Goal: Task Accomplishment & Management: Use online tool/utility

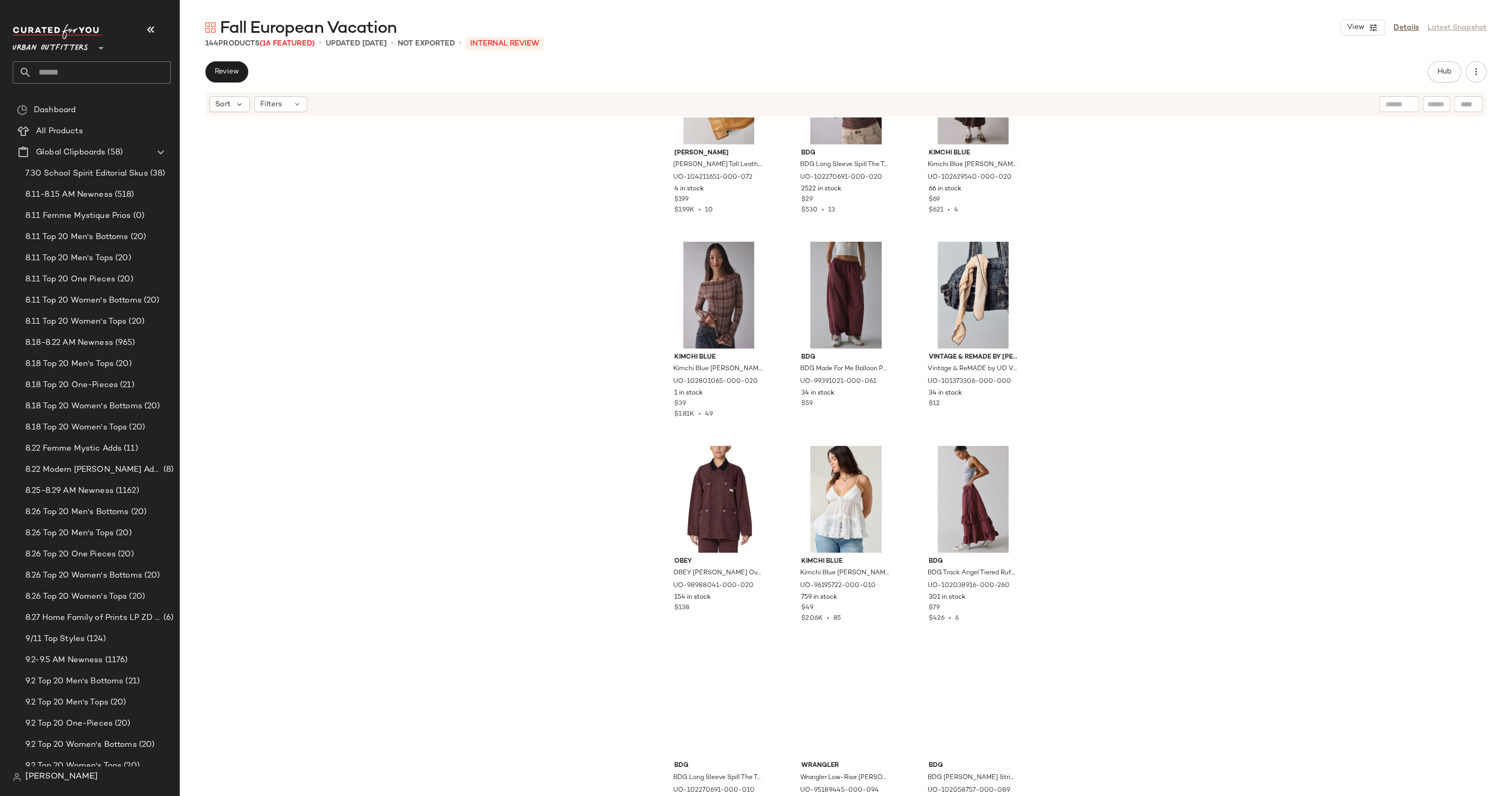
scroll to position [2696, 0]
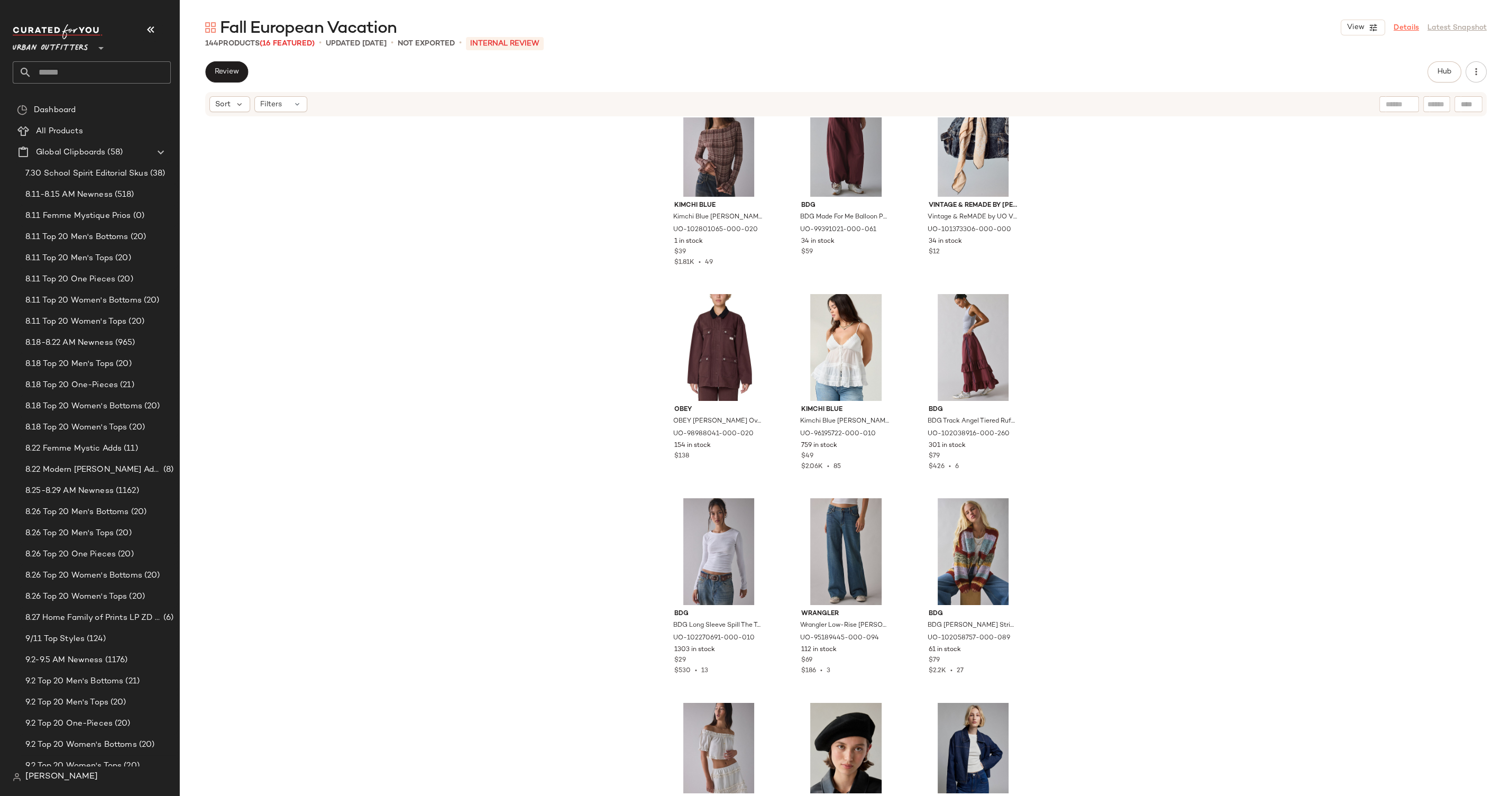
click at [1404, 27] on link "Details" at bounding box center [1406, 28] width 26 height 11
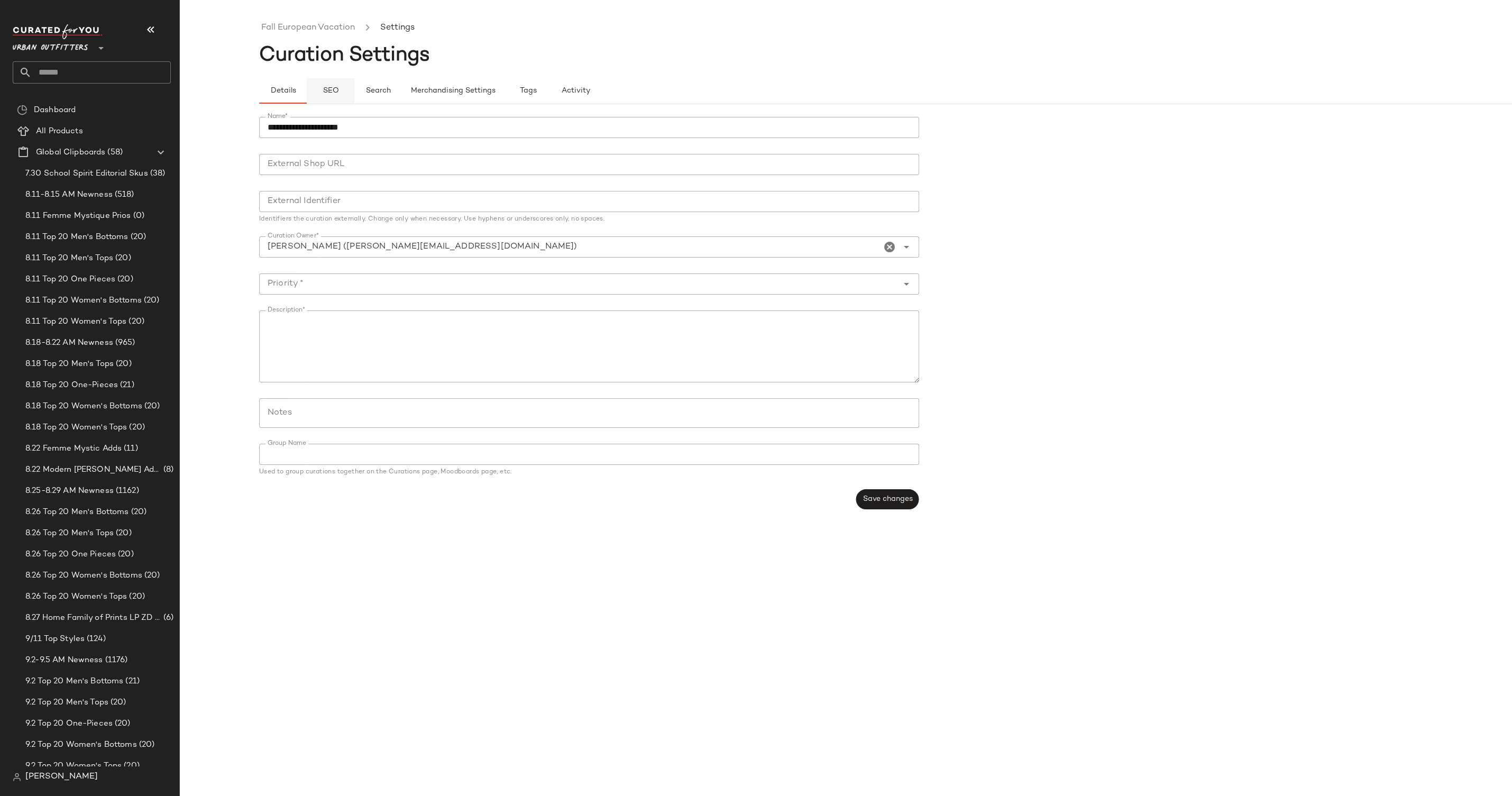
click at [324, 90] on span "SEO" at bounding box center [330, 91] width 17 height 8
click at [434, 128] on input "URL Slug" at bounding box center [589, 127] width 660 height 21
type input "*"
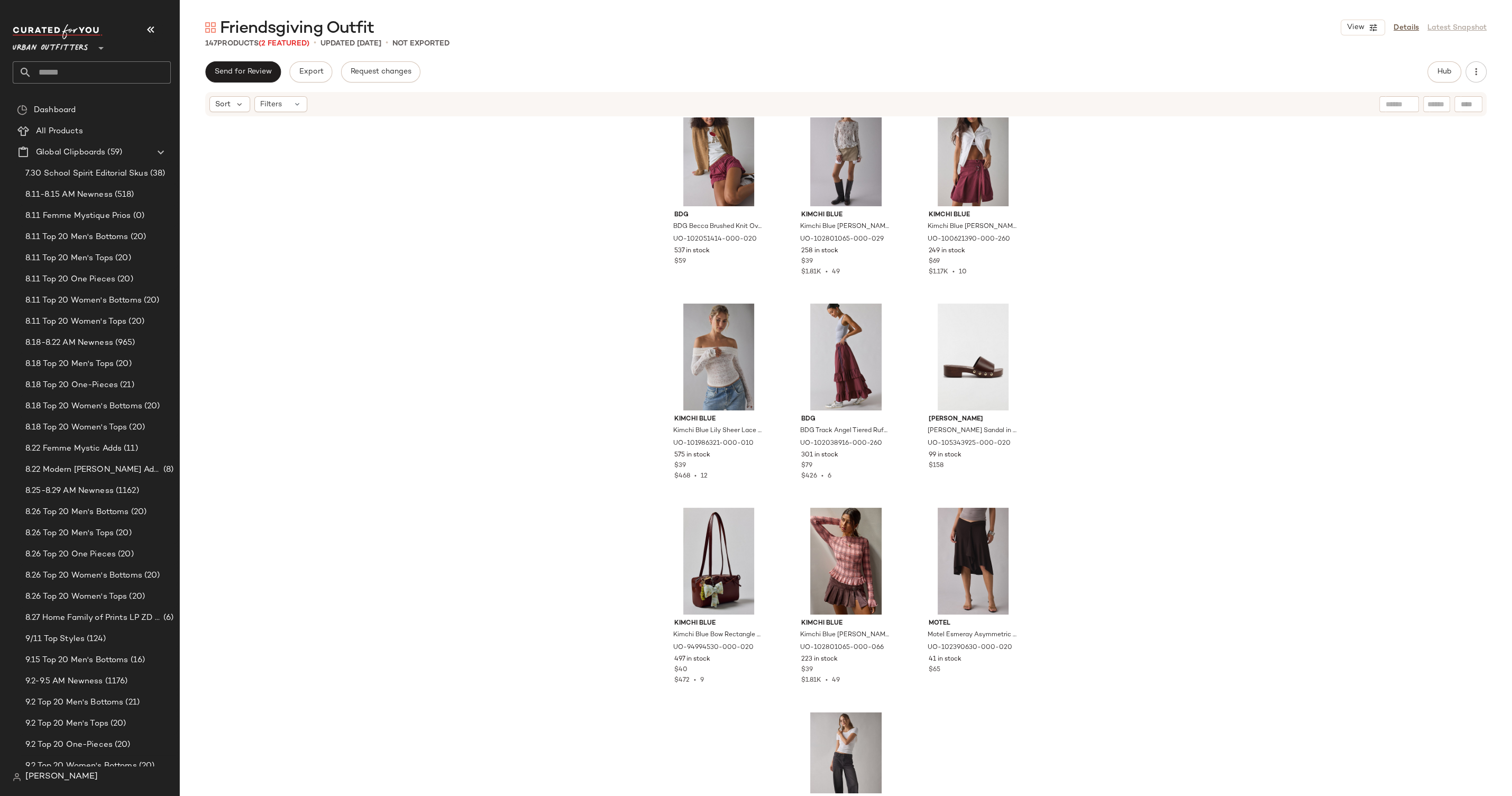
scroll to position [3095, 0]
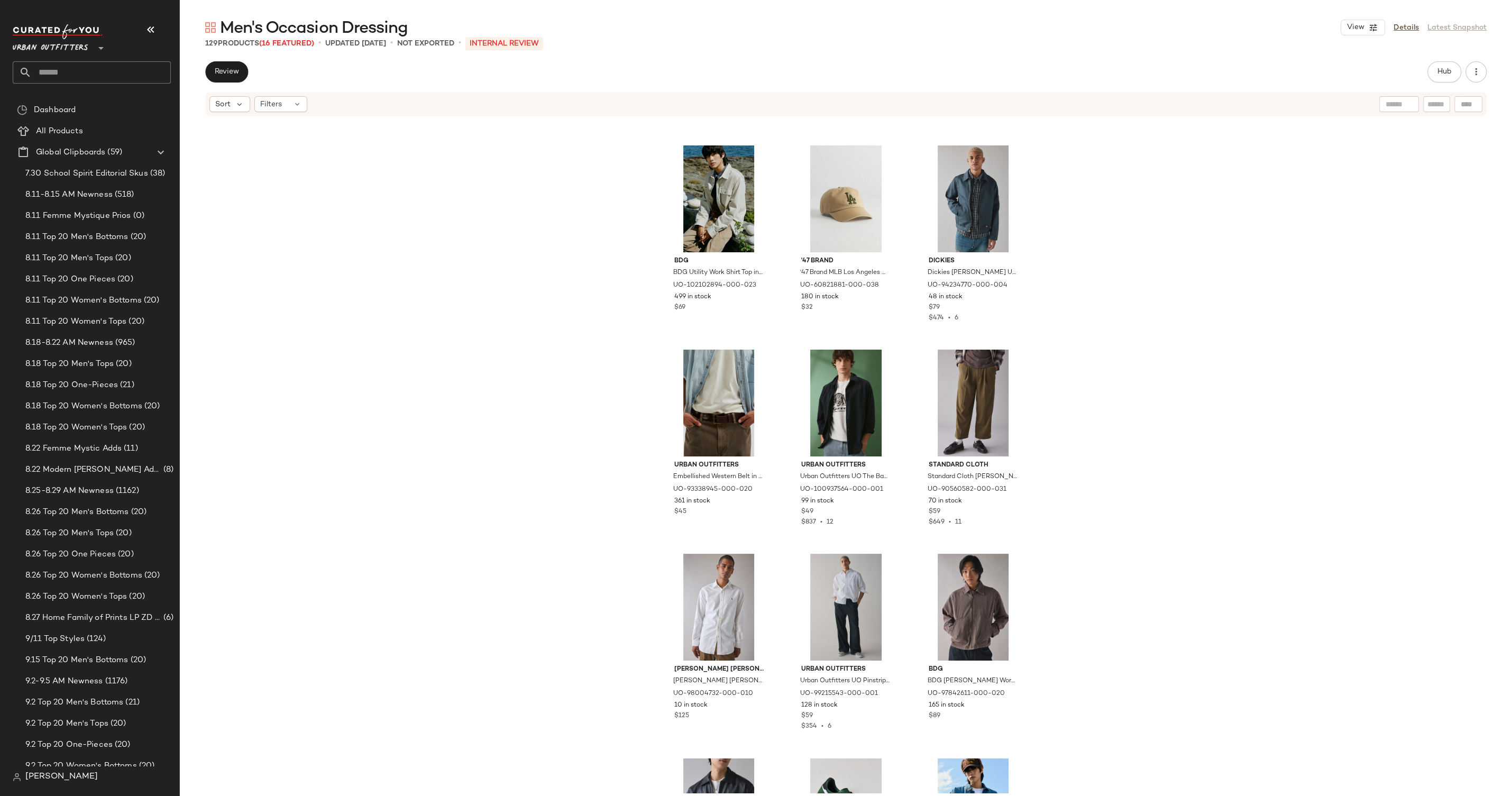
scroll to position [2932, 0]
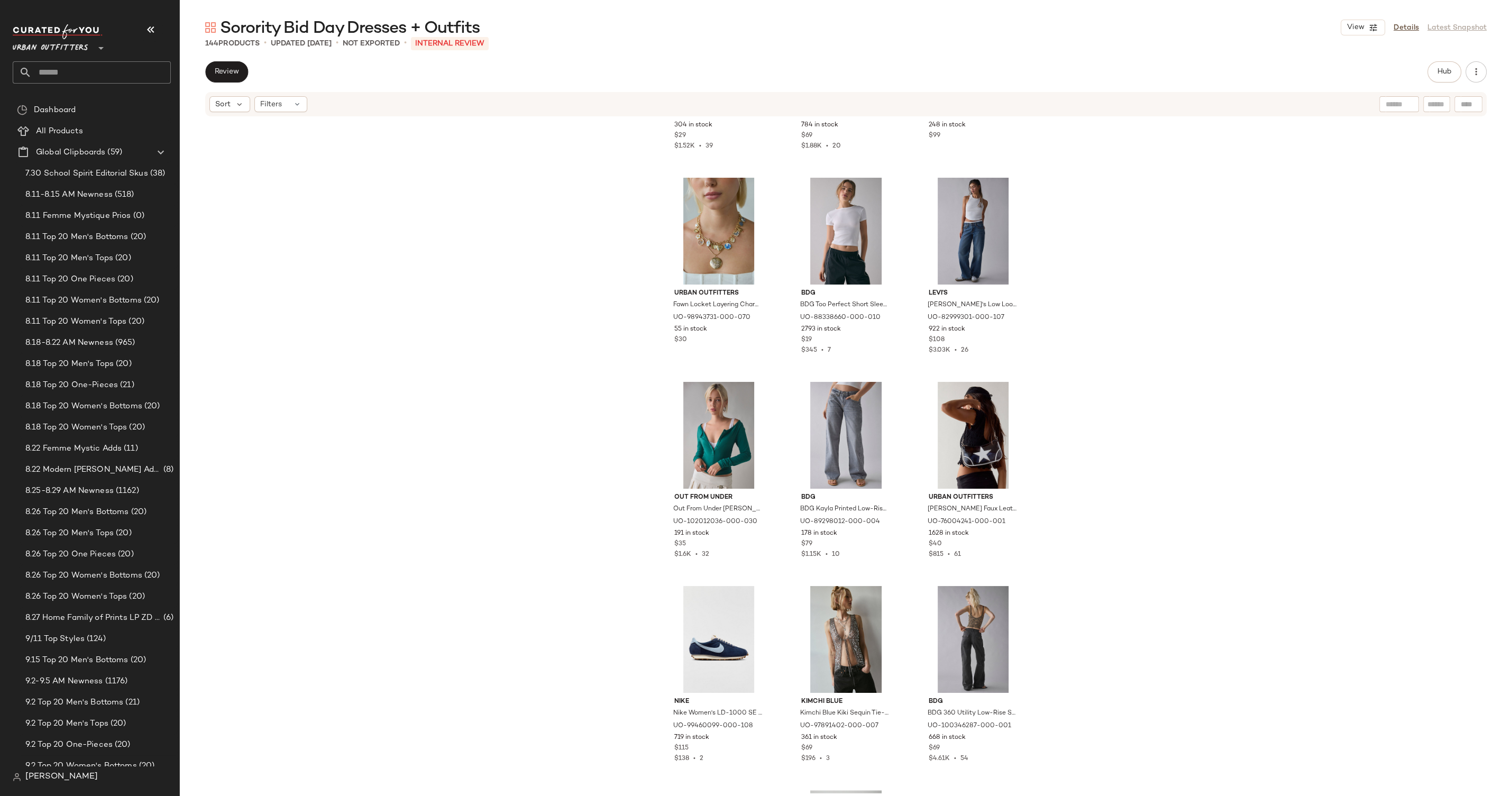
scroll to position [1589, 0]
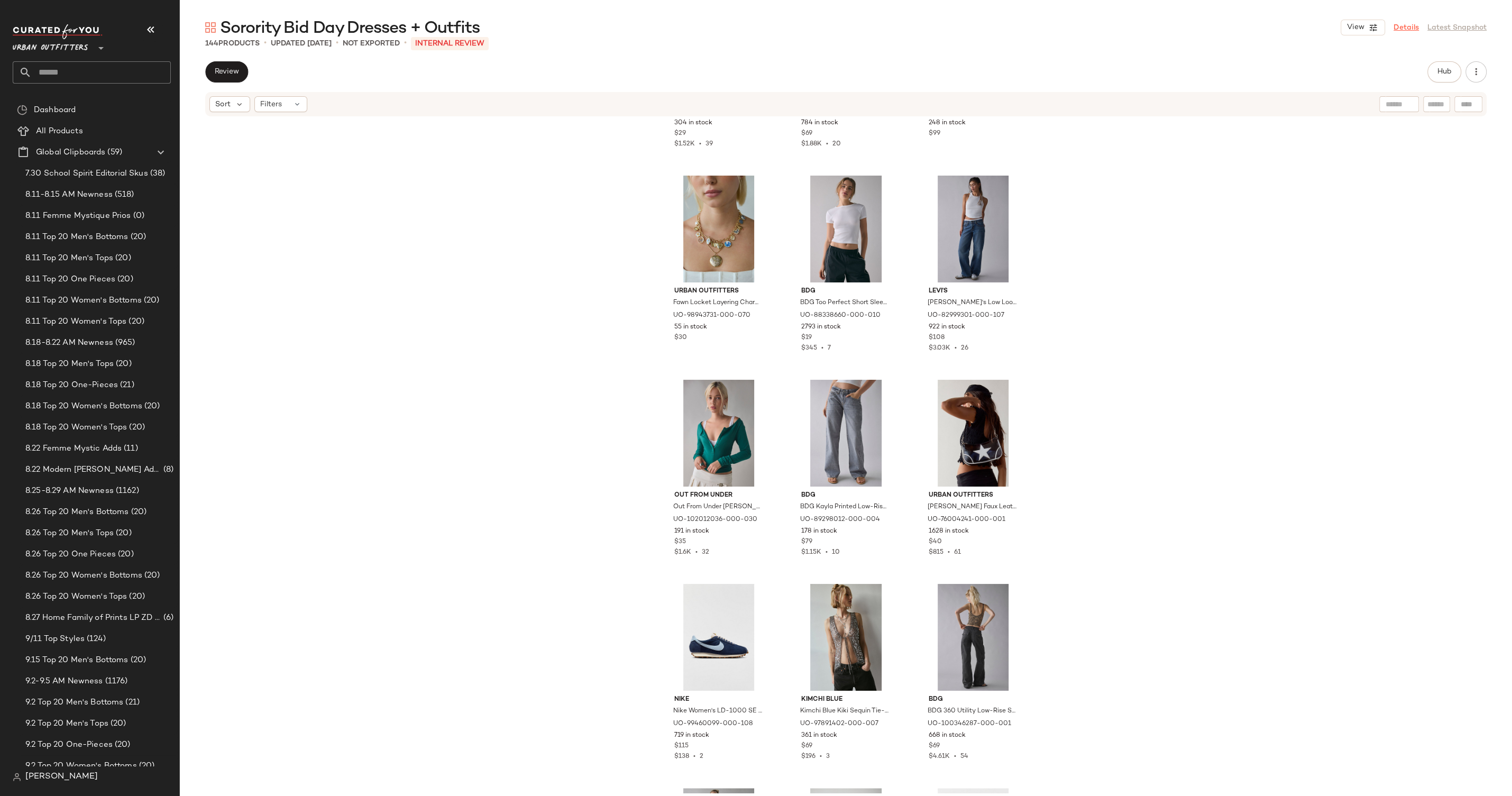
click at [1404, 25] on link "Details" at bounding box center [1406, 28] width 26 height 11
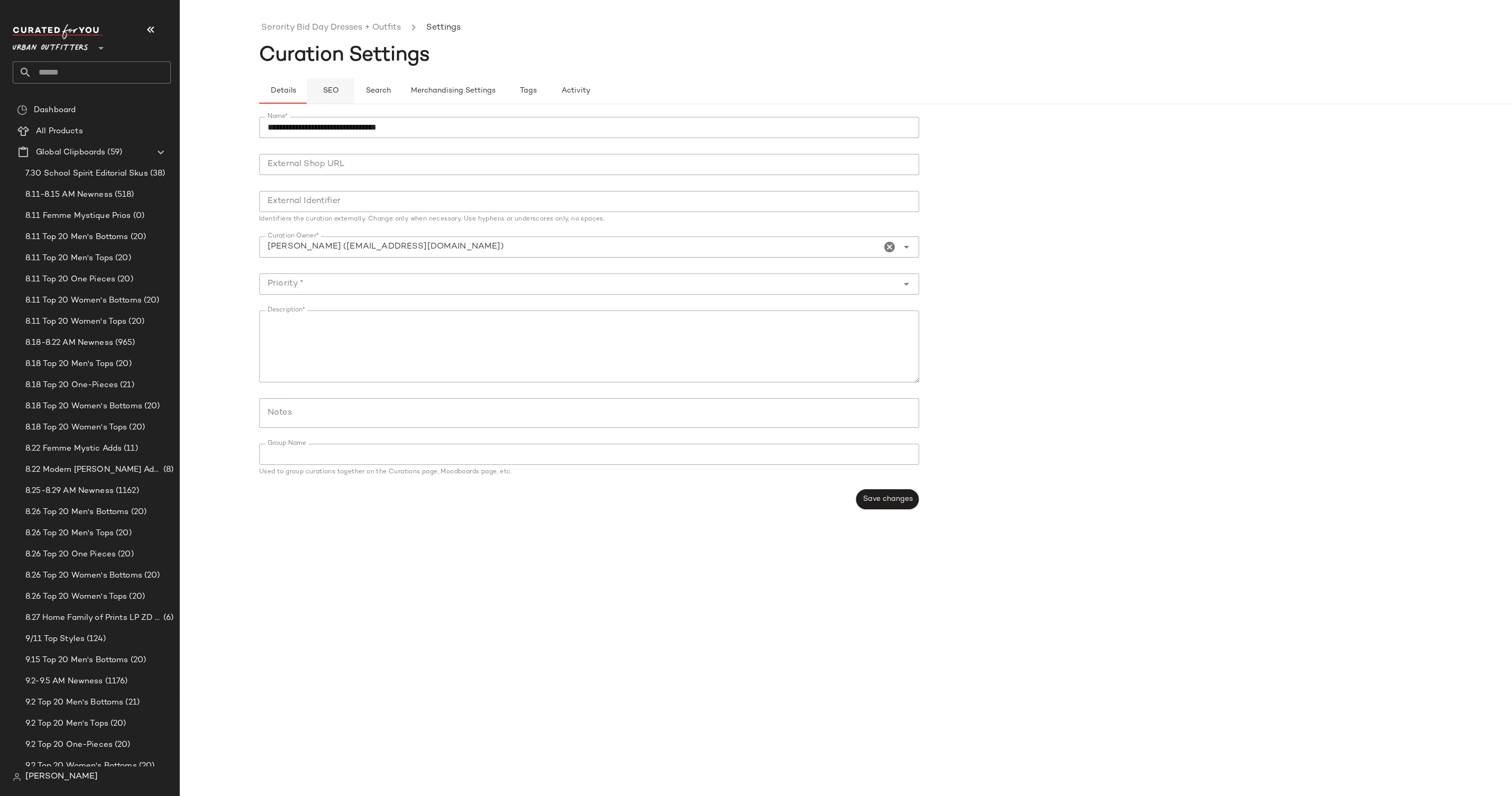
click at [343, 92] on button "SEO" at bounding box center [330, 90] width 48 height 26
click at [330, 92] on span "SEO" at bounding box center [330, 91] width 17 height 8
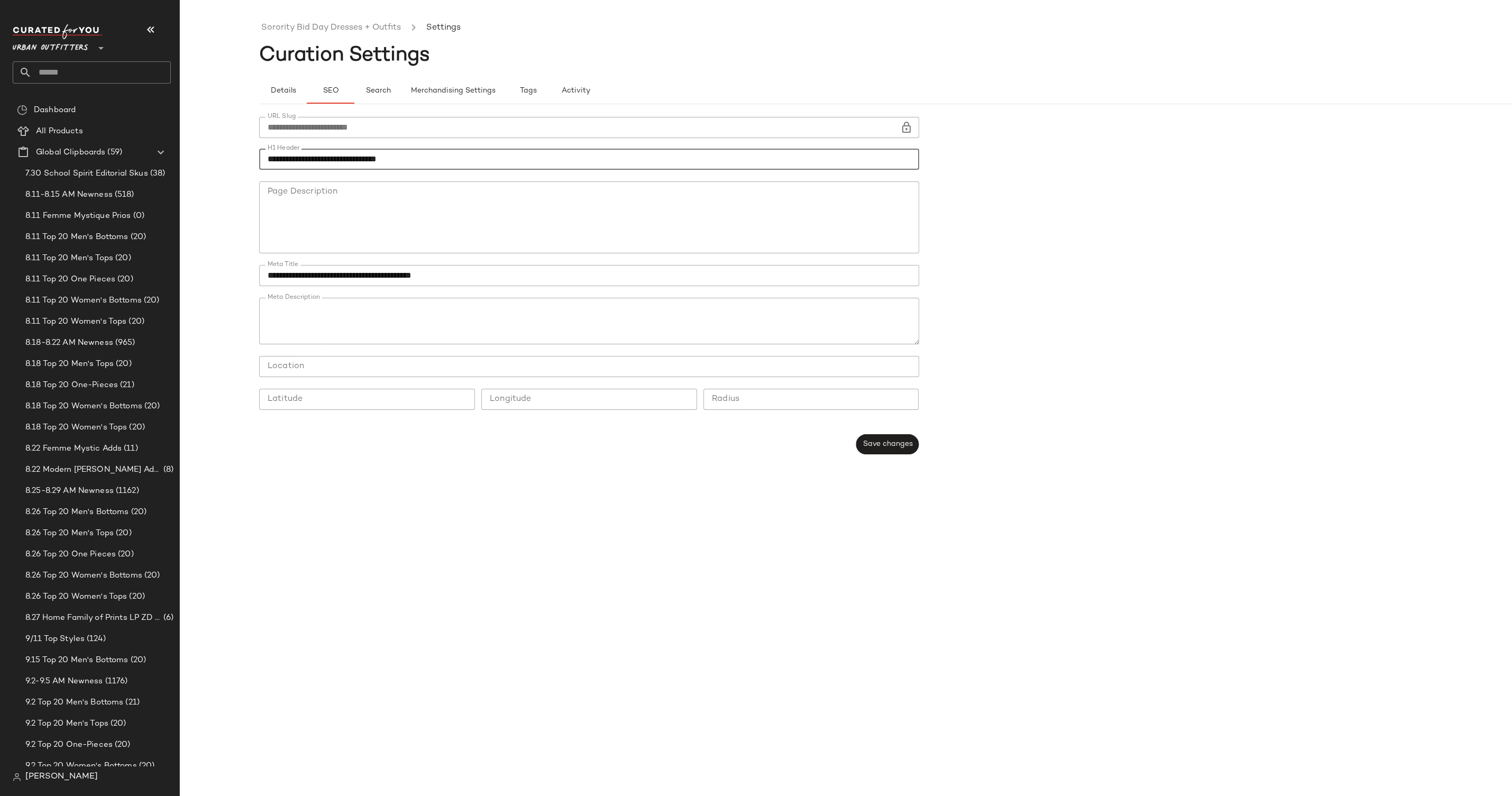
drag, startPoint x: 381, startPoint y: 159, endPoint x: 337, endPoint y: 160, distance: 44.0
click at [337, 160] on input "**********" at bounding box center [589, 159] width 660 height 21
type input "**********"
drag, startPoint x: 333, startPoint y: 275, endPoint x: 373, endPoint y: 273, distance: 40.0
click at [373, 273] on input "**********" at bounding box center [589, 275] width 660 height 21
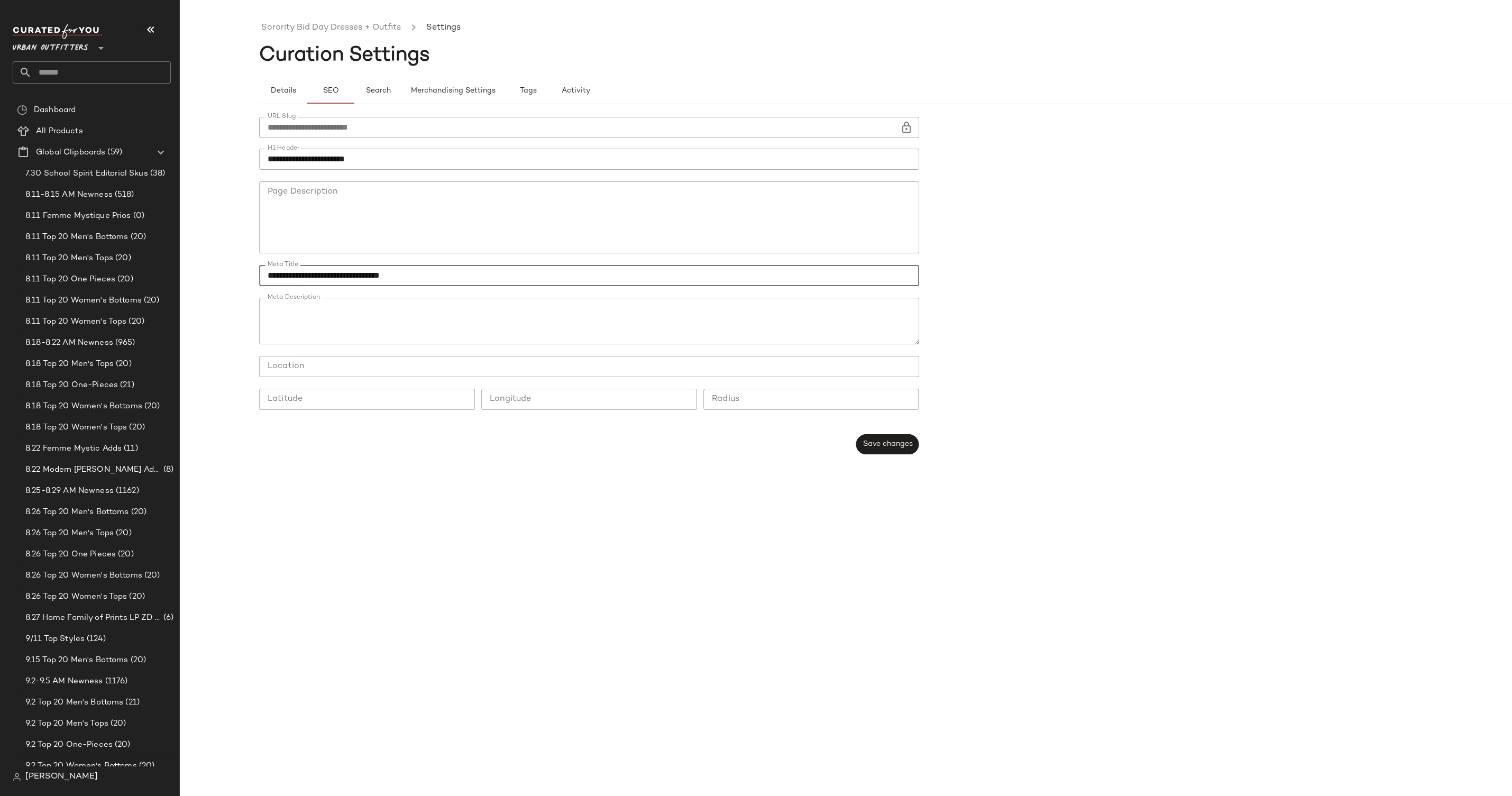
type input "**********"
click at [551, 307] on textarea "Meta Description" at bounding box center [589, 321] width 660 height 46
drag, startPoint x: 678, startPoint y: 309, endPoint x: 638, endPoint y: 310, distance: 40.0
click at [638, 310] on textarea "**********" at bounding box center [589, 321] width 660 height 46
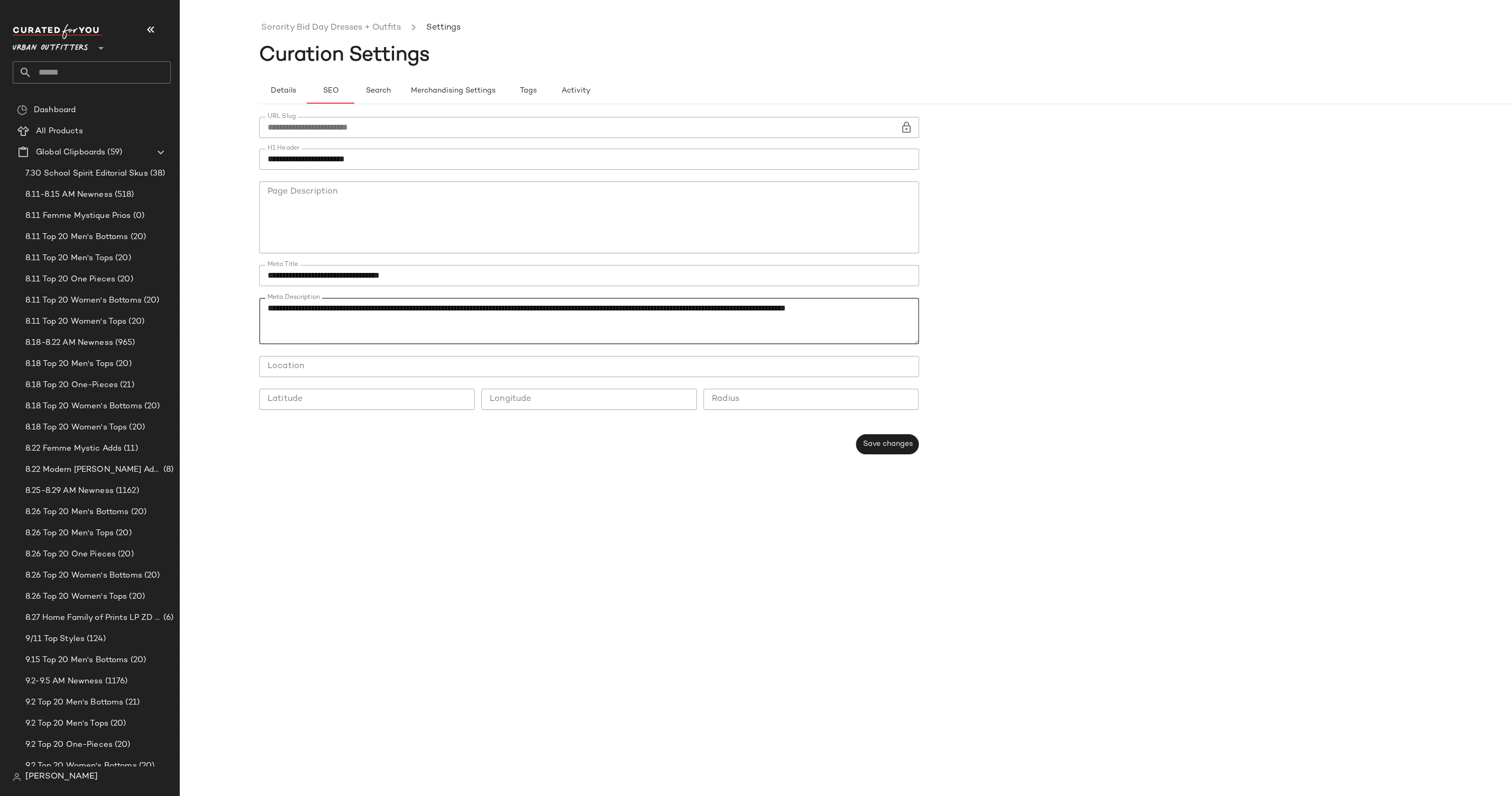
click at [657, 308] on textarea "**********" at bounding box center [589, 321] width 660 height 46
type textarea "**********"
click at [881, 448] on span "Save changes" at bounding box center [887, 444] width 50 height 8
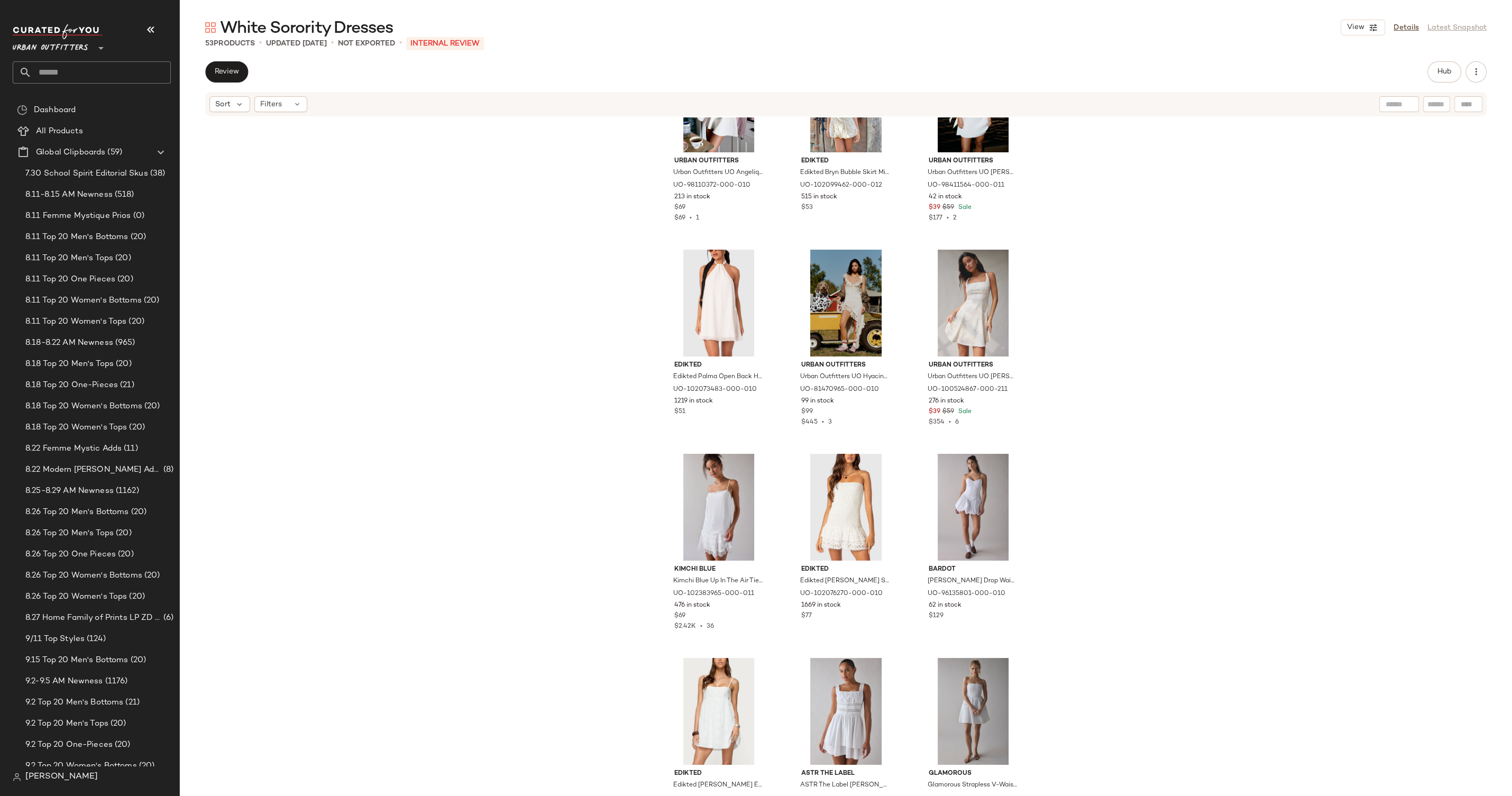
scroll to position [518, 0]
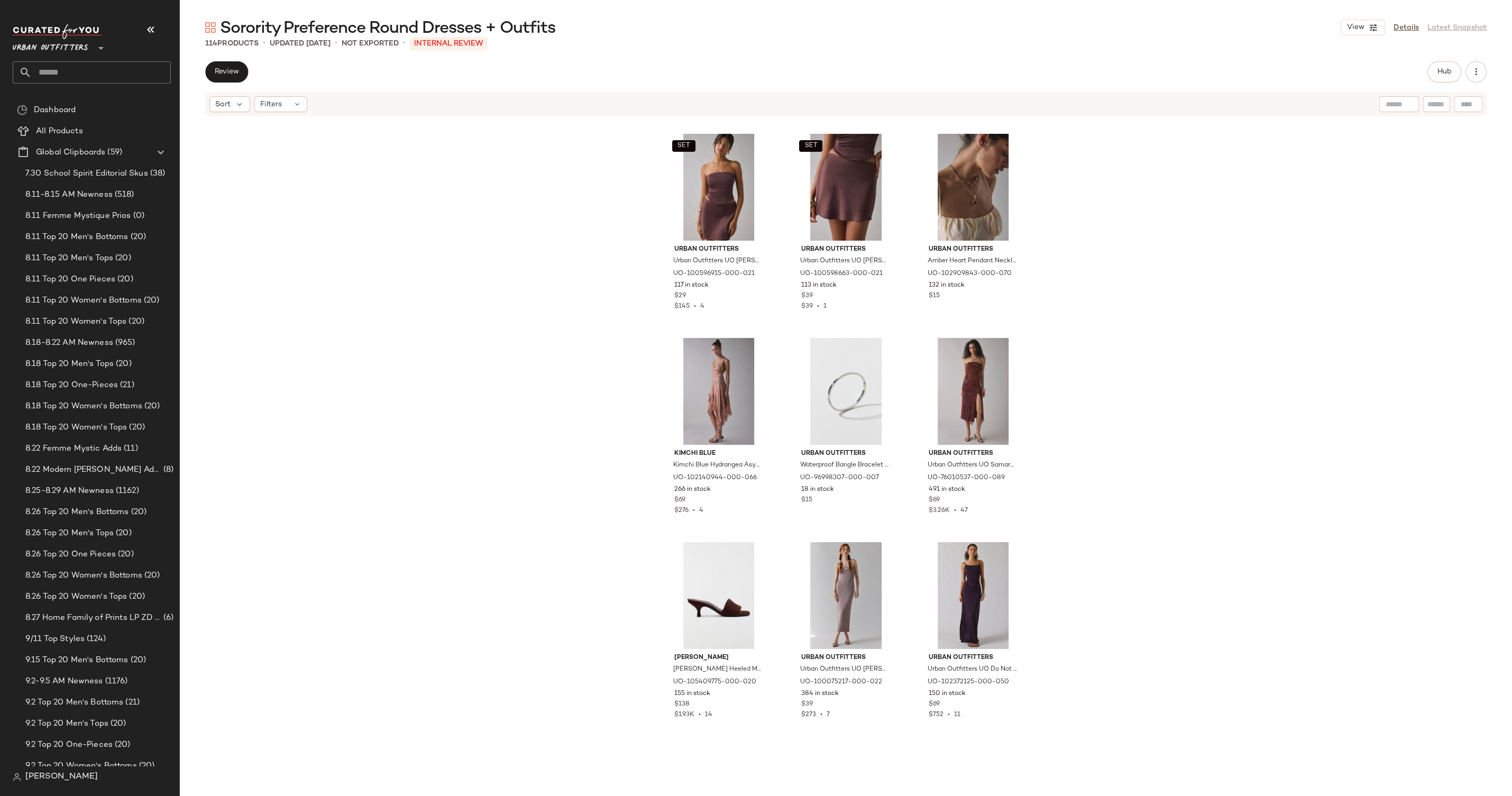
scroll to position [1226, 0]
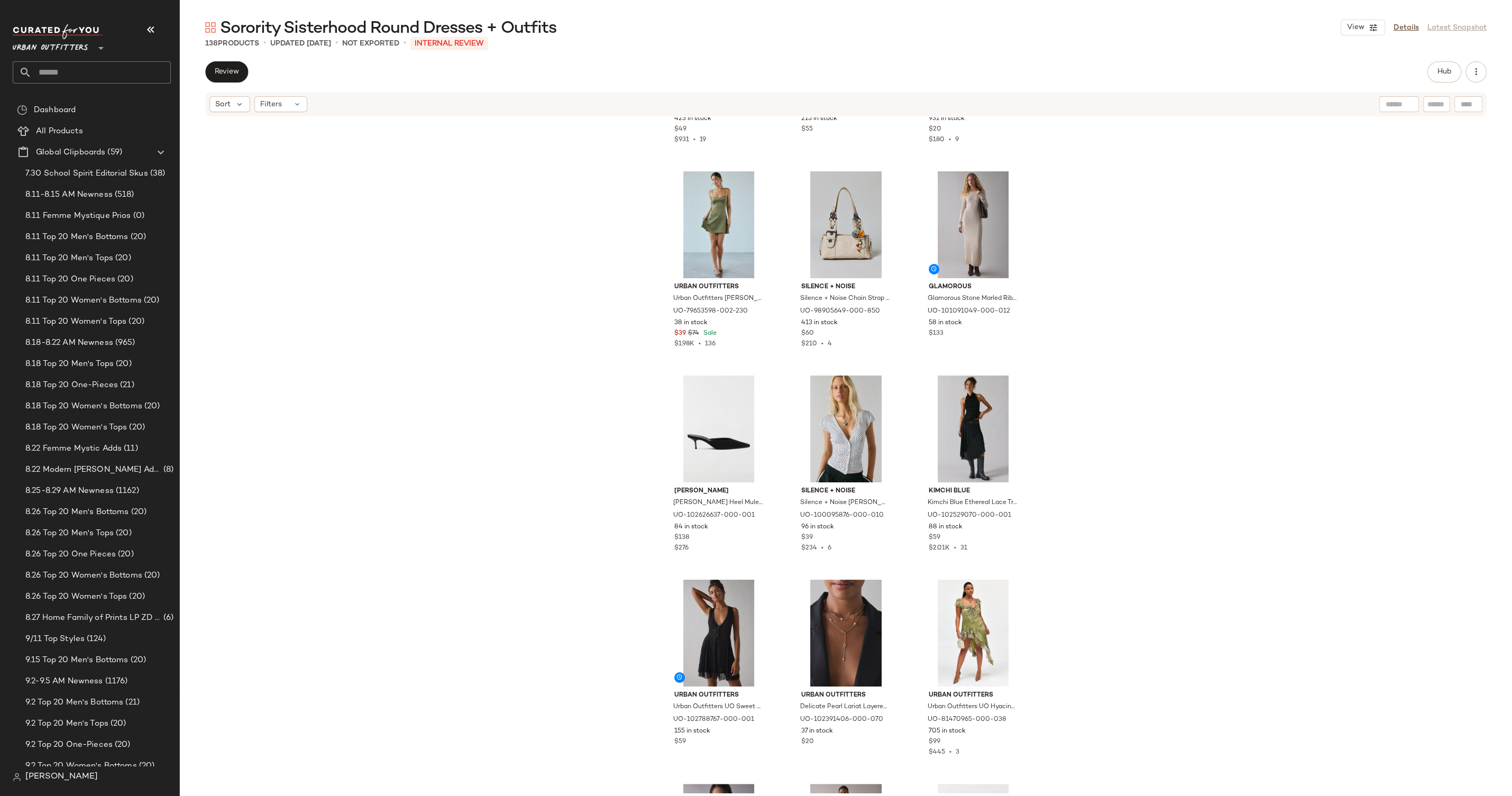
scroll to position [1691, 0]
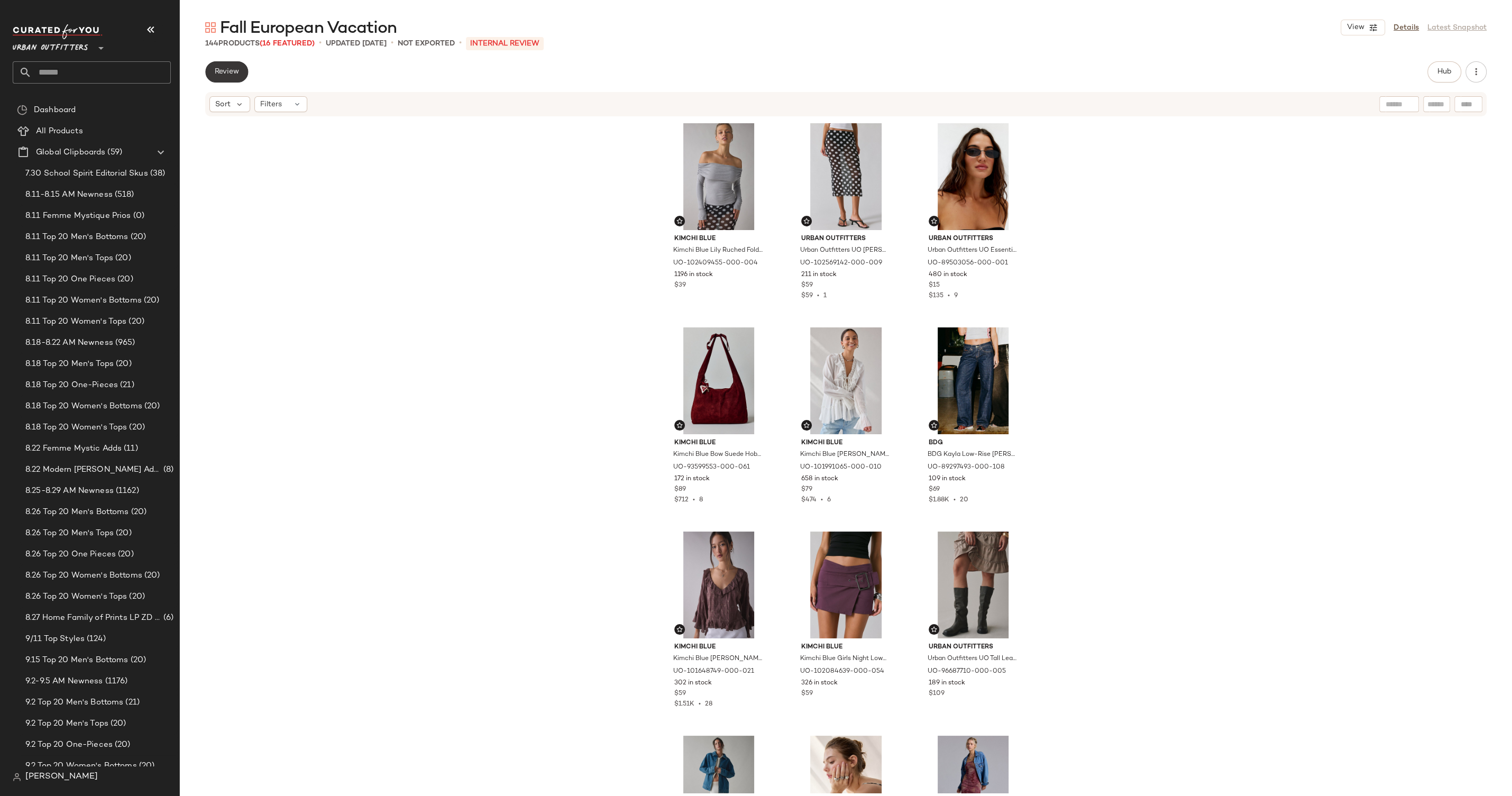
click at [220, 76] on span "Review" at bounding box center [227, 72] width 25 height 8
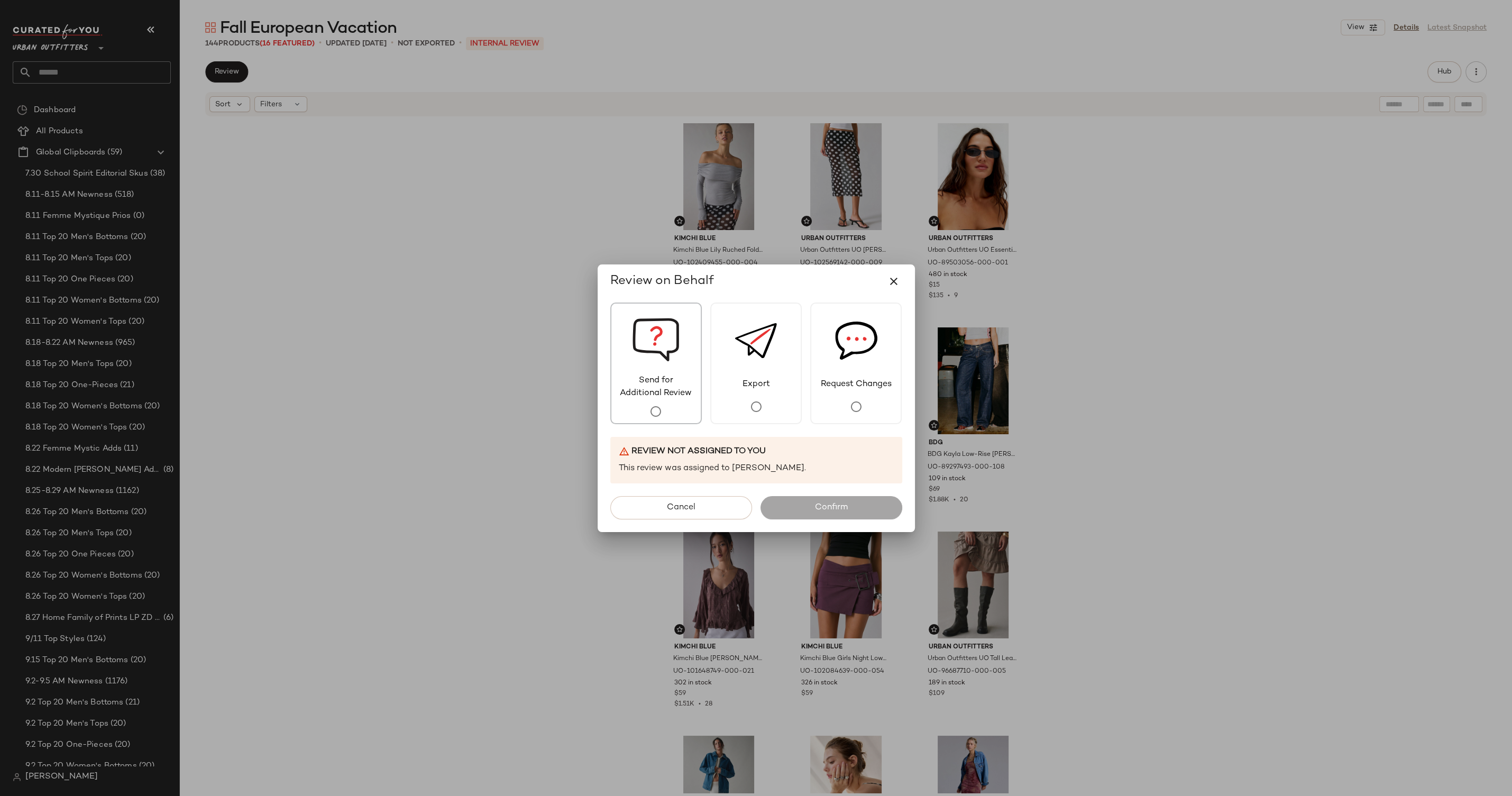
click at [646, 357] on img at bounding box center [655, 339] width 48 height 71
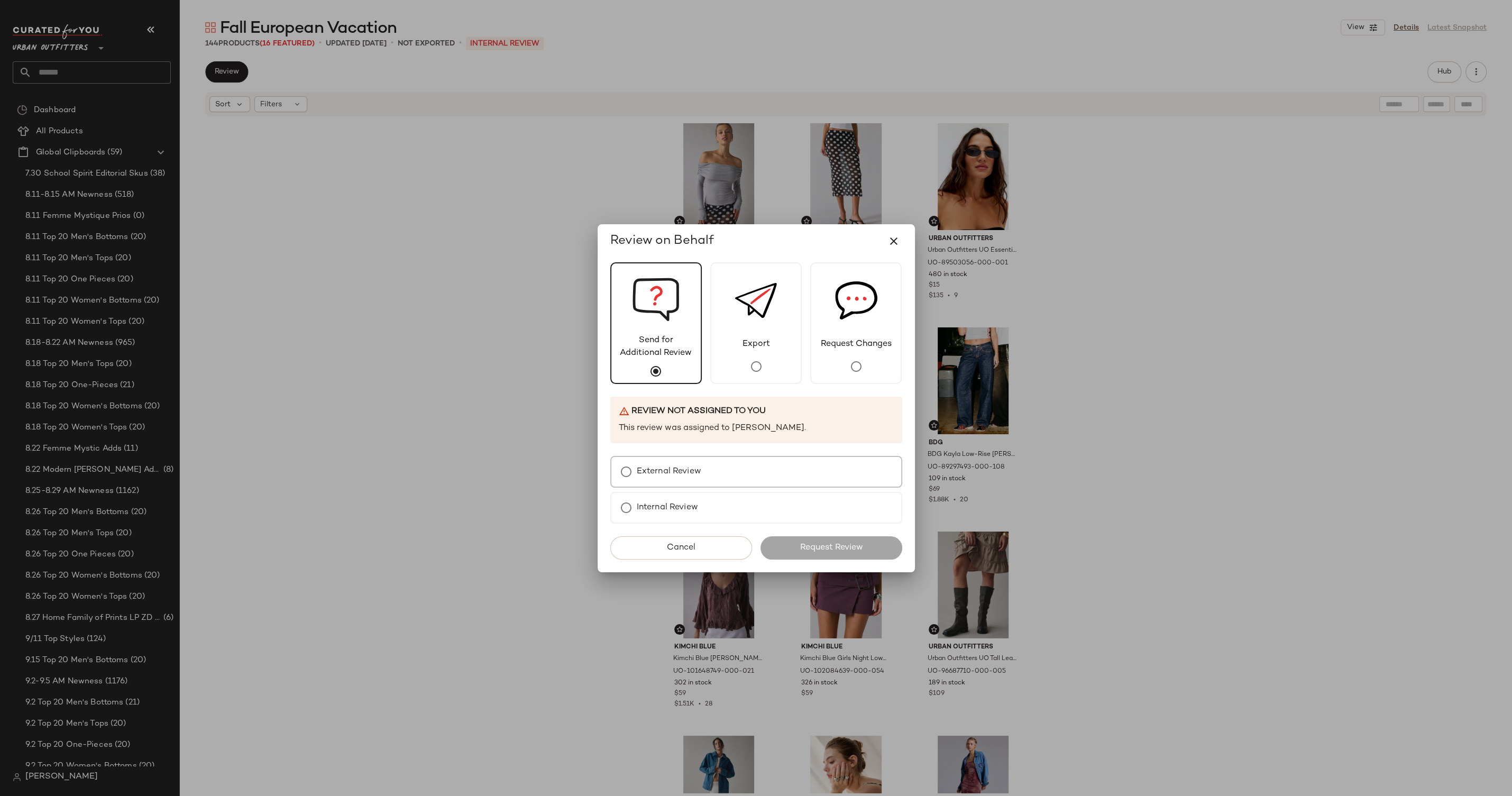
click at [692, 472] on label "External Review" at bounding box center [669, 472] width 65 height 21
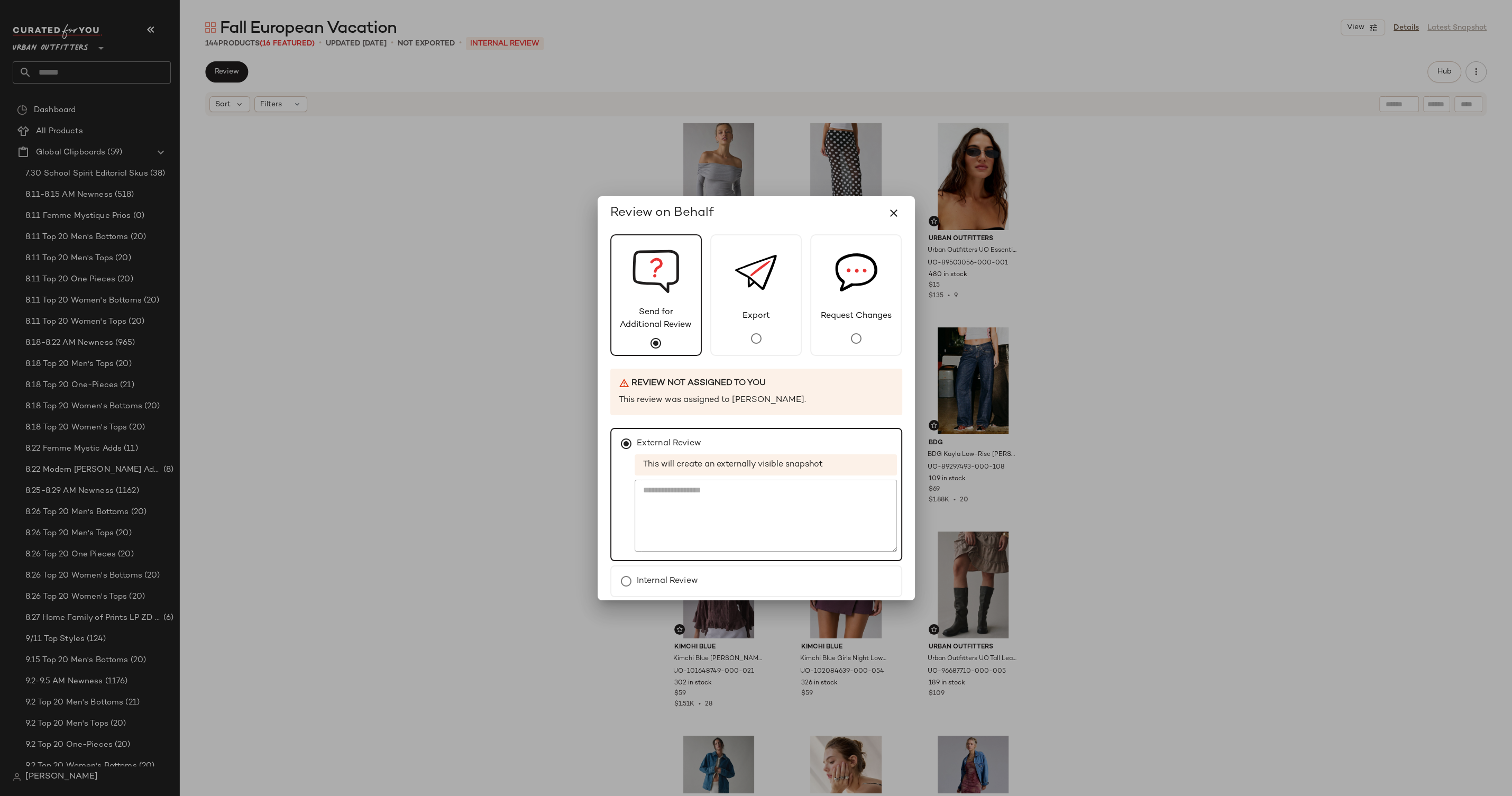
scroll to position [45, 0]
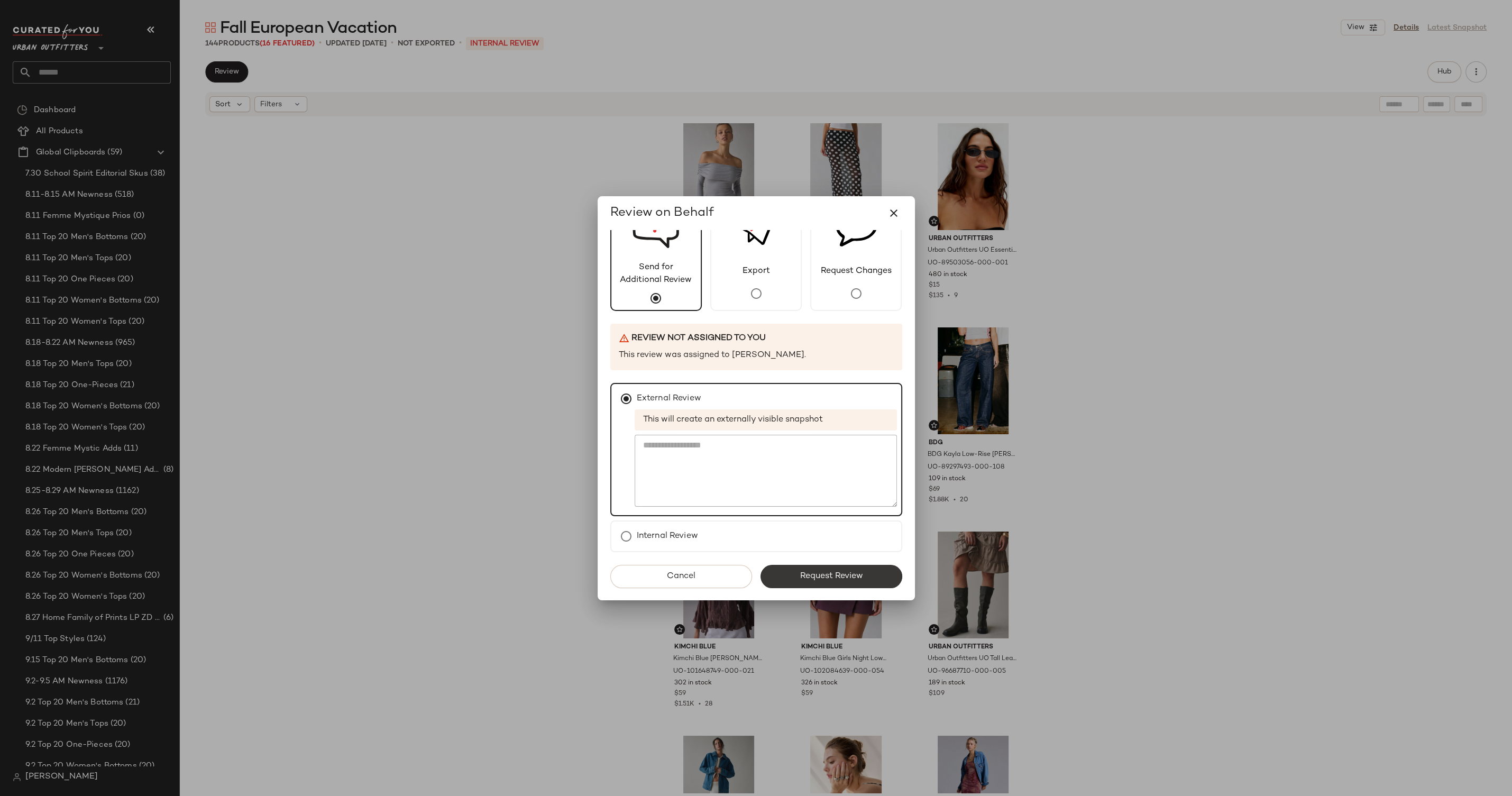
click at [870, 578] on button "Request Review" at bounding box center [832, 577] width 142 height 23
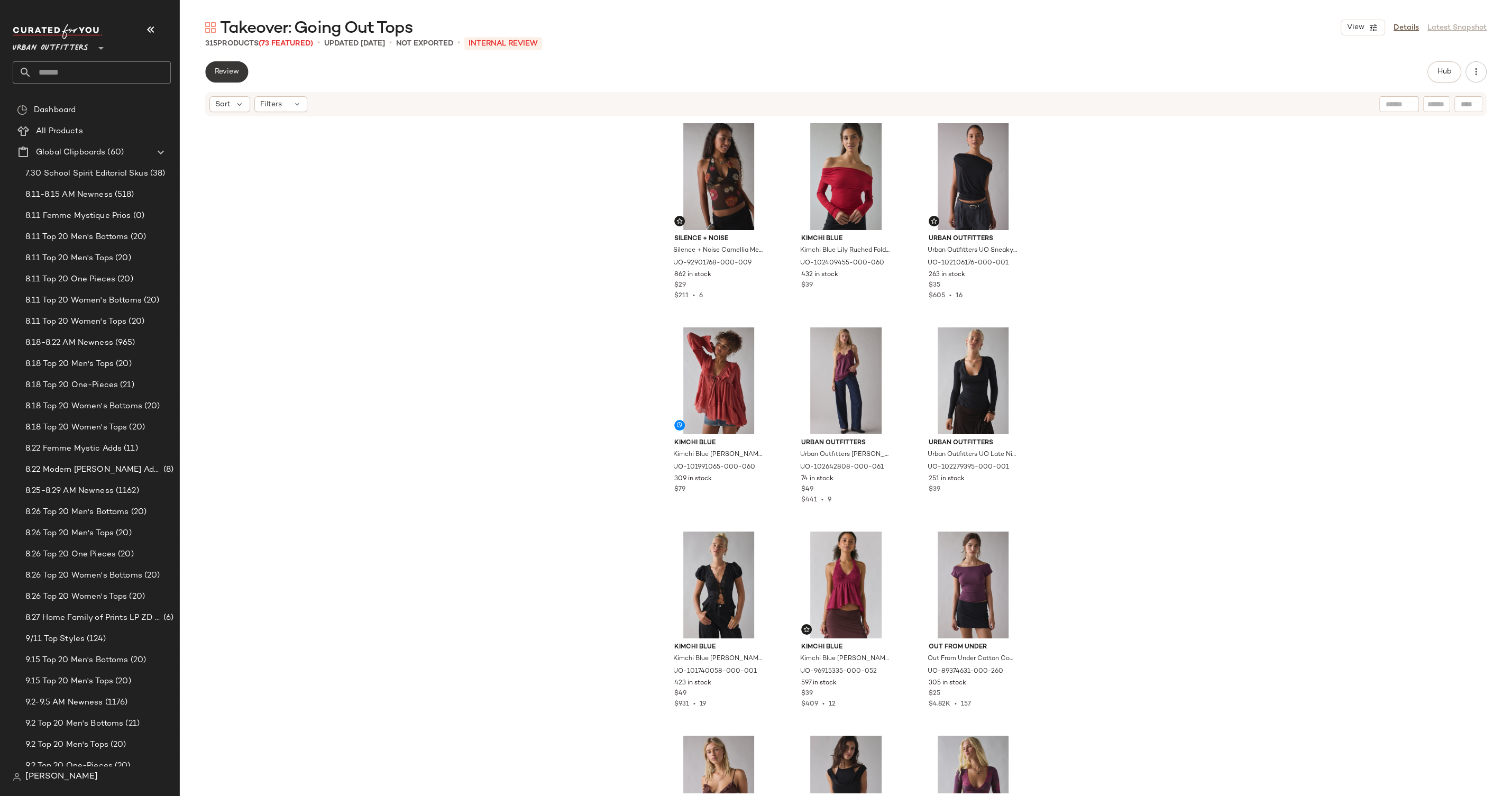
click at [241, 69] on button "Review" at bounding box center [227, 72] width 43 height 21
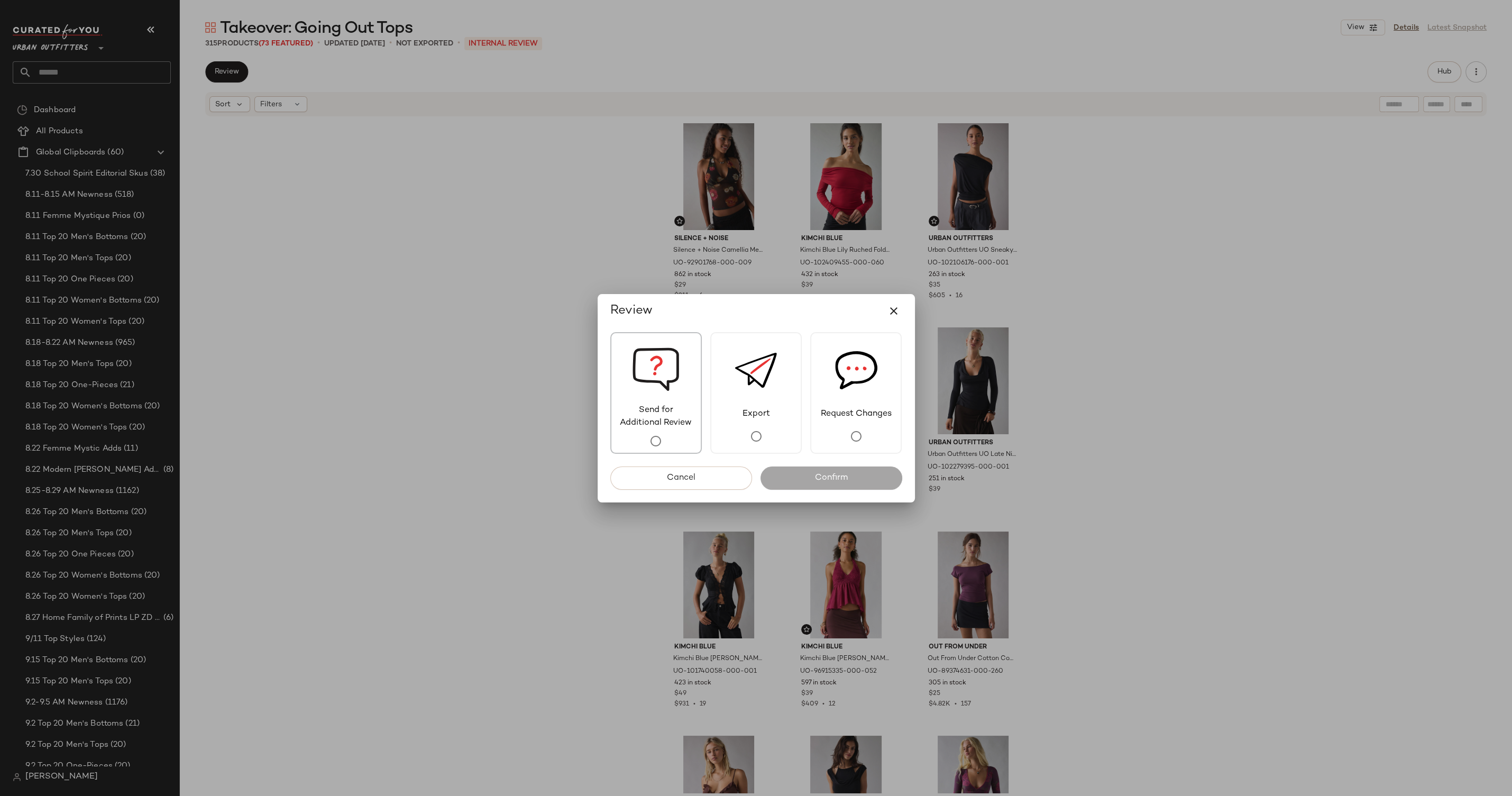
click at [688, 423] on span "Send for Additional Review" at bounding box center [656, 417] width 90 height 26
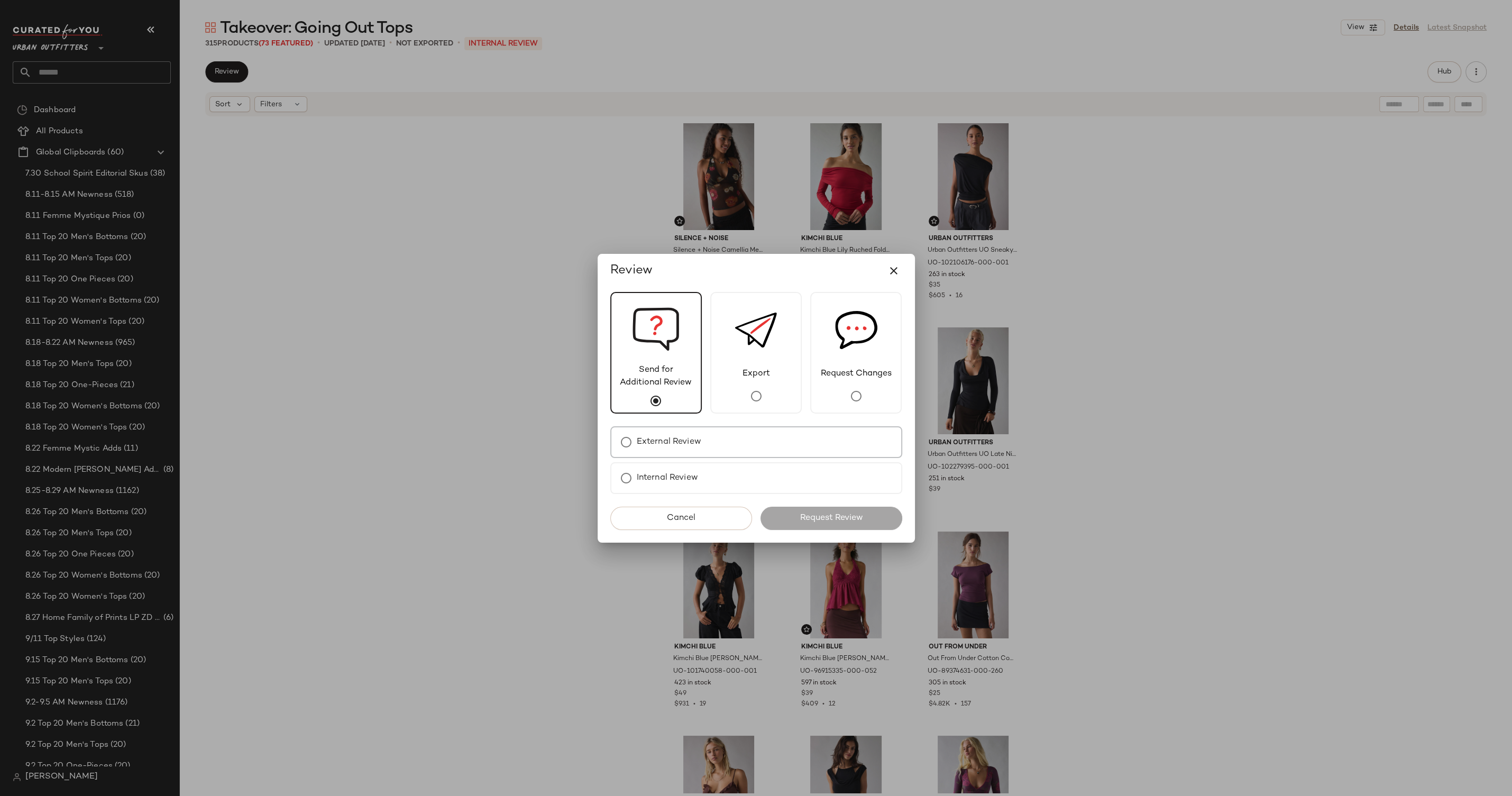
click at [697, 450] on label "External Review" at bounding box center [669, 442] width 65 height 21
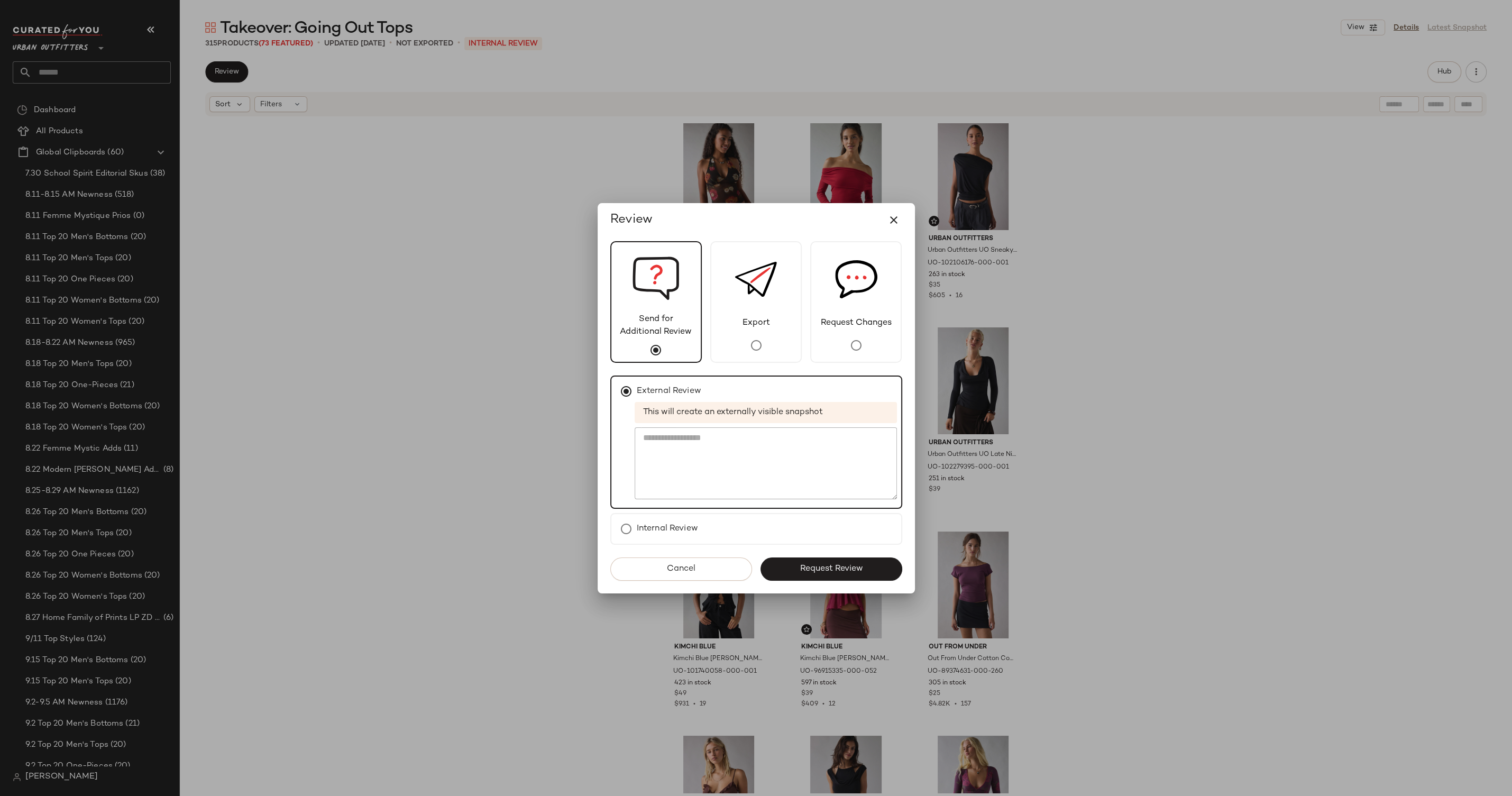
click at [819, 553] on div "Send for Additional Review Export Request Changes External Review This will cre…" at bounding box center [757, 415] width 317 height 357
click at [819, 559] on button "Request Review" at bounding box center [832, 569] width 142 height 23
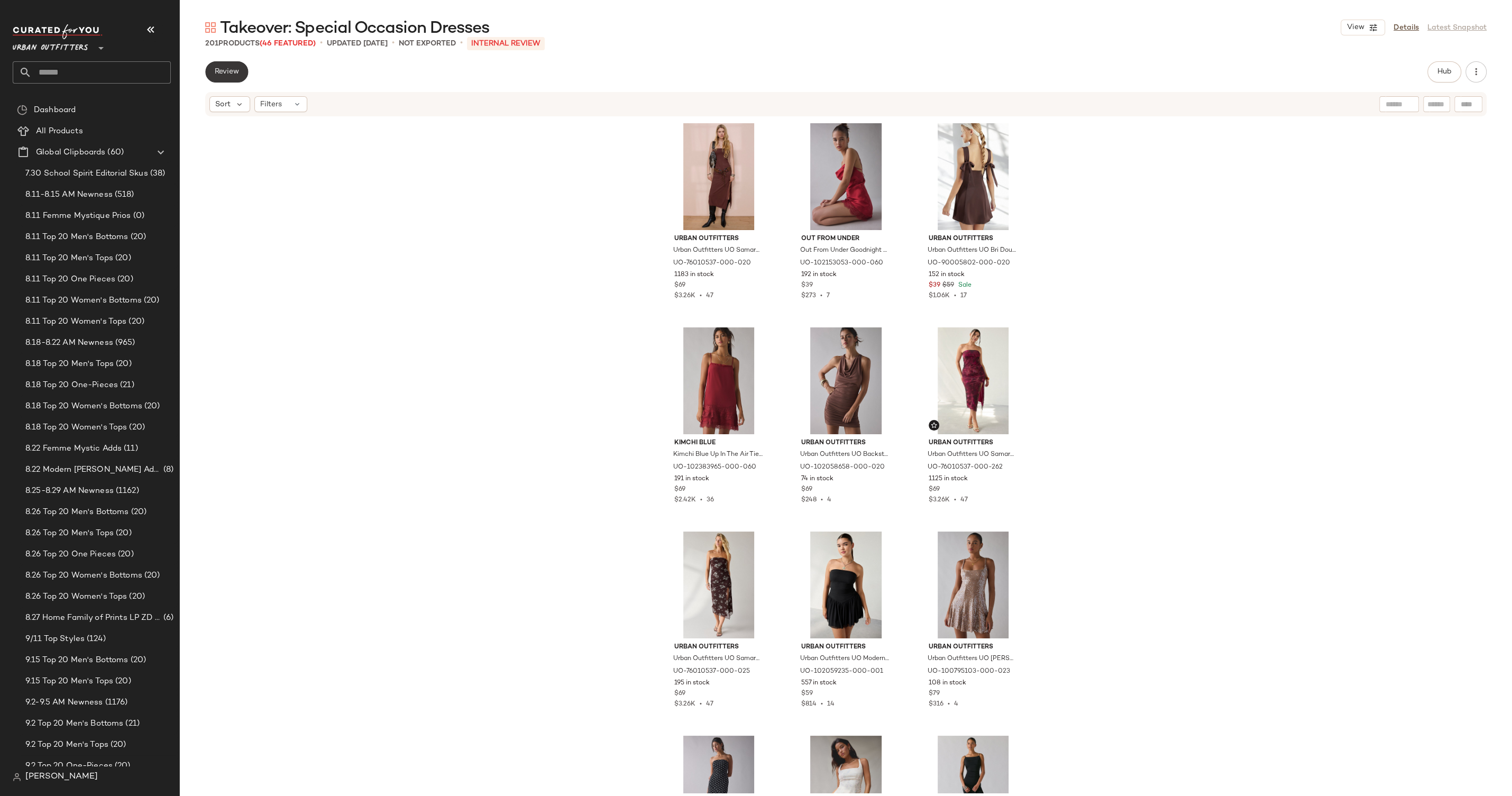
click at [226, 75] on span "Review" at bounding box center [227, 72] width 25 height 8
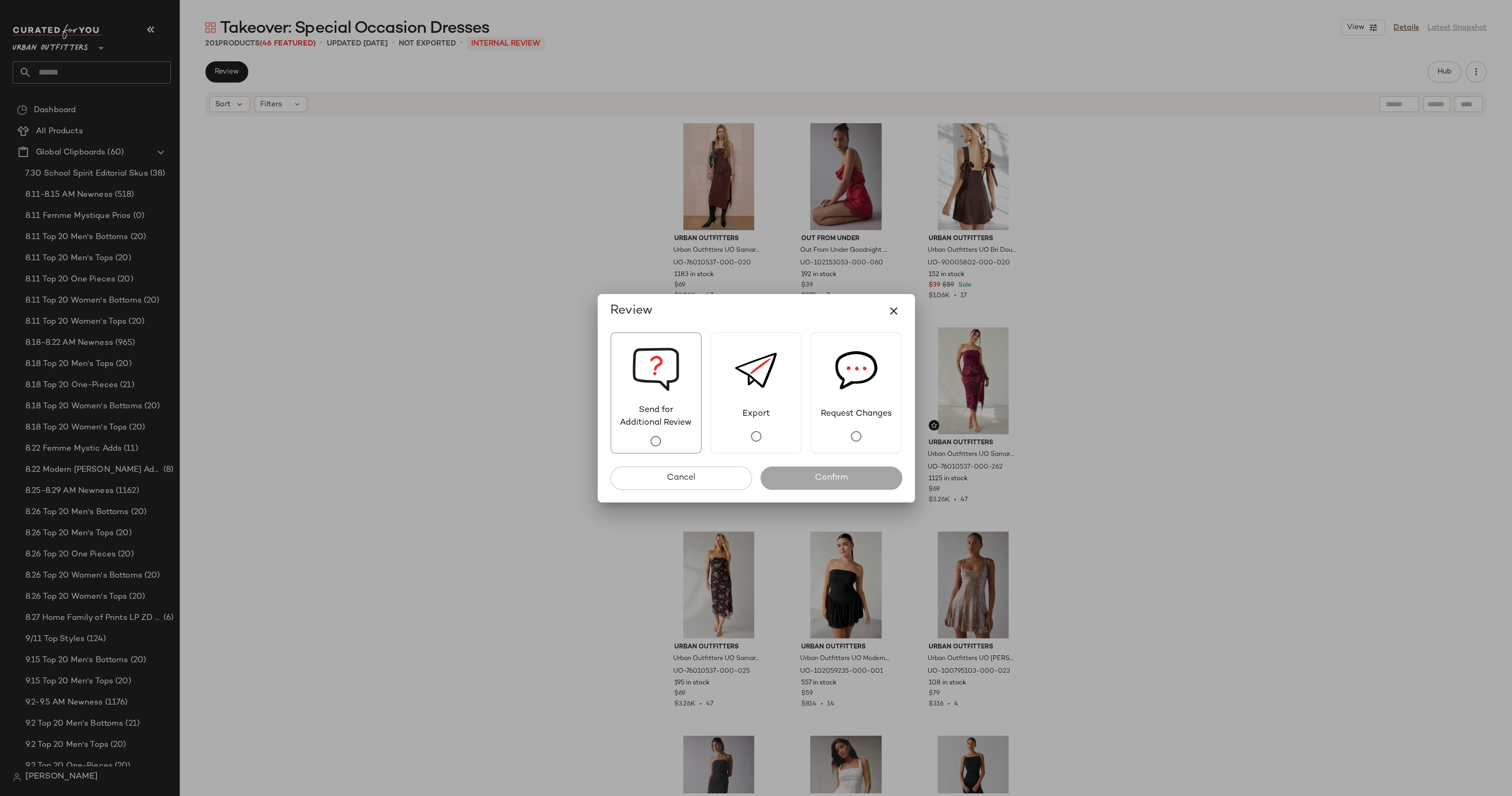
click at [651, 370] on img at bounding box center [655, 368] width 48 height 71
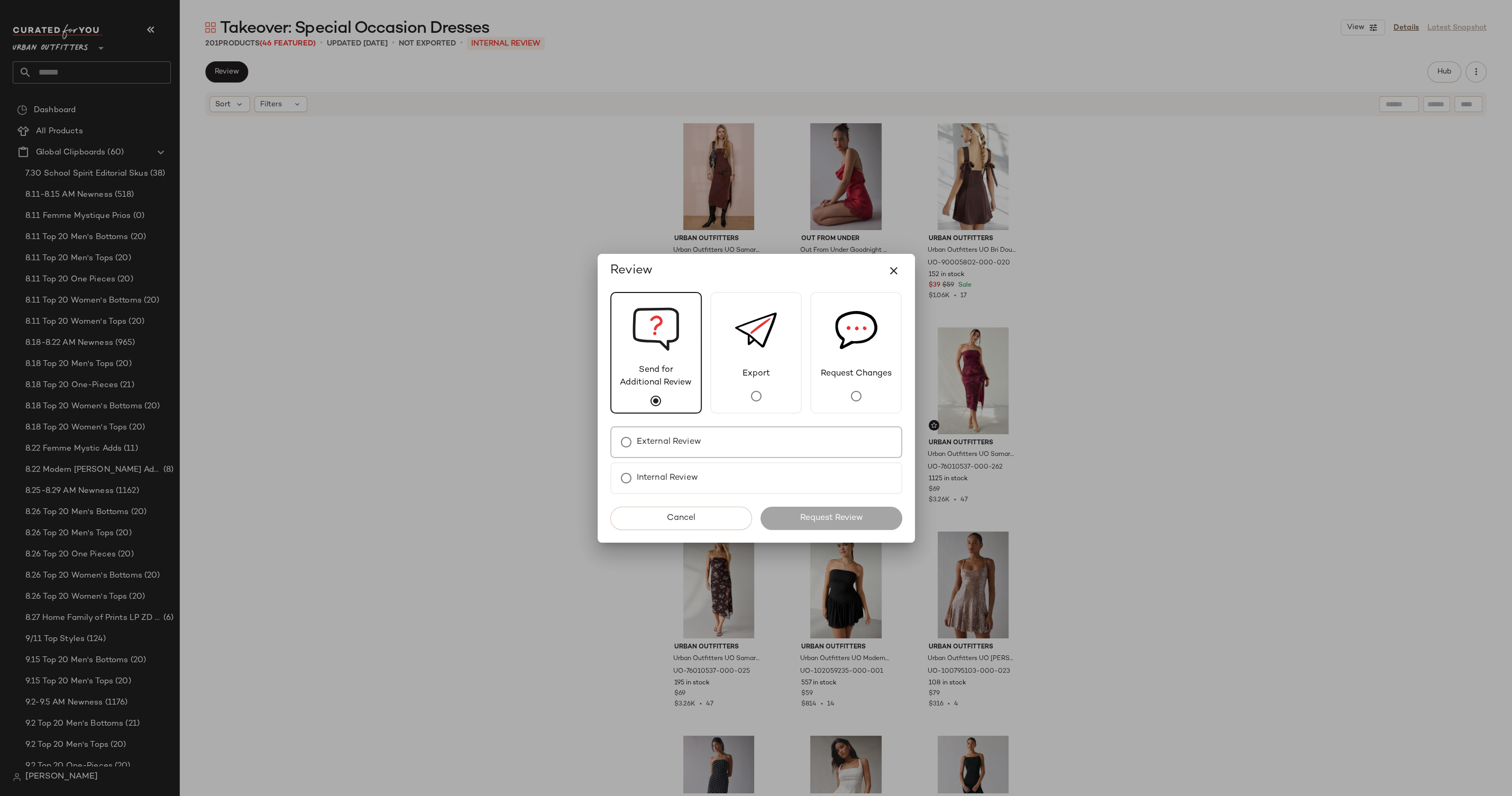
click at [755, 442] on div "External Review" at bounding box center [756, 442] width 292 height 32
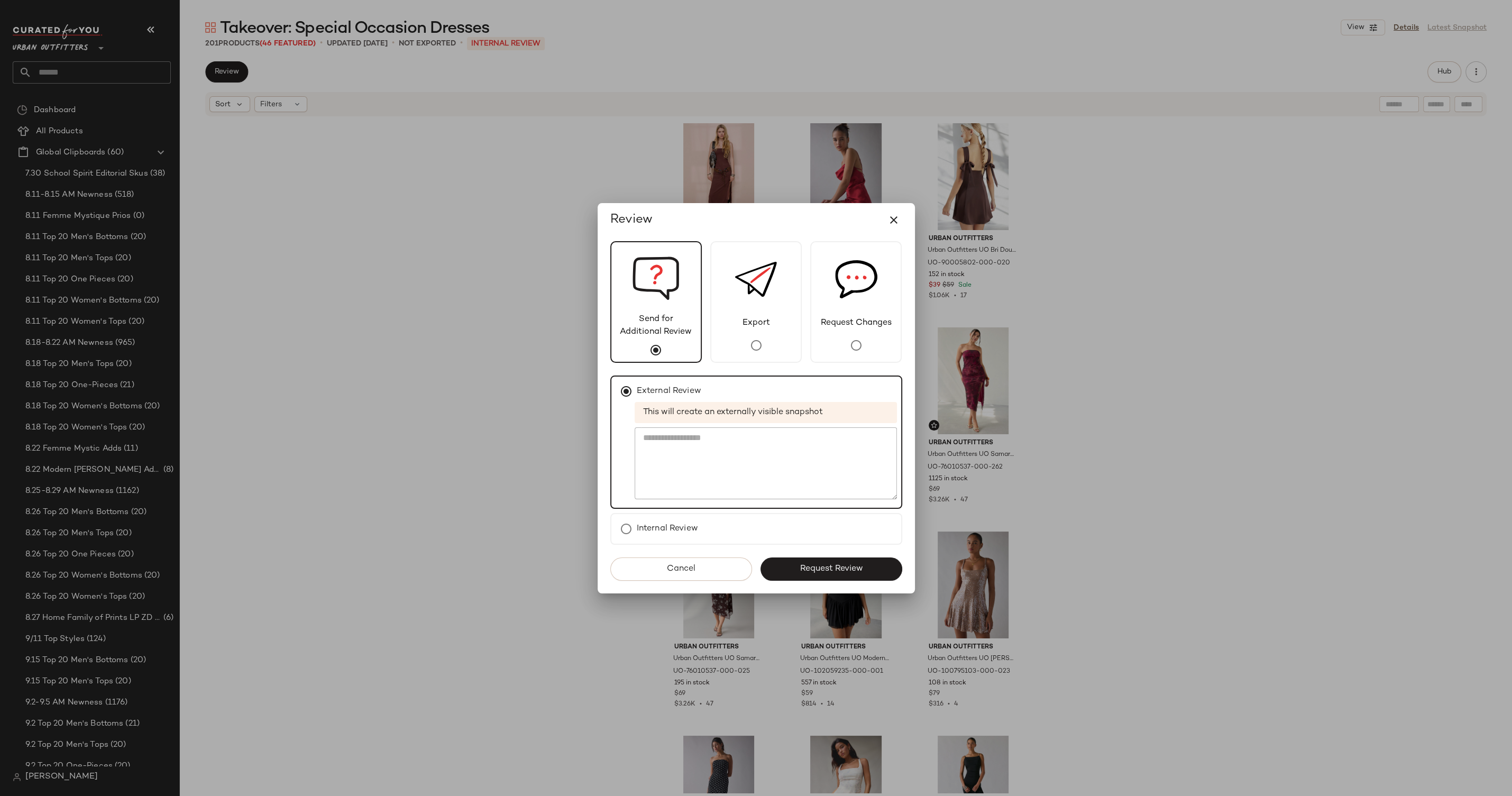
click at [859, 568] on span "Request Review" at bounding box center [831, 568] width 63 height 10
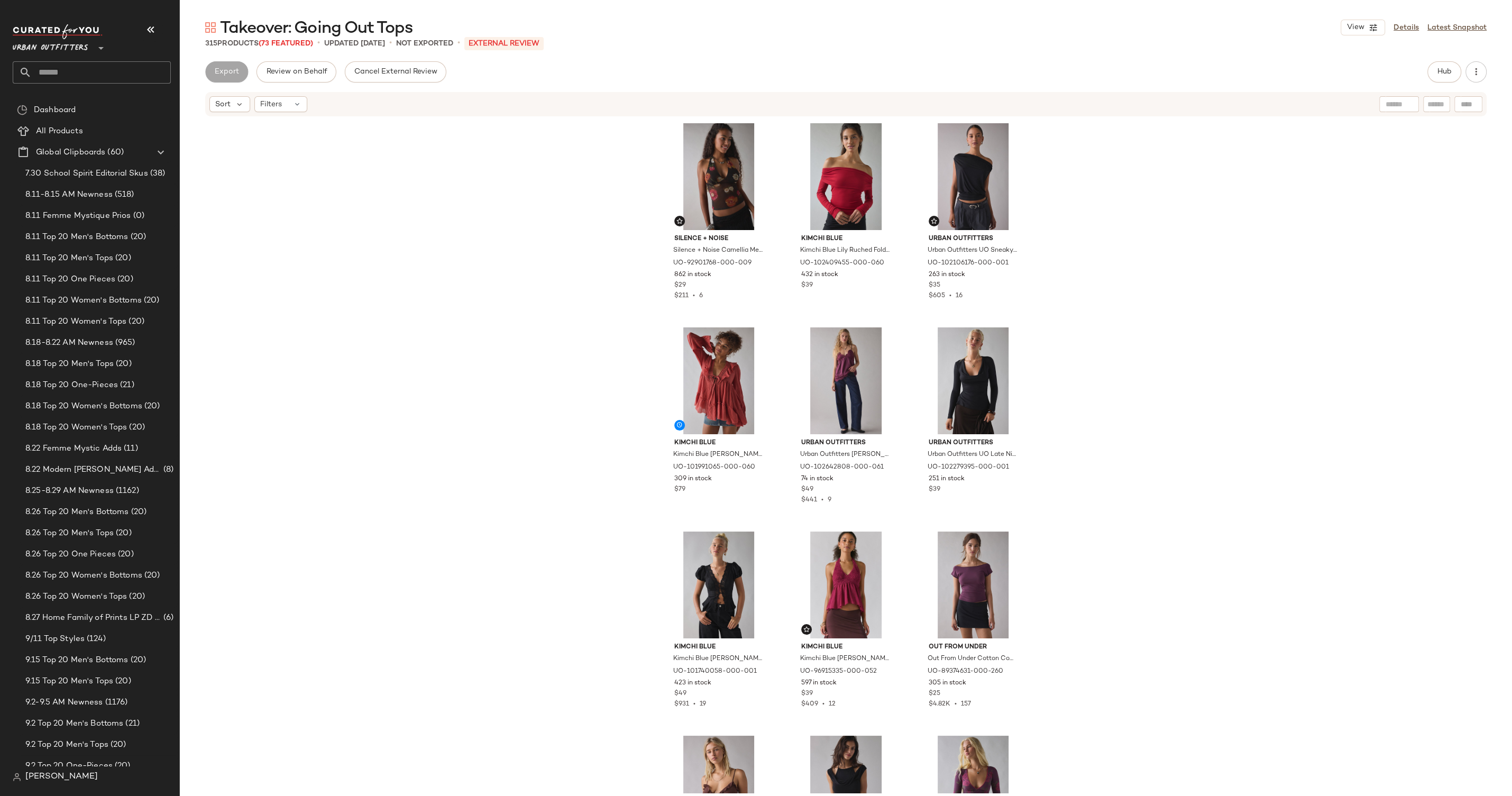
drag, startPoint x: 1406, startPoint y: 27, endPoint x: 1407, endPoint y: 33, distance: 6.1
click at [1405, 27] on link "Details" at bounding box center [1406, 28] width 26 height 11
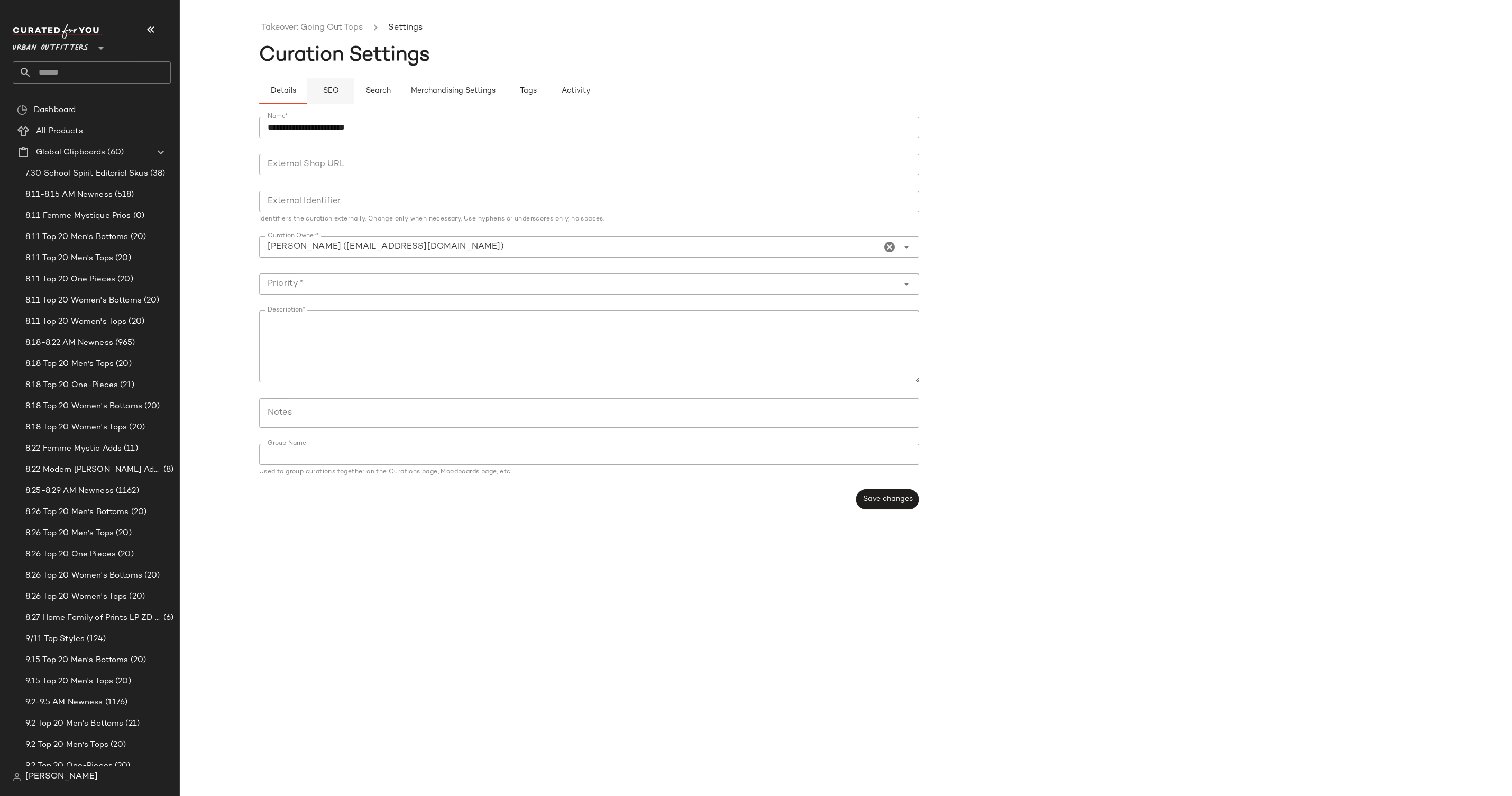
click at [330, 90] on span "SEO" at bounding box center [330, 91] width 17 height 8
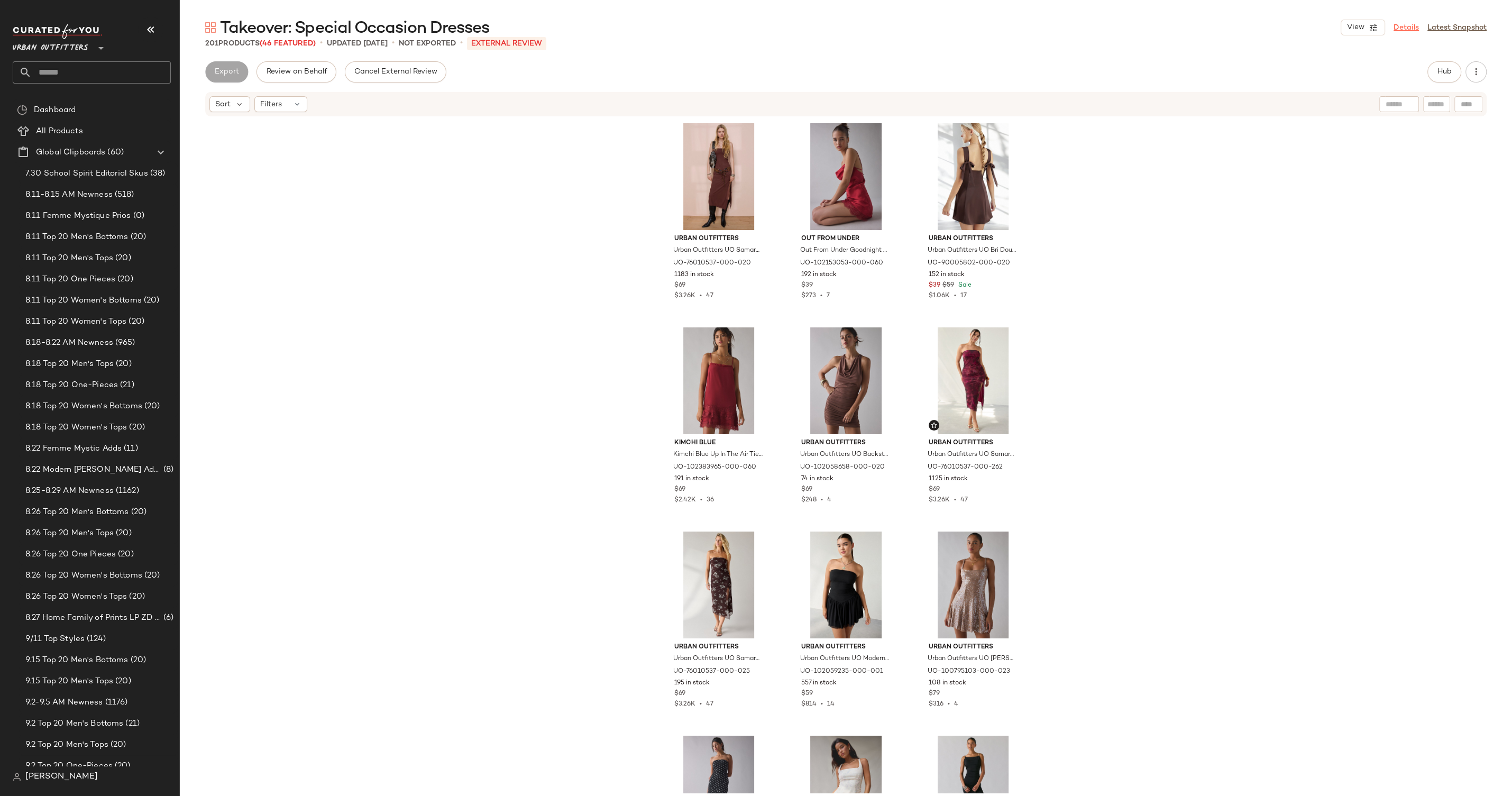
click at [1410, 24] on link "Details" at bounding box center [1406, 28] width 26 height 11
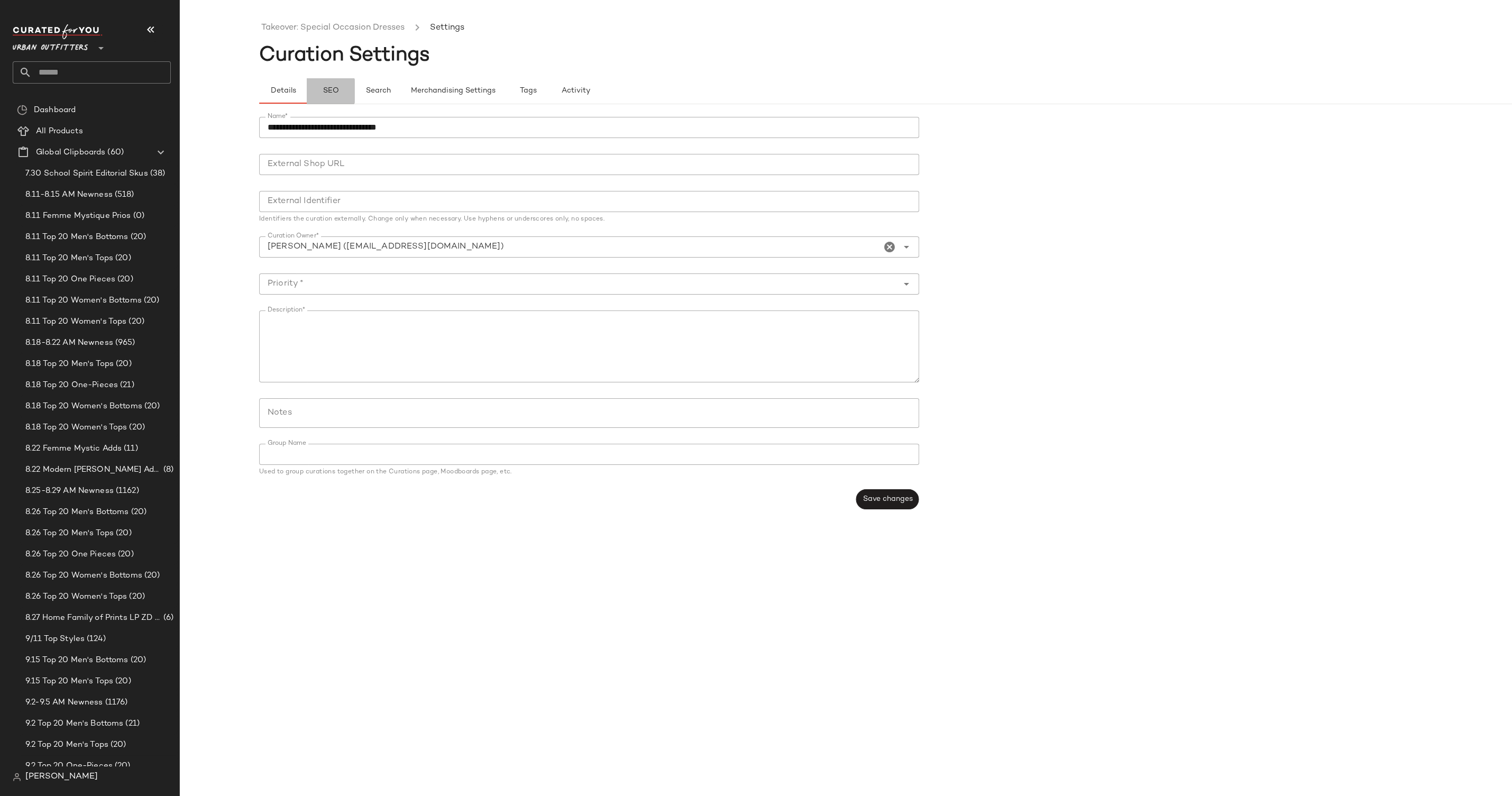
click at [325, 88] on span "SEO" at bounding box center [330, 91] width 17 height 8
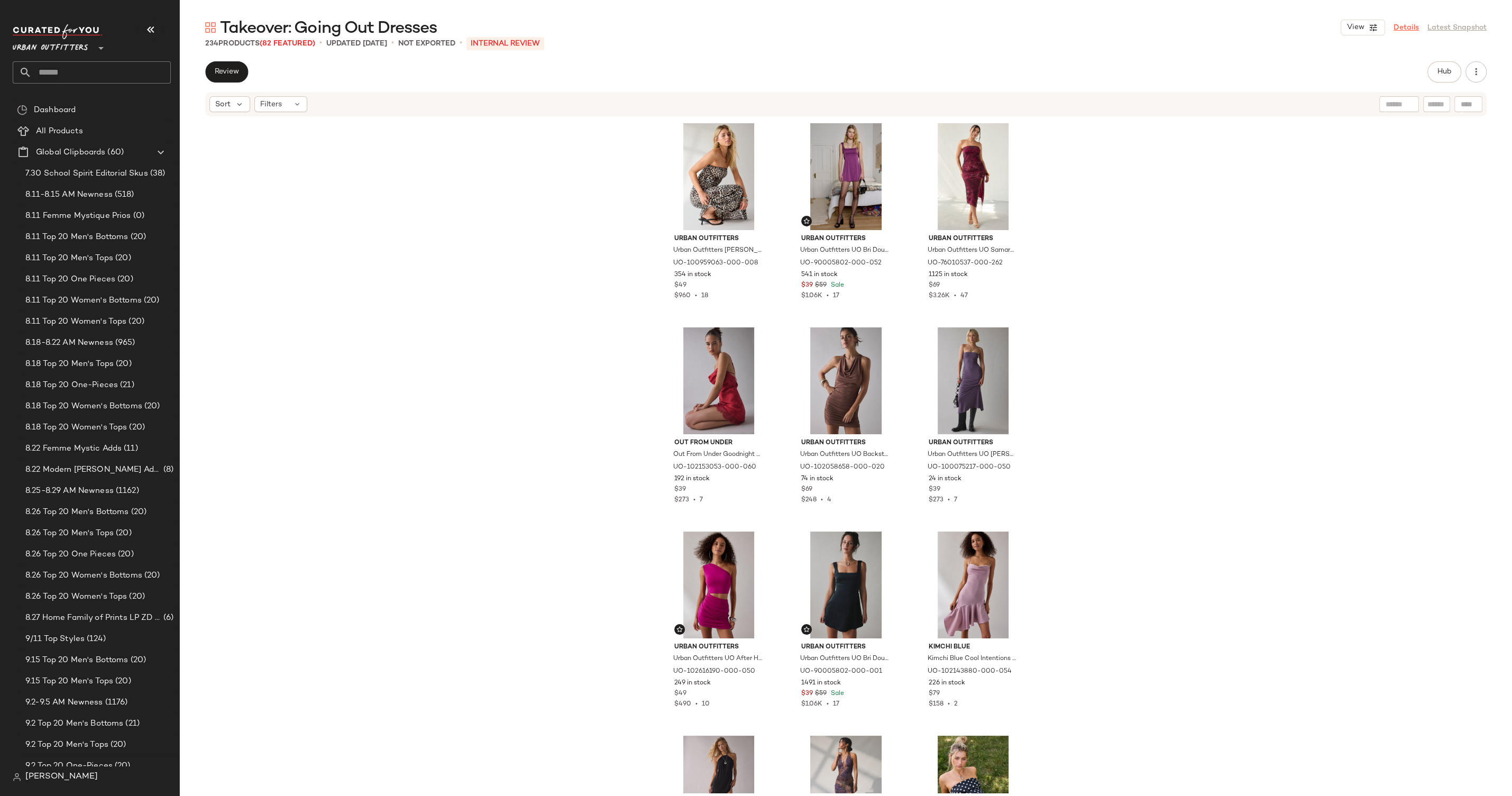
click at [1403, 25] on link "Details" at bounding box center [1406, 28] width 26 height 11
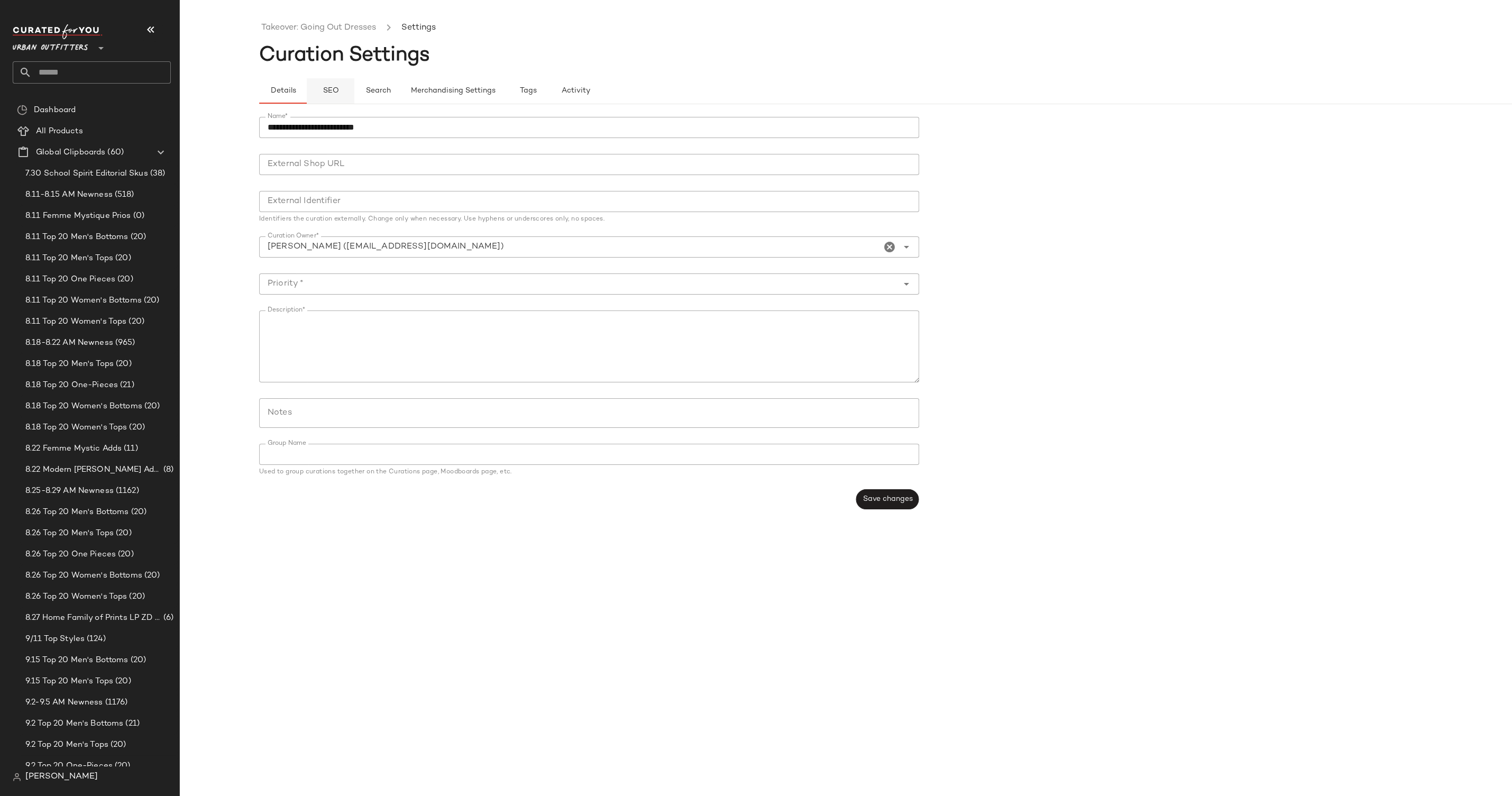
drag, startPoint x: 332, startPoint y: 112, endPoint x: 332, endPoint y: 96, distance: 16.0
click at [334, 105] on div "**********" at bounding box center [926, 313] width 1333 height 418
drag, startPoint x: 332, startPoint y: 93, endPoint x: 336, endPoint y: 66, distance: 27.3
click at [332, 92] on span "SEO" at bounding box center [330, 91] width 17 height 8
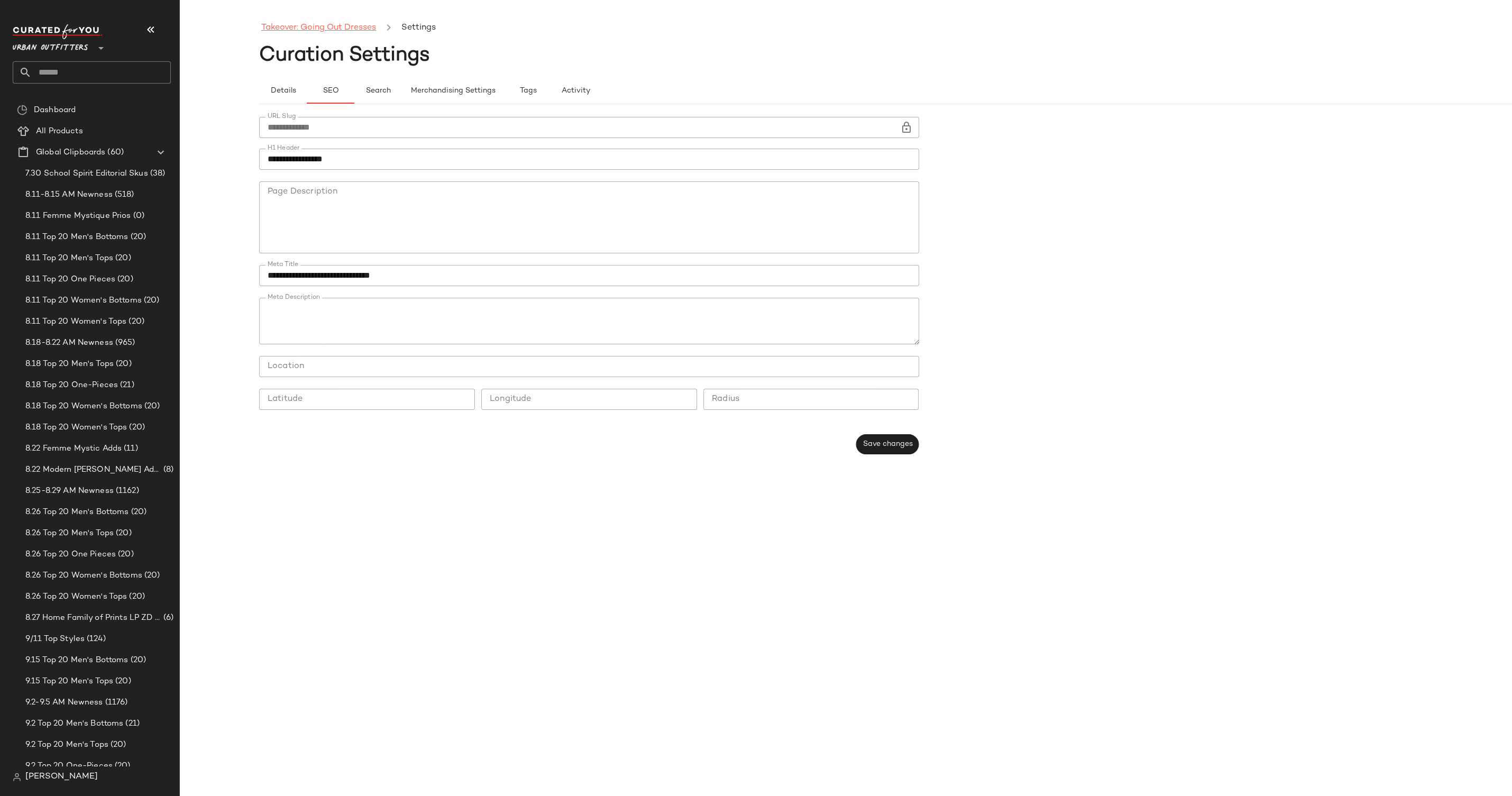
click at [345, 31] on link "Takeover: Going Out Dresses" at bounding box center [319, 28] width 115 height 14
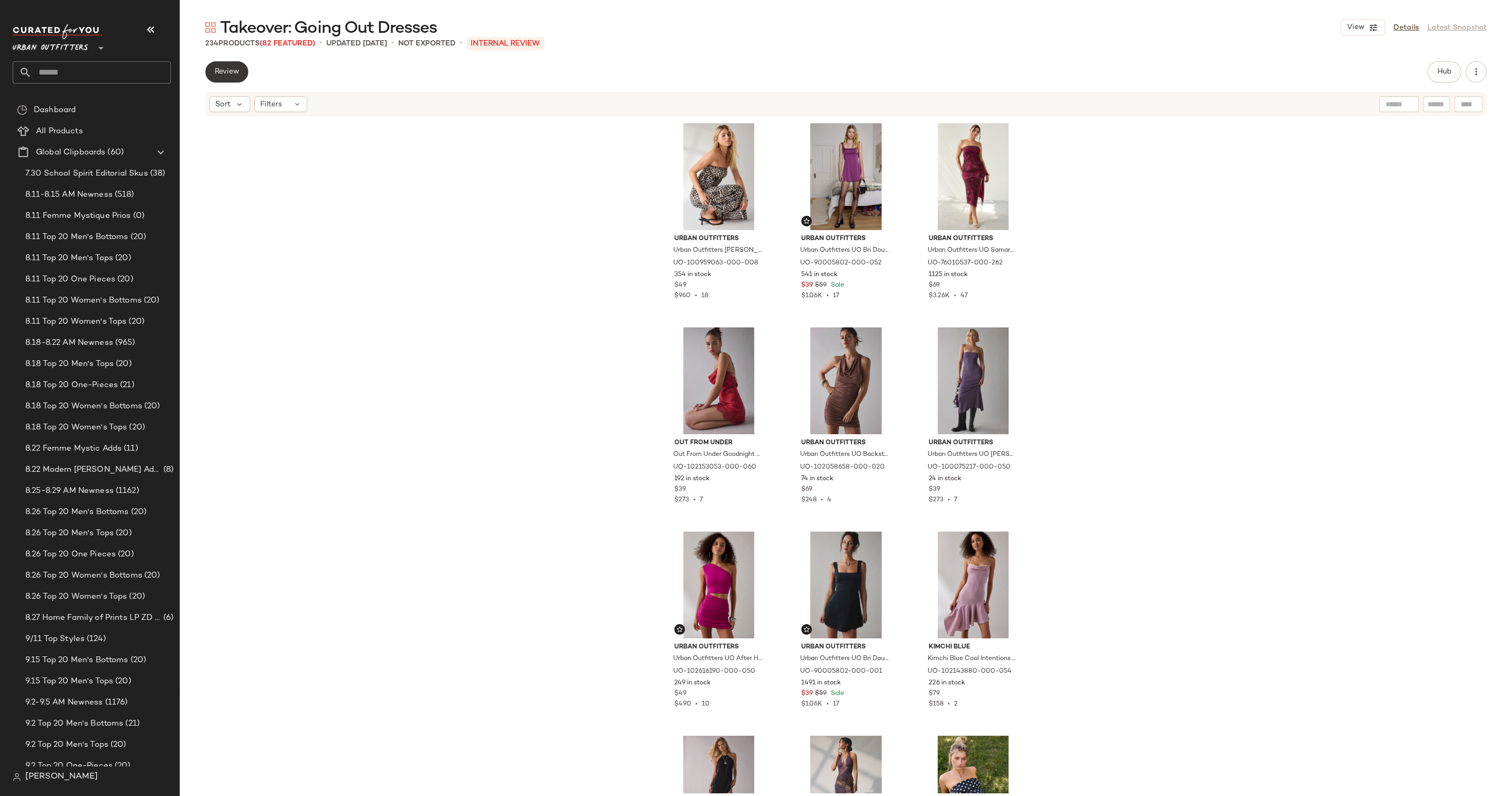
click at [217, 70] on span "Review" at bounding box center [227, 72] width 25 height 8
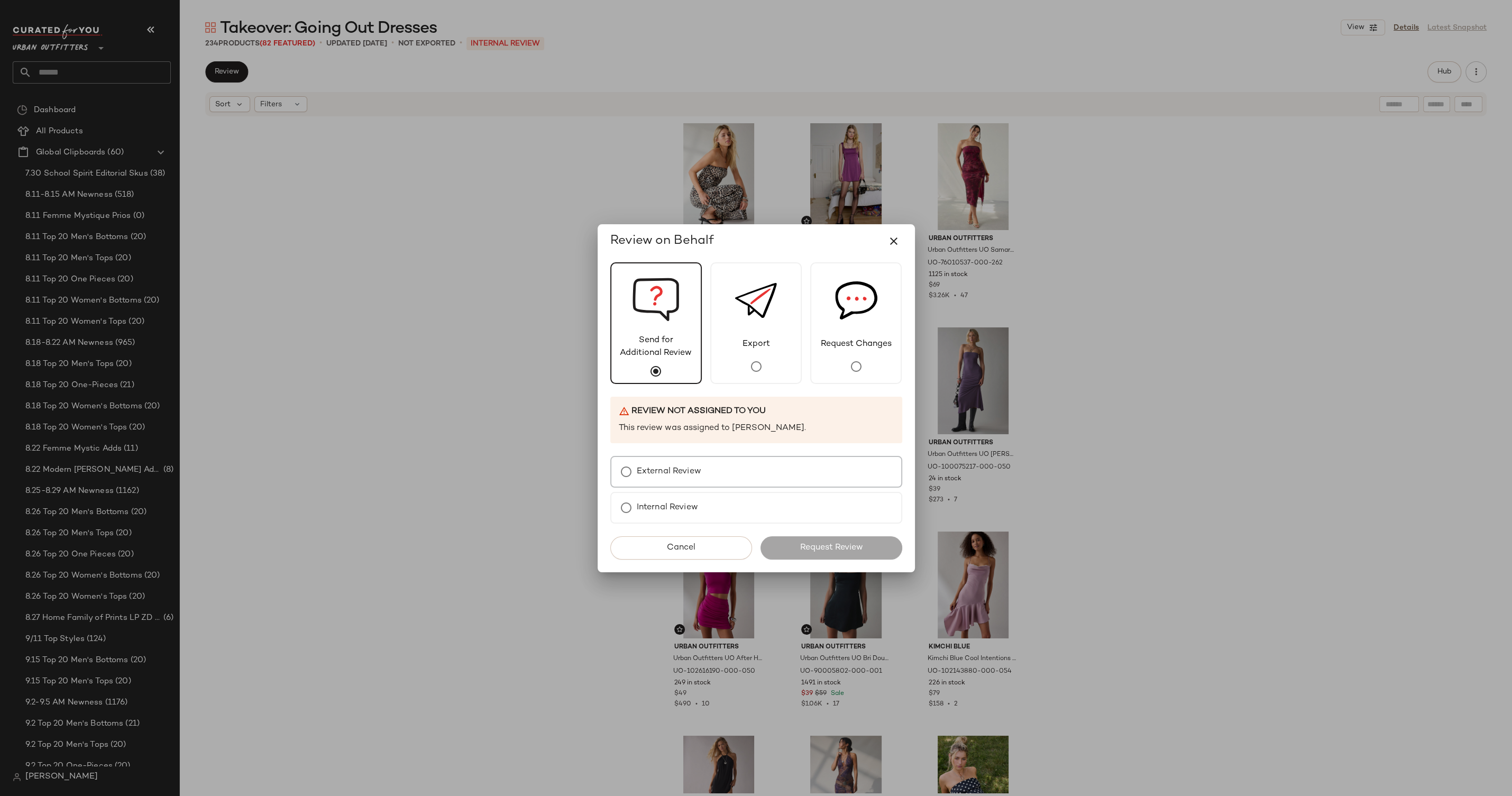
click at [820, 471] on div "External Review" at bounding box center [756, 472] width 292 height 32
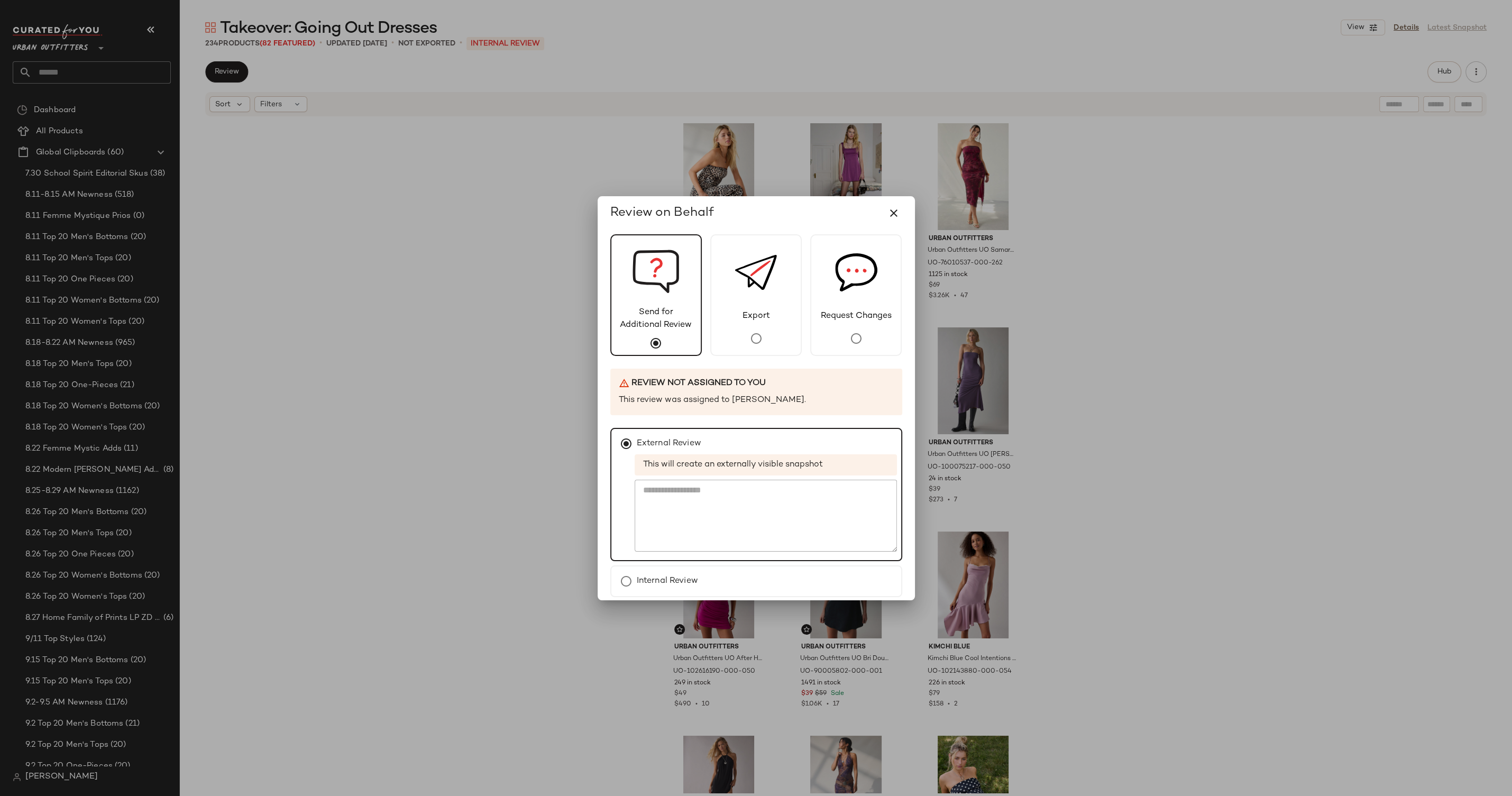
scroll to position [45, 0]
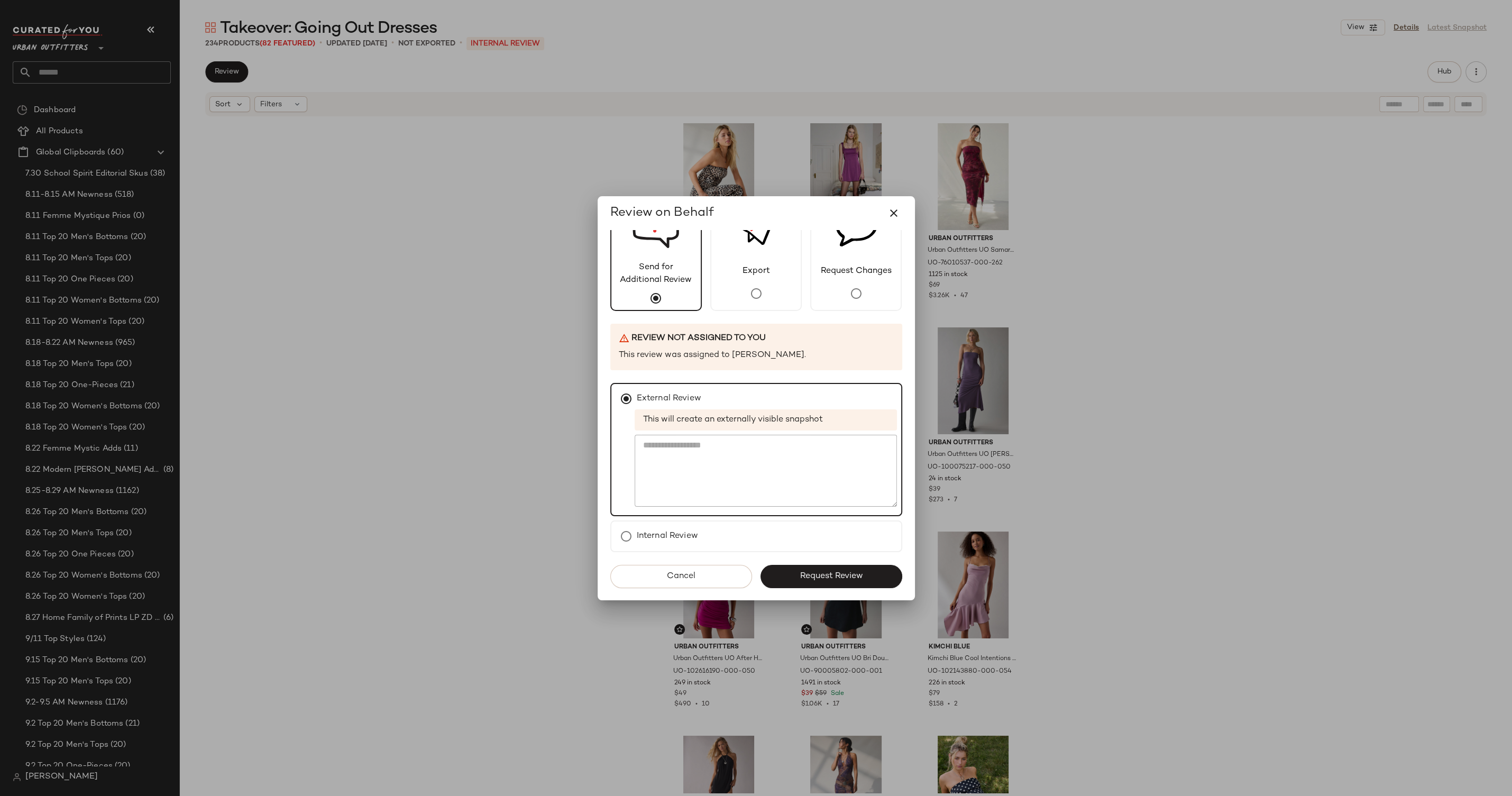
click at [858, 577] on span "Request Review" at bounding box center [831, 576] width 63 height 10
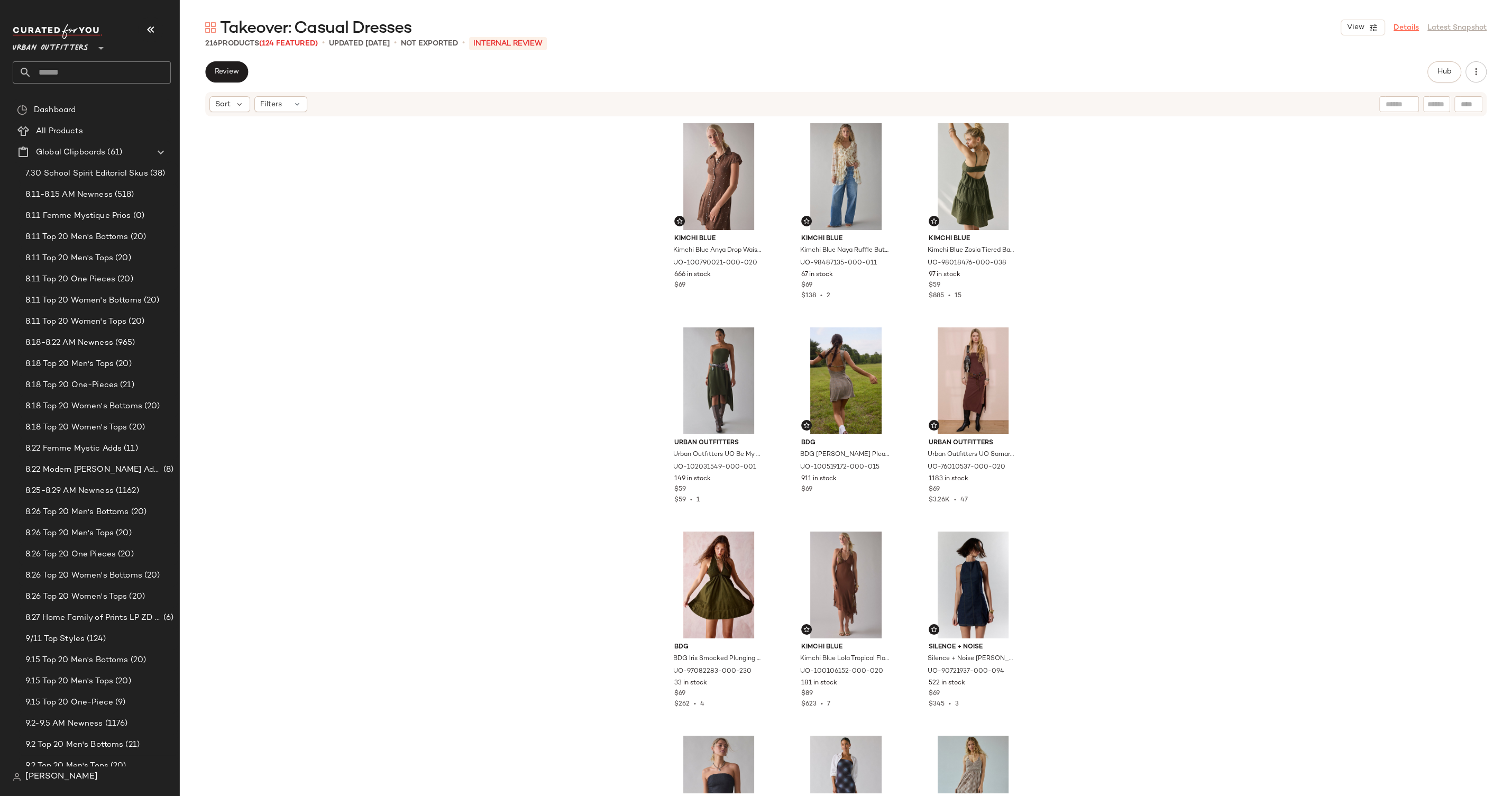
click at [1398, 24] on link "Details" at bounding box center [1406, 28] width 26 height 11
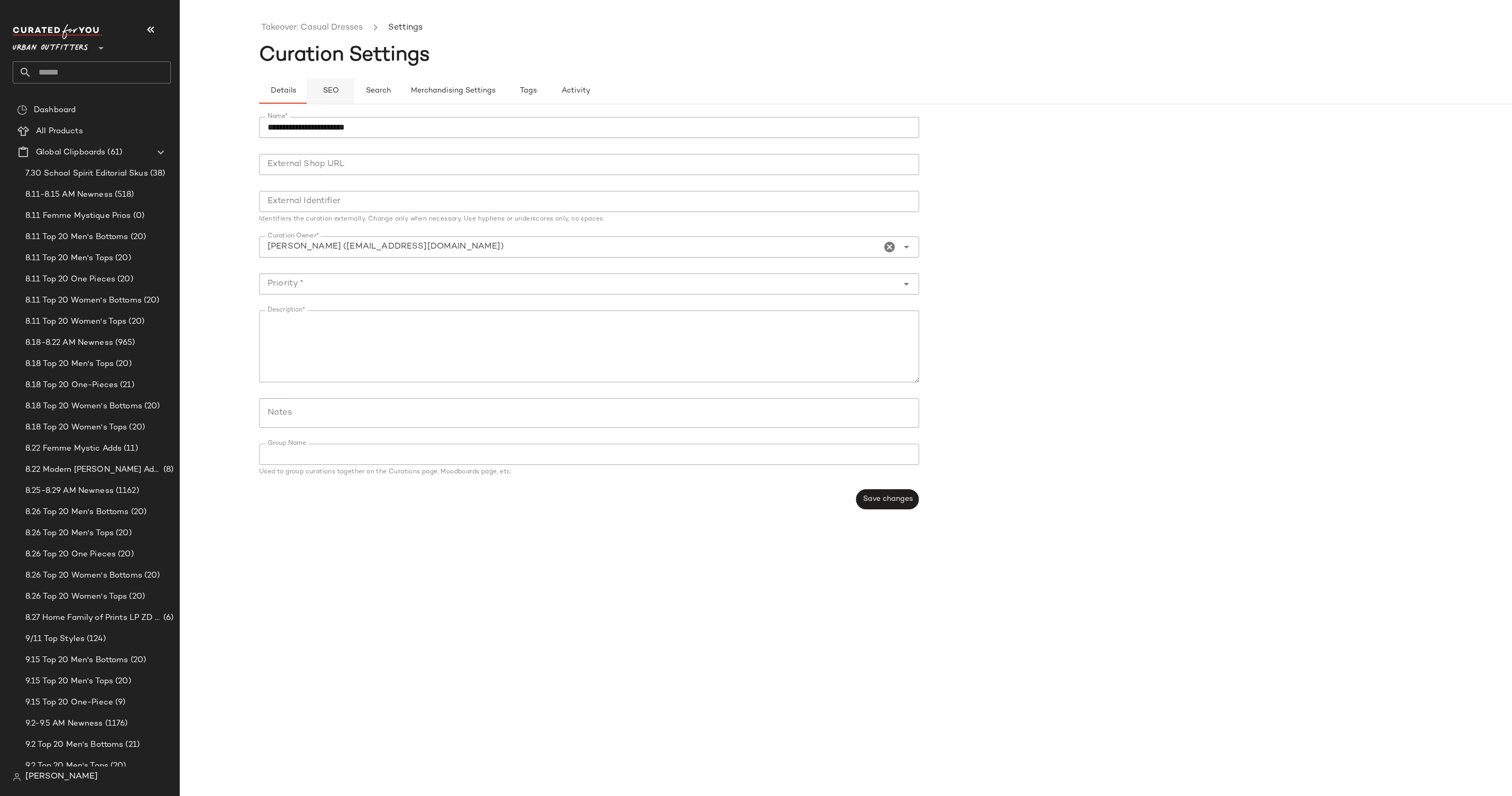
click at [330, 92] on span "SEO" at bounding box center [330, 91] width 17 height 8
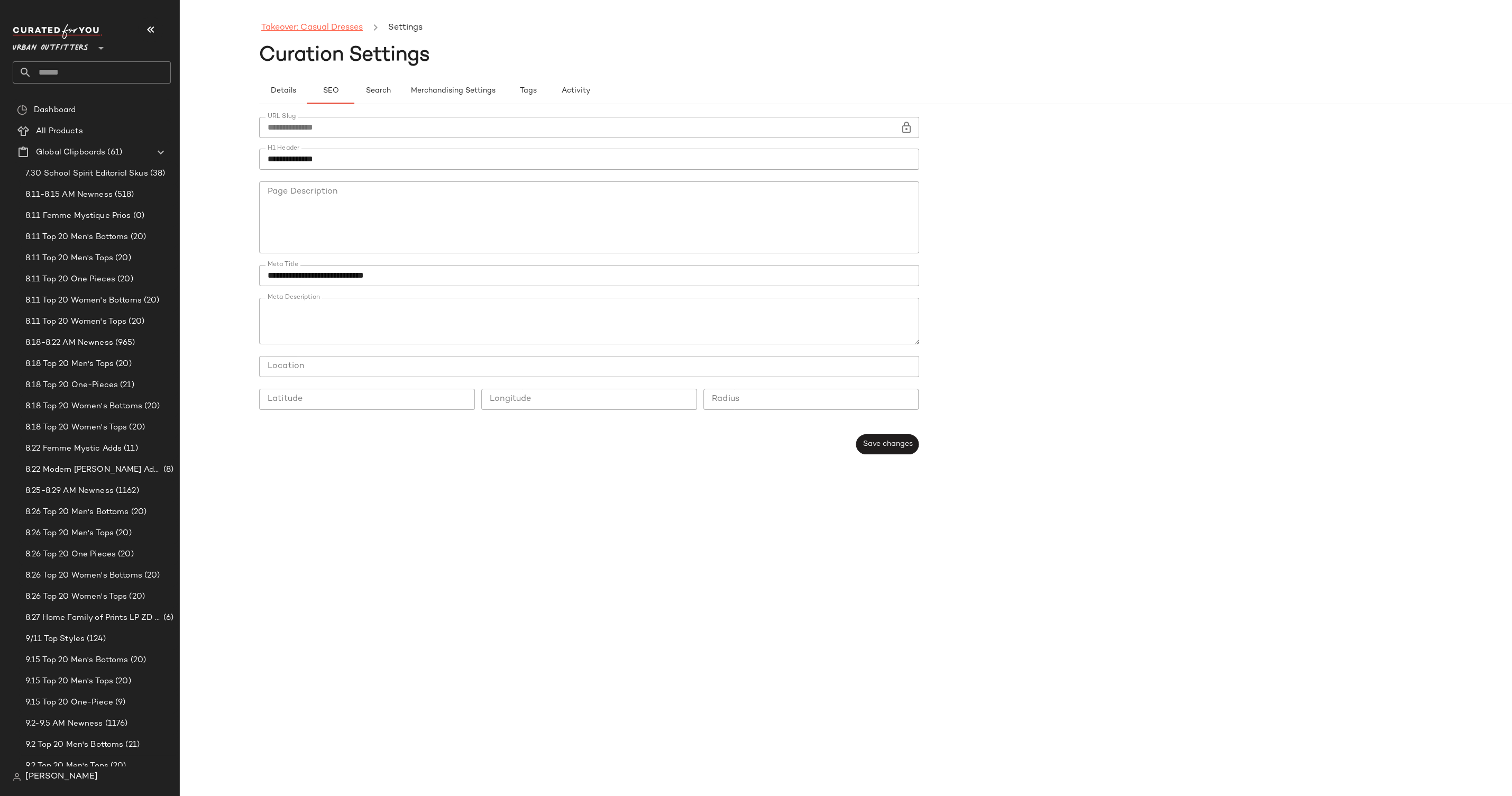
click at [331, 26] on link "Takeover: Casual Dresses" at bounding box center [312, 28] width 101 height 14
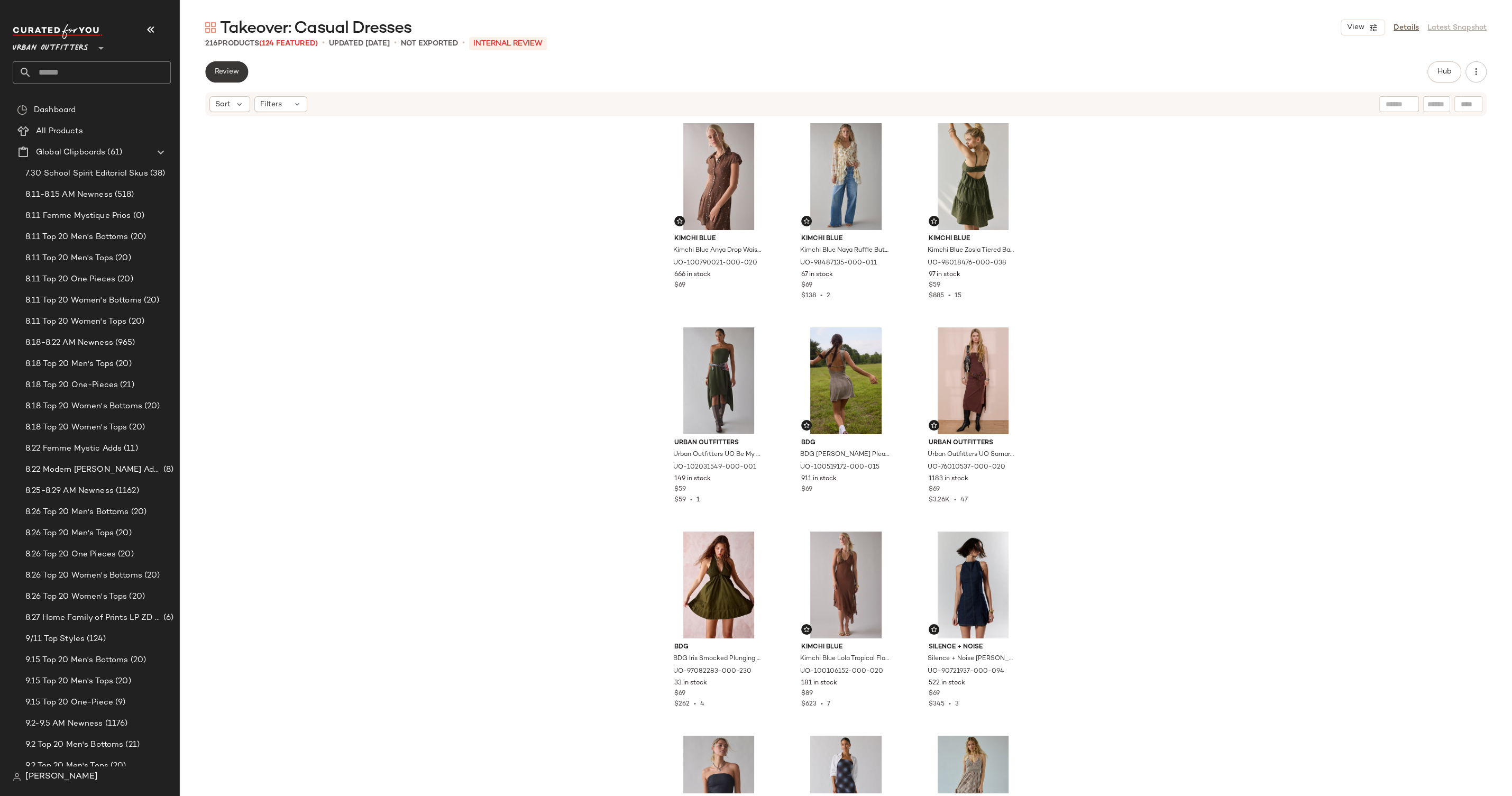
click at [223, 72] on span "Review" at bounding box center [227, 72] width 25 height 8
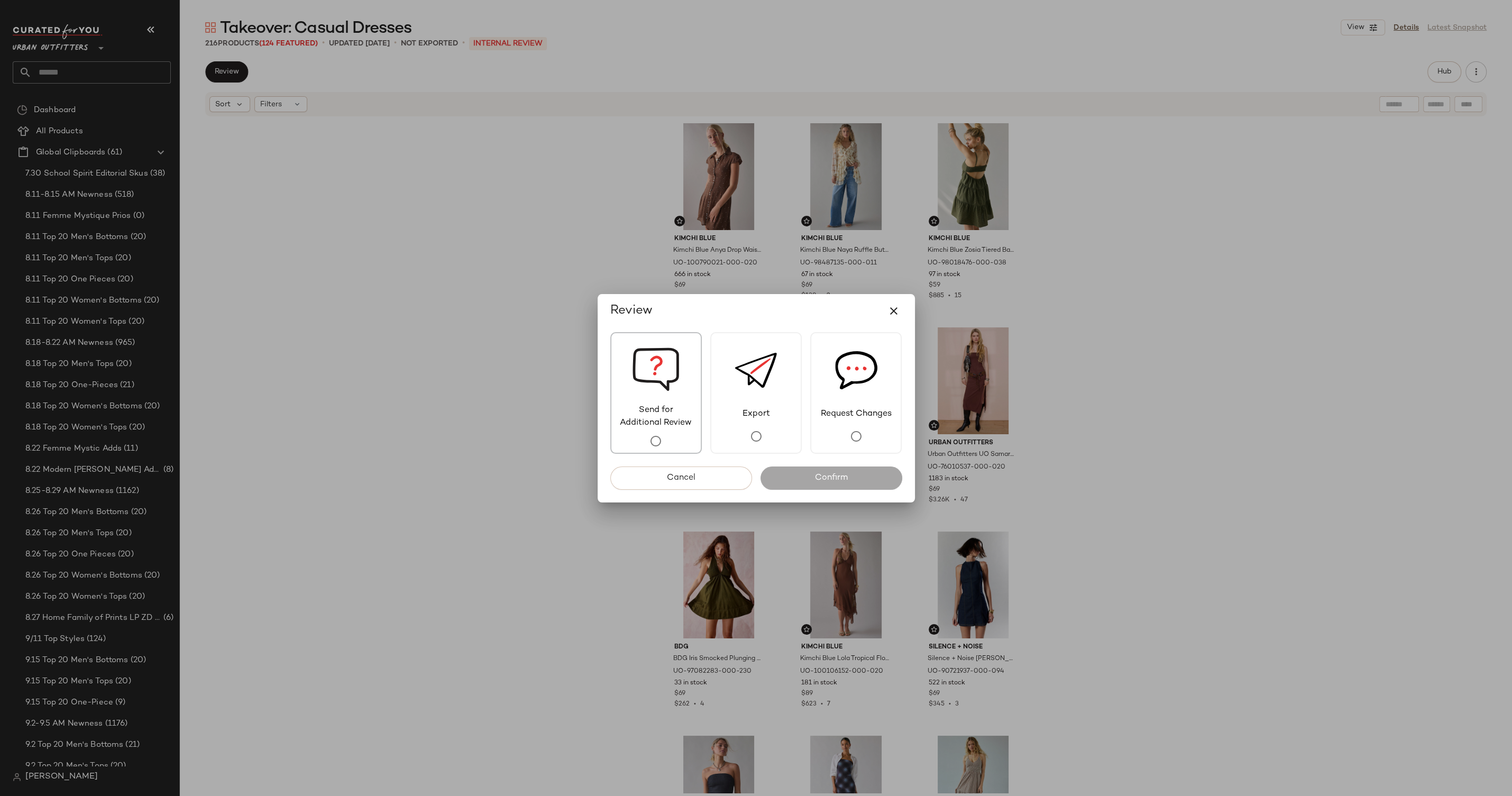
click at [673, 400] on img at bounding box center [655, 368] width 48 height 71
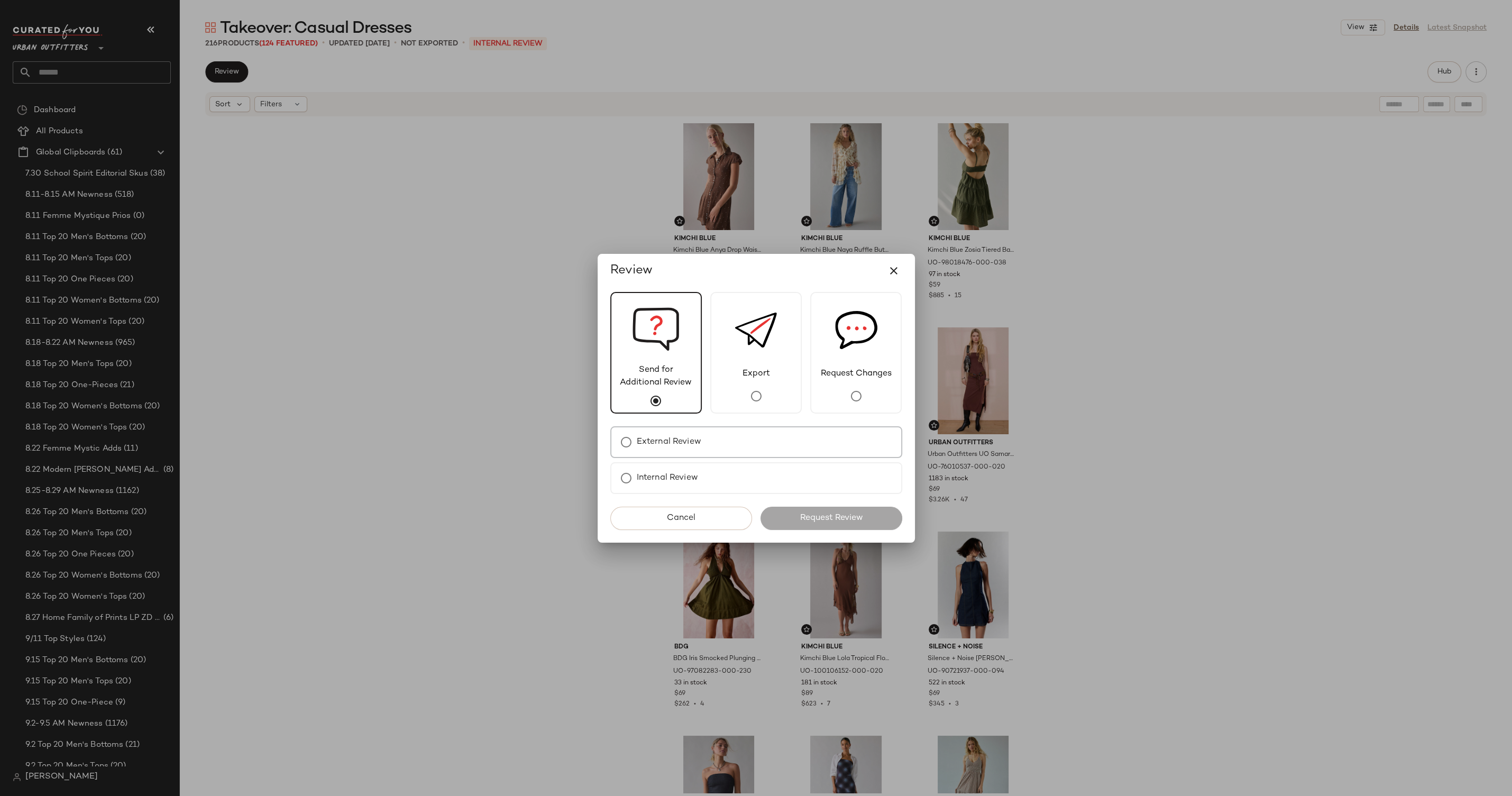
click at [690, 433] on label "External Review" at bounding box center [669, 442] width 65 height 21
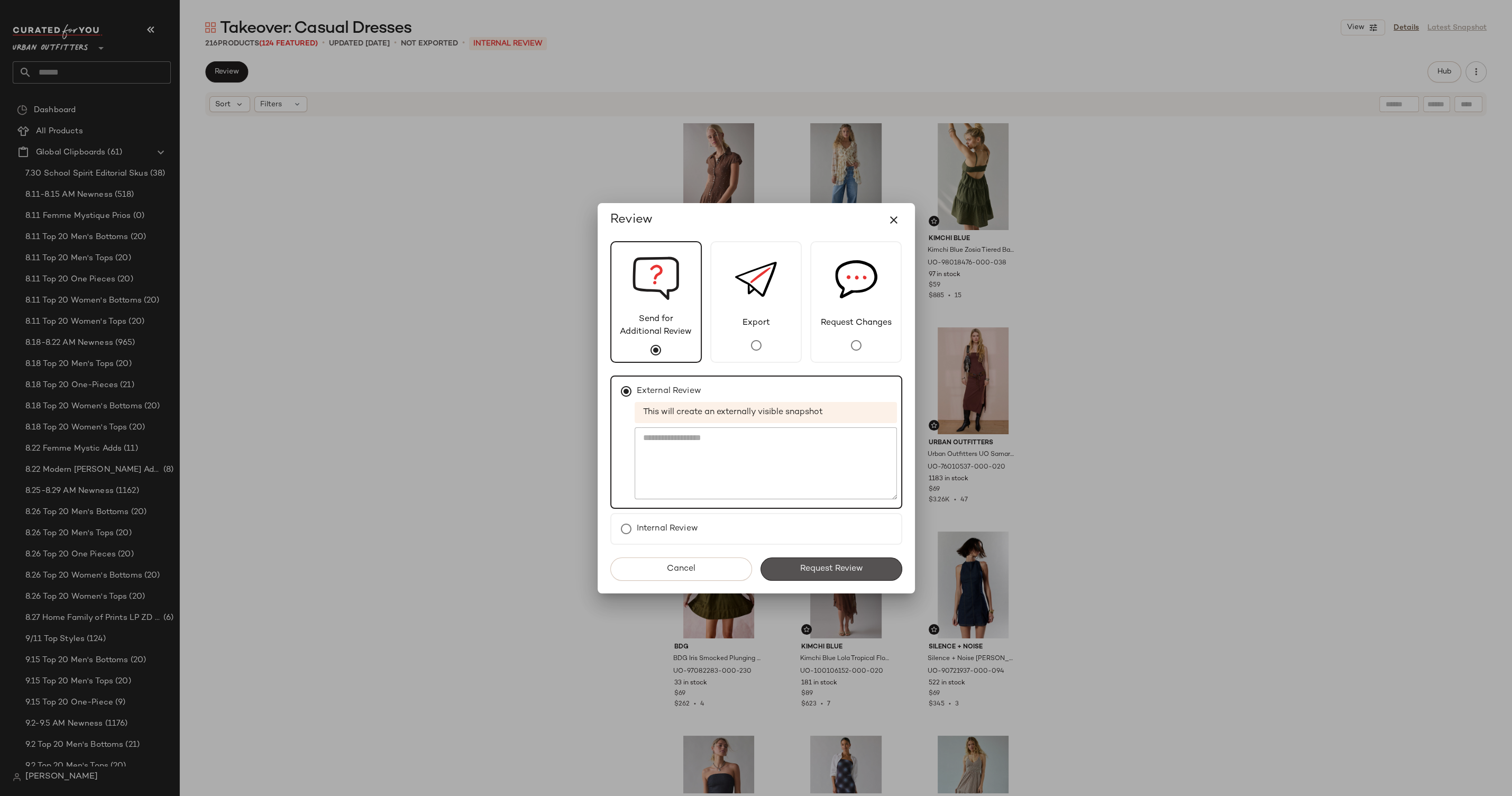
click at [827, 570] on span "Request Review" at bounding box center [831, 568] width 63 height 10
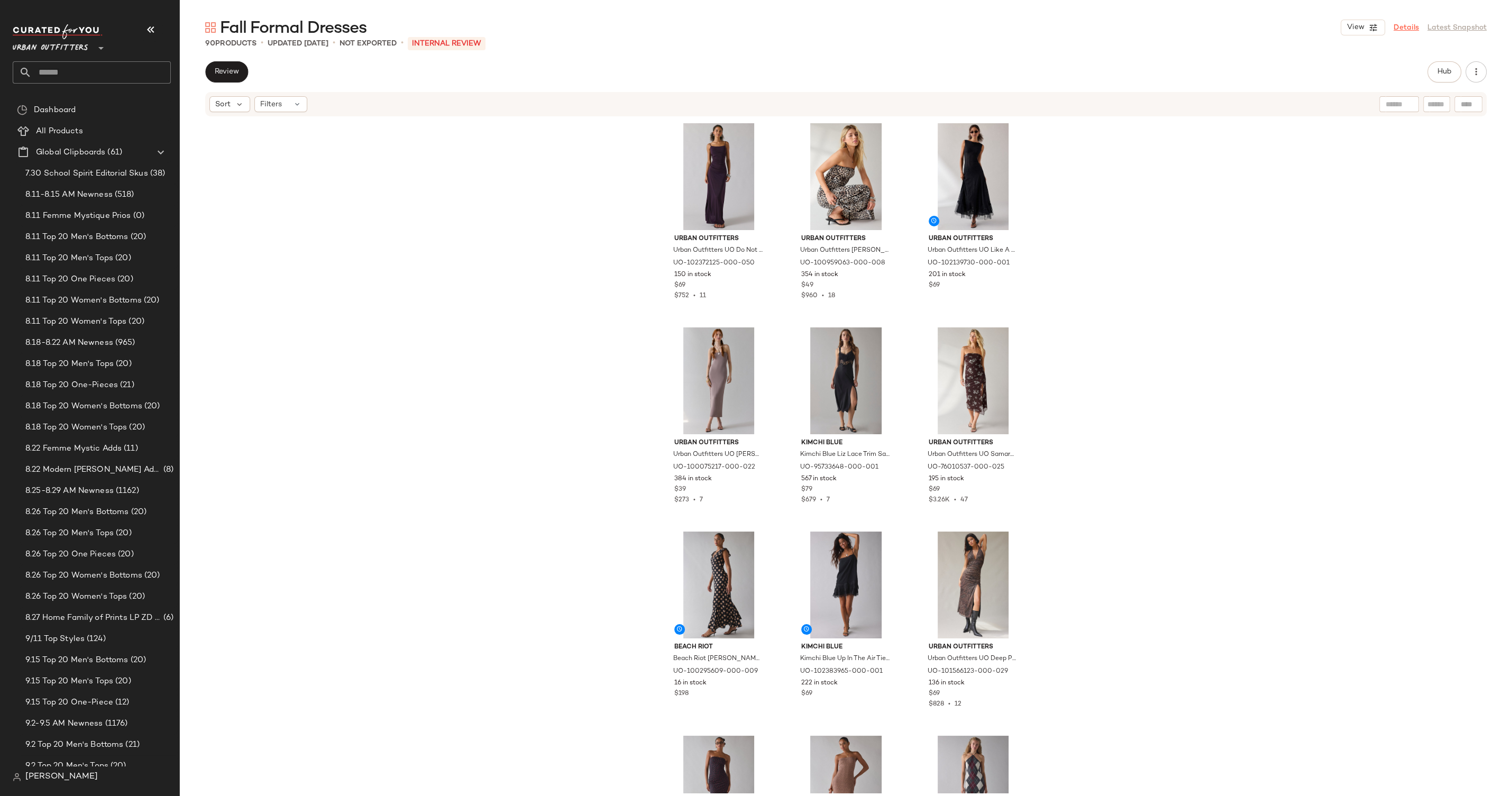
click at [1396, 26] on link "Details" at bounding box center [1406, 28] width 26 height 11
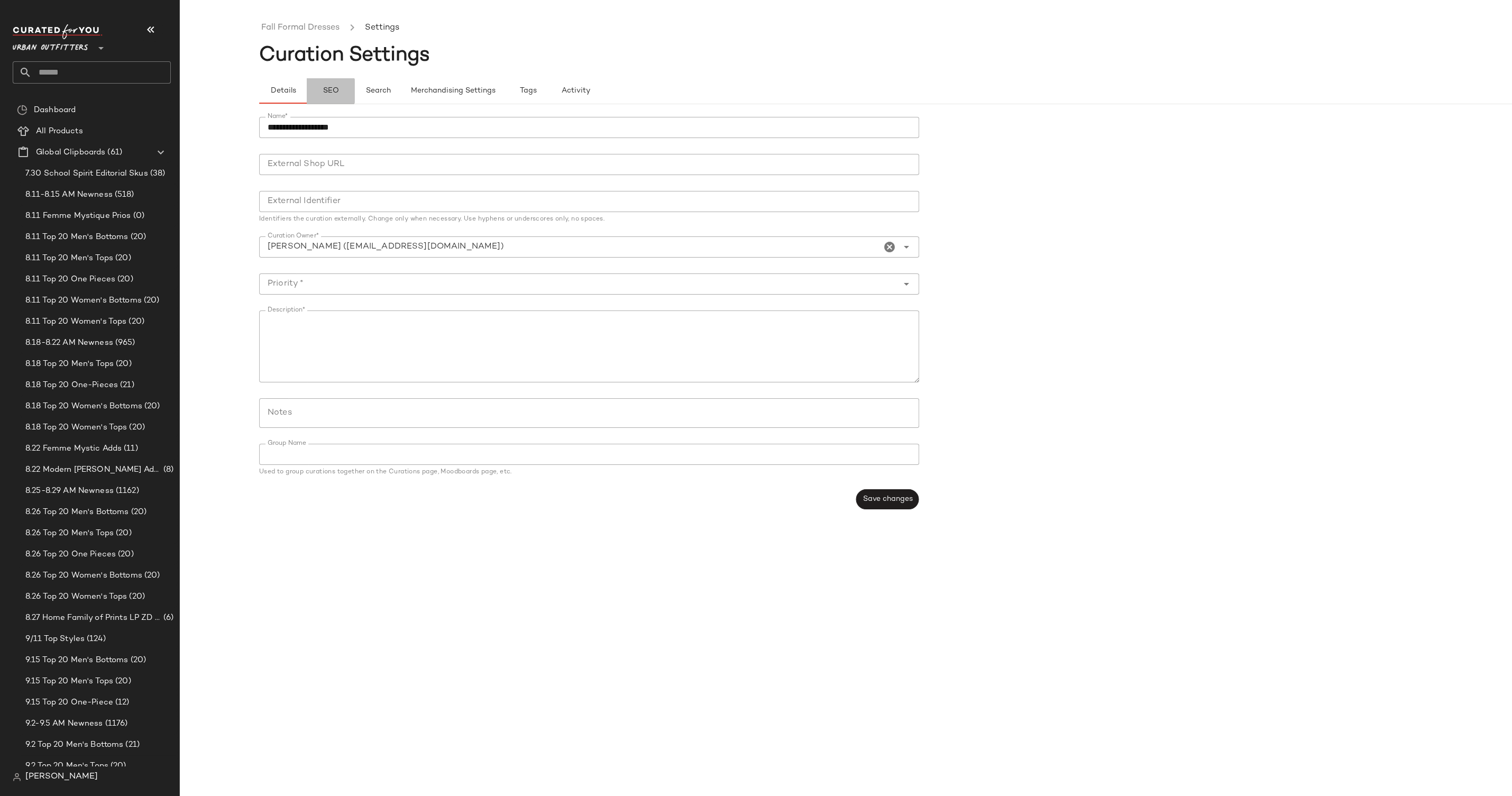
click at [330, 92] on span "SEO" at bounding box center [330, 91] width 17 height 8
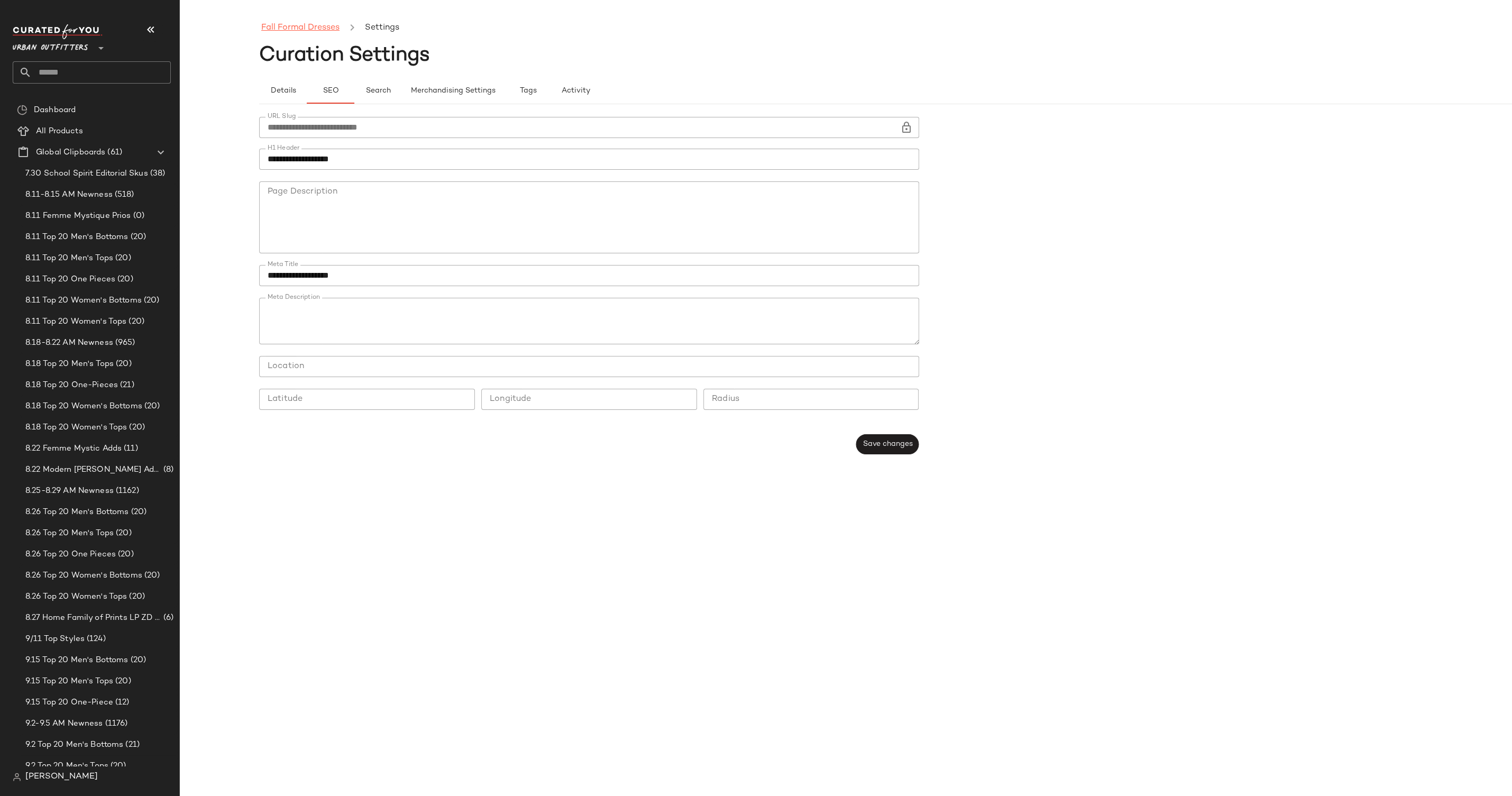
click at [324, 30] on link "Fall Formal Dresses" at bounding box center [300, 28] width 78 height 14
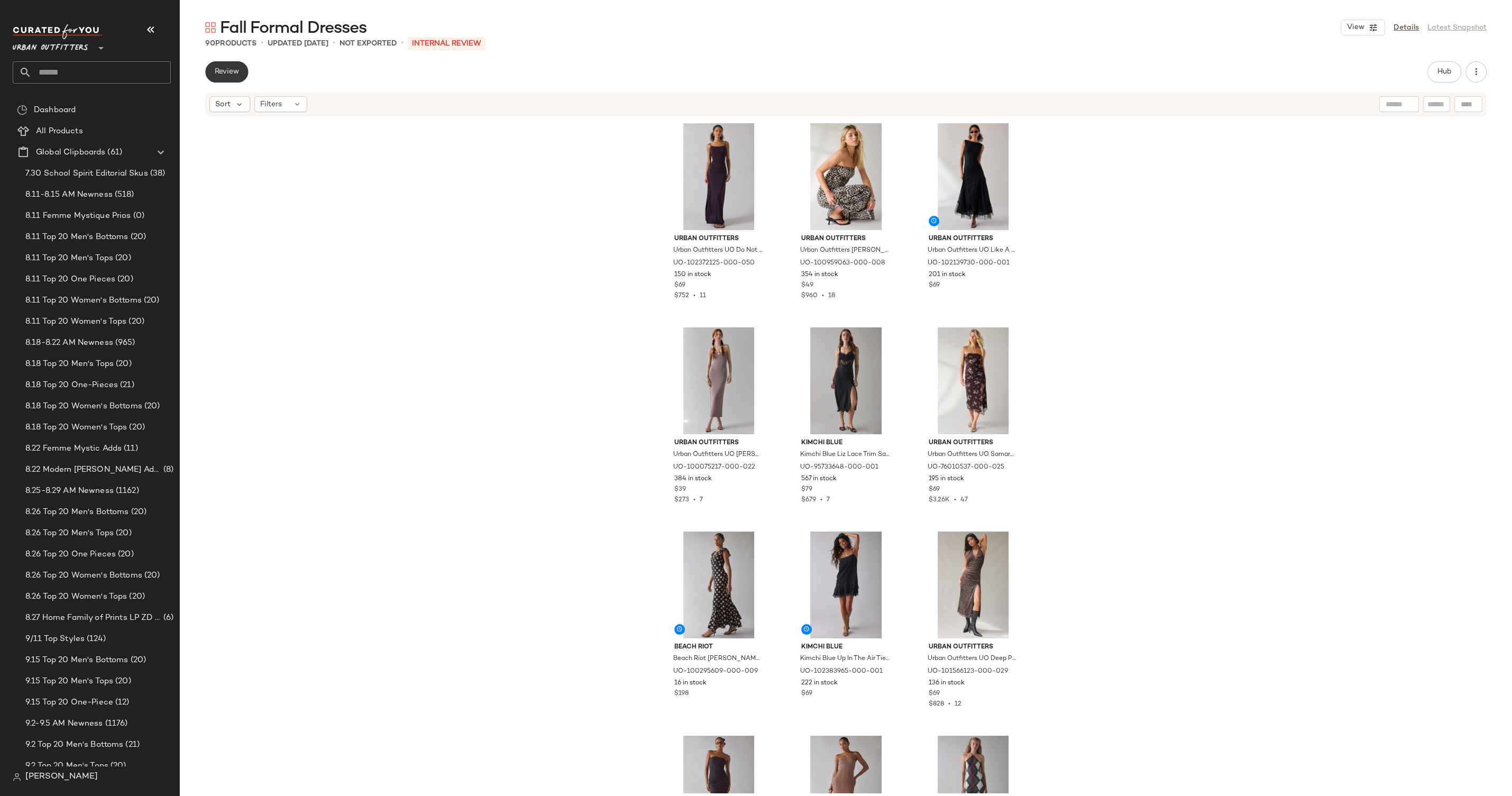
click at [239, 74] on span "Review" at bounding box center [227, 72] width 25 height 8
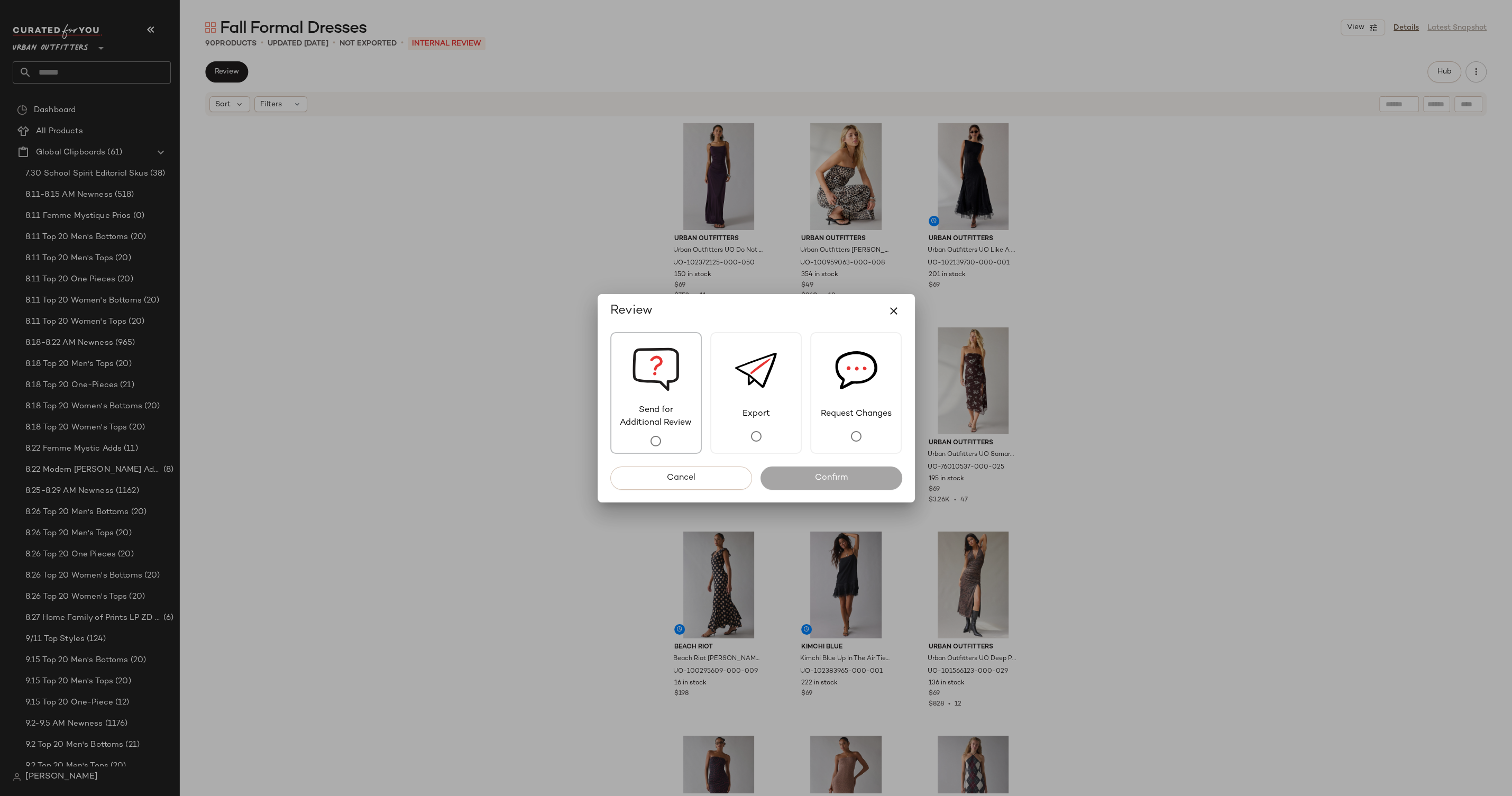
click at [639, 413] on span "Send for Additional Review" at bounding box center [656, 417] width 90 height 26
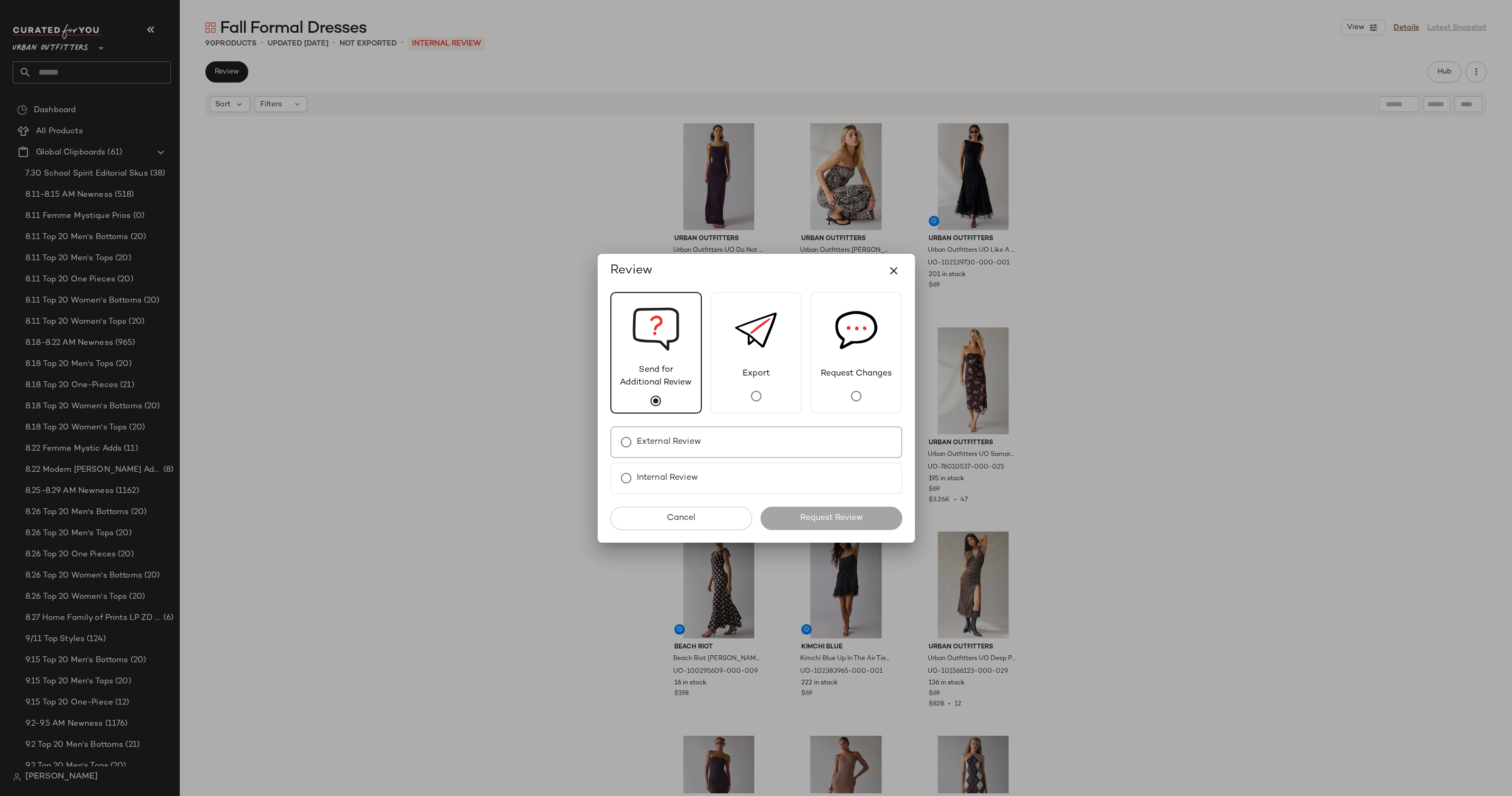
click at [639, 448] on label "External Review" at bounding box center [669, 442] width 65 height 21
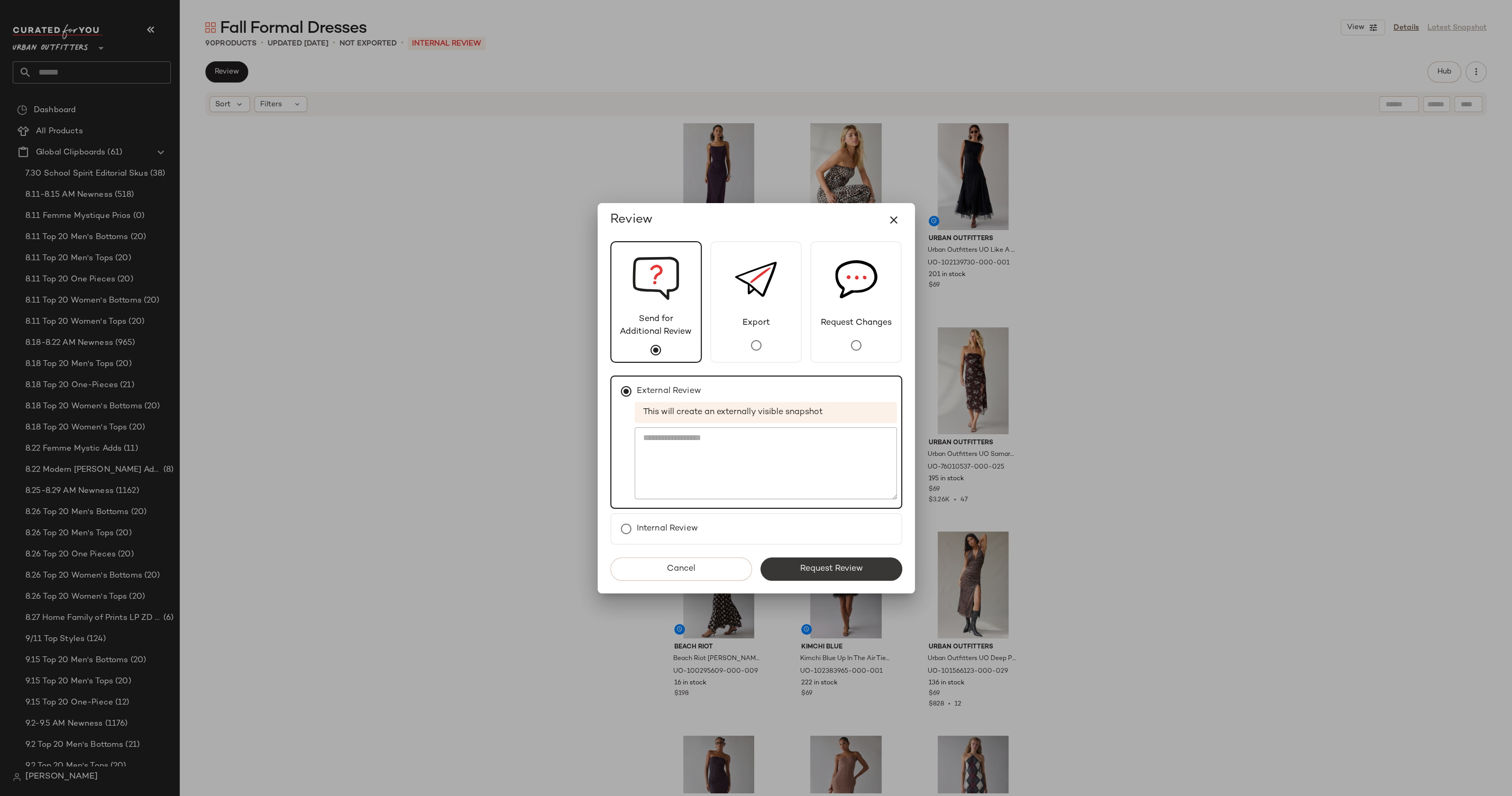
click at [822, 568] on span "Request Review" at bounding box center [831, 568] width 63 height 10
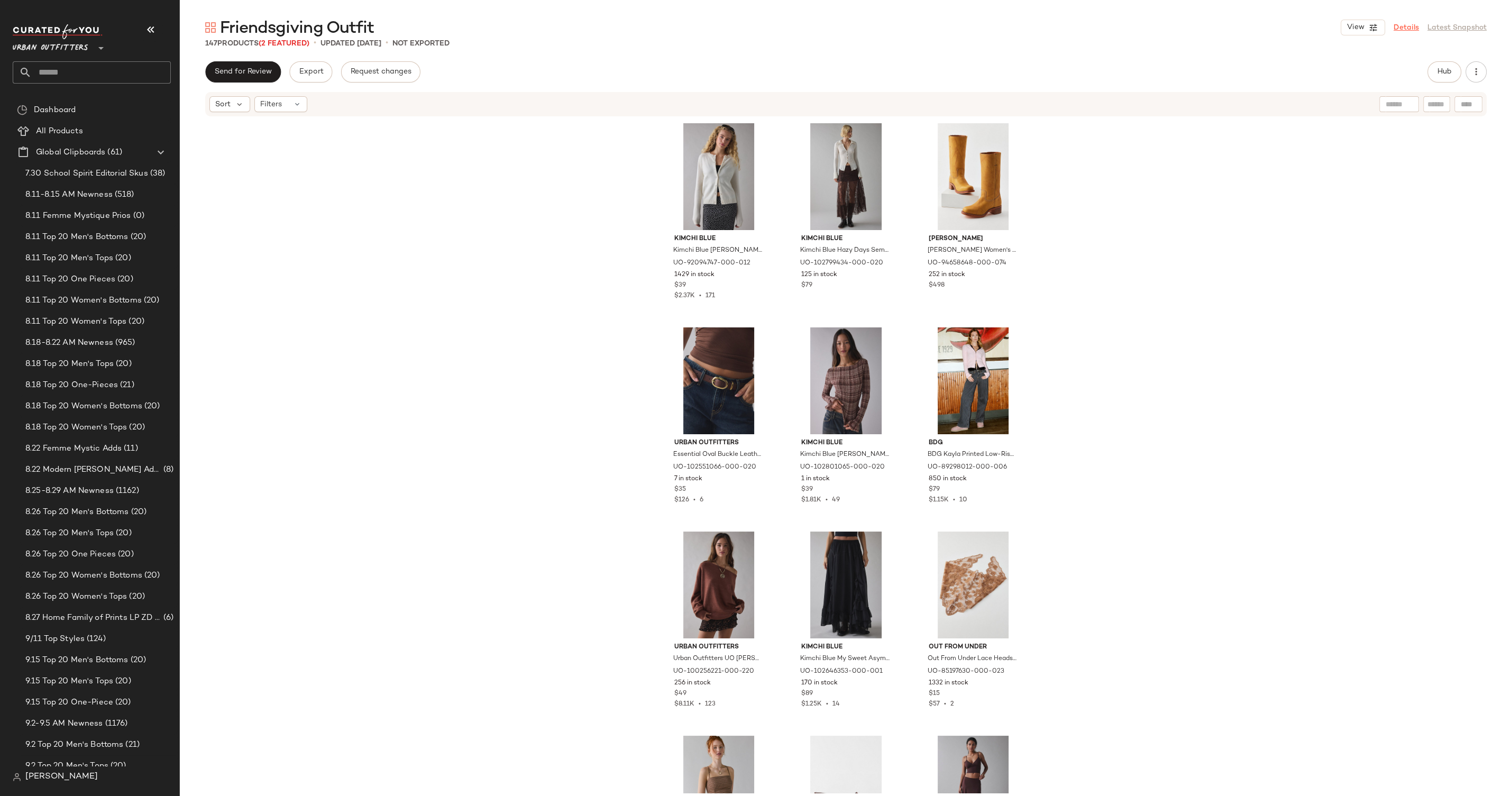
click at [1394, 28] on link "Details" at bounding box center [1406, 28] width 26 height 11
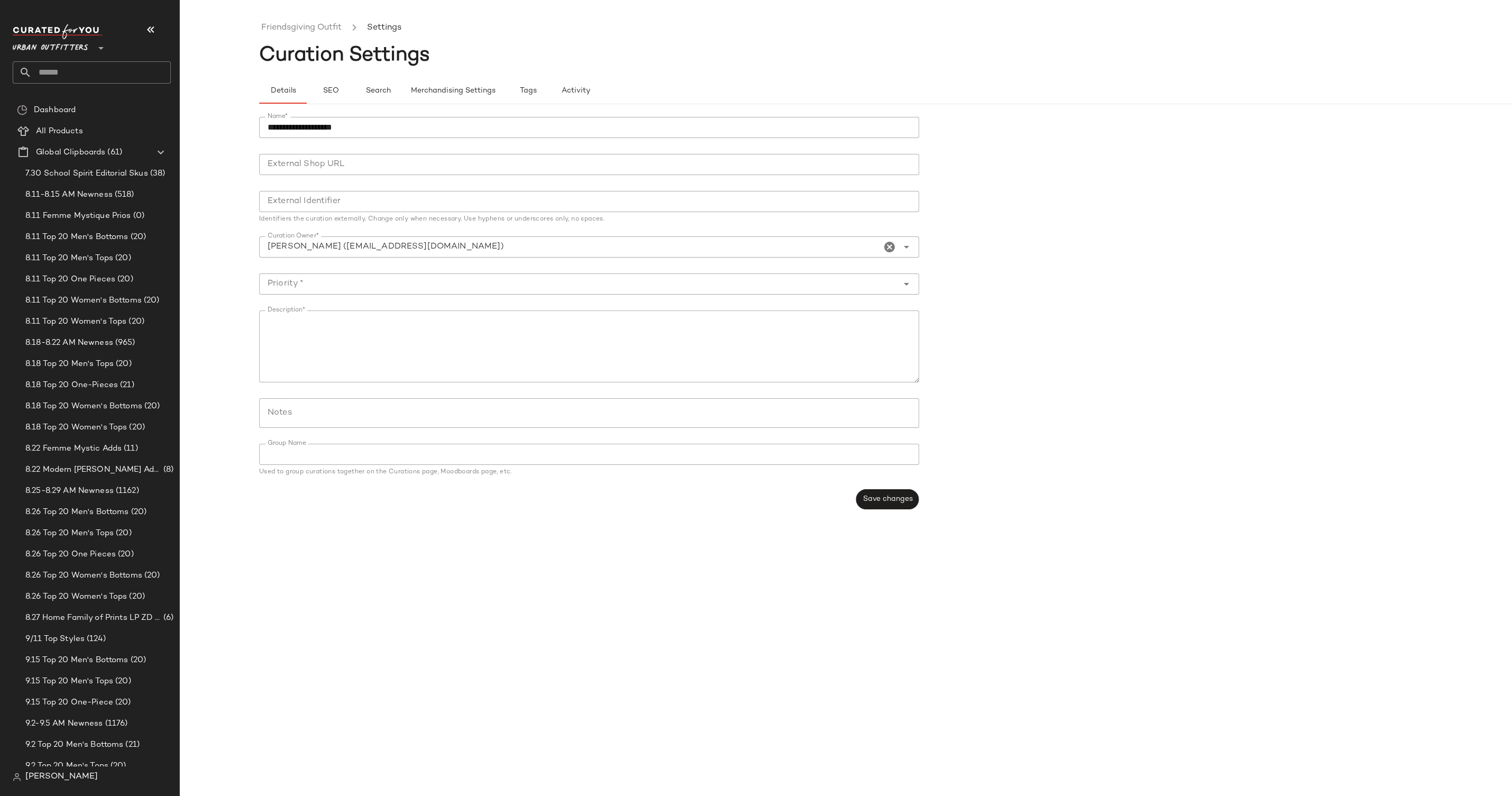
drag, startPoint x: 336, startPoint y: 90, endPoint x: 330, endPoint y: 44, distance: 46.4
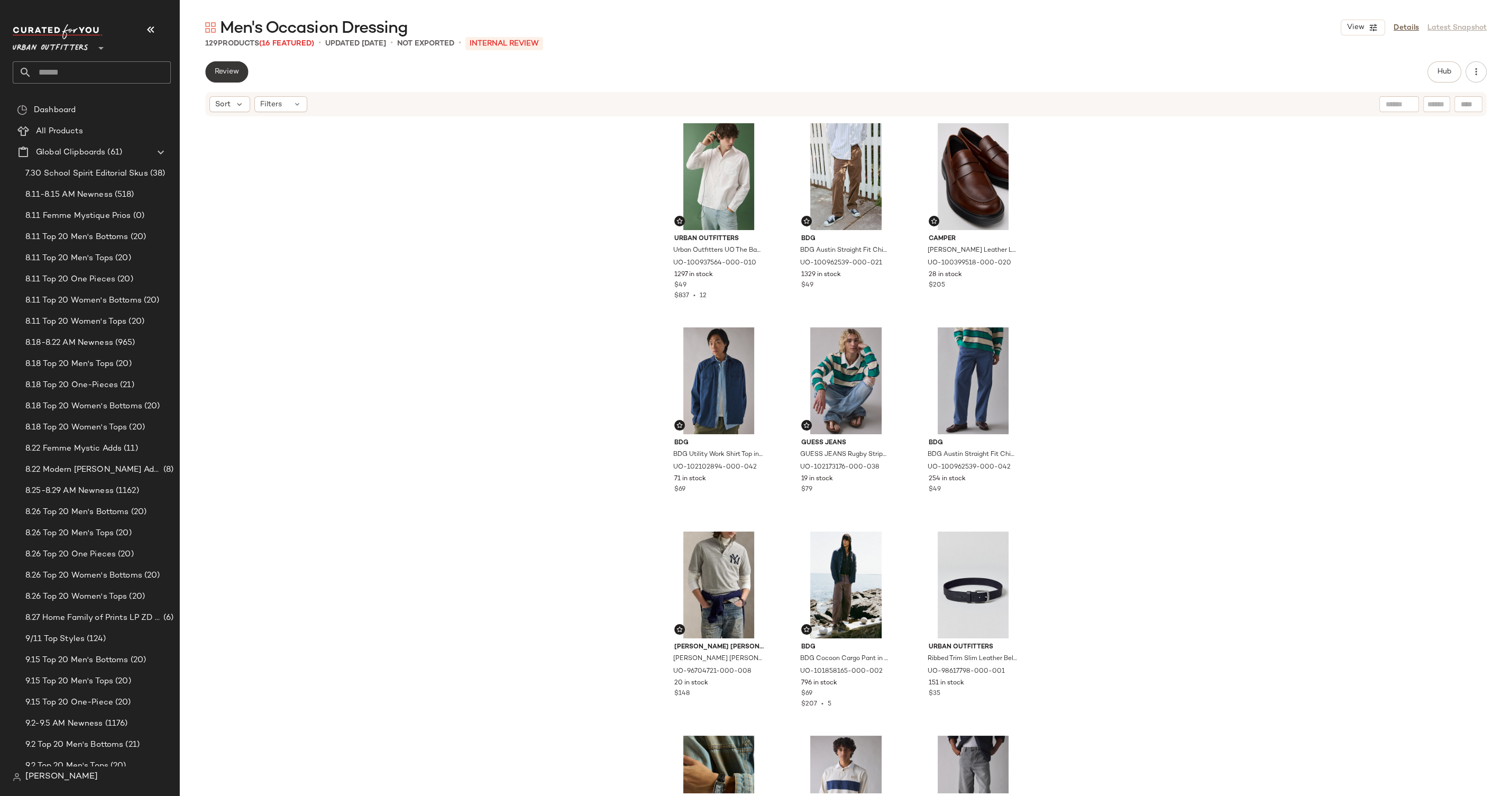
click at [226, 74] on span "Review" at bounding box center [227, 72] width 25 height 8
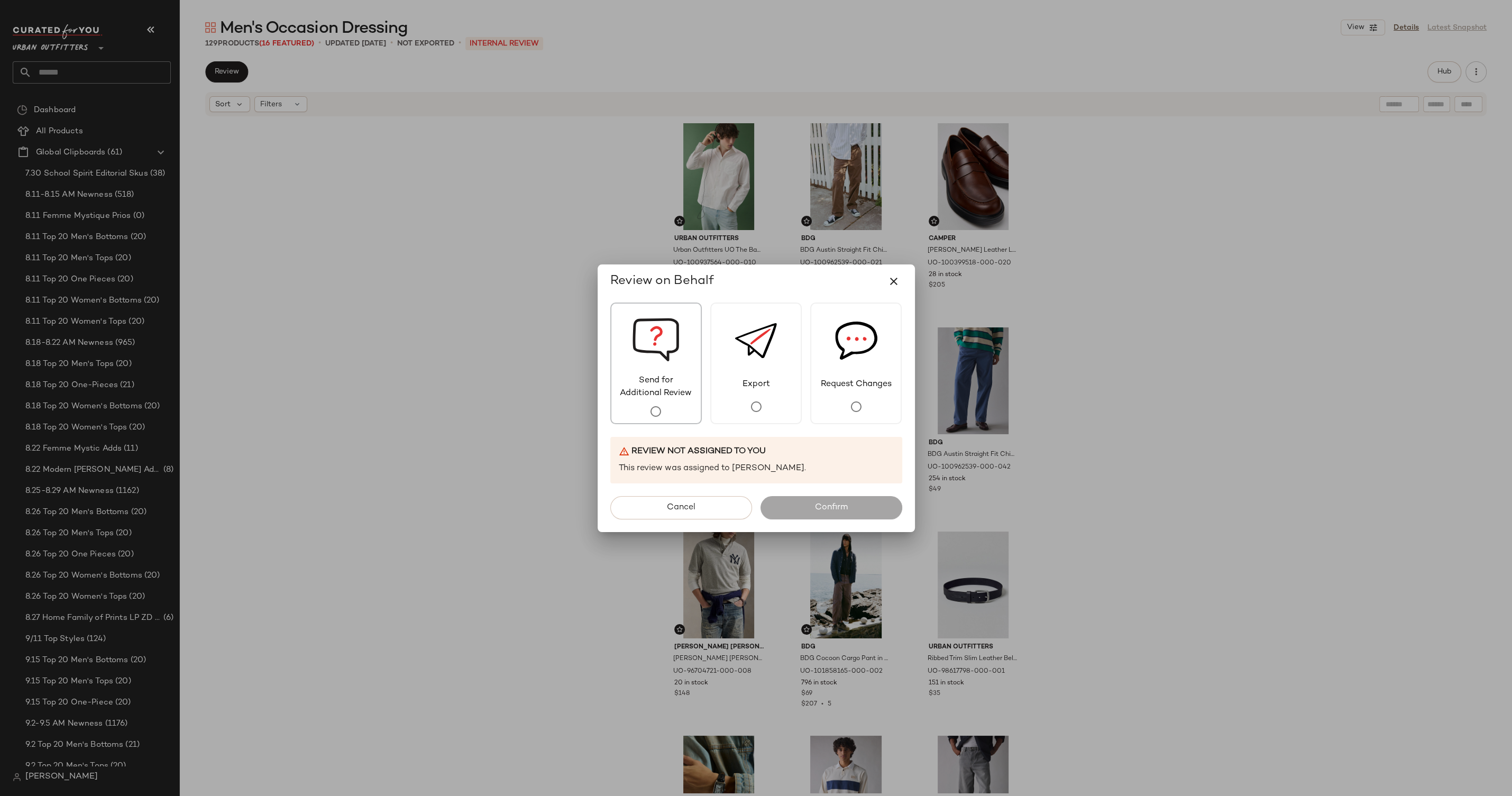
click at [639, 380] on span "Send for Additional Review" at bounding box center [656, 387] width 90 height 26
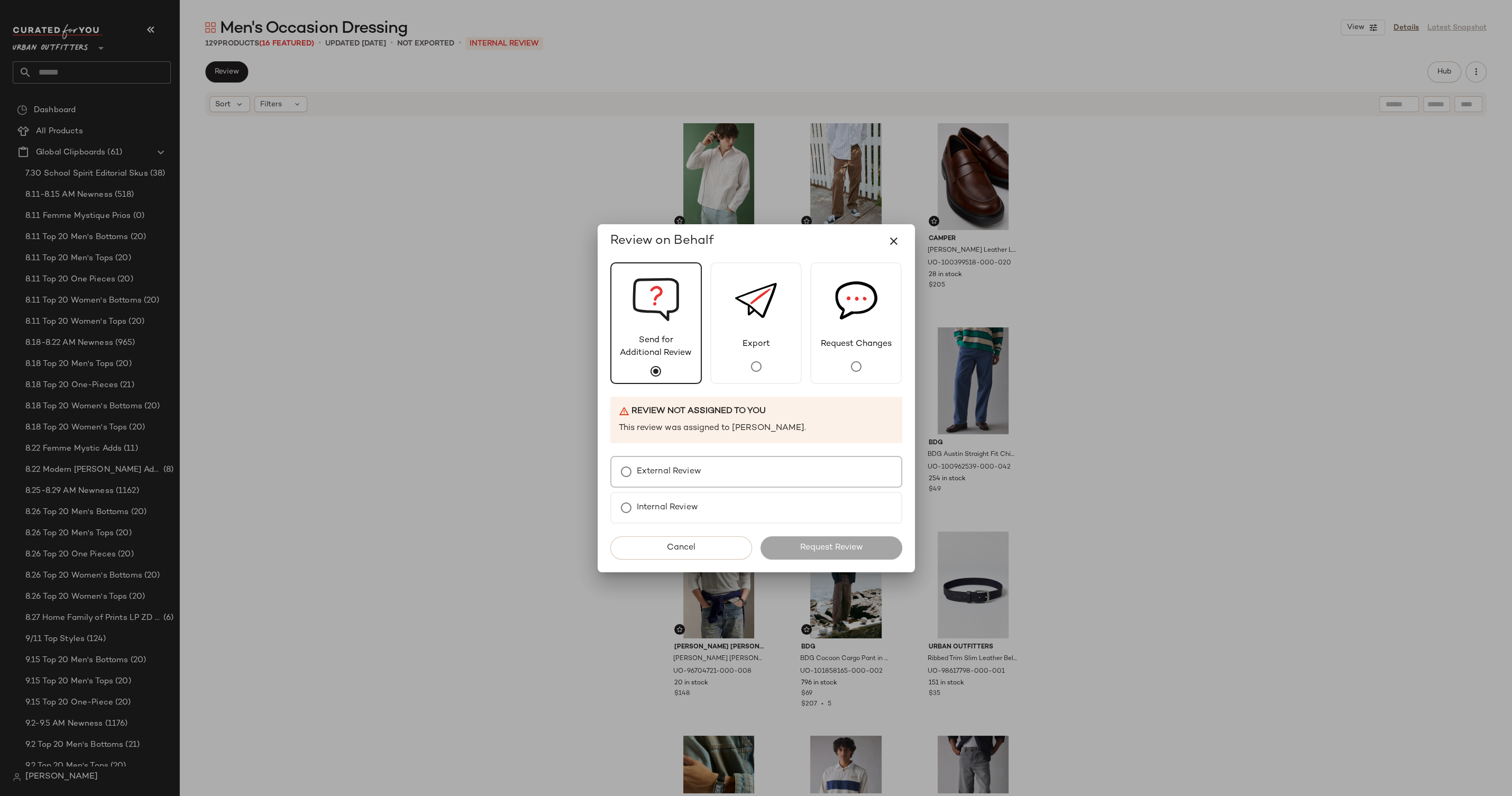
click at [700, 485] on div "External Review" at bounding box center [756, 472] width 292 height 32
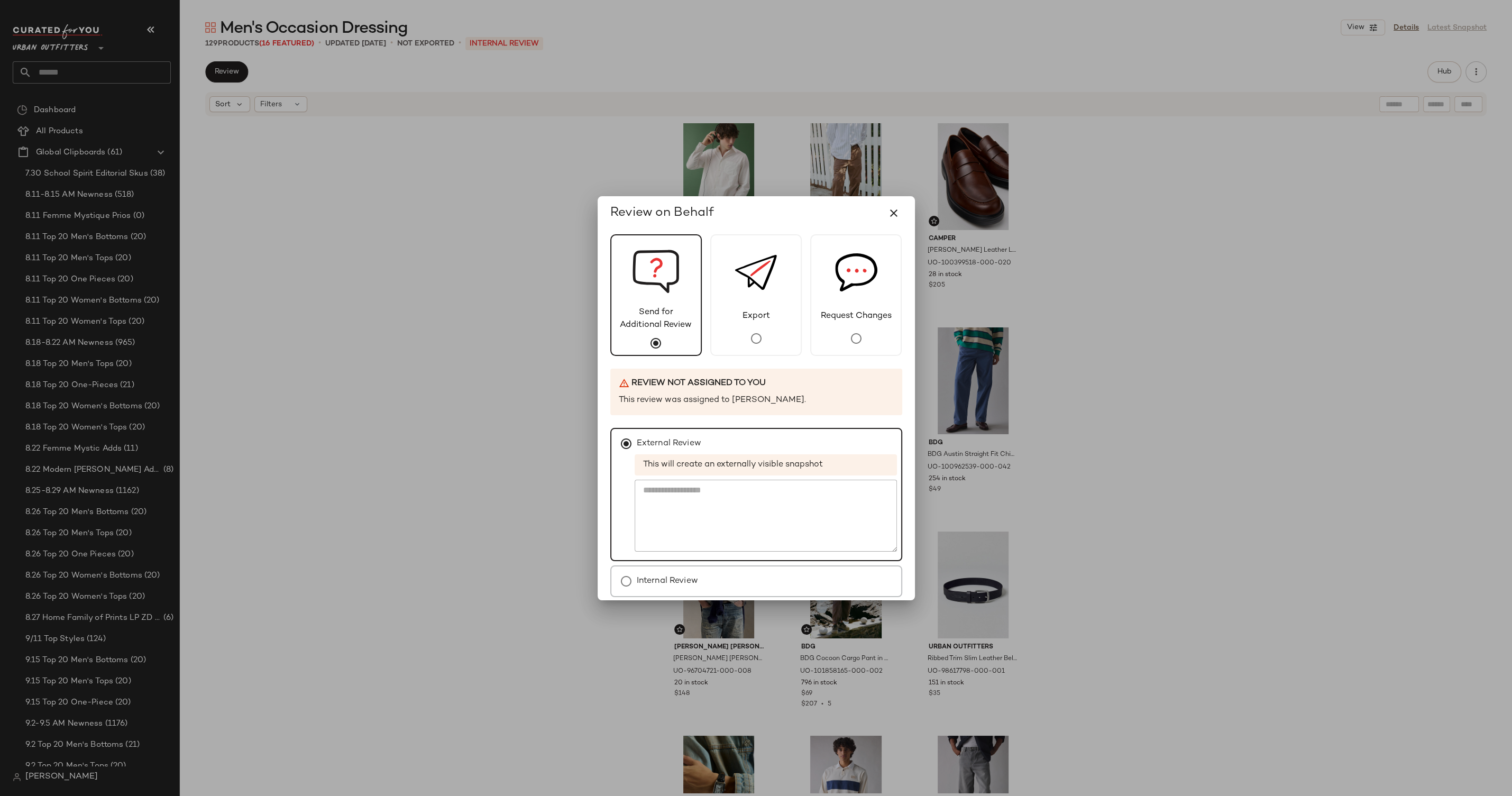
scroll to position [45, 0]
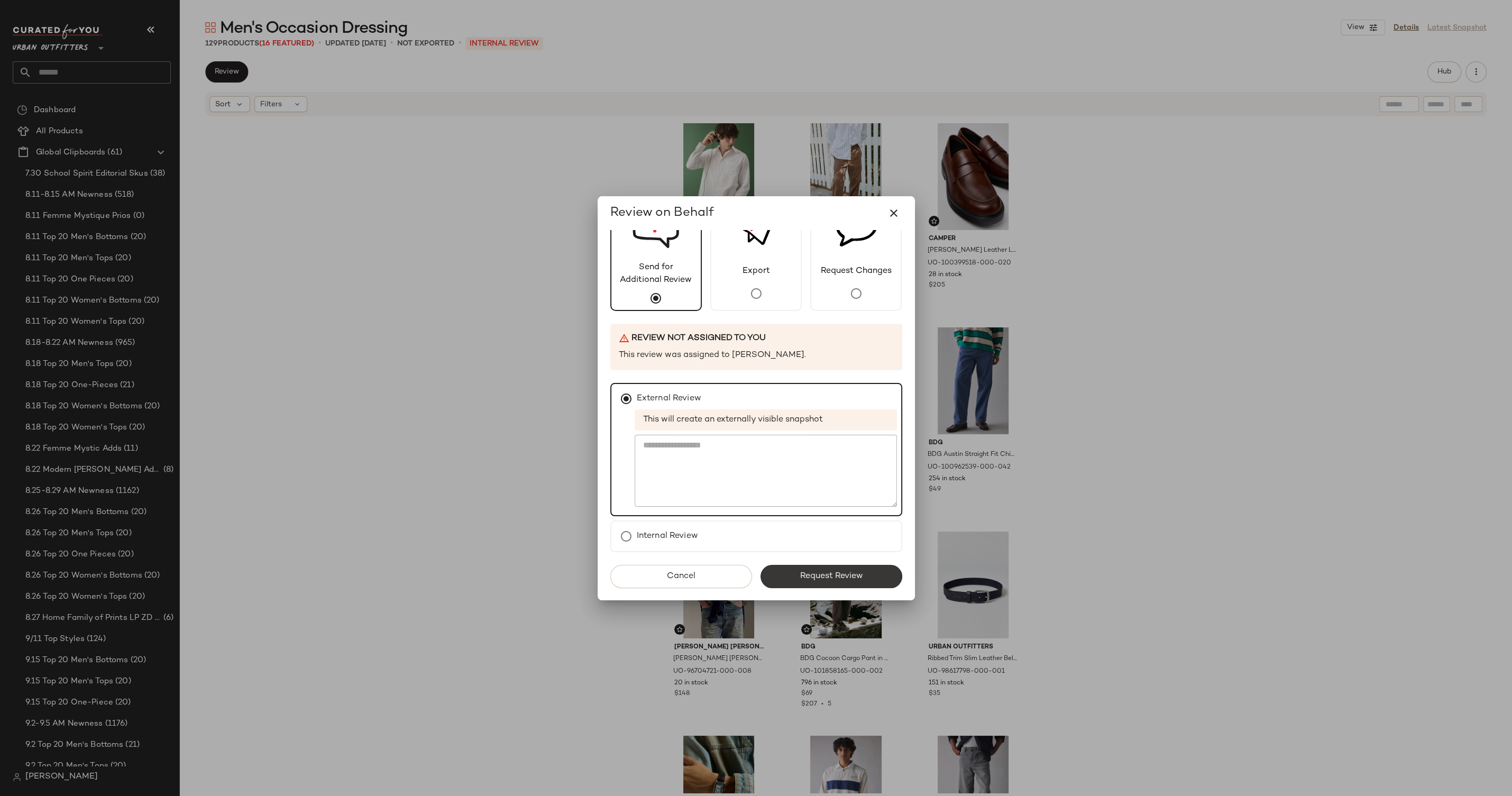
click at [835, 575] on span "Request Review" at bounding box center [831, 576] width 63 height 10
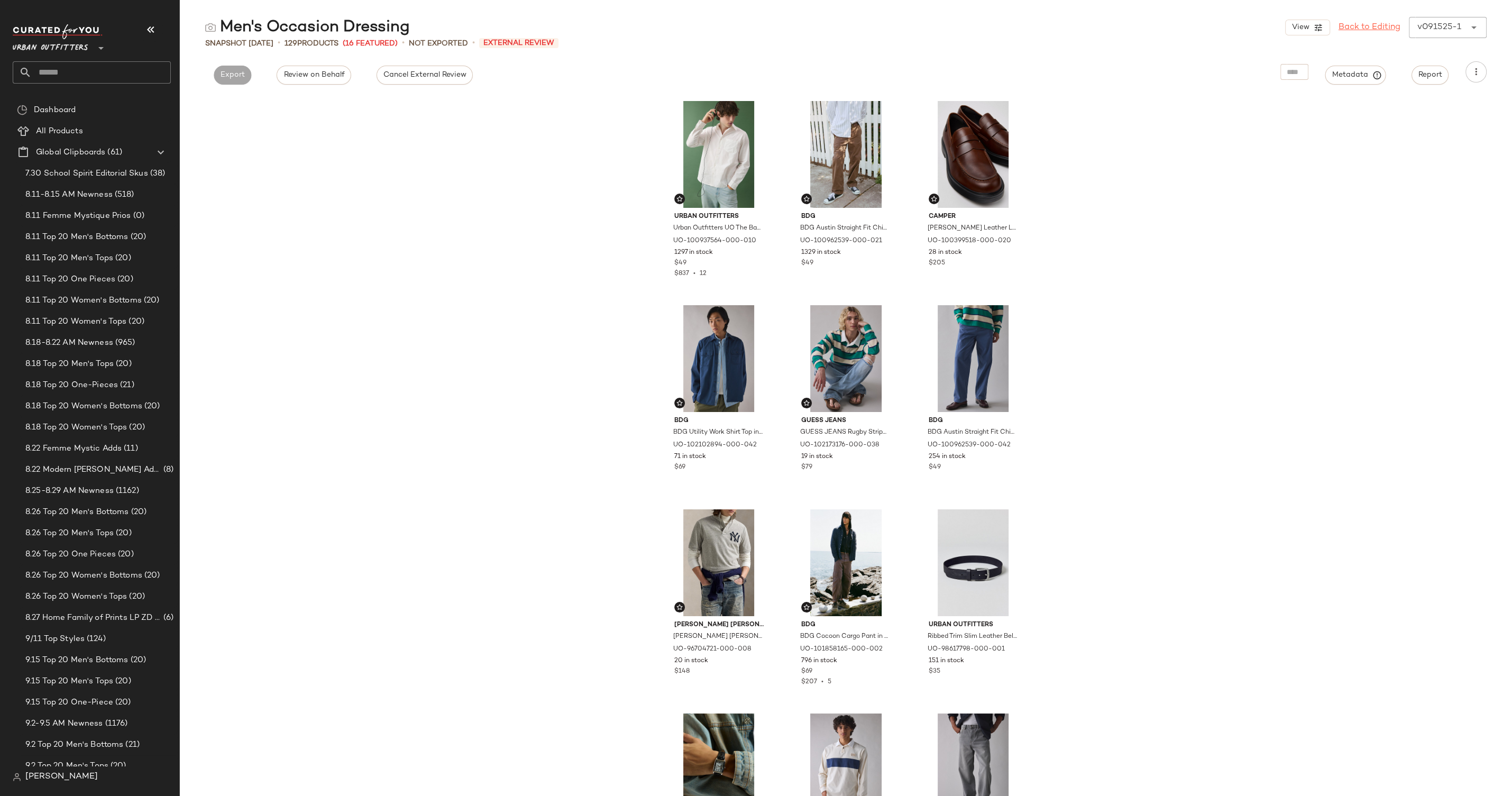
click at [1377, 28] on link "Back to Editing" at bounding box center [1370, 28] width 62 height 12
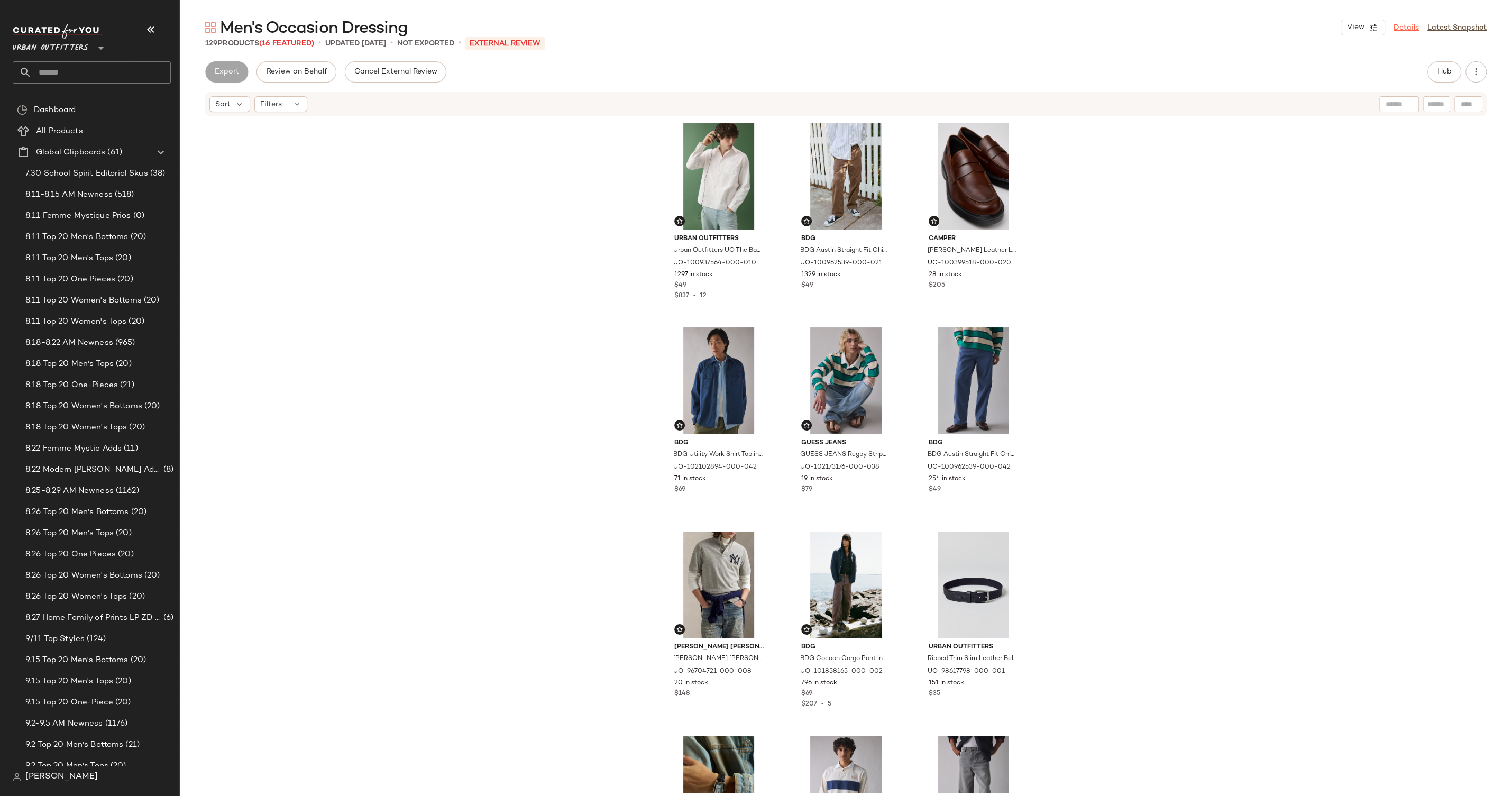
click at [1417, 26] on link "Details" at bounding box center [1406, 28] width 26 height 11
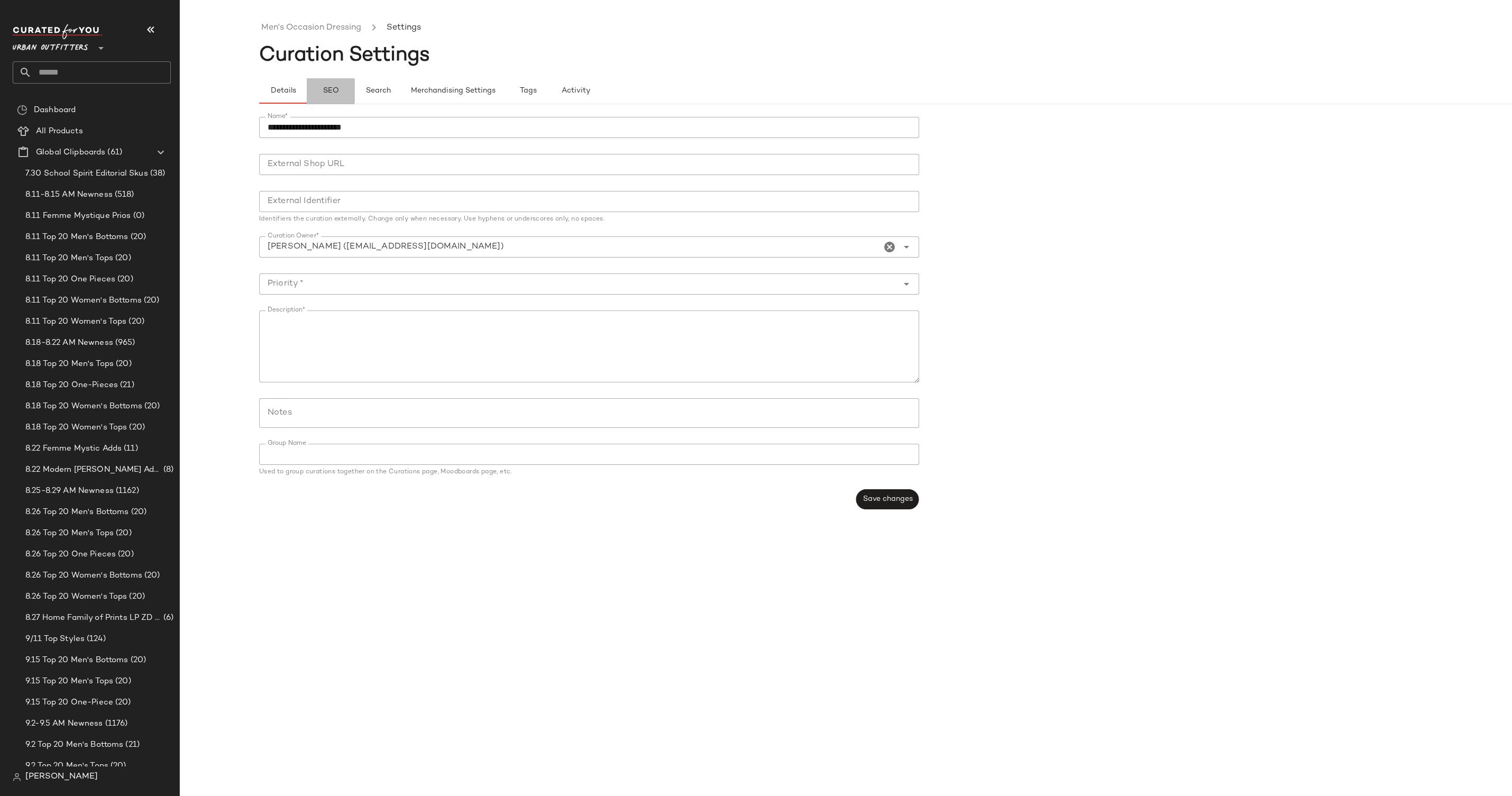
click at [332, 93] on span "SEO" at bounding box center [330, 91] width 17 height 8
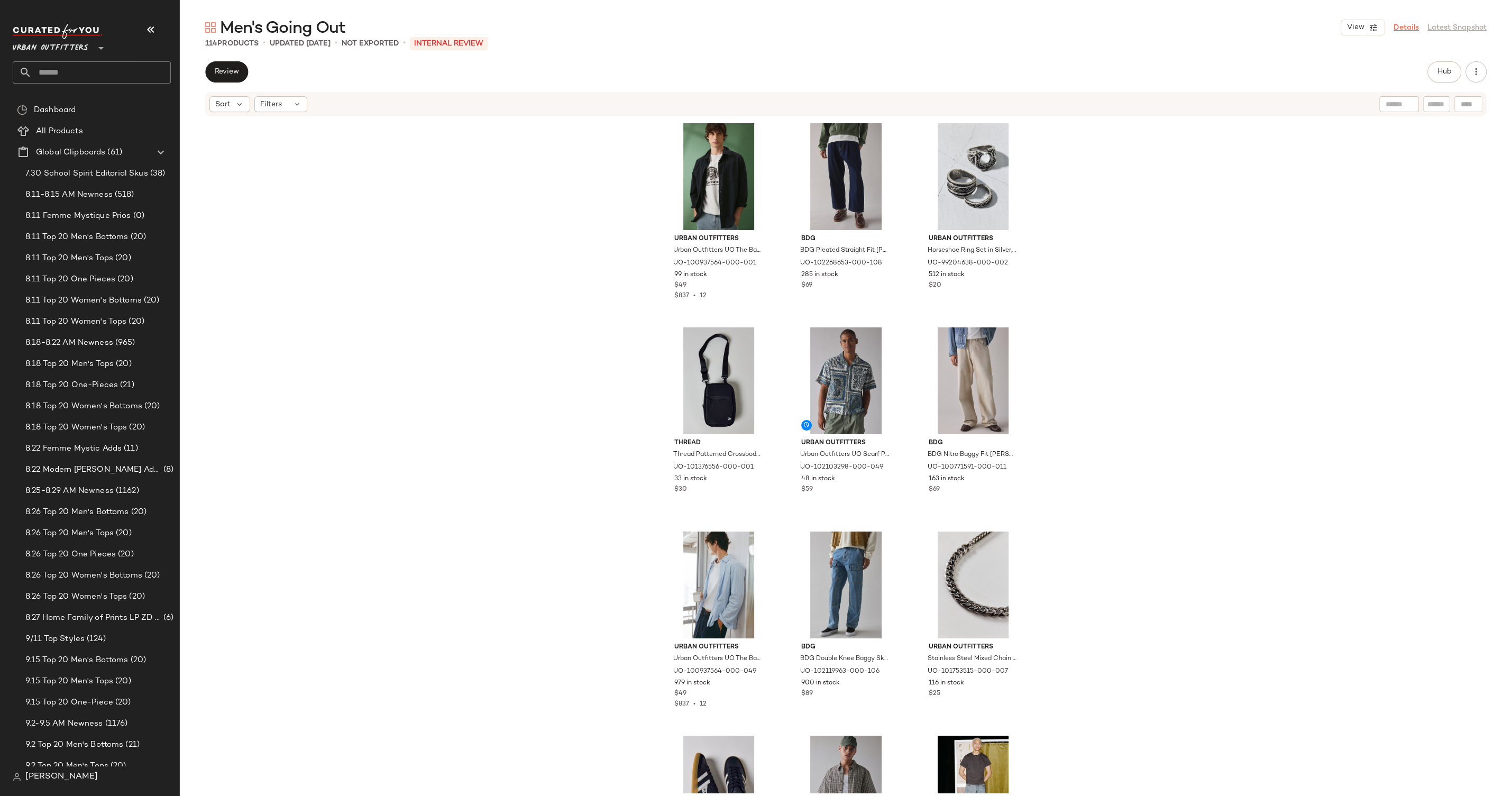
click at [1411, 30] on link "Details" at bounding box center [1406, 28] width 26 height 11
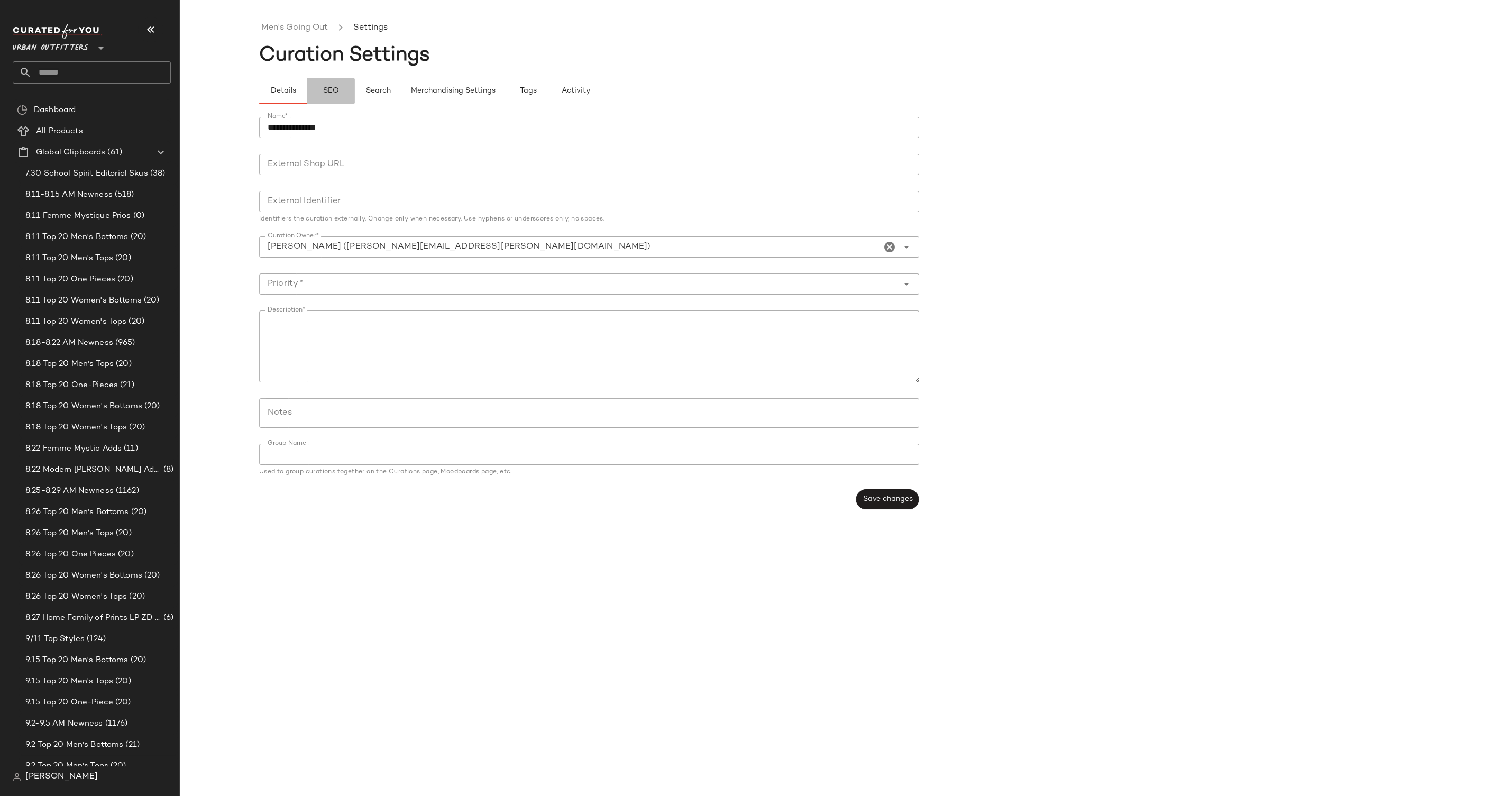
click at [331, 88] on span "SEO" at bounding box center [330, 91] width 17 height 8
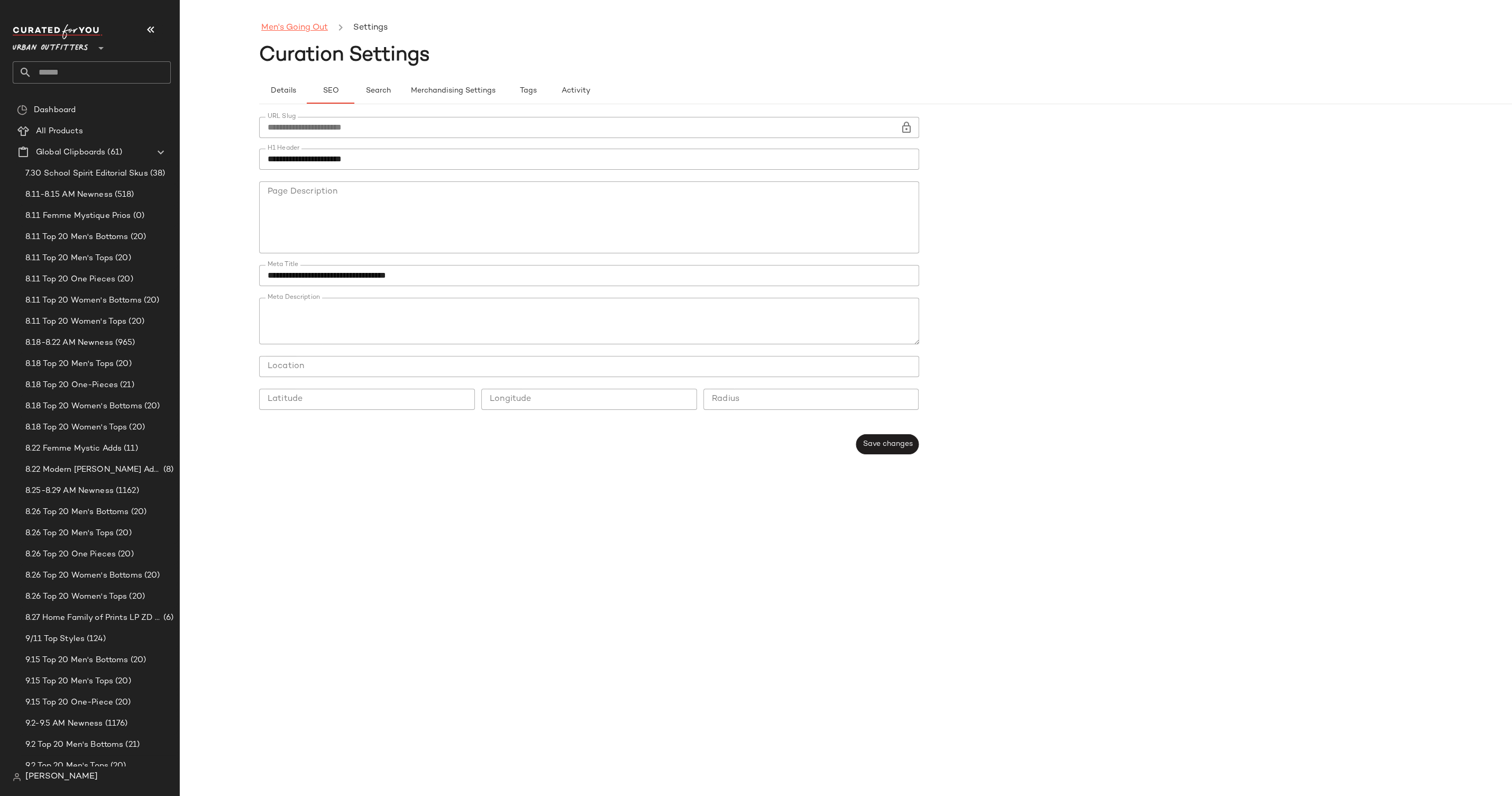
click at [310, 32] on link "Men's Going Out" at bounding box center [295, 28] width 67 height 14
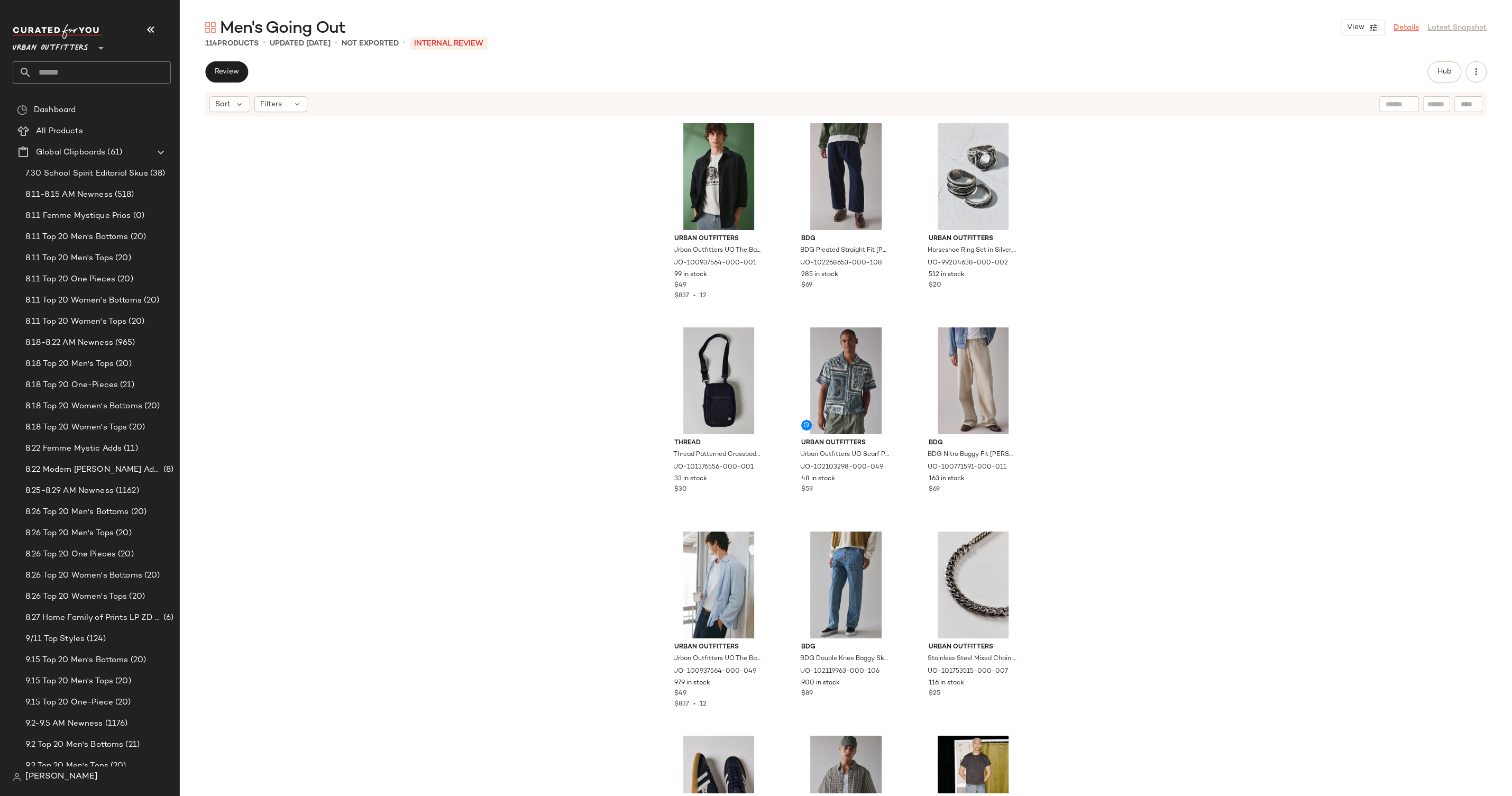
click at [1401, 26] on link "Details" at bounding box center [1406, 28] width 26 height 11
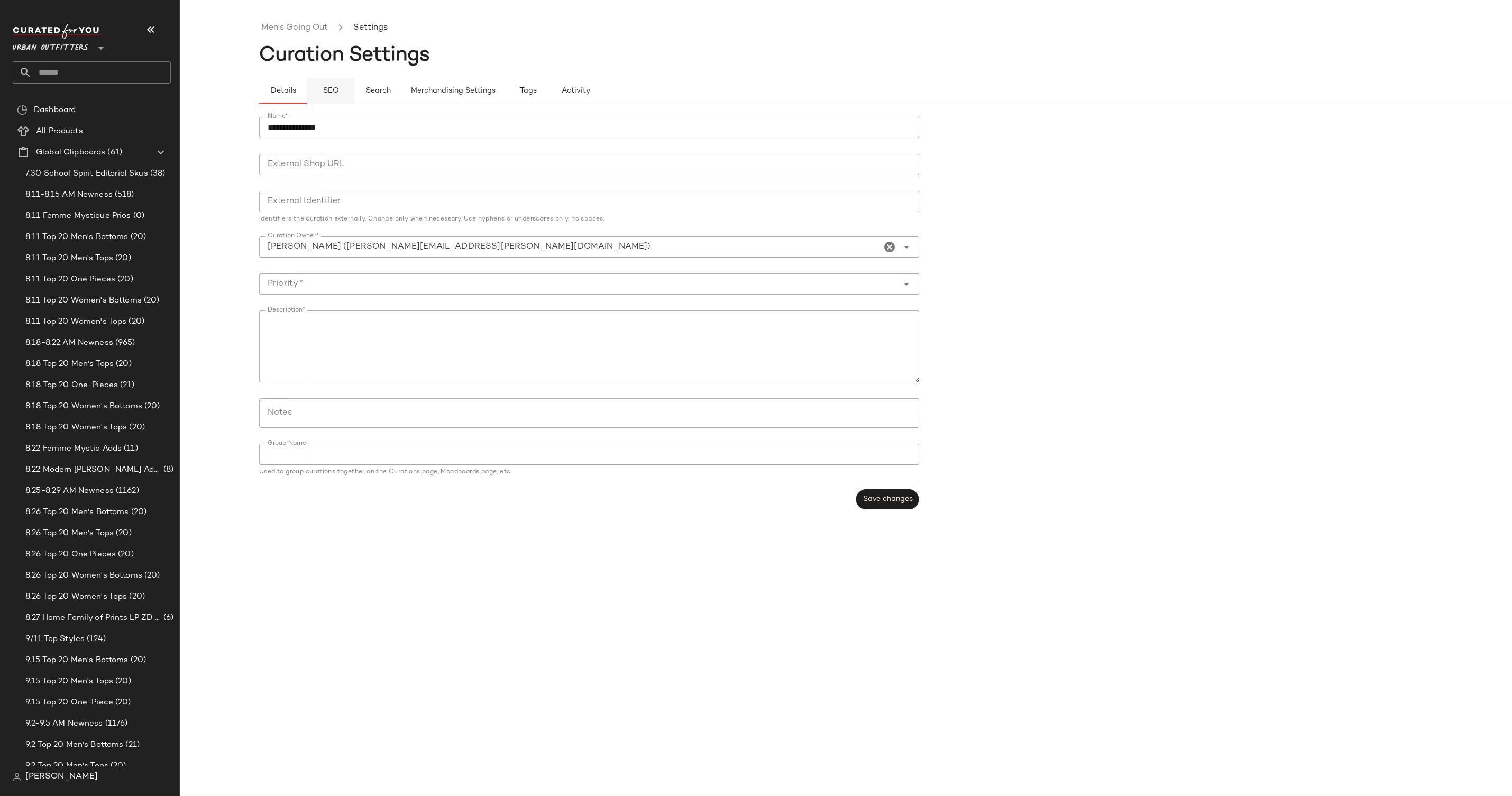
click at [336, 92] on span "SEO" at bounding box center [330, 91] width 17 height 8
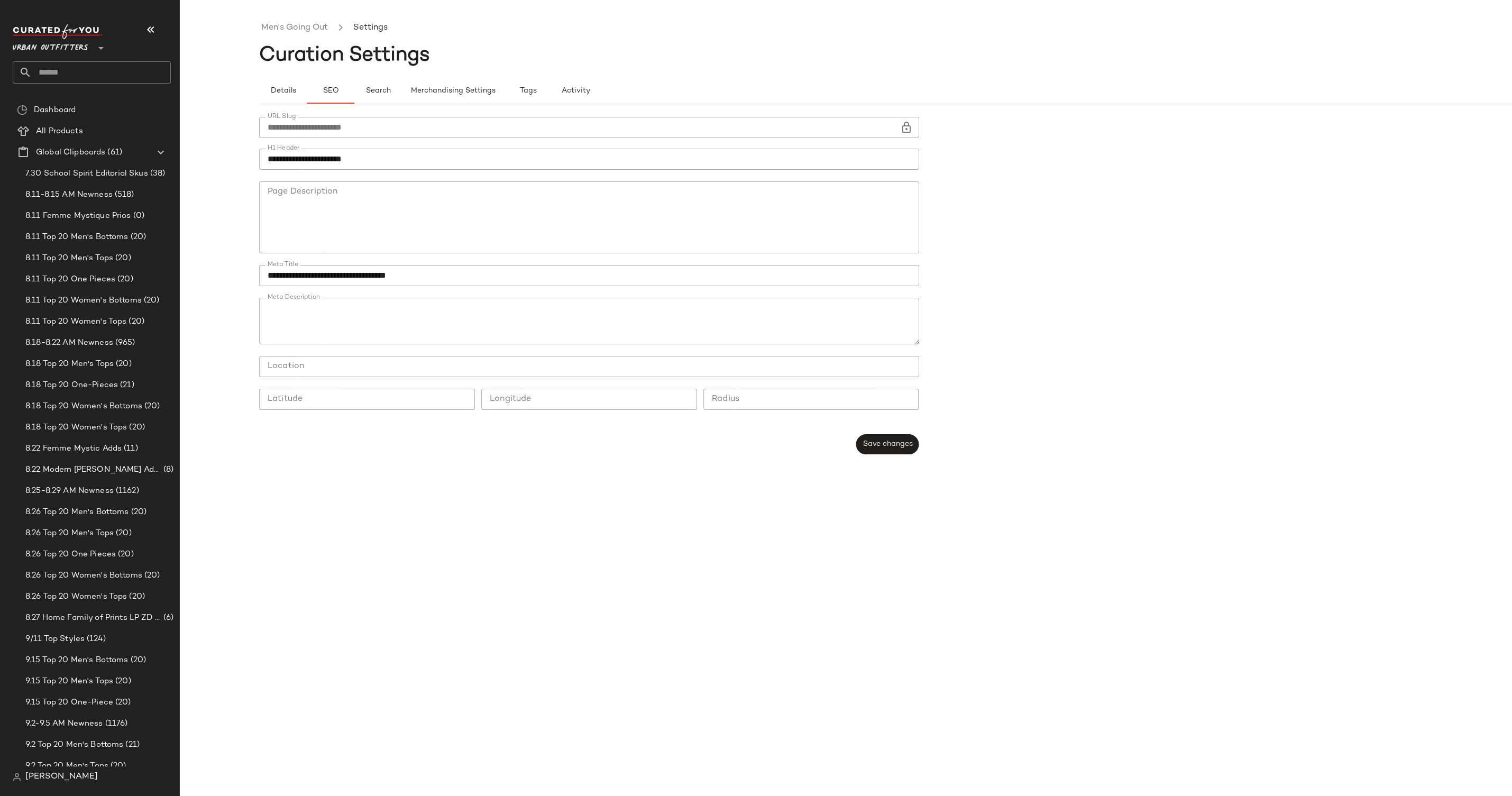
click at [294, 35] on ul "Men's Going Out Settings" at bounding box center [926, 28] width 1333 height 24
click at [294, 34] on link "Men's Going Out" at bounding box center [295, 28] width 67 height 14
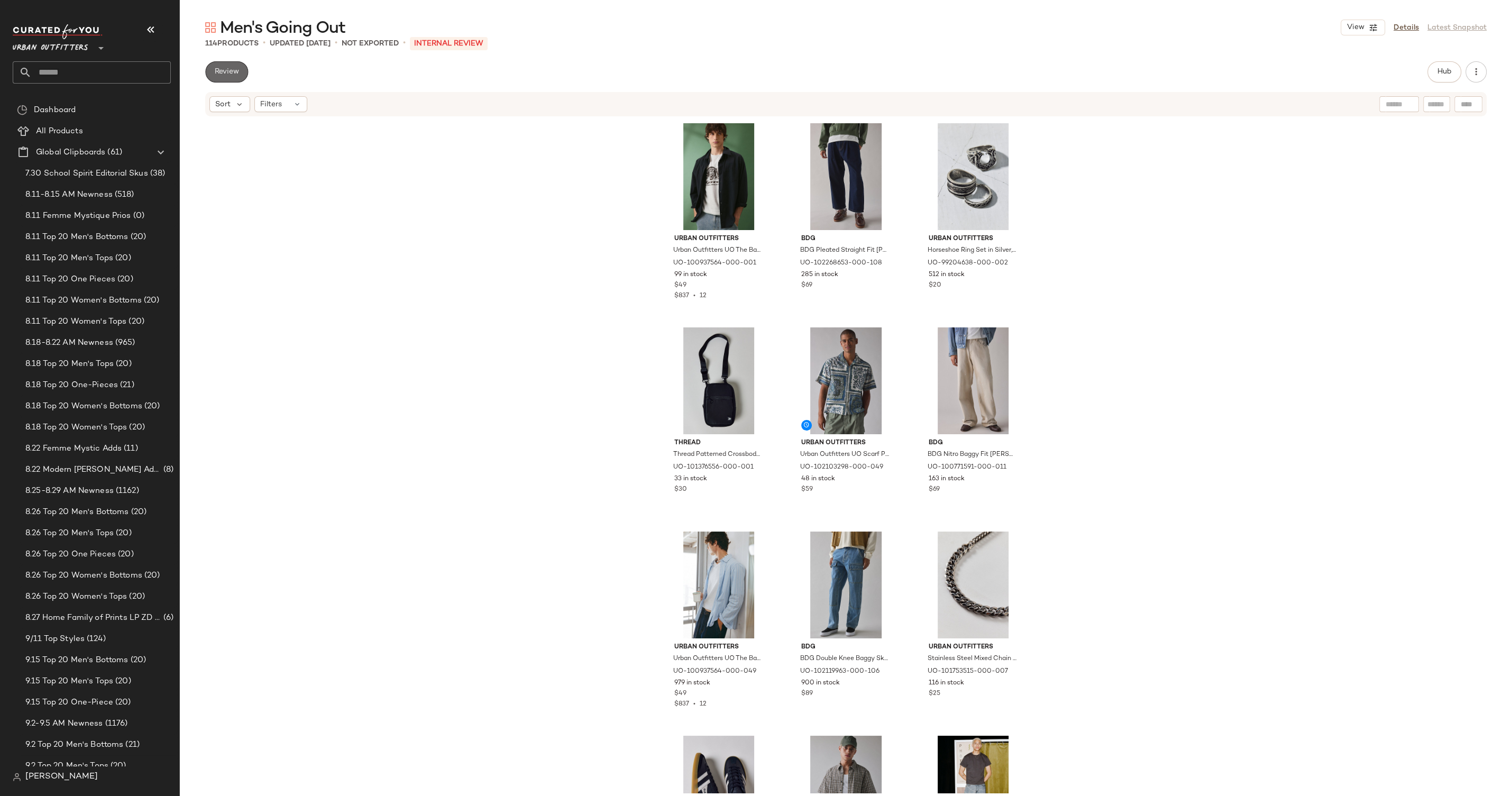
click at [230, 65] on button "Review" at bounding box center [227, 72] width 43 height 21
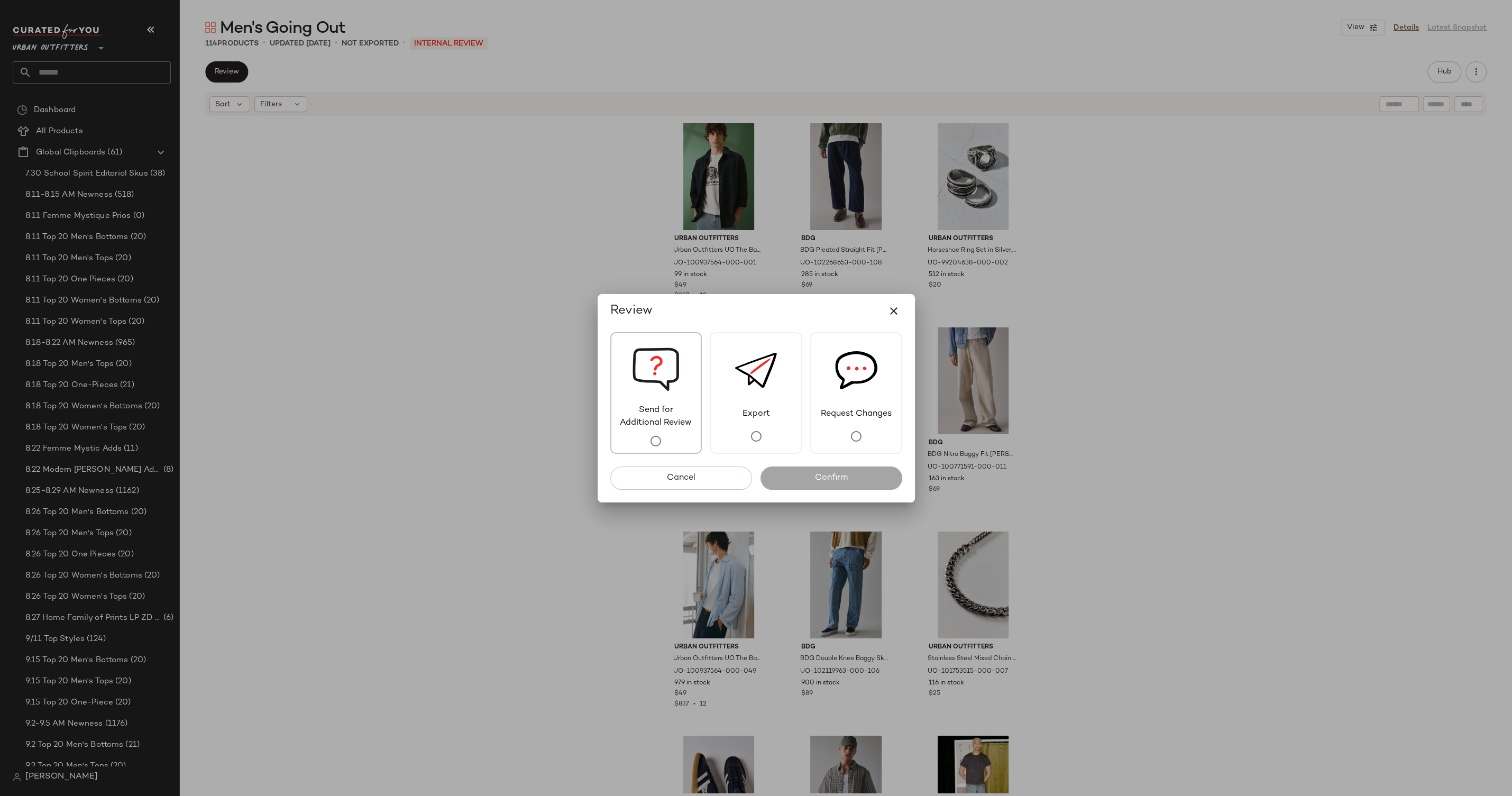
click at [648, 376] on img at bounding box center [655, 368] width 48 height 71
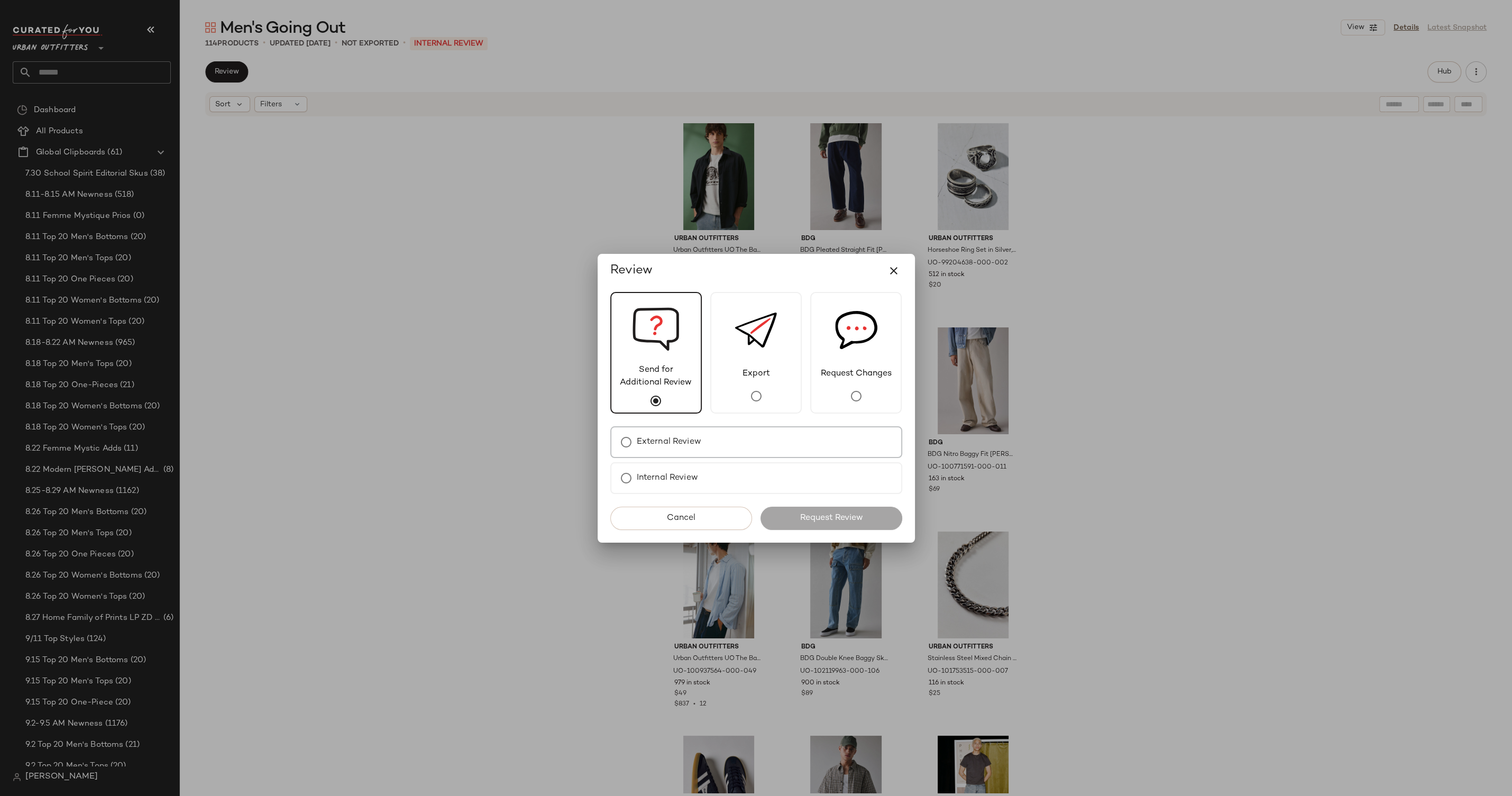
click at [740, 451] on div "External Review" at bounding box center [756, 442] width 292 height 32
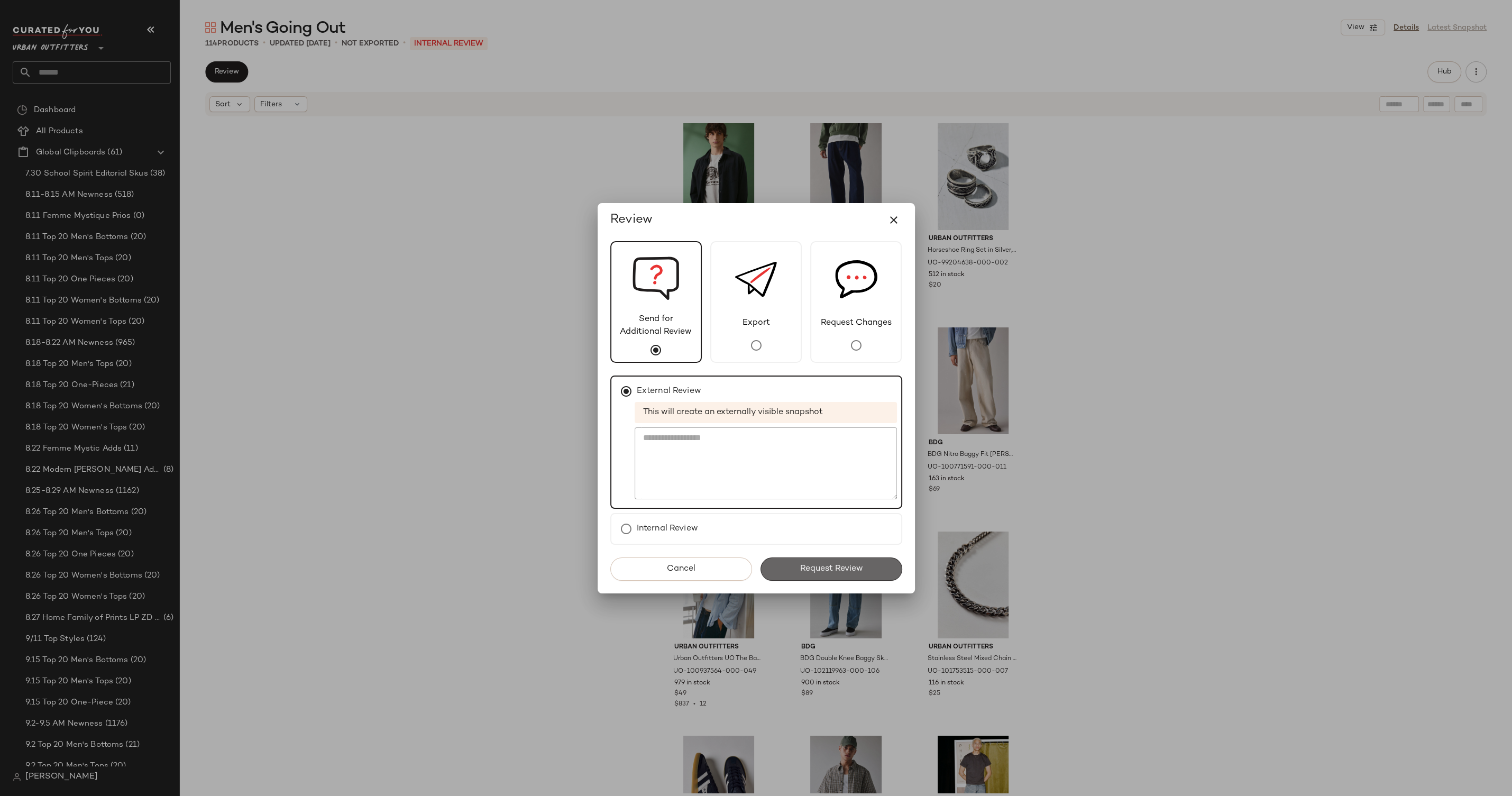
click at [847, 573] on span "Request Review" at bounding box center [831, 568] width 63 height 10
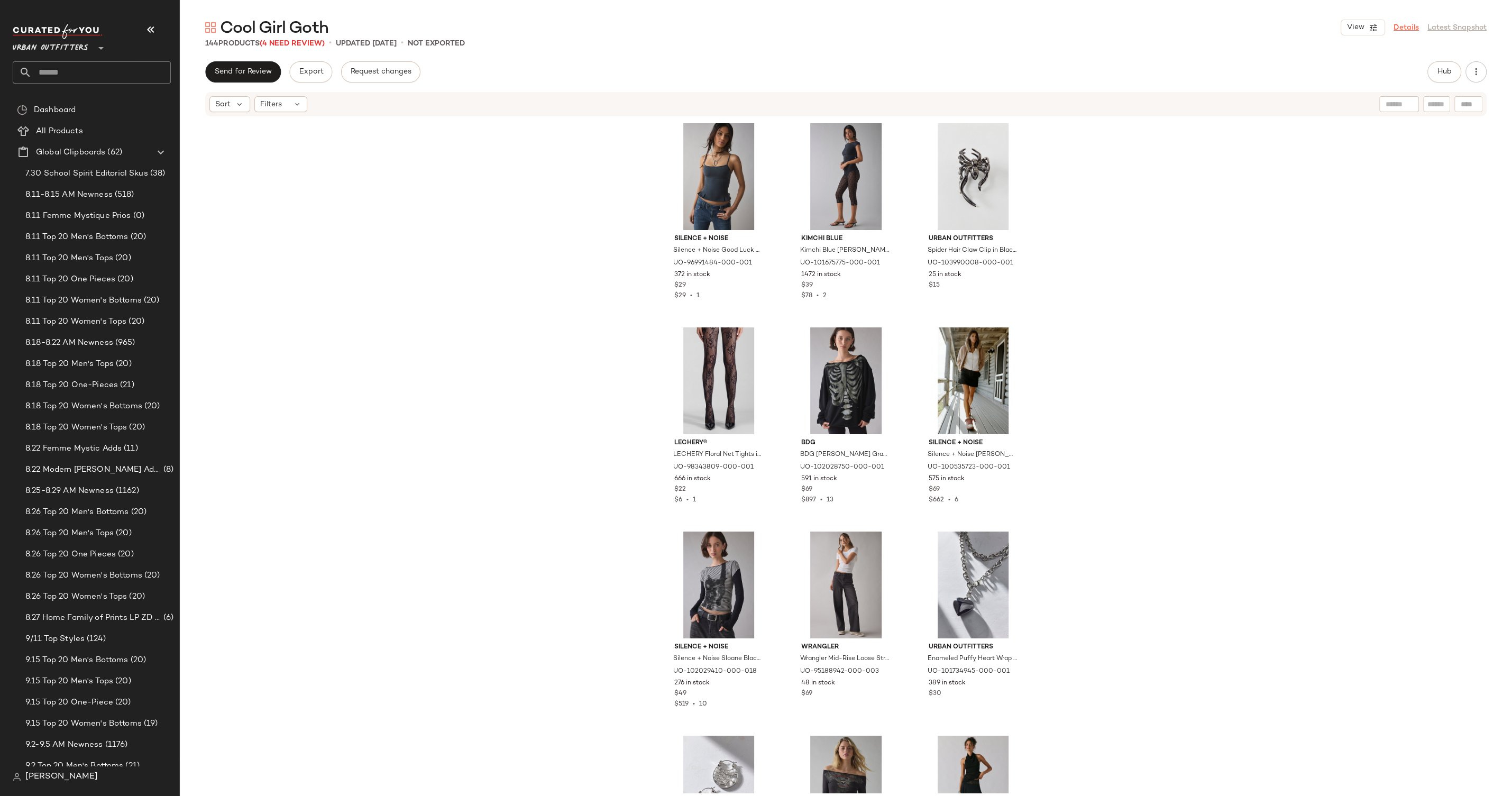
click at [1413, 28] on link "Details" at bounding box center [1406, 28] width 26 height 11
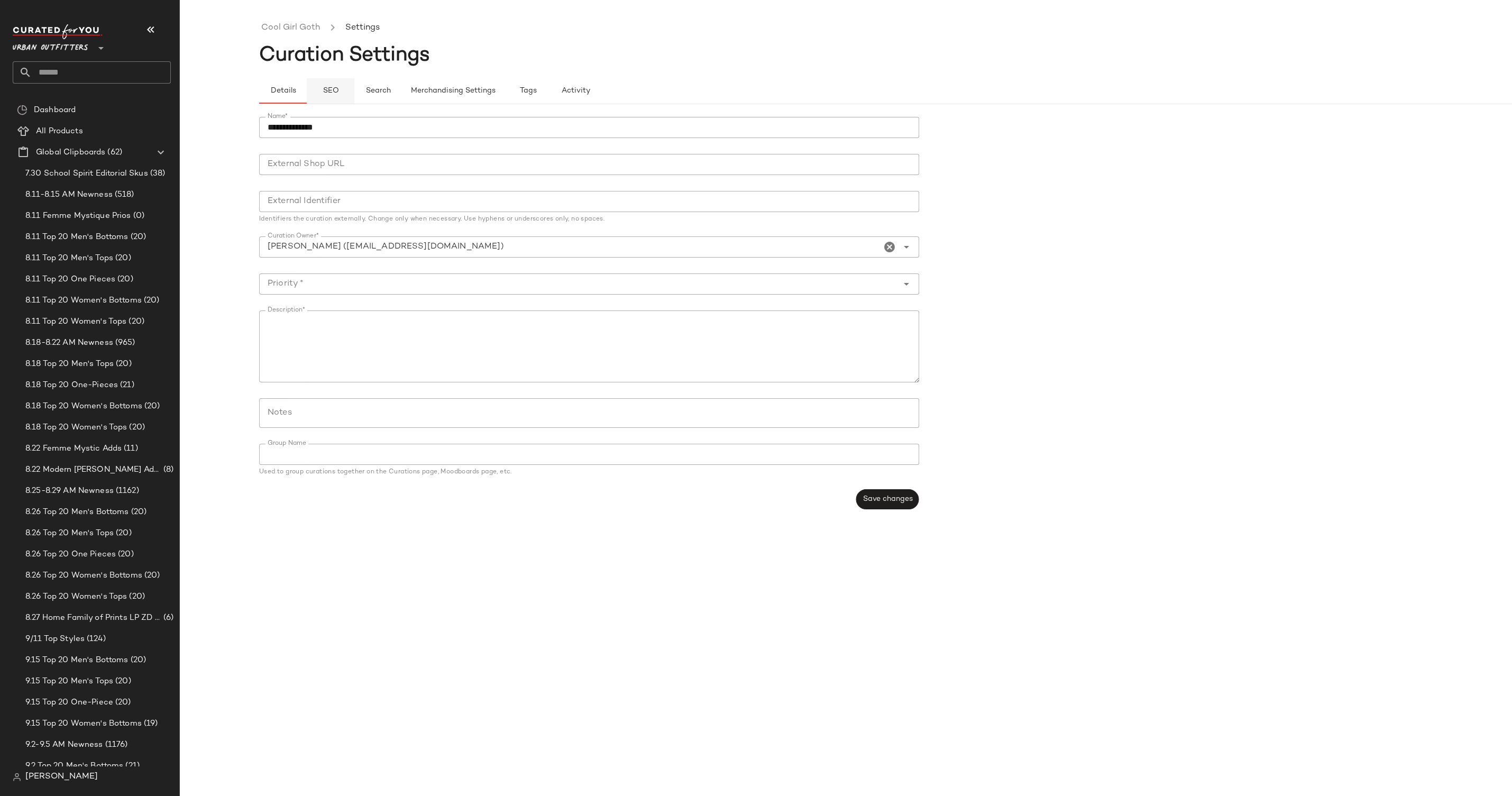
click at [326, 91] on span "SEO" at bounding box center [330, 91] width 17 height 8
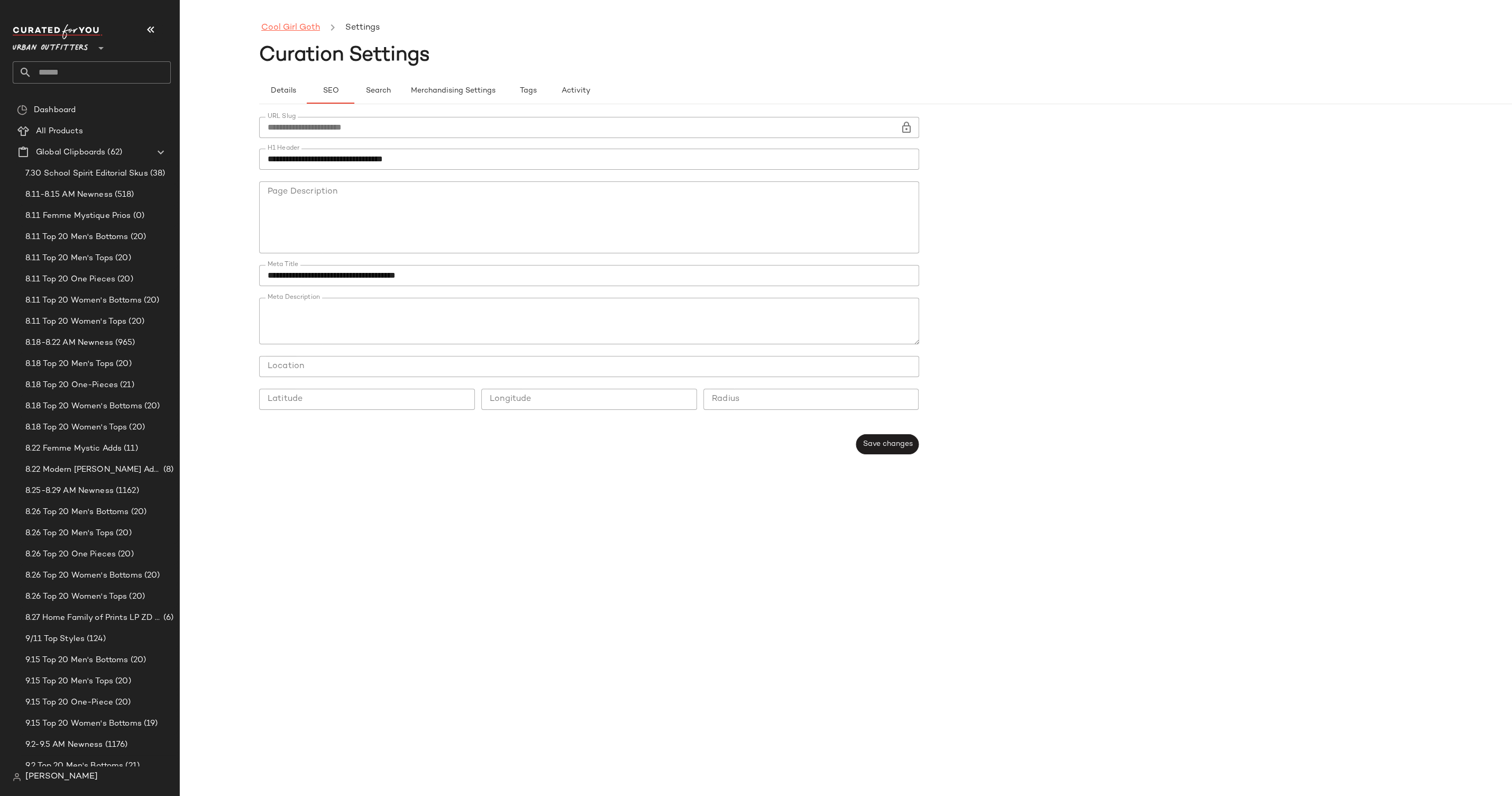
click at [310, 30] on link "Cool Girl Goth" at bounding box center [290, 28] width 59 height 14
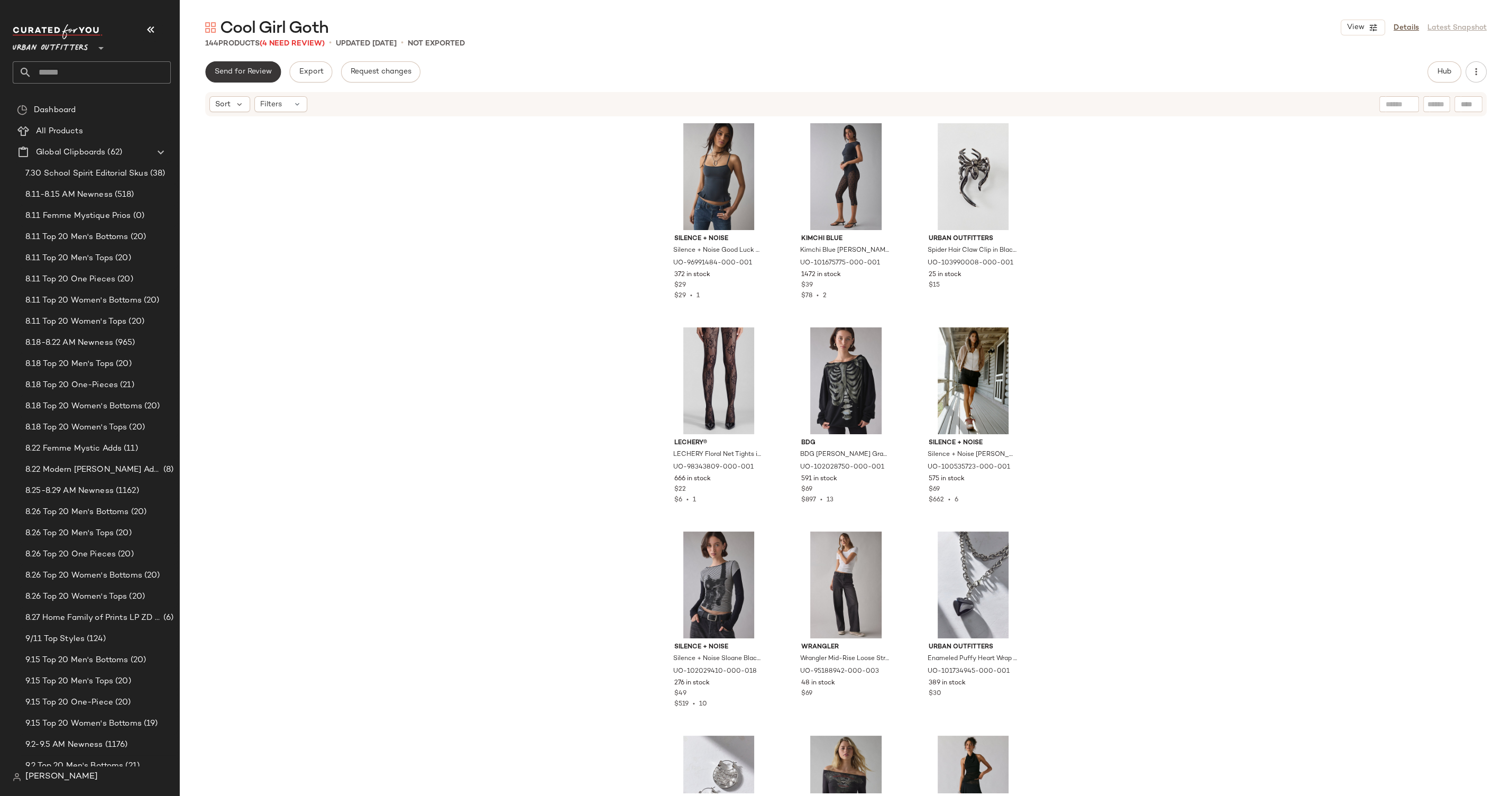
click at [261, 74] on span "Send for Review" at bounding box center [243, 72] width 58 height 8
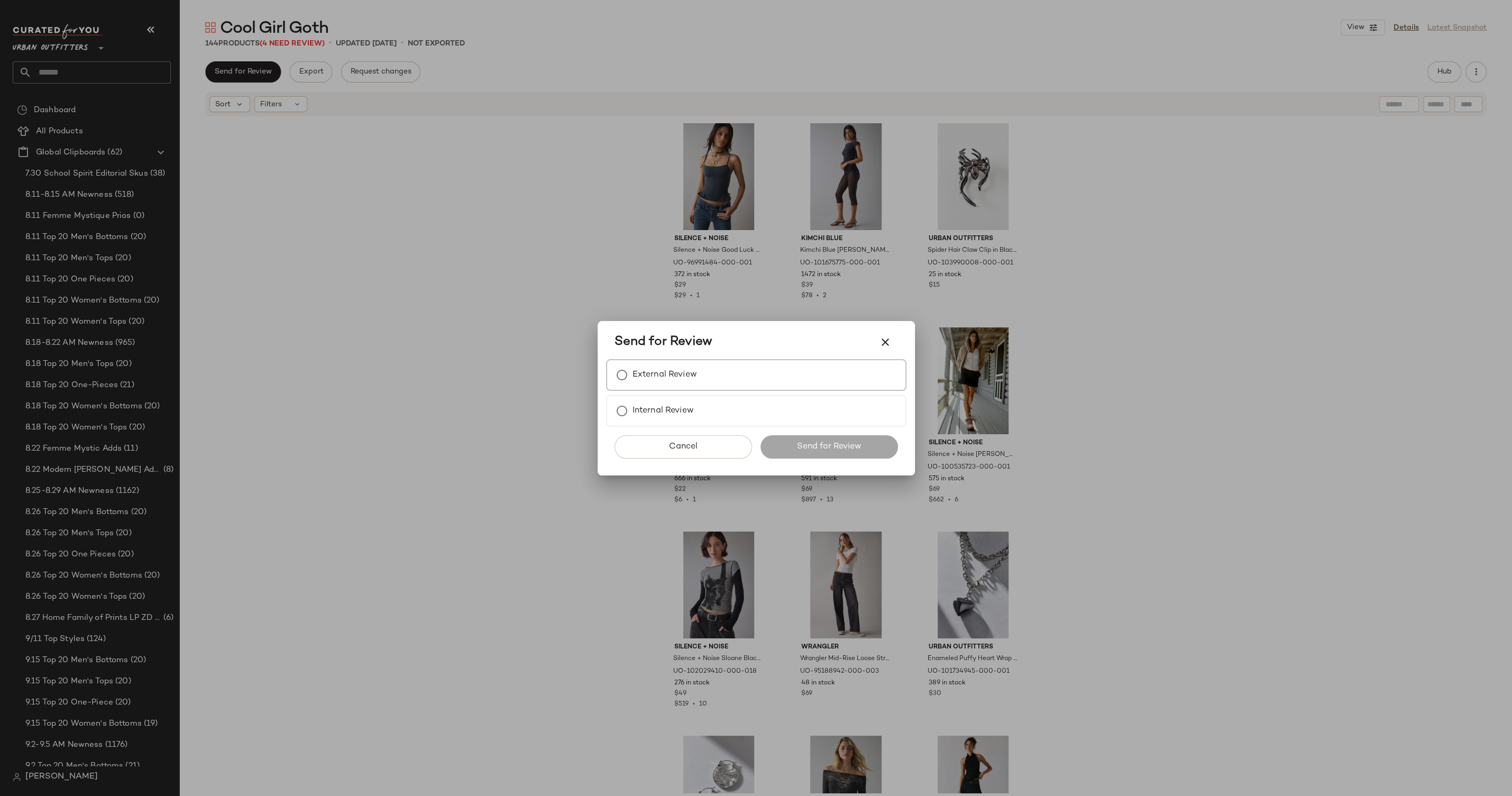
click at [682, 376] on label "External Review" at bounding box center [665, 375] width 65 height 21
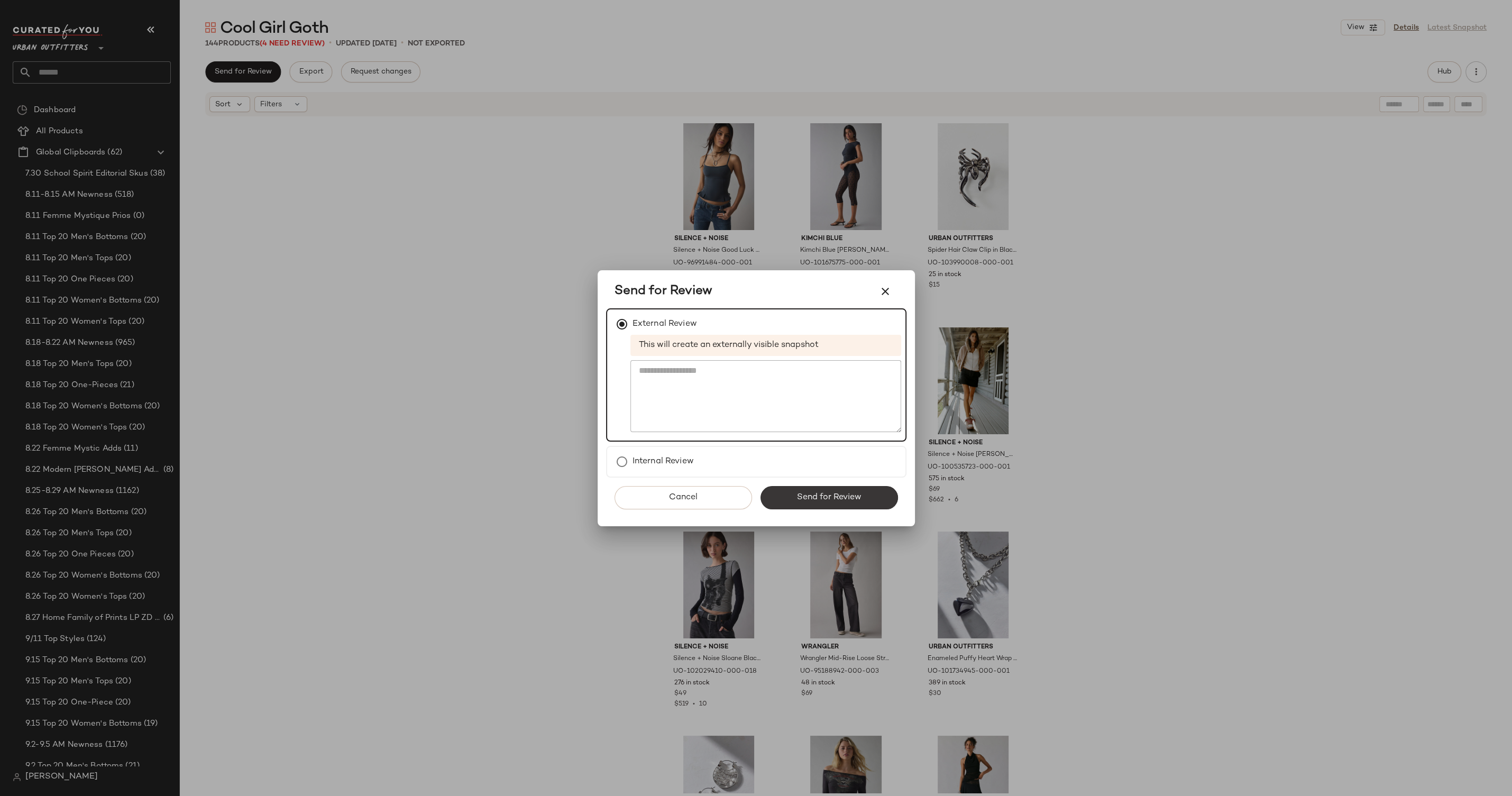
click at [797, 499] on span "Send for Review" at bounding box center [829, 497] width 65 height 10
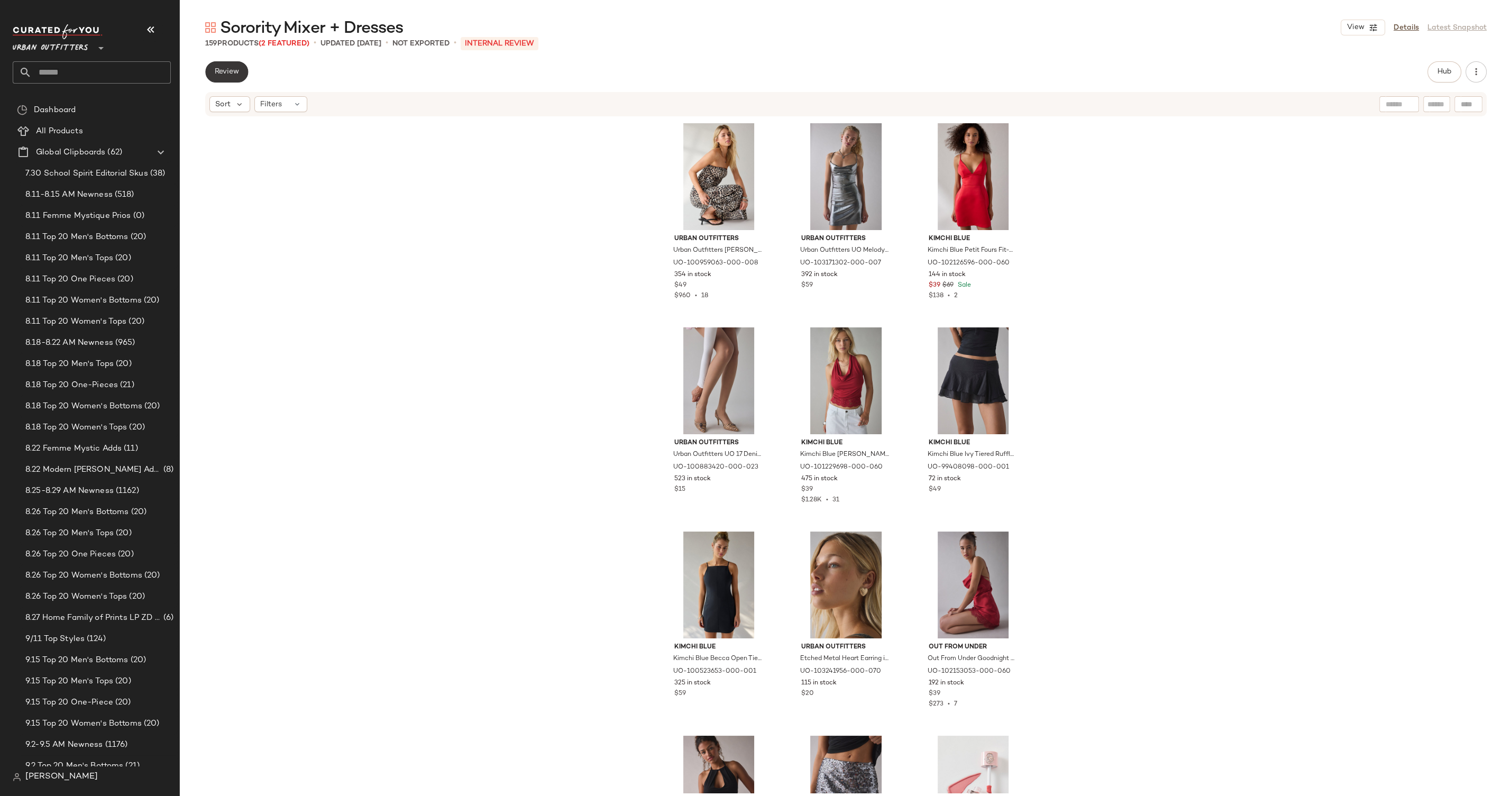
click at [207, 67] on button "Review" at bounding box center [227, 72] width 43 height 21
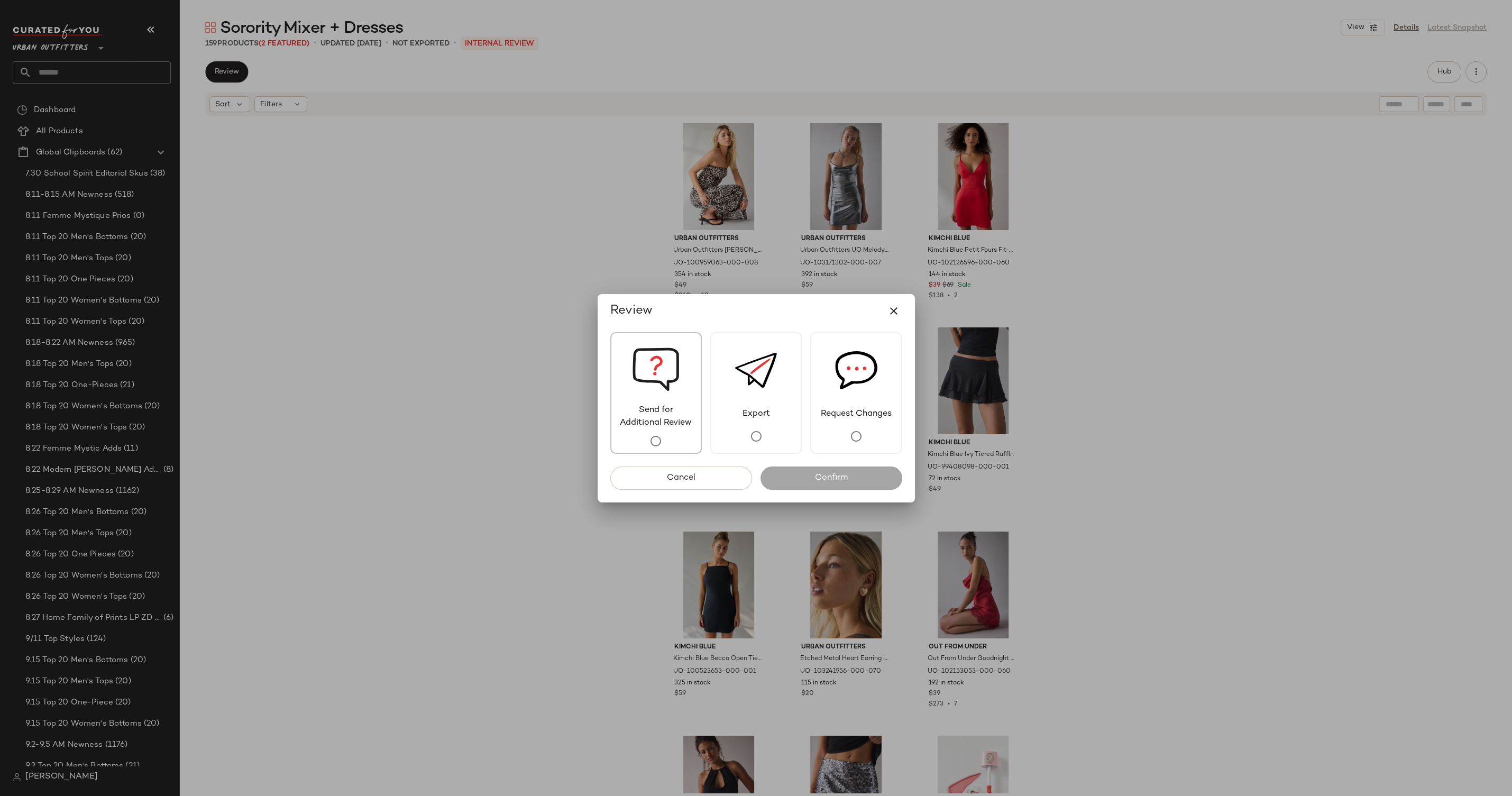
click at [659, 405] on span "Send for Additional Review" at bounding box center [656, 417] width 90 height 26
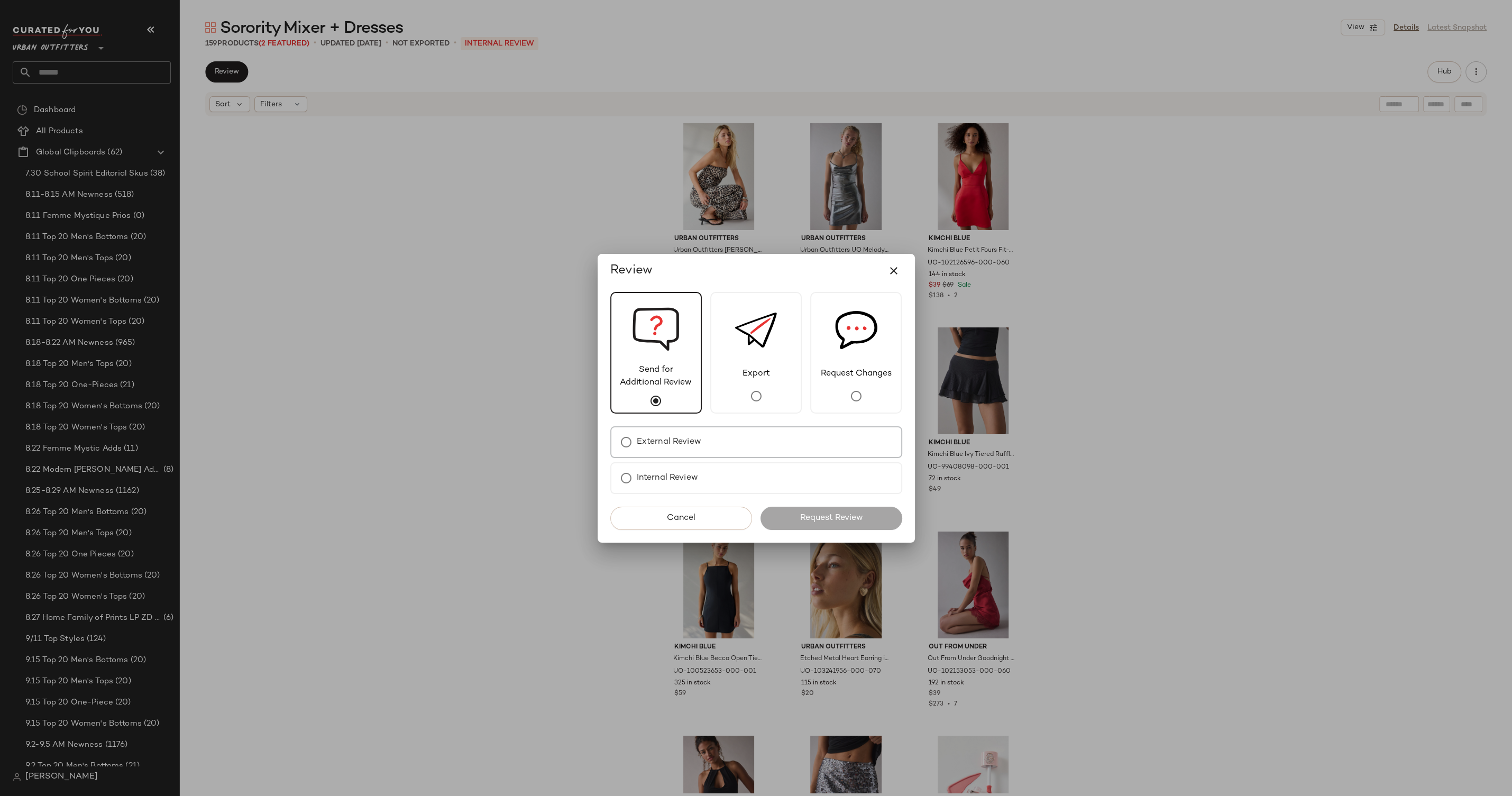
click at [660, 436] on label "External Review" at bounding box center [669, 442] width 65 height 21
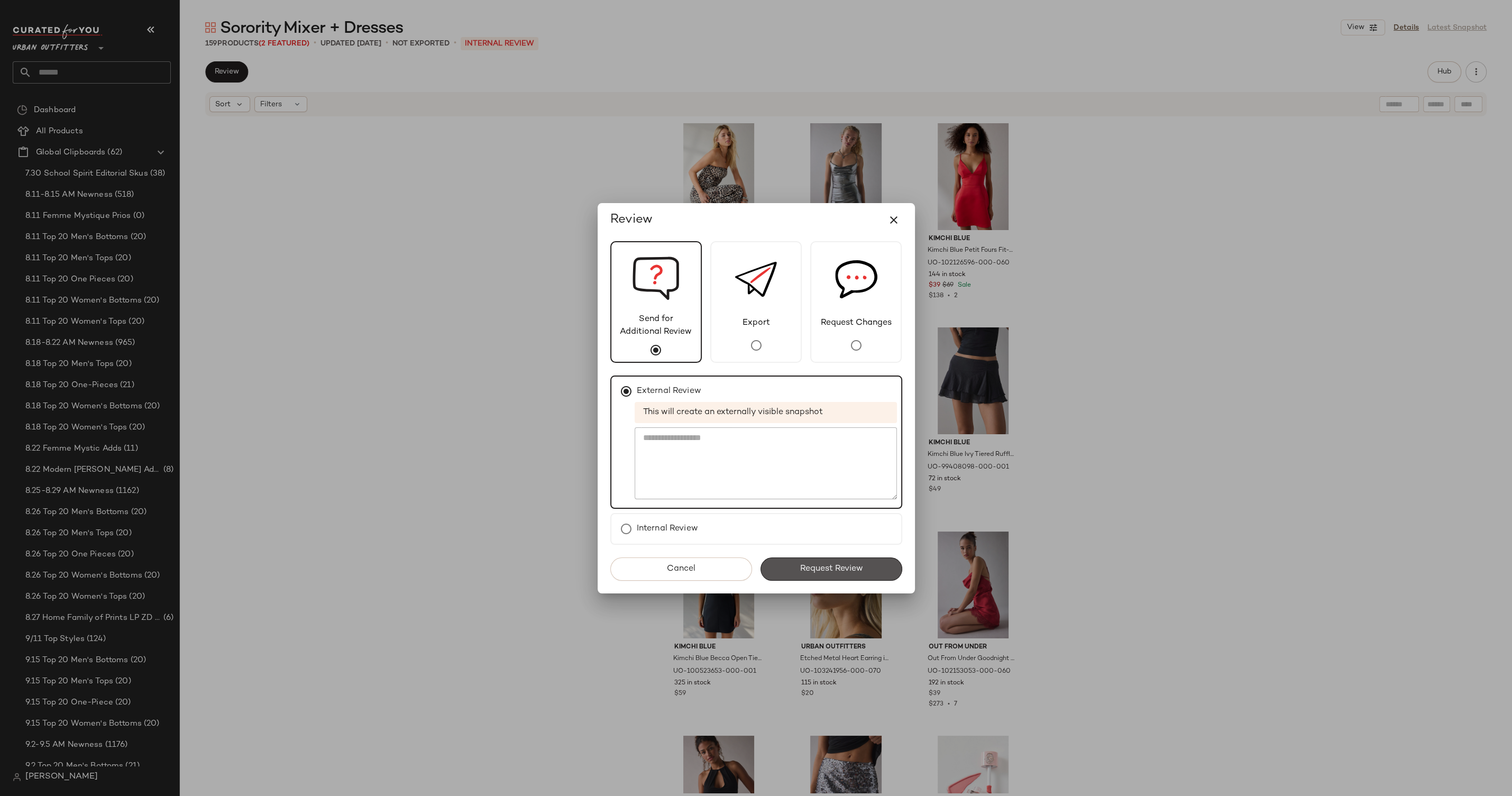
drag, startPoint x: 843, startPoint y: 568, endPoint x: 837, endPoint y: 567, distance: 6.1
click at [843, 568] on span "Request Review" at bounding box center [831, 568] width 63 height 10
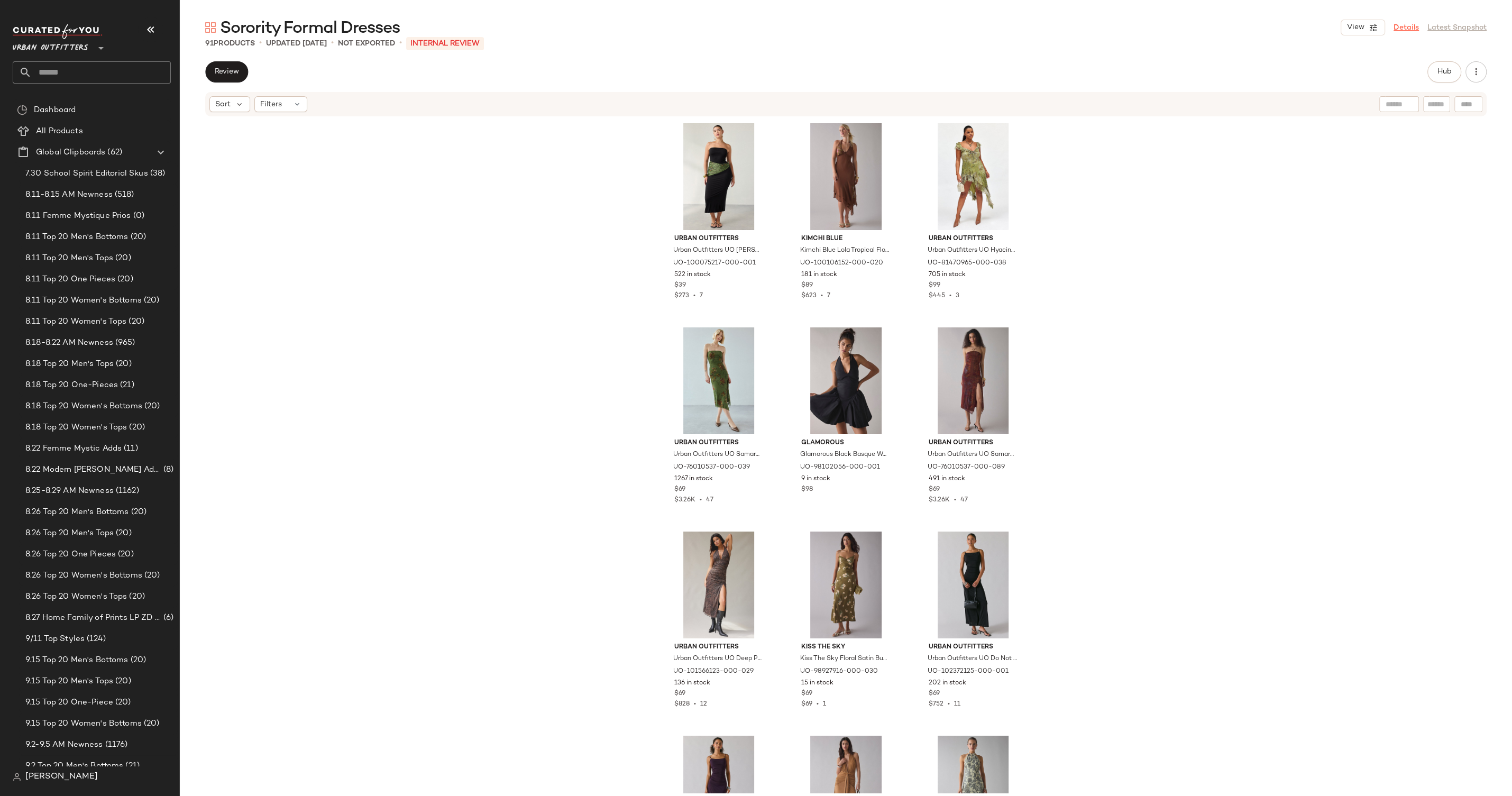
click at [1400, 31] on link "Details" at bounding box center [1406, 28] width 26 height 11
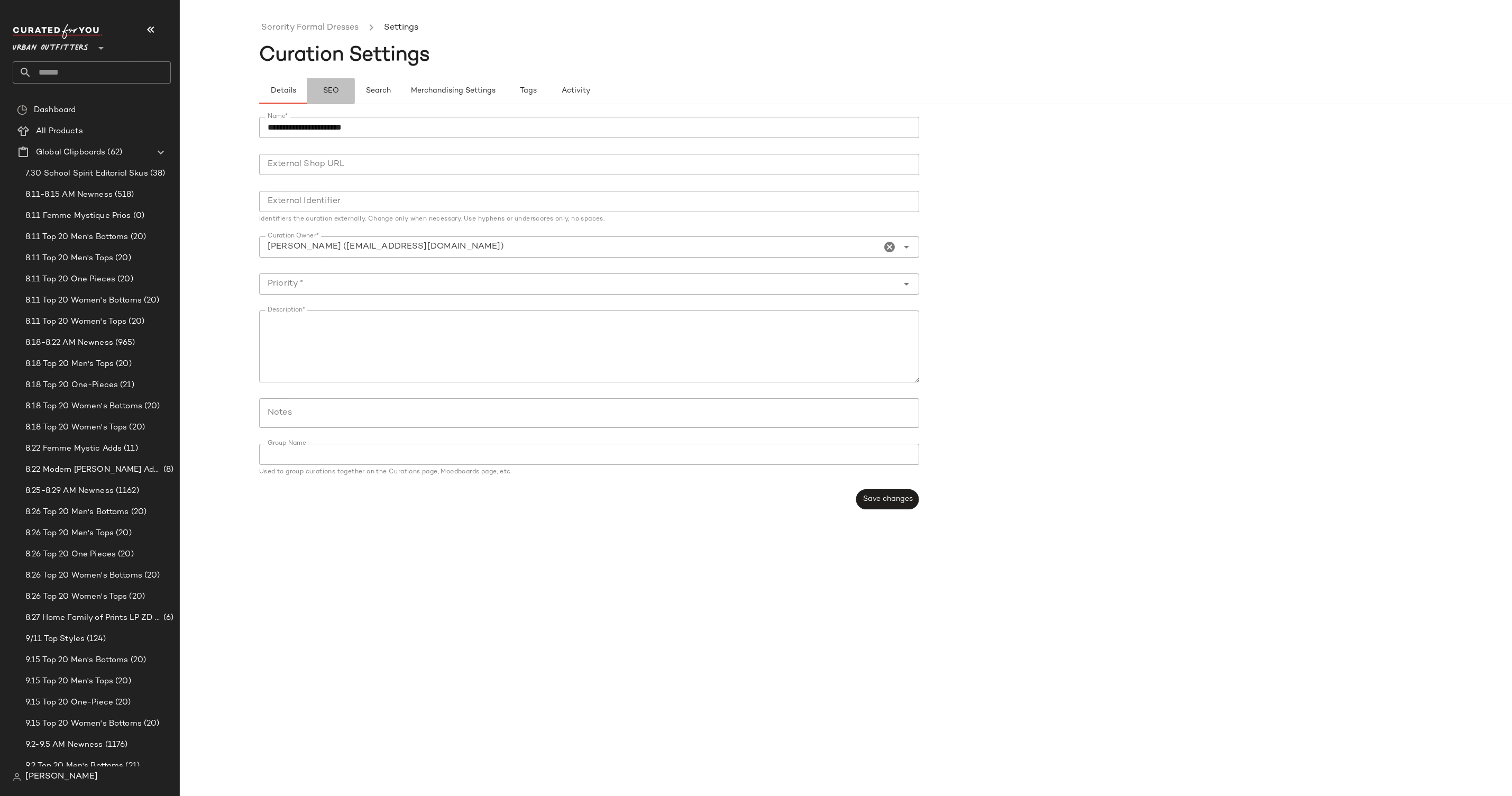
click at [327, 87] on span "SEO" at bounding box center [330, 91] width 17 height 8
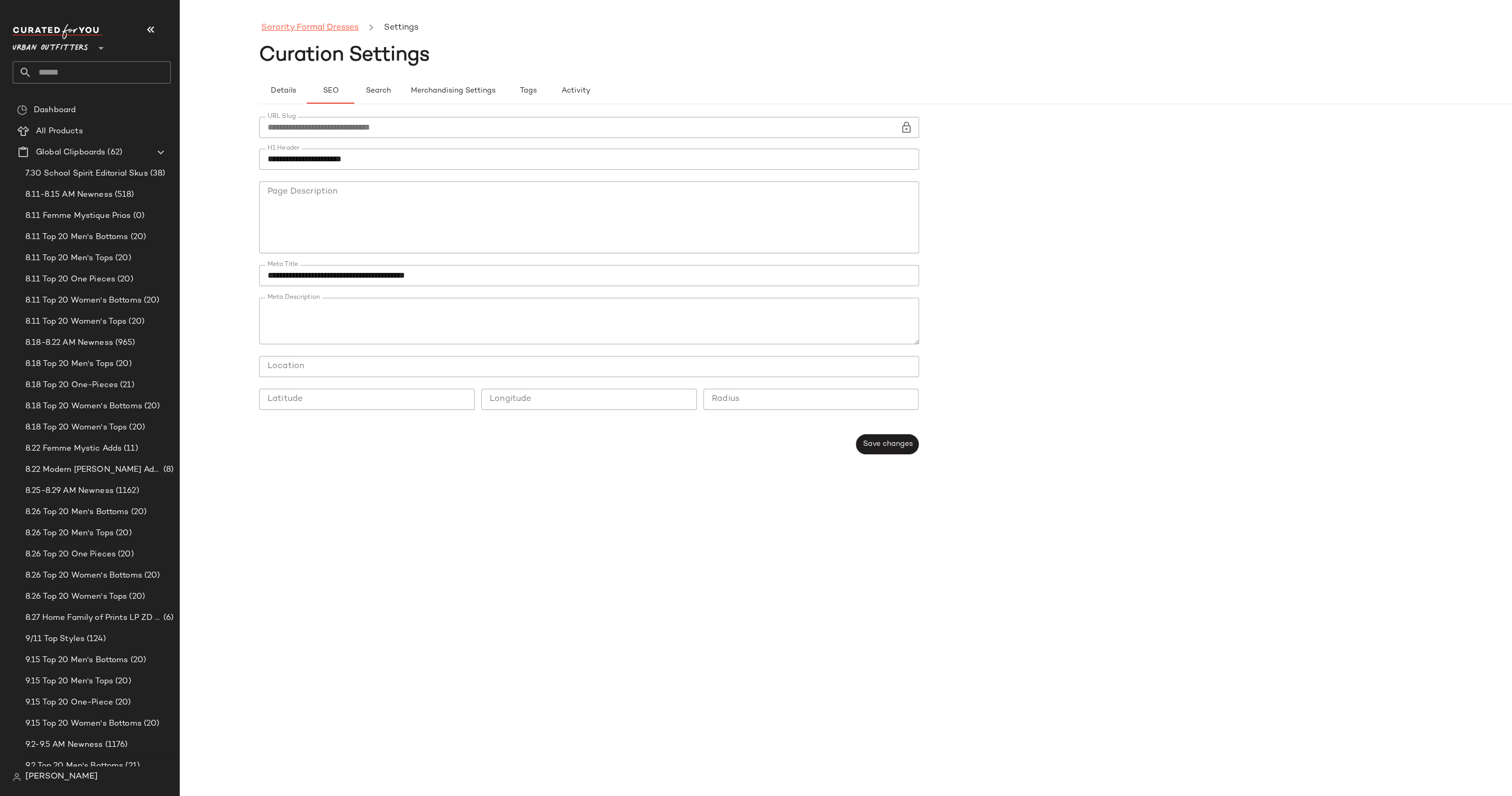
click at [329, 28] on link "Sorority Formal Dresses" at bounding box center [310, 28] width 97 height 14
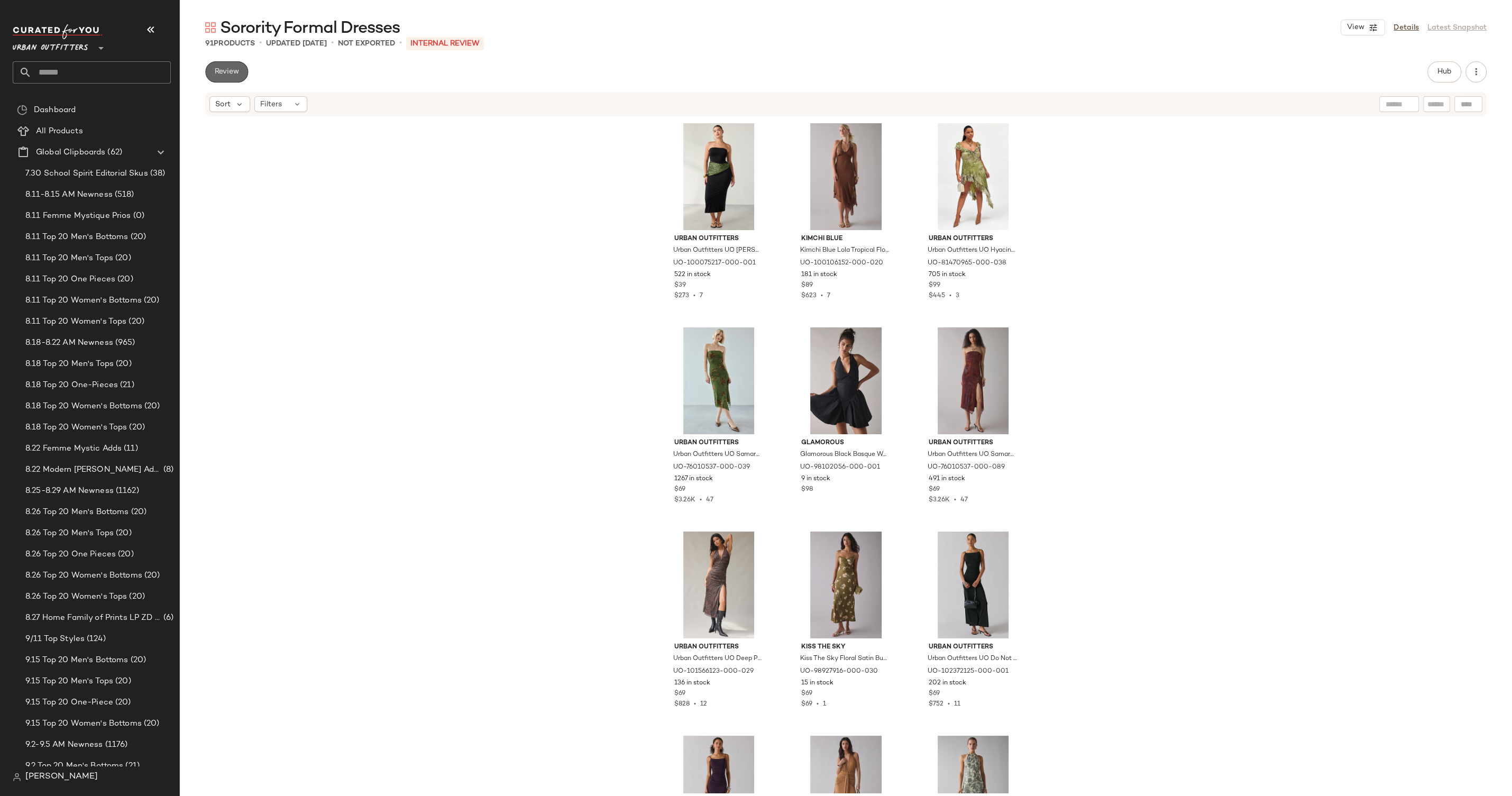
click at [237, 76] on button "Review" at bounding box center [227, 72] width 43 height 21
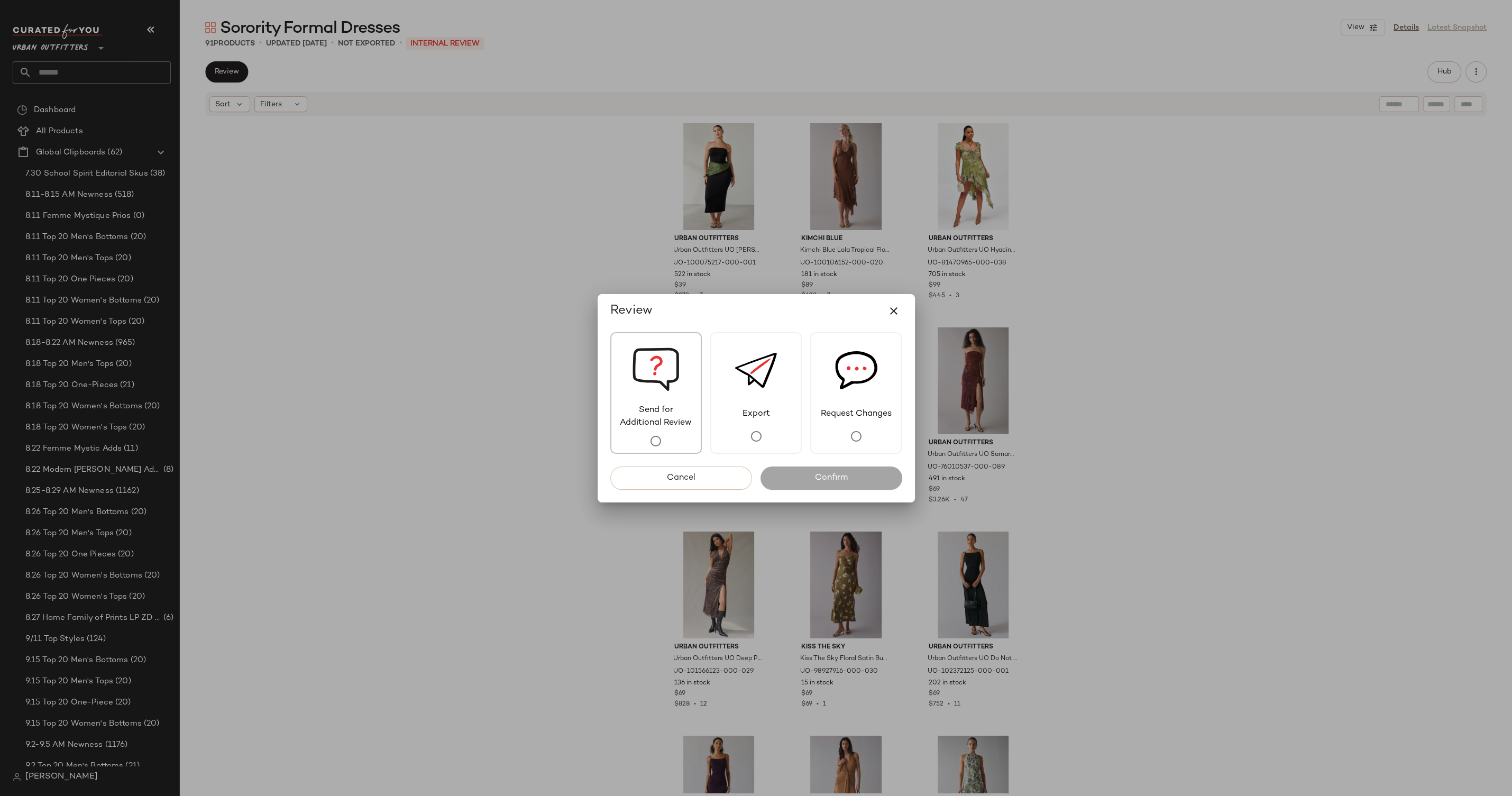
click at [662, 370] on img at bounding box center [655, 368] width 48 height 71
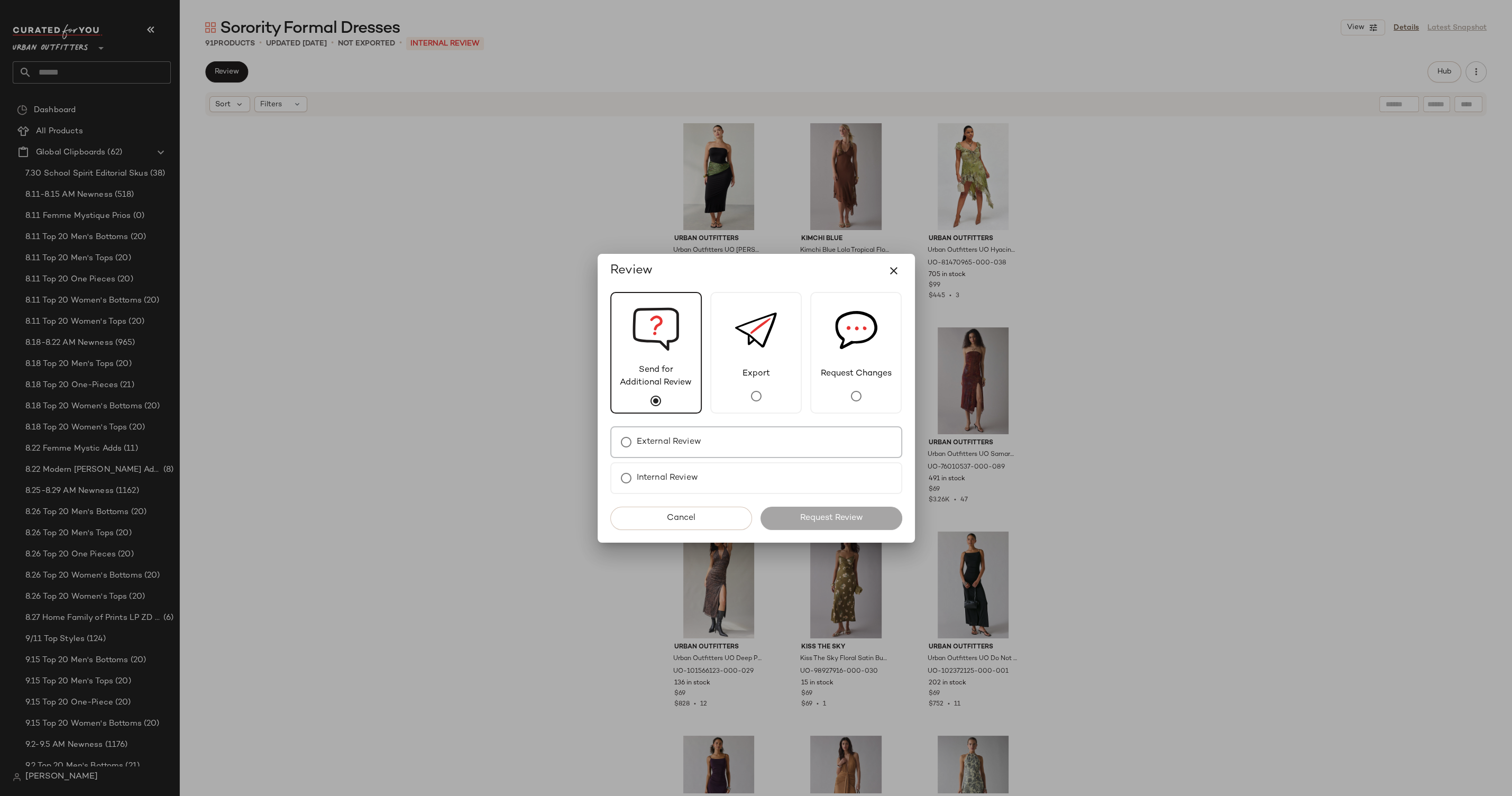
click at [693, 437] on label "External Review" at bounding box center [669, 442] width 65 height 21
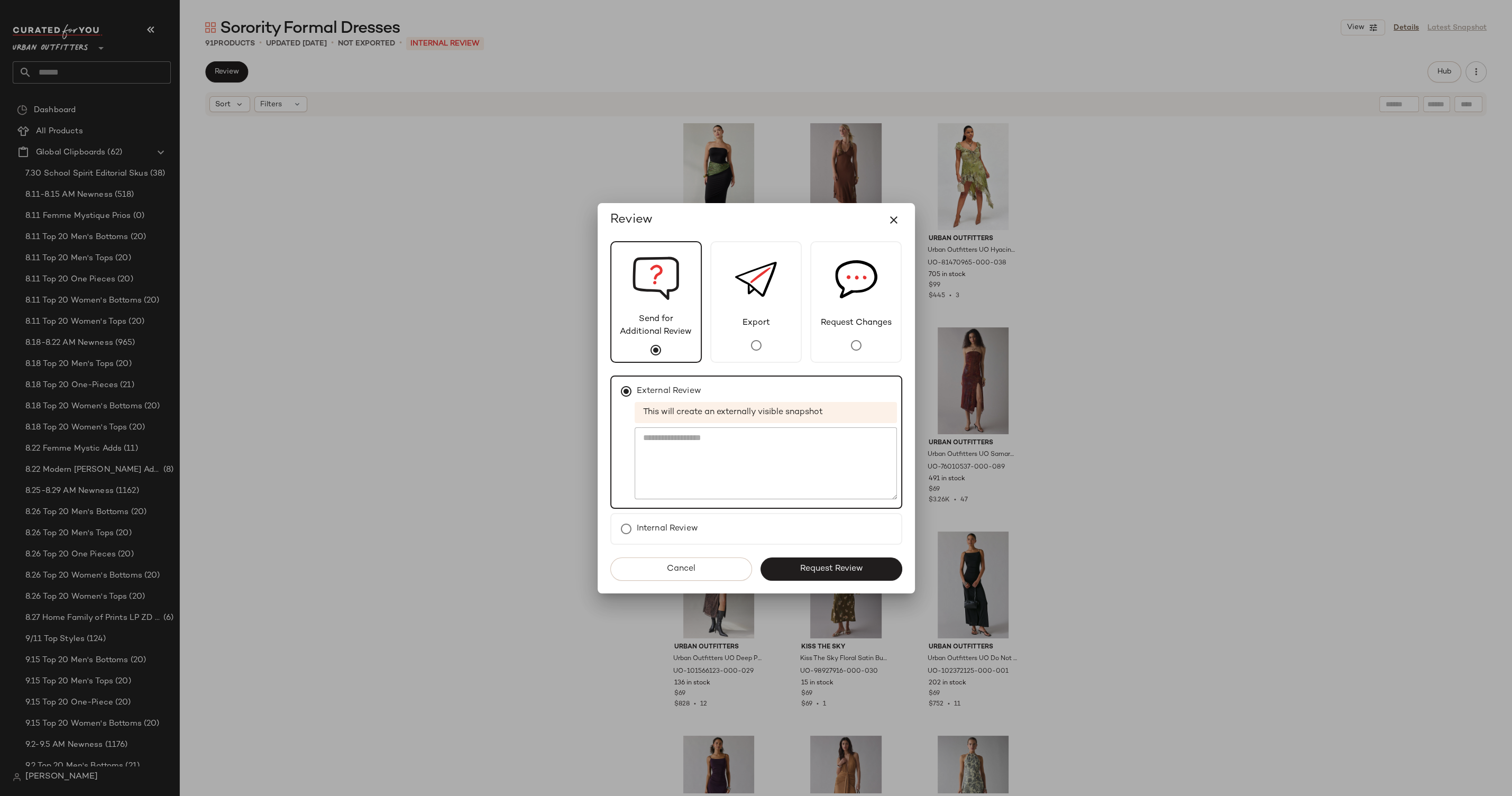
click at [853, 552] on div "Send for Additional Review Export Request Changes External Review This will cre…" at bounding box center [757, 415] width 317 height 357
drag, startPoint x: 839, startPoint y: 566, endPoint x: 833, endPoint y: 564, distance: 6.3
click at [839, 565] on span "Request Review" at bounding box center [831, 568] width 63 height 10
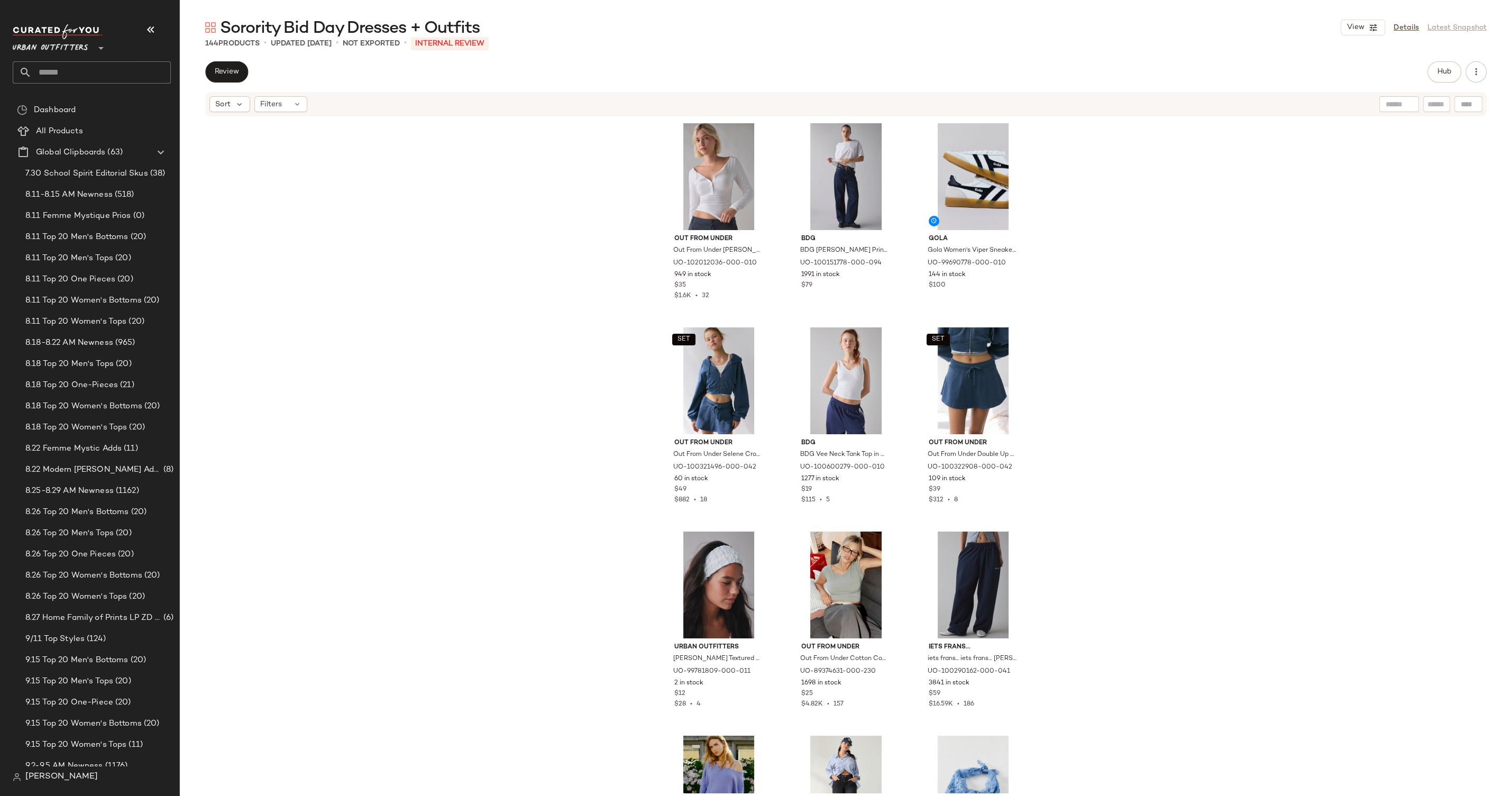
drag, startPoint x: 1410, startPoint y: 26, endPoint x: 590, endPoint y: 119, distance: 825.3
click at [1410, 26] on link "Details" at bounding box center [1406, 28] width 26 height 11
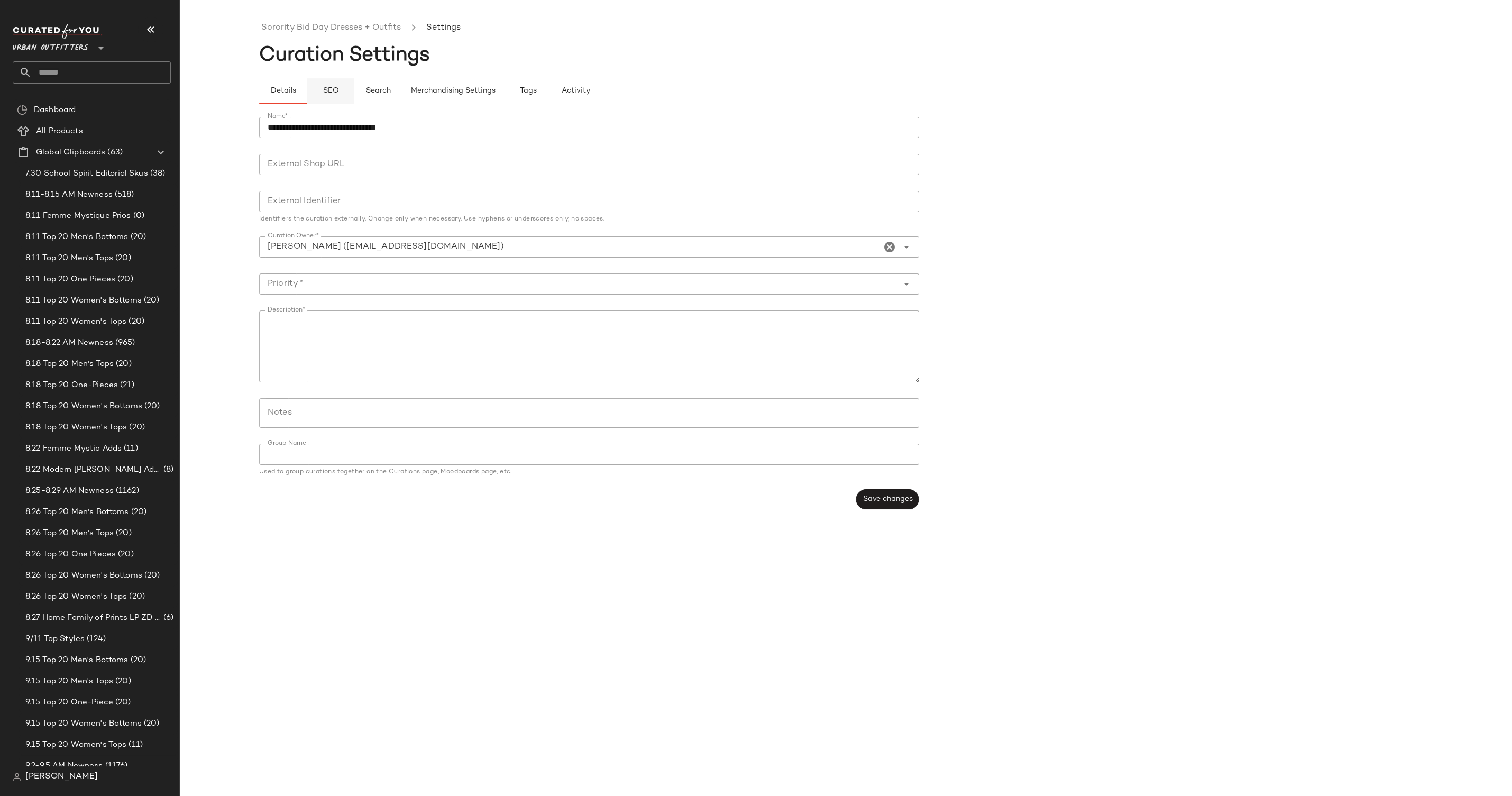
click at [326, 79] on button "SEO" at bounding box center [330, 90] width 48 height 26
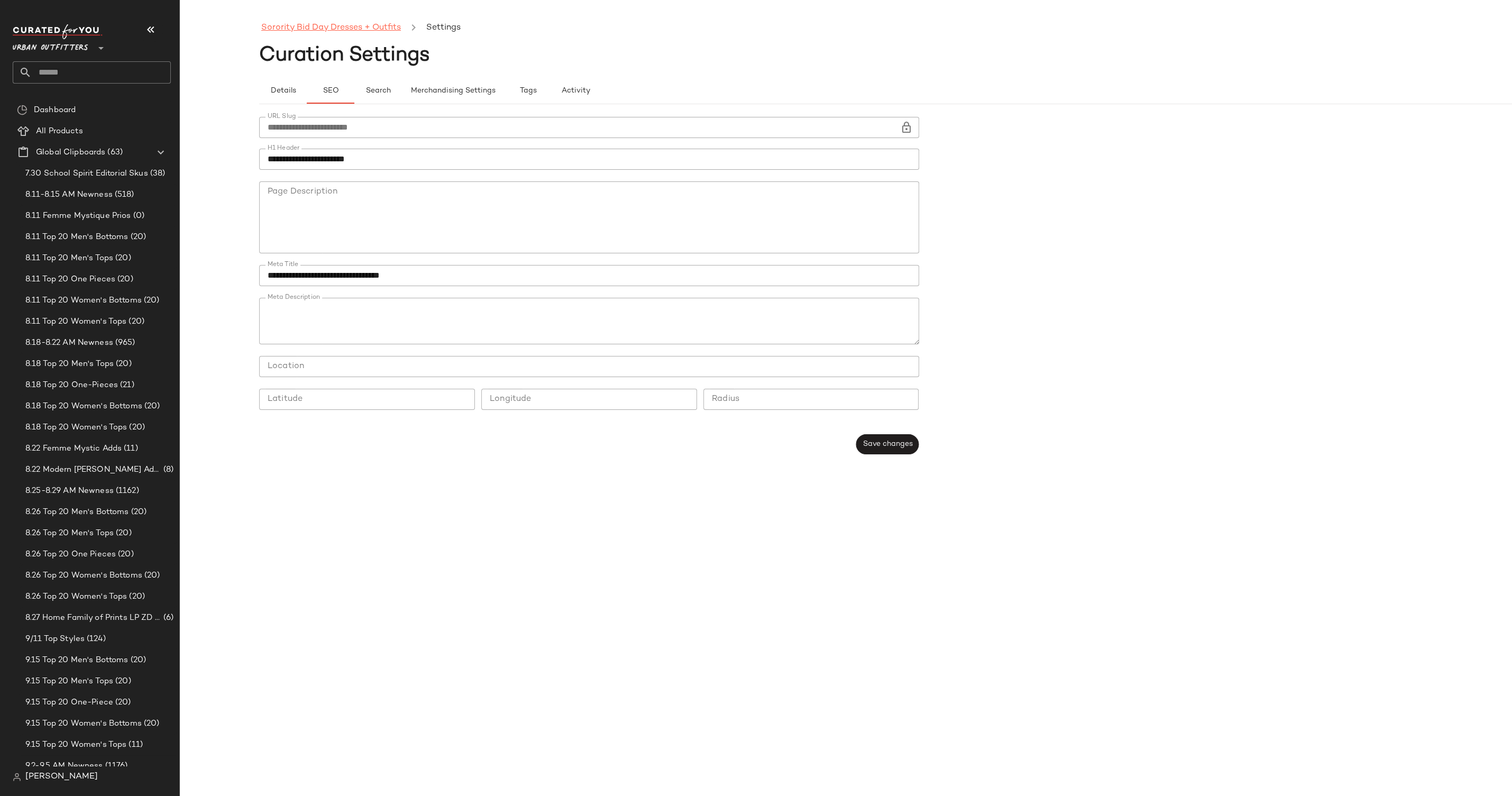
click at [321, 24] on link "Sorority Bid Day Dresses + Outfits" at bounding box center [331, 28] width 139 height 14
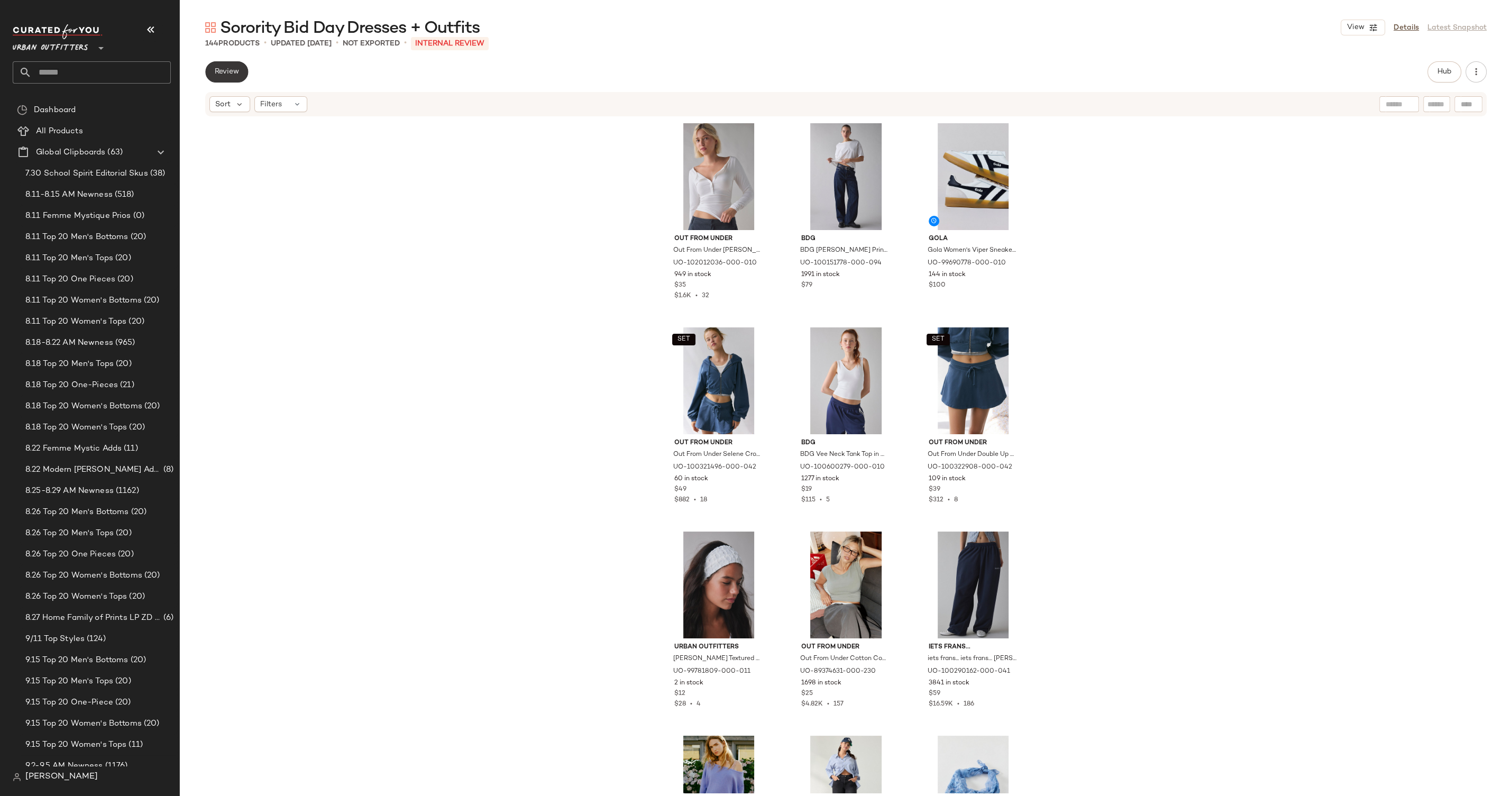
click at [230, 72] on span "Review" at bounding box center [227, 72] width 25 height 8
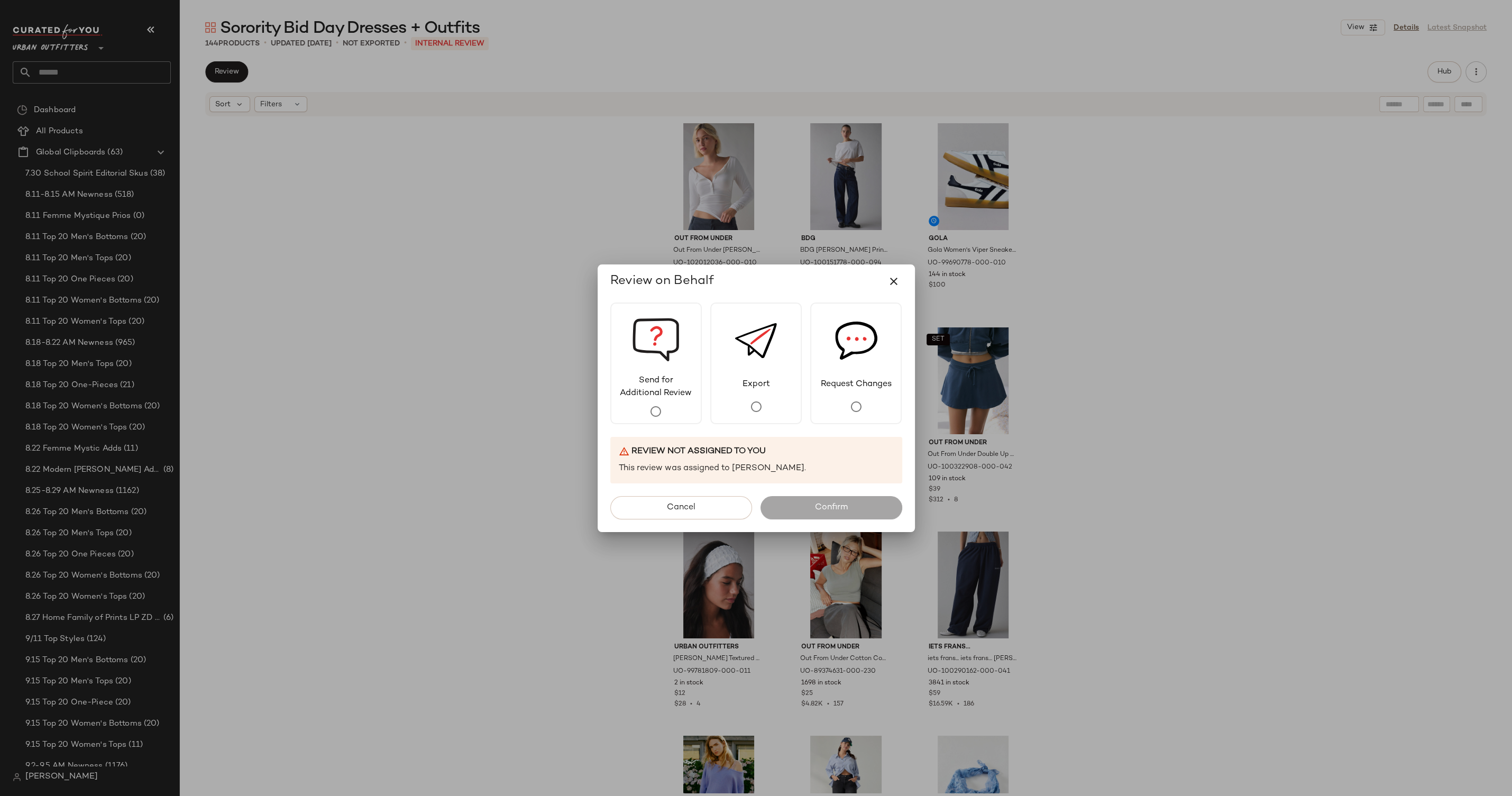
click at [661, 388] on span "Send for Additional Review" at bounding box center [656, 387] width 90 height 26
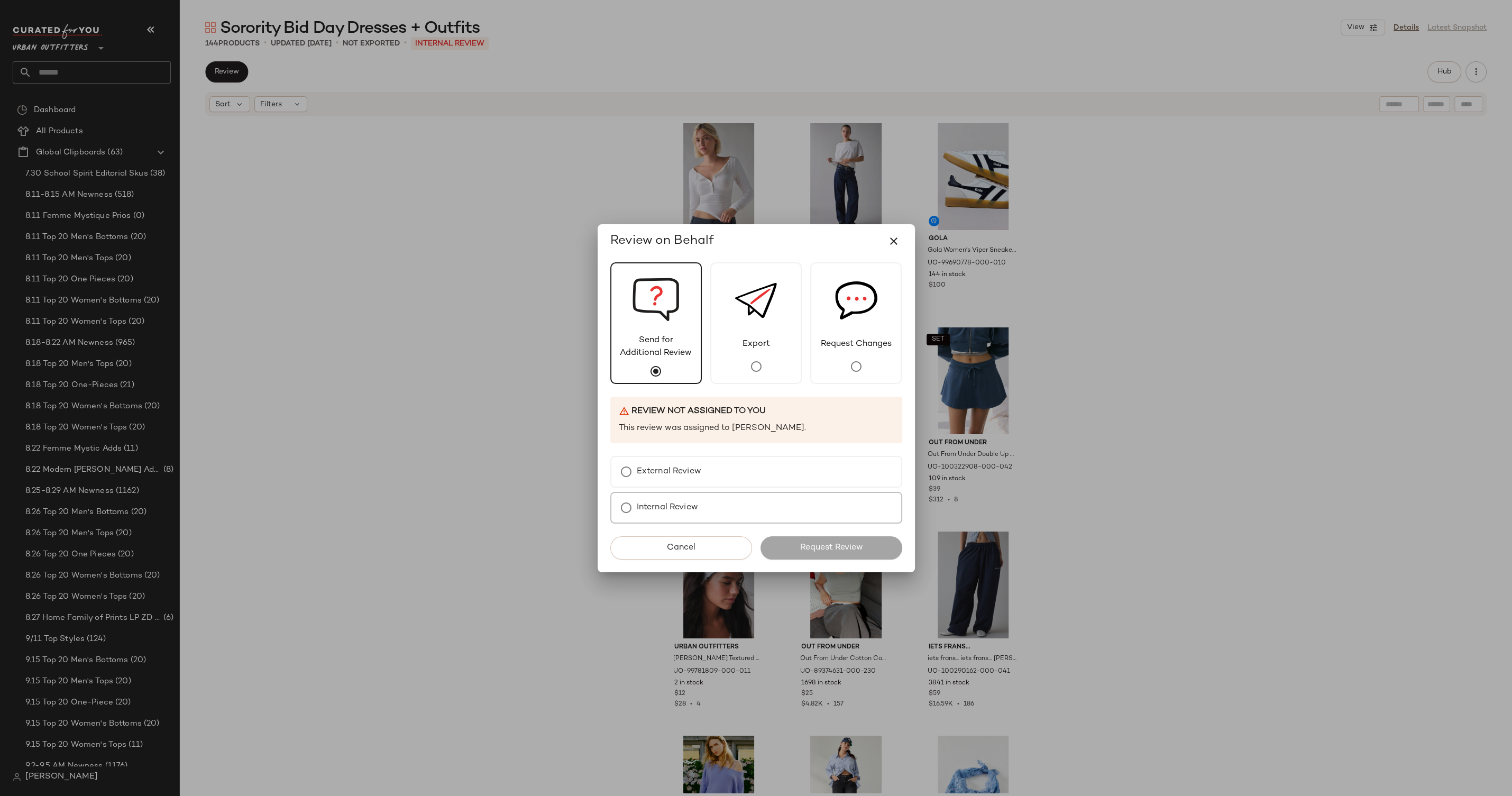
click at [745, 498] on div "Internal Review" at bounding box center [756, 508] width 292 height 32
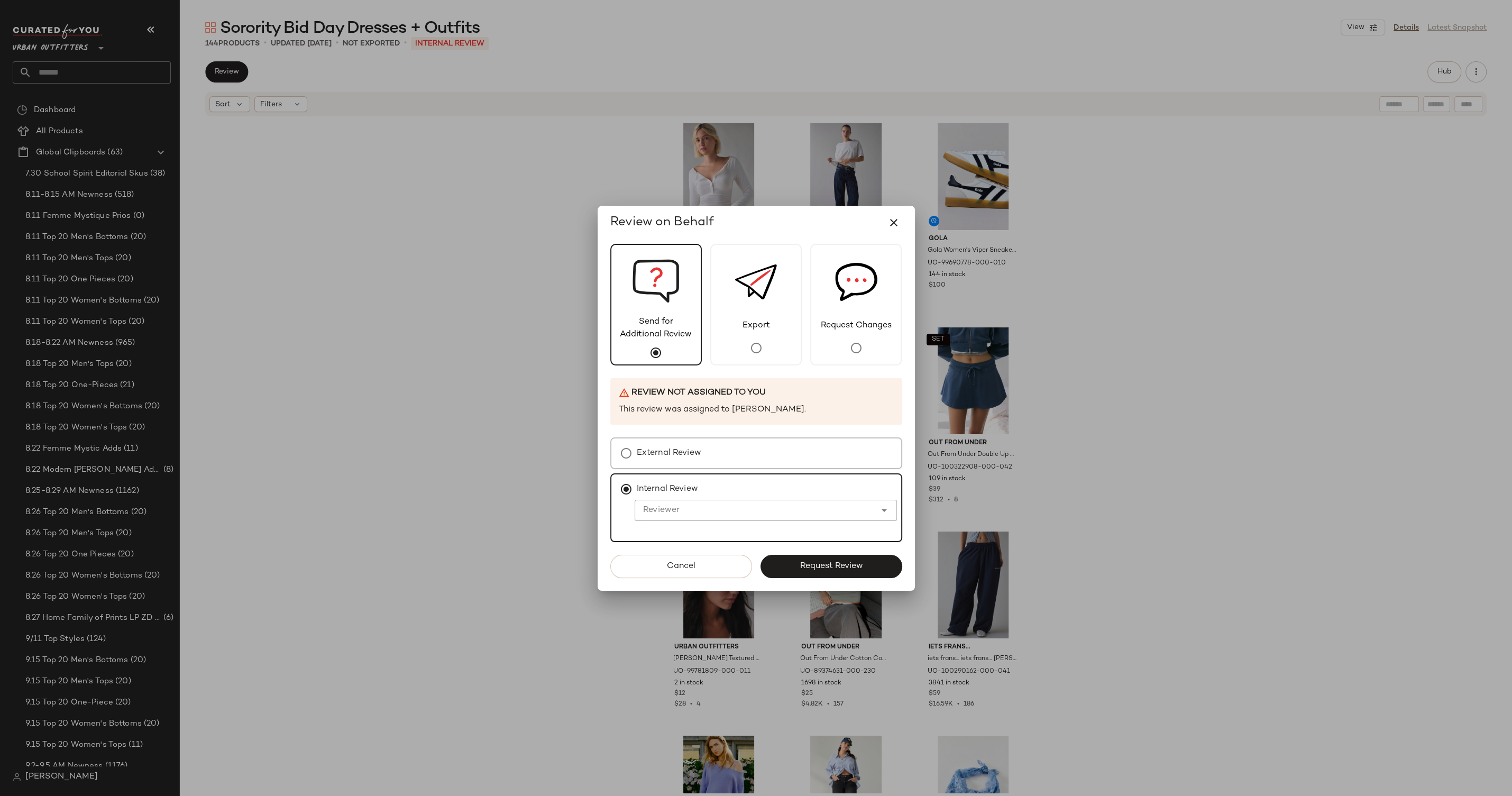
click at [746, 440] on div "External Review" at bounding box center [756, 453] width 292 height 32
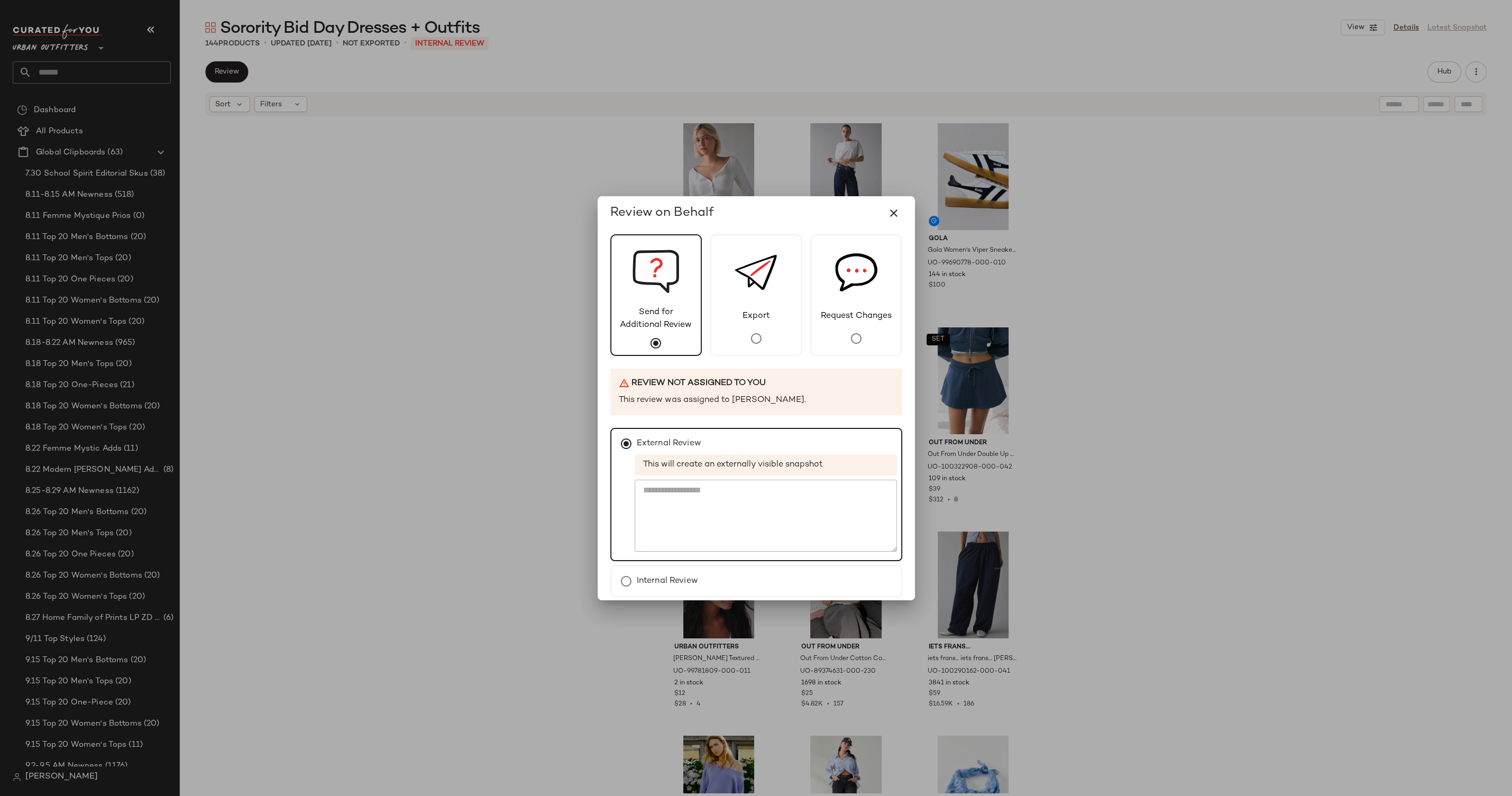
scroll to position [45, 0]
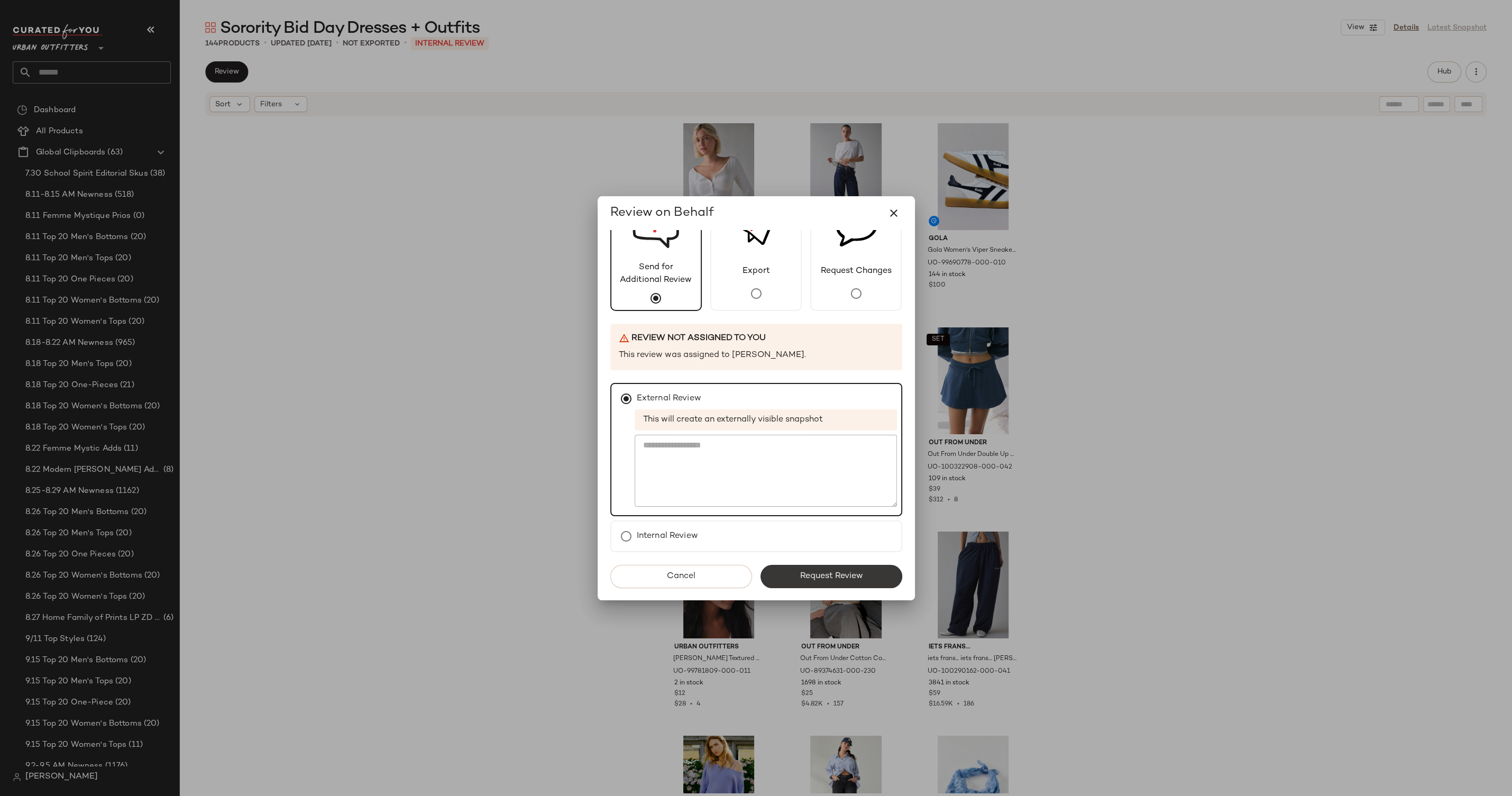
click at [835, 582] on button "Request Review" at bounding box center [832, 577] width 142 height 23
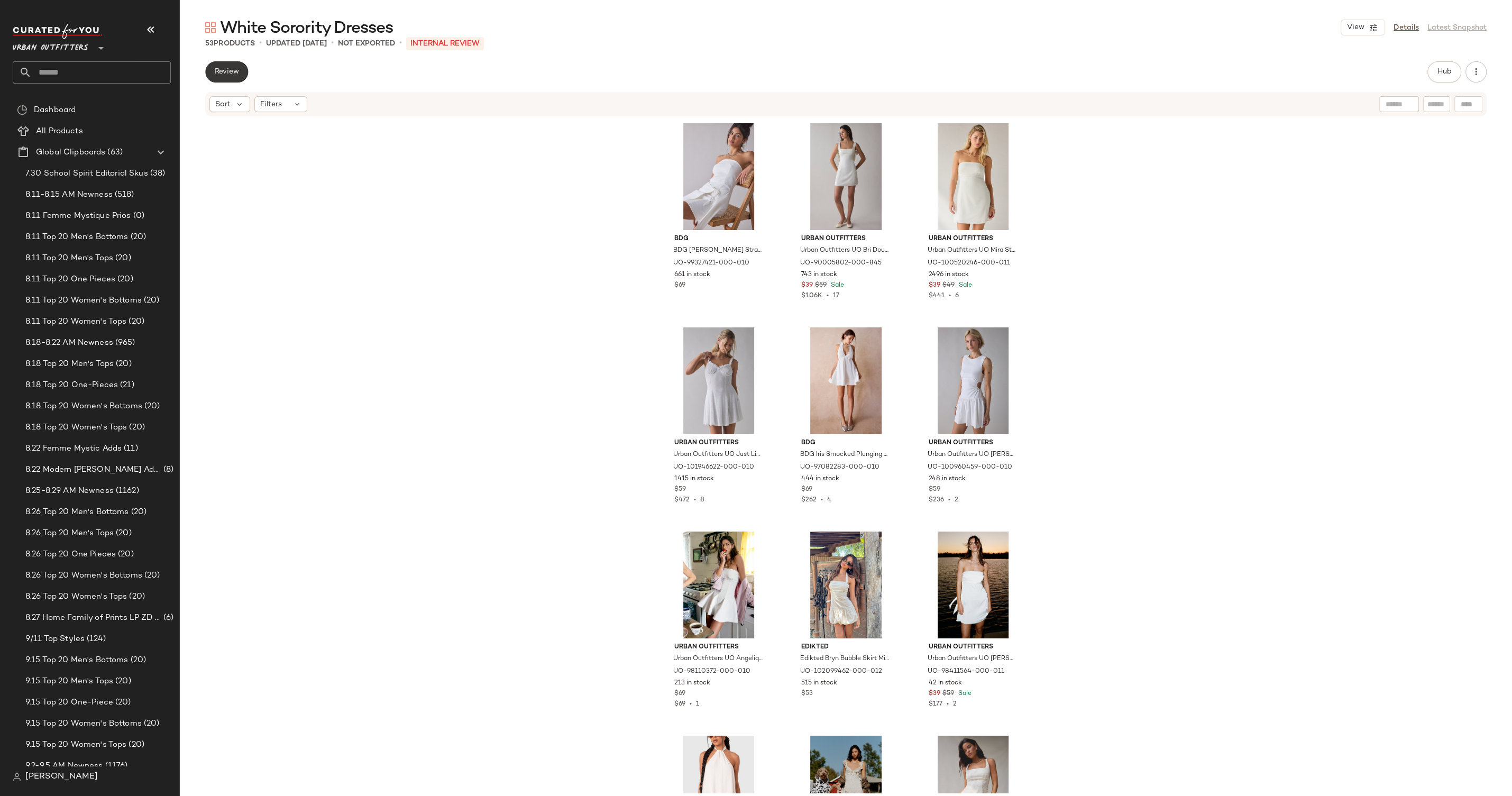
click at [234, 81] on button "Review" at bounding box center [227, 72] width 43 height 21
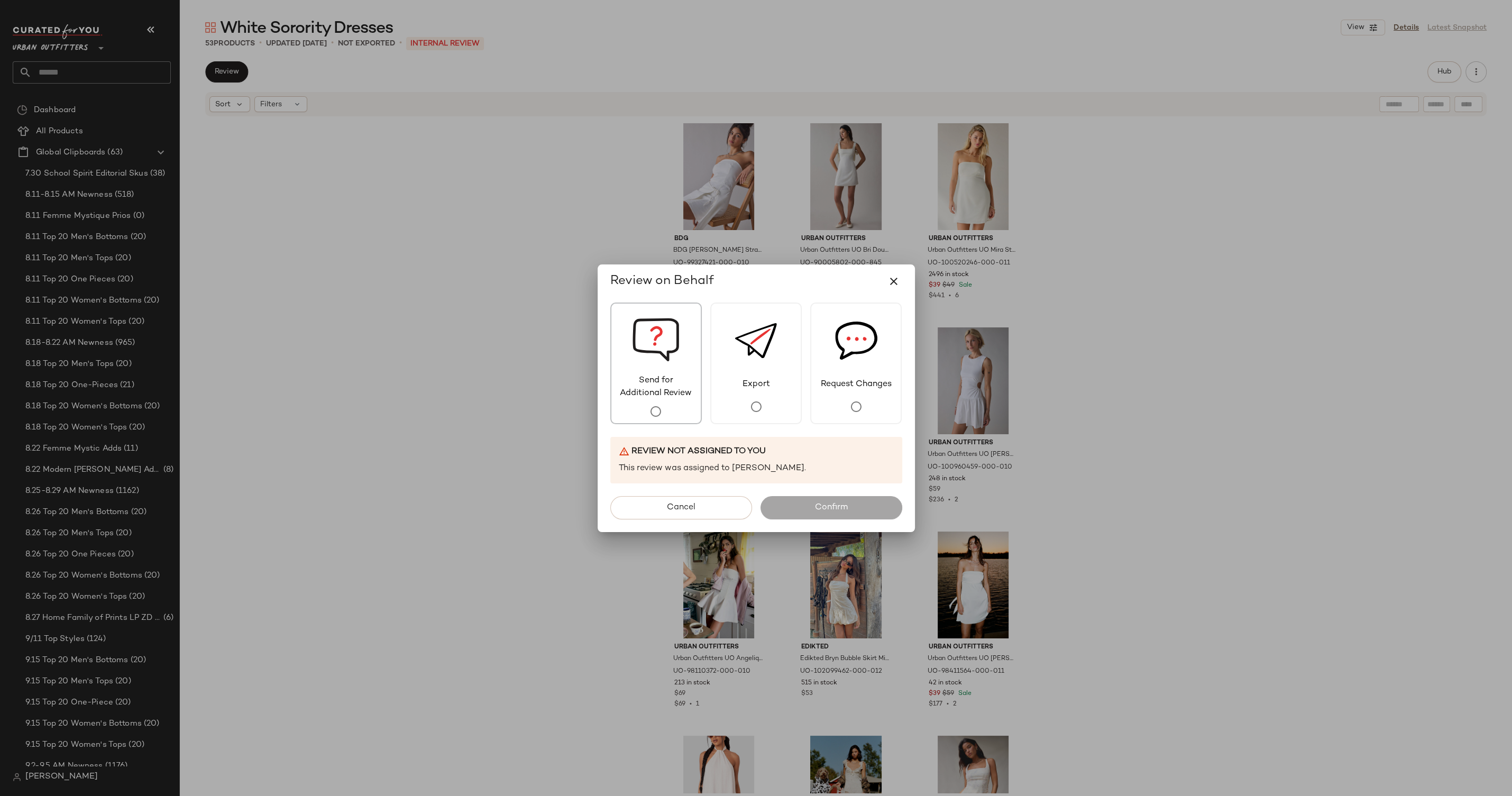
click at [662, 324] on img at bounding box center [655, 339] width 48 height 71
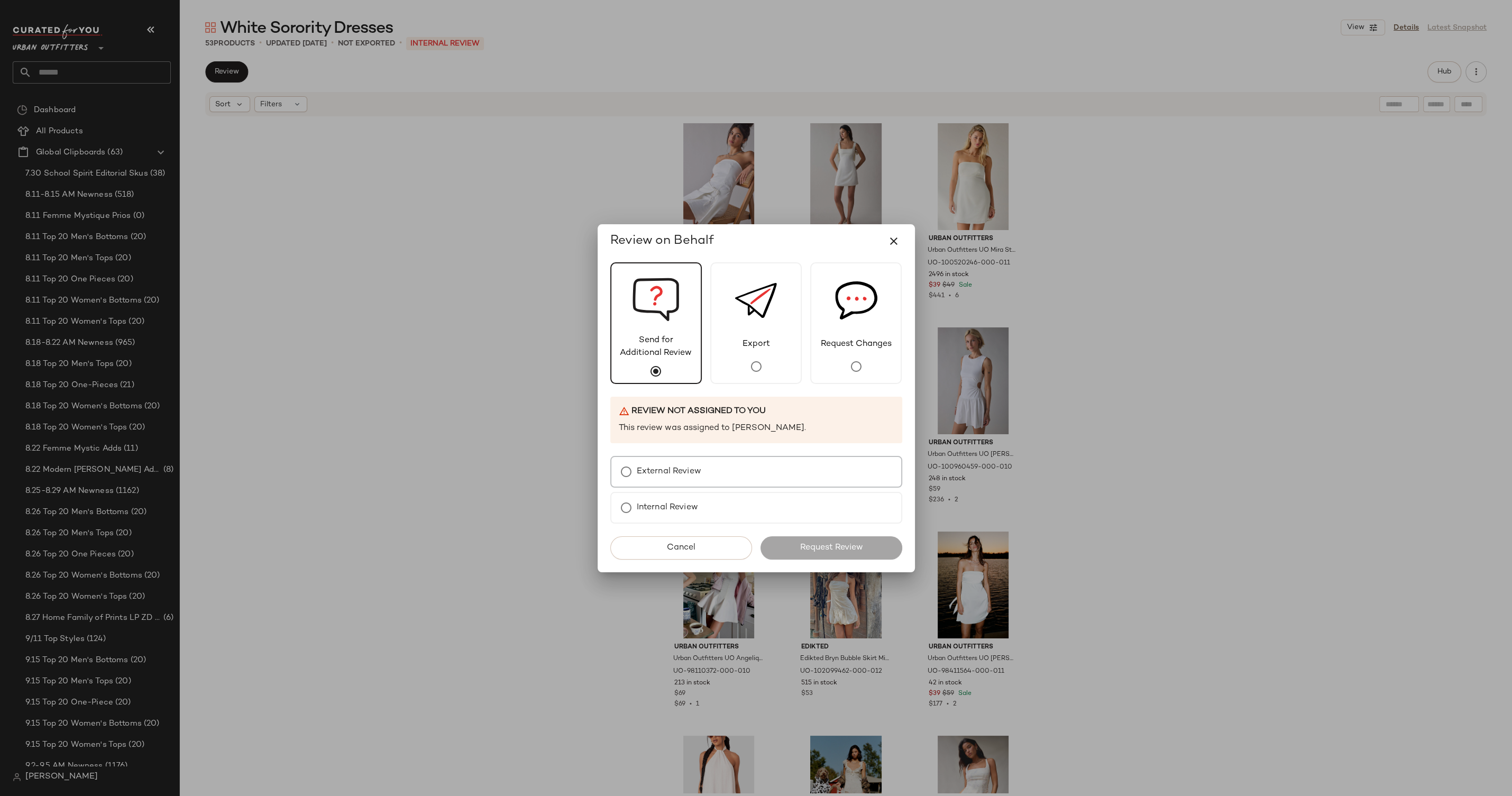
click at [677, 480] on label "External Review" at bounding box center [669, 472] width 65 height 21
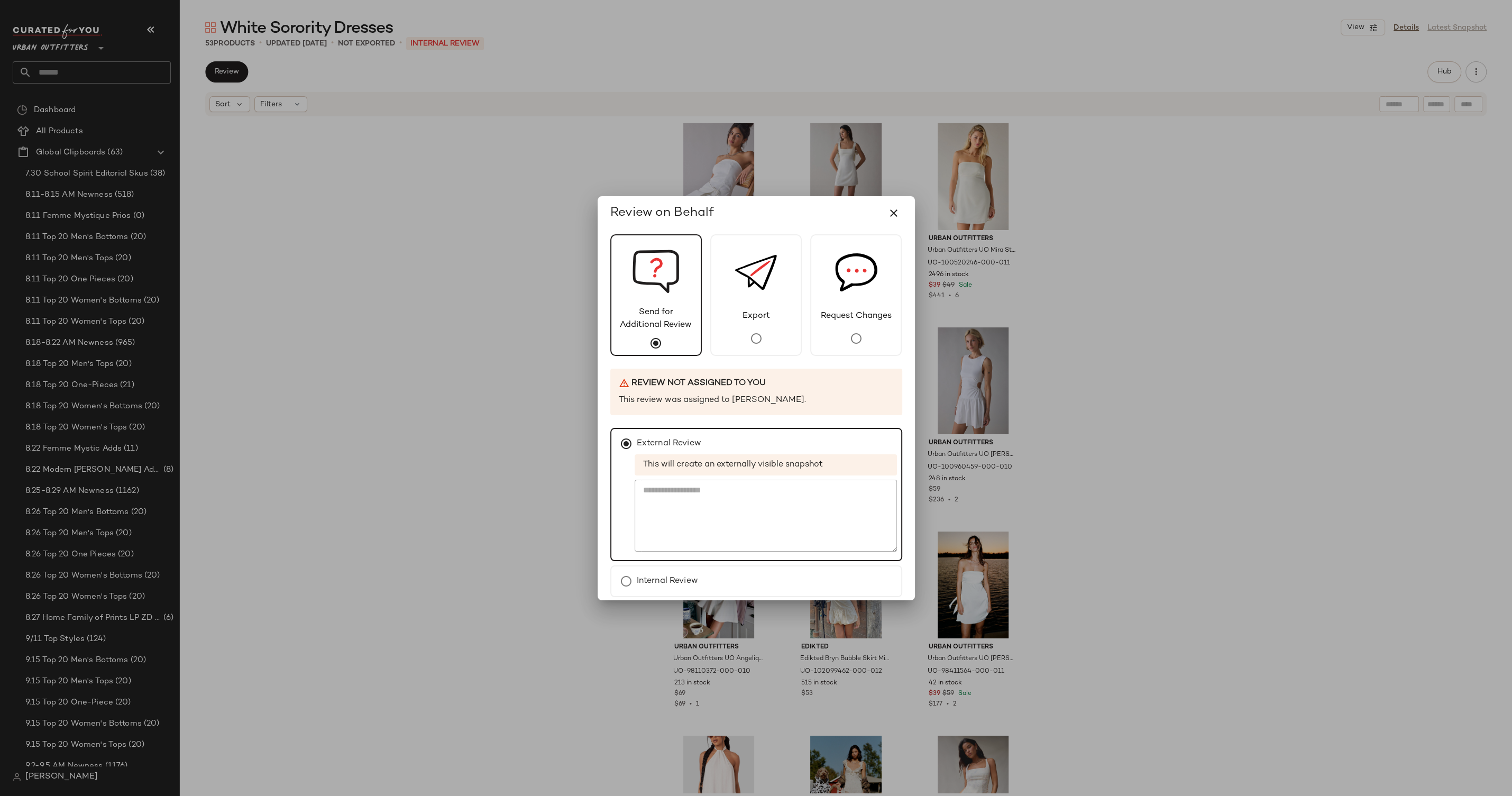
scroll to position [45, 0]
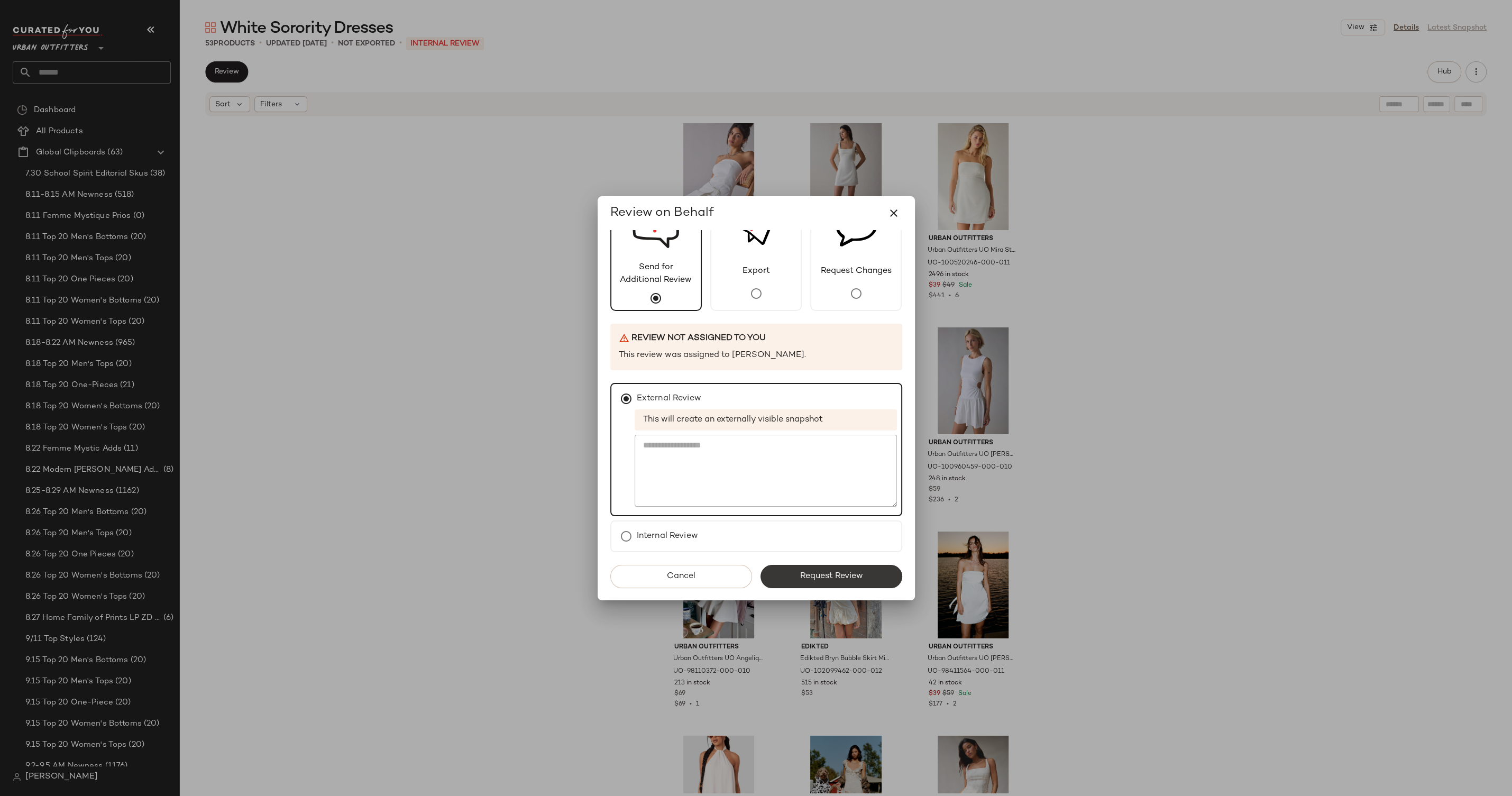
click at [842, 571] on span "Request Review" at bounding box center [831, 576] width 63 height 10
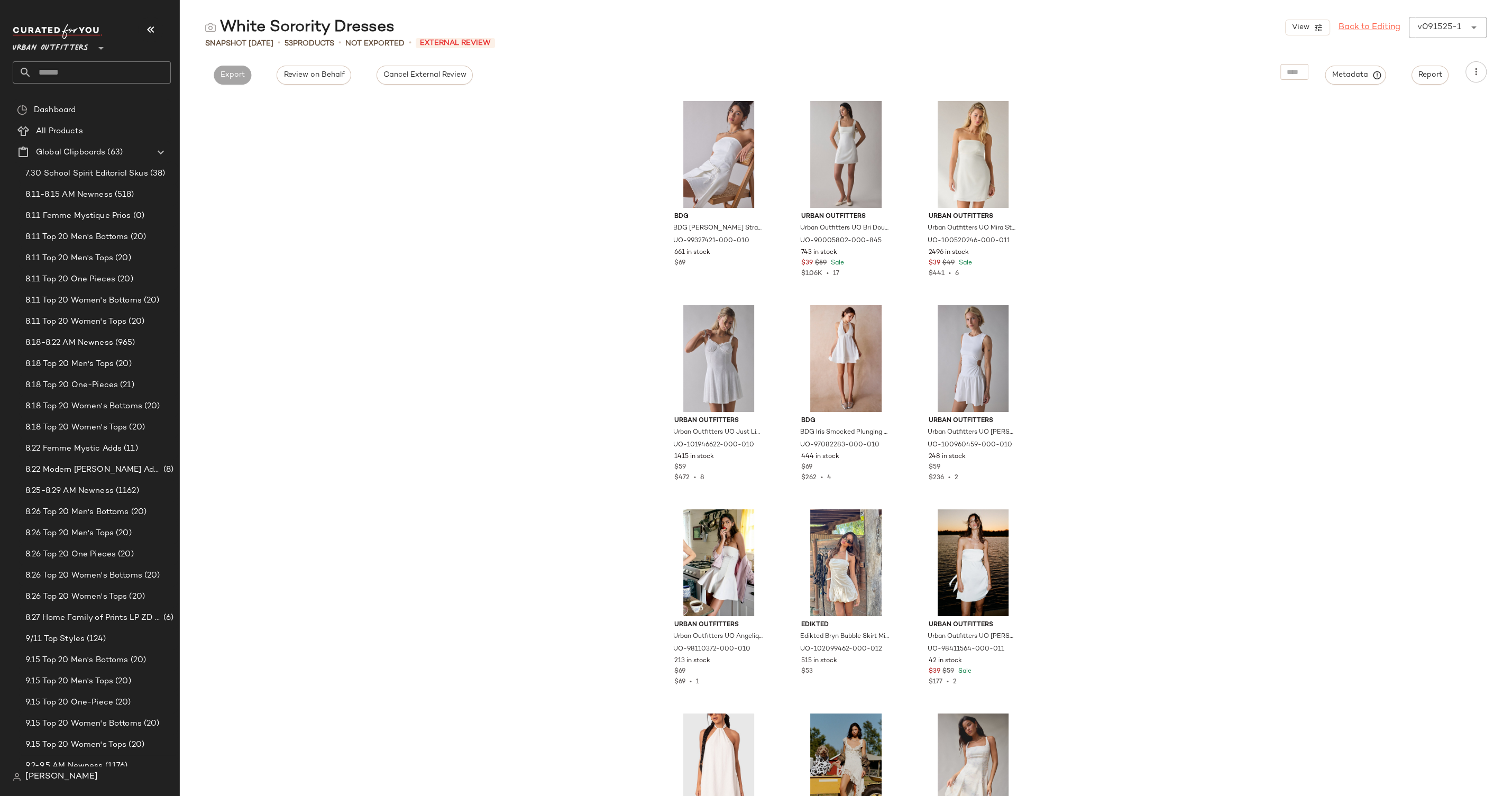
click at [1366, 26] on link "Back to Editing" at bounding box center [1370, 28] width 62 height 12
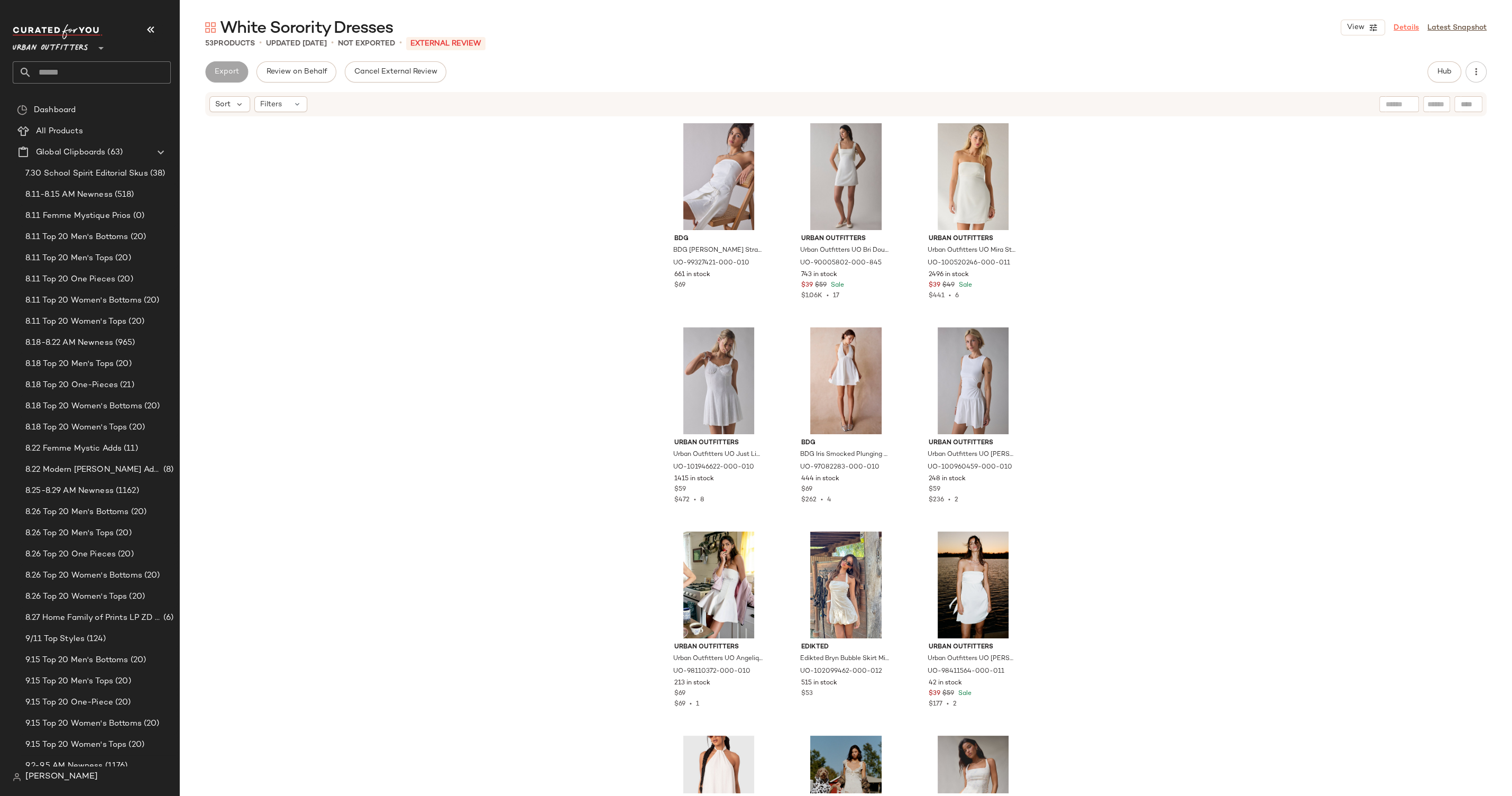
click at [1415, 26] on link "Details" at bounding box center [1406, 28] width 26 height 11
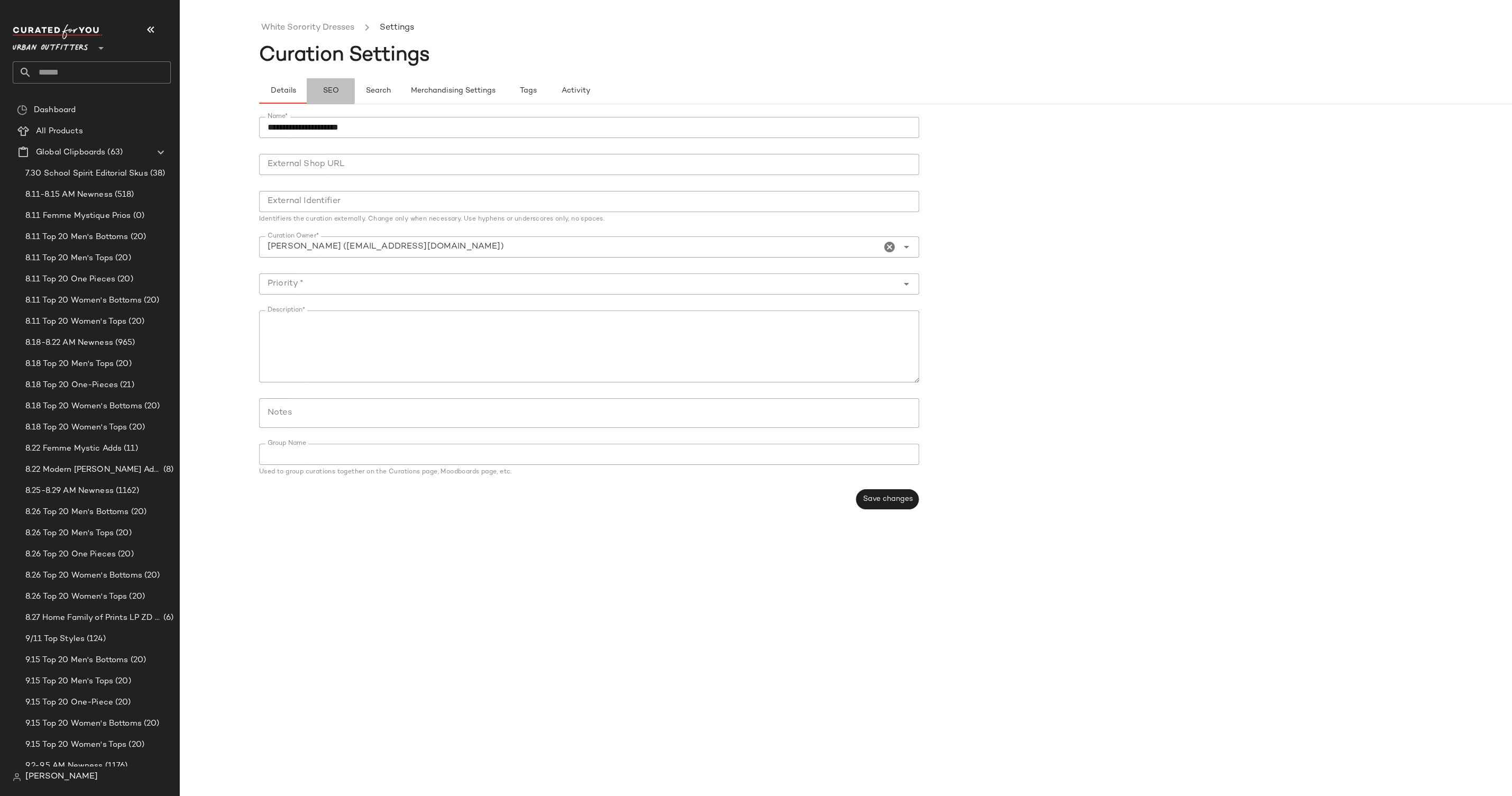
click at [321, 91] on button "SEO" at bounding box center [330, 90] width 48 height 26
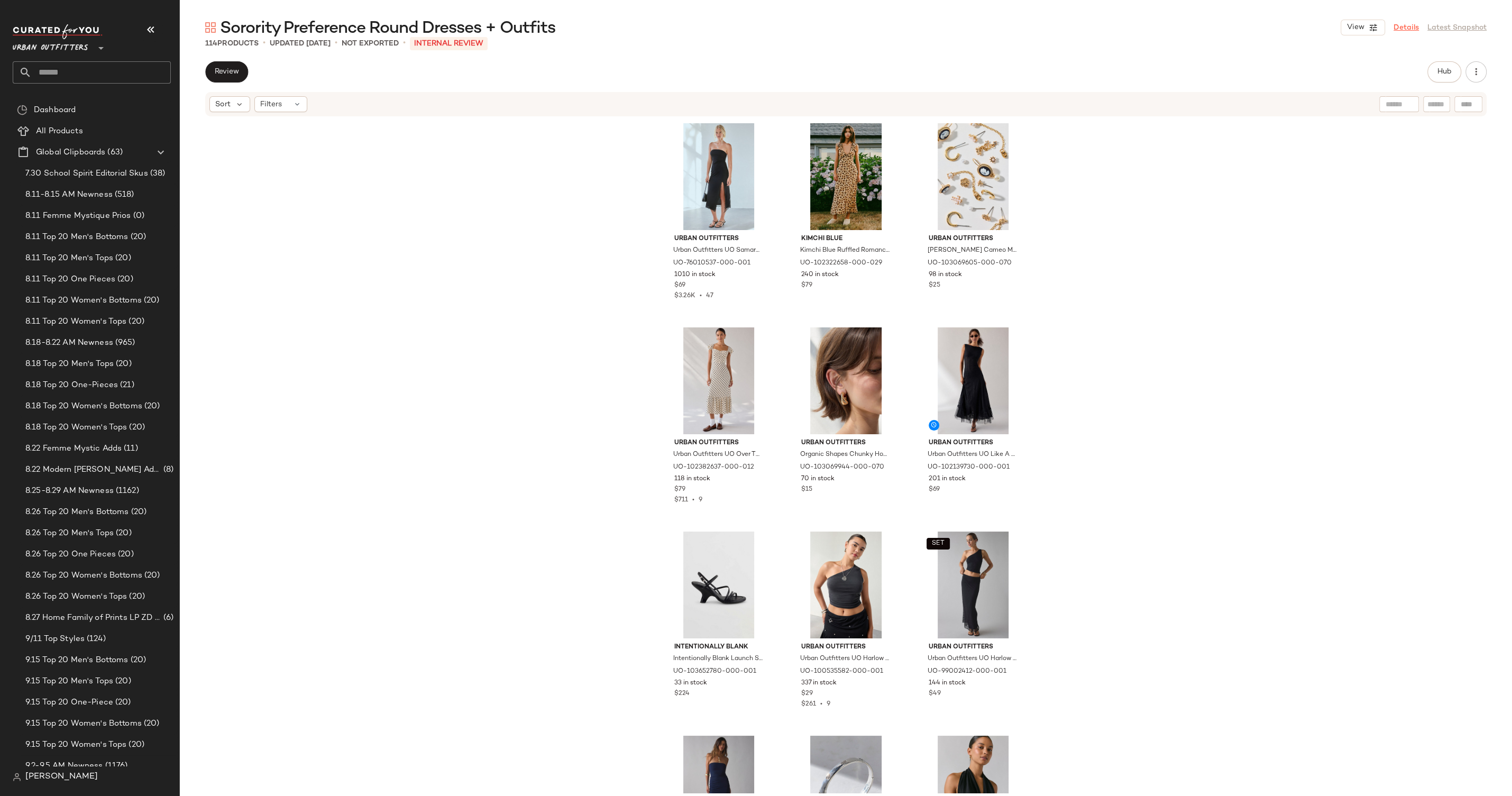
click at [1398, 24] on link "Details" at bounding box center [1406, 28] width 26 height 11
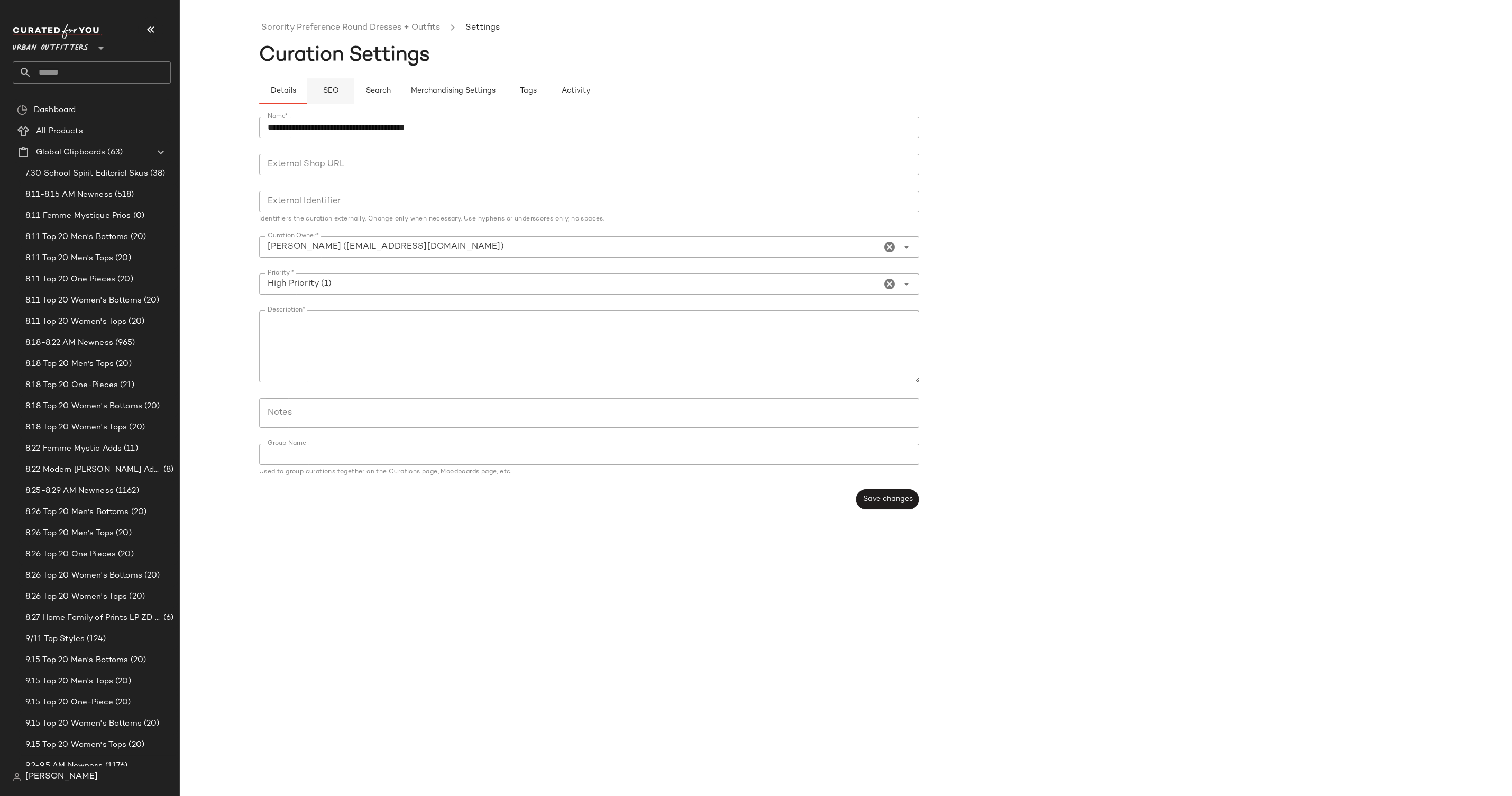
click at [325, 97] on button "SEO" at bounding box center [330, 90] width 48 height 26
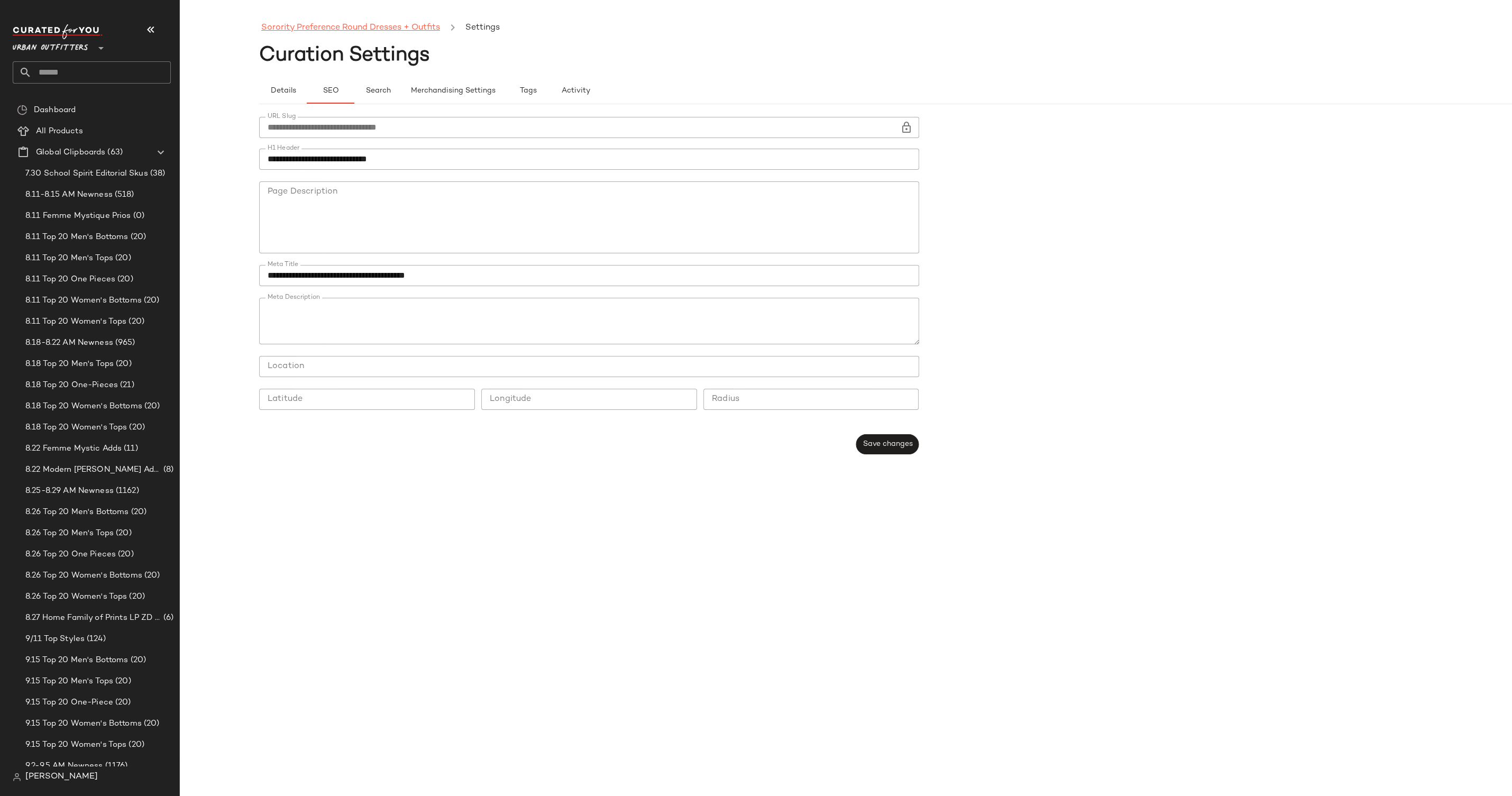
click at [361, 25] on link "Sorority Preference Round Dresses + Outfits" at bounding box center [350, 28] width 179 height 14
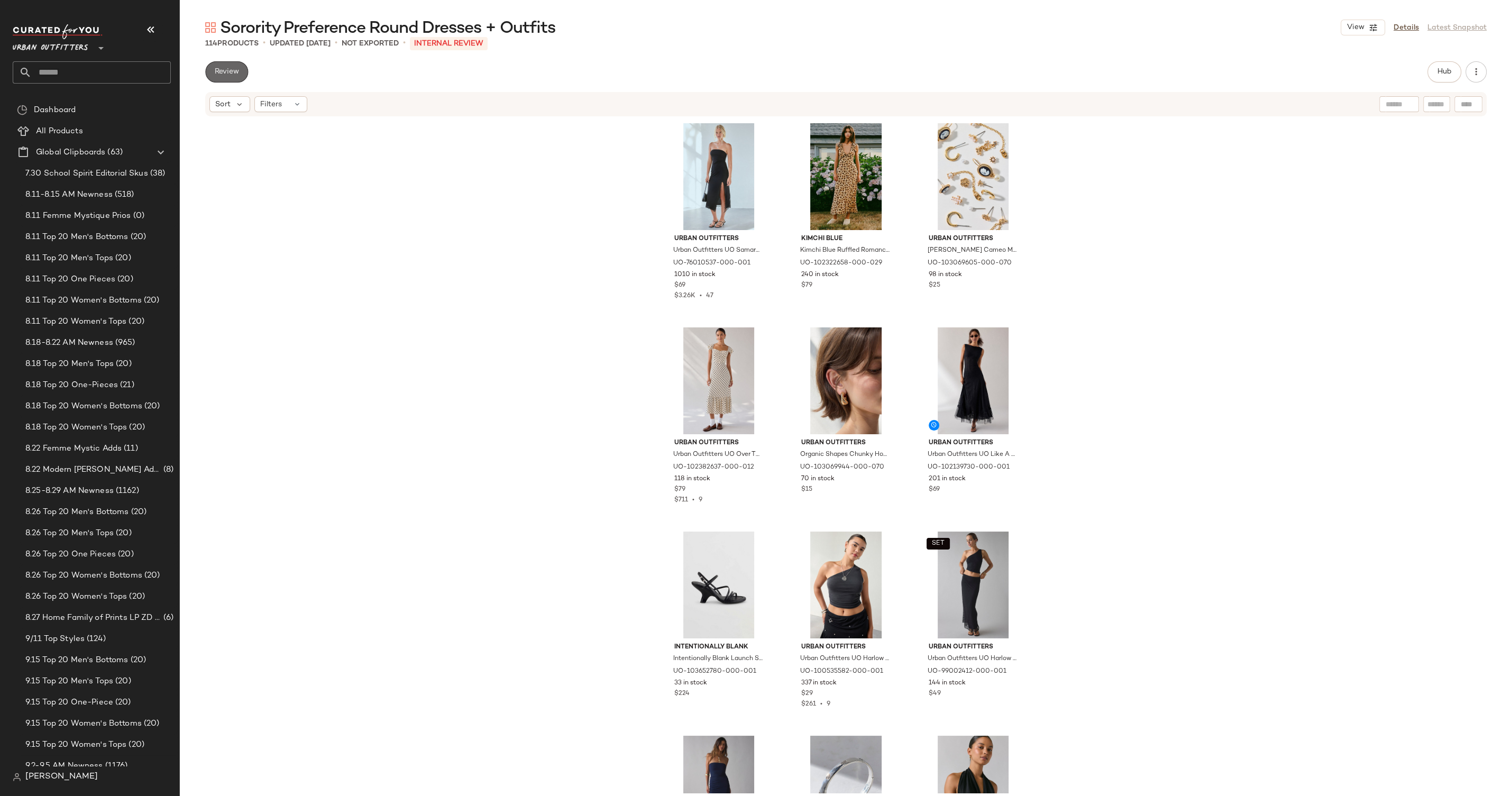
click at [235, 68] on span "Review" at bounding box center [227, 72] width 25 height 8
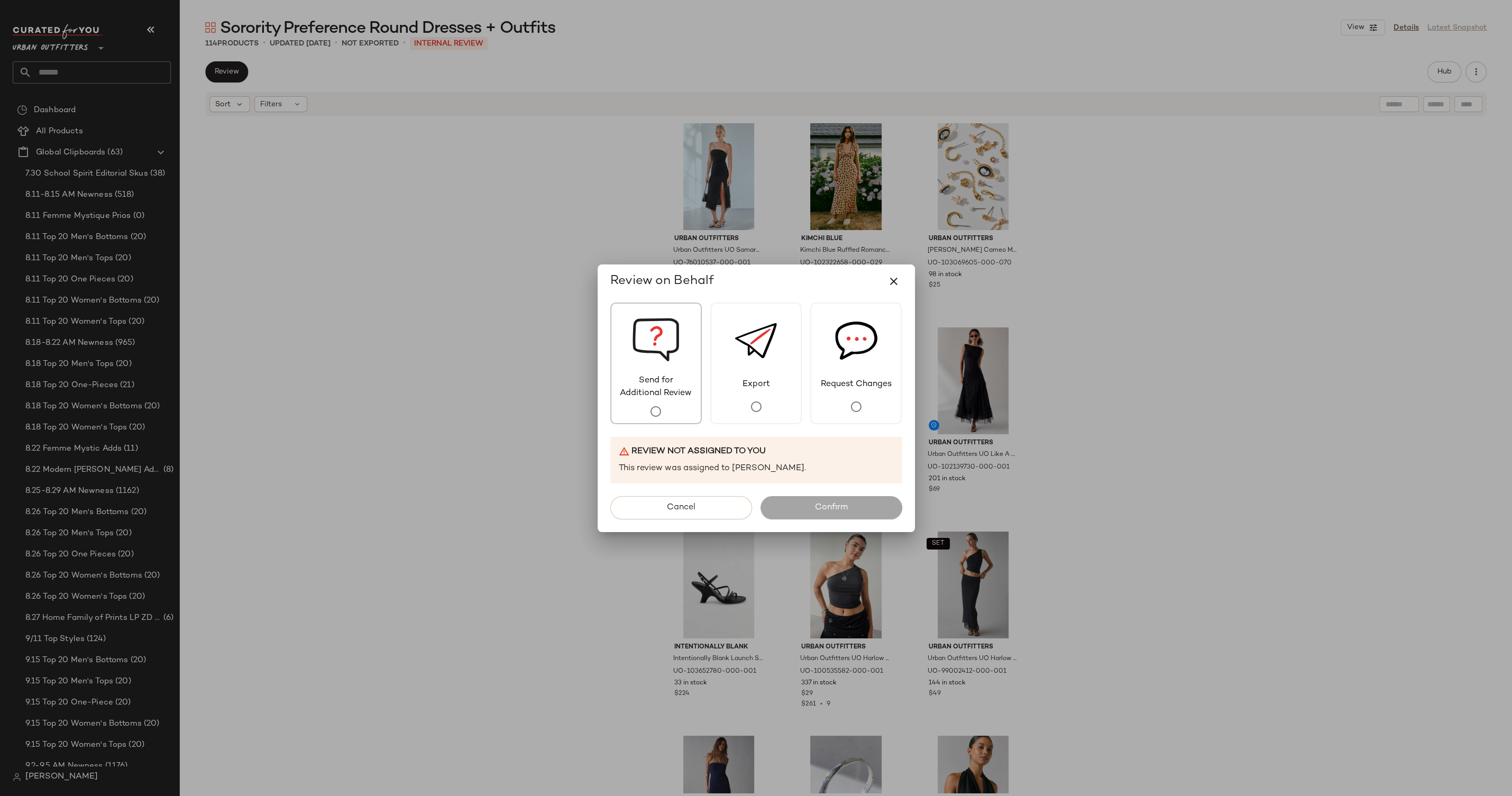
click at [670, 355] on img at bounding box center [655, 339] width 48 height 71
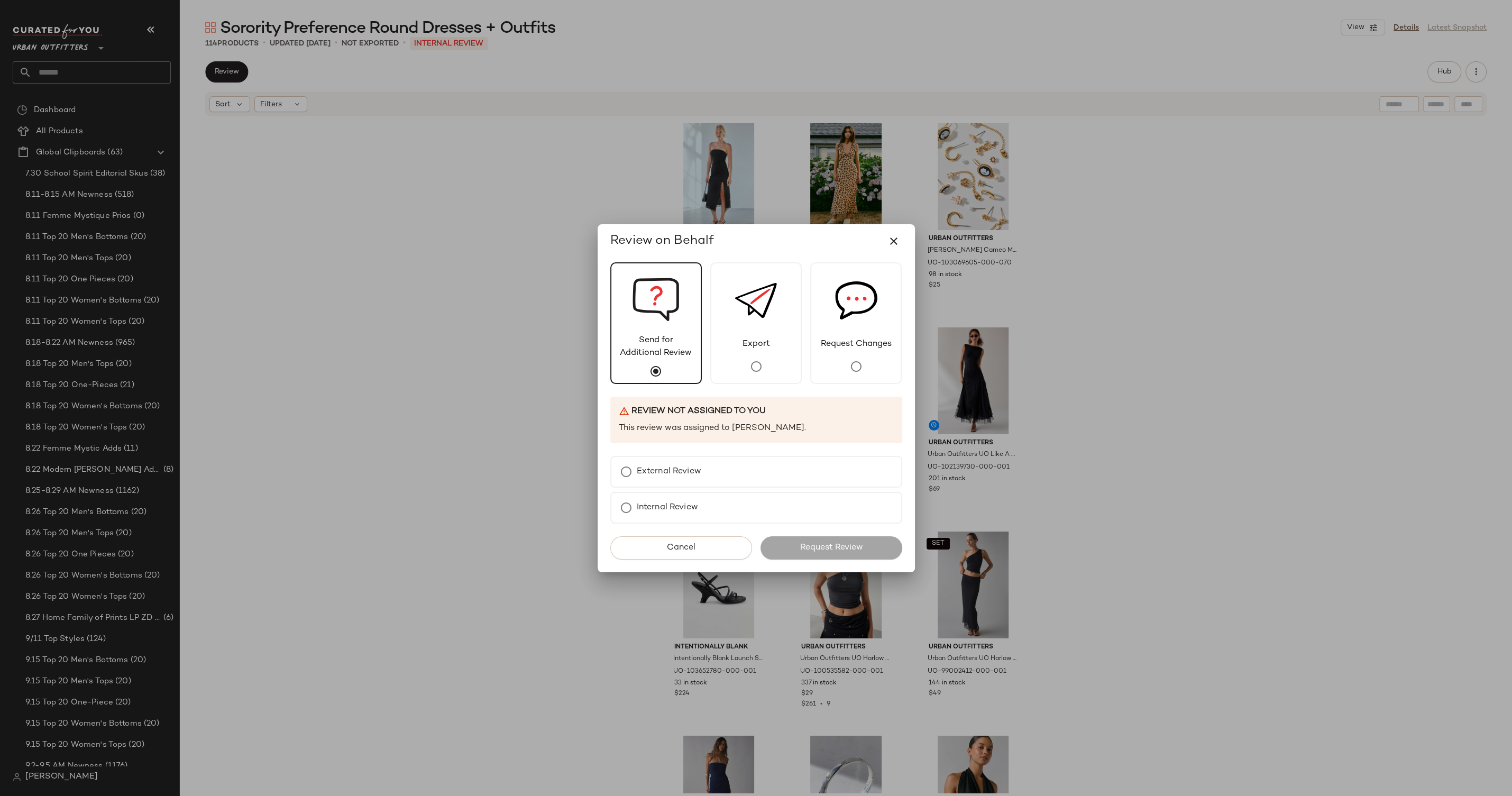
click at [677, 455] on div "Send for Additional Review Export Request Changes Review not assigned to you Th…" at bounding box center [757, 415] width 317 height 314
click at [675, 461] on label "External Review" at bounding box center [669, 472] width 65 height 21
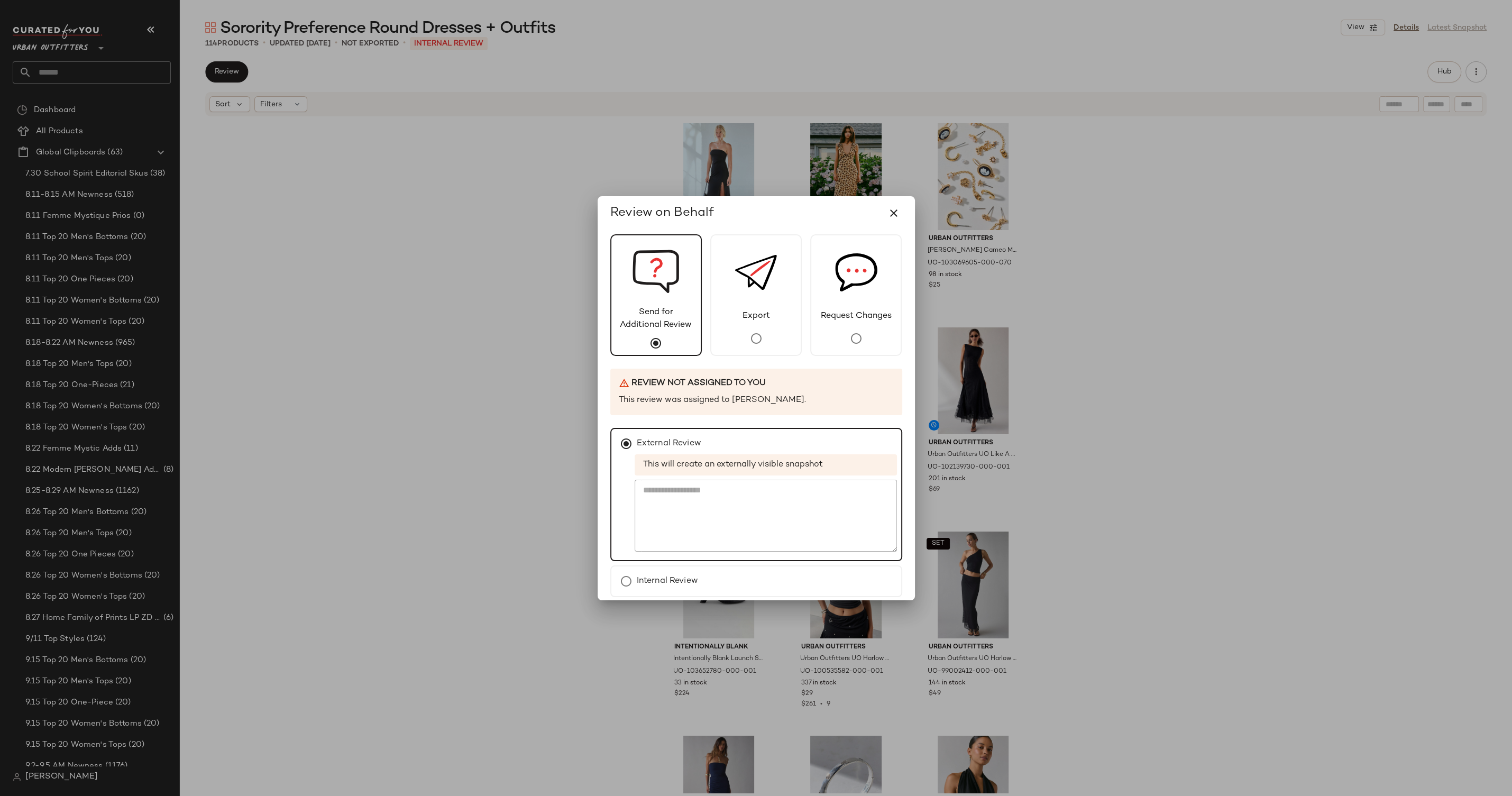
scroll to position [45, 0]
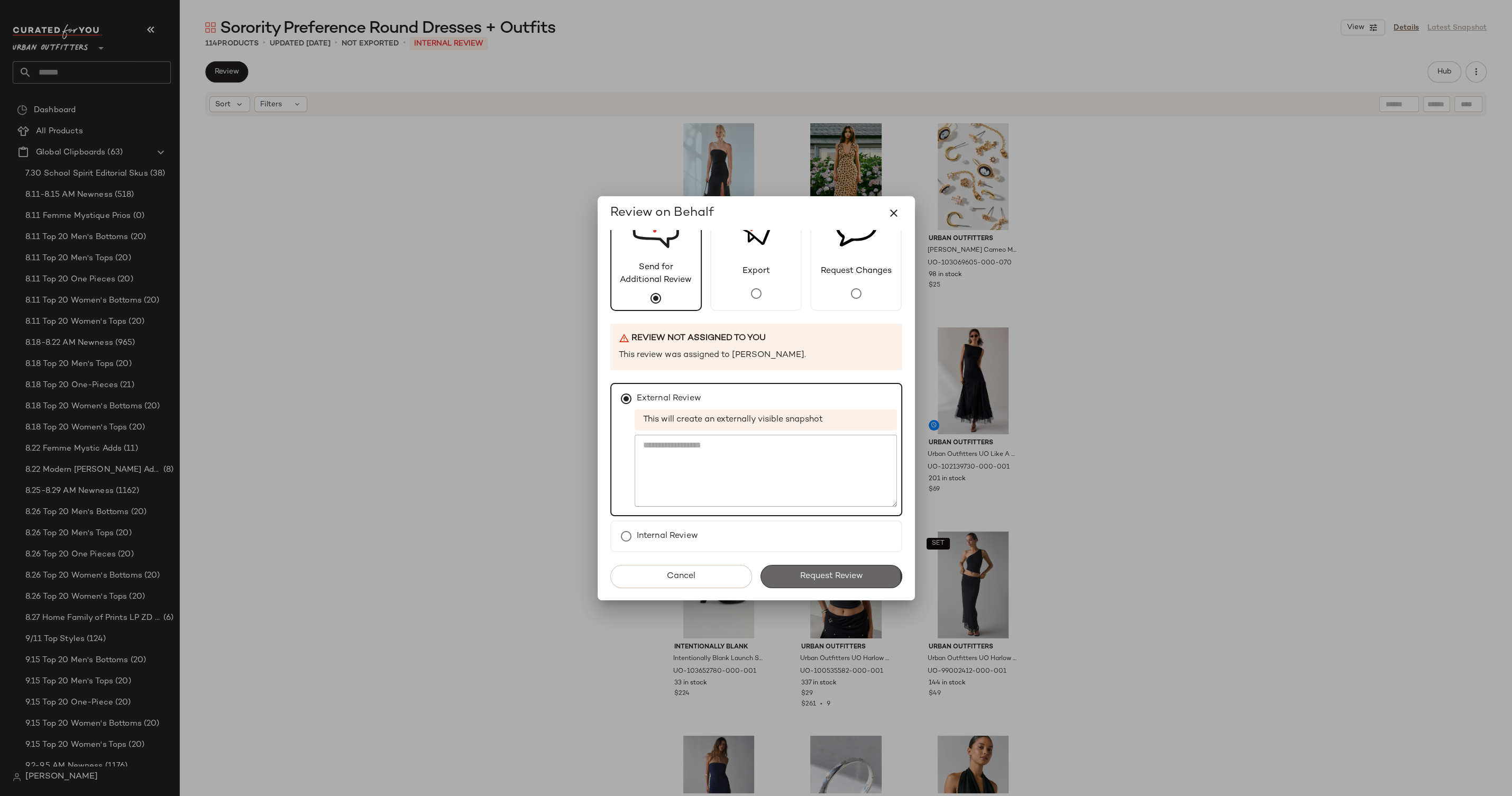
click at [855, 579] on span "Request Review" at bounding box center [831, 576] width 63 height 10
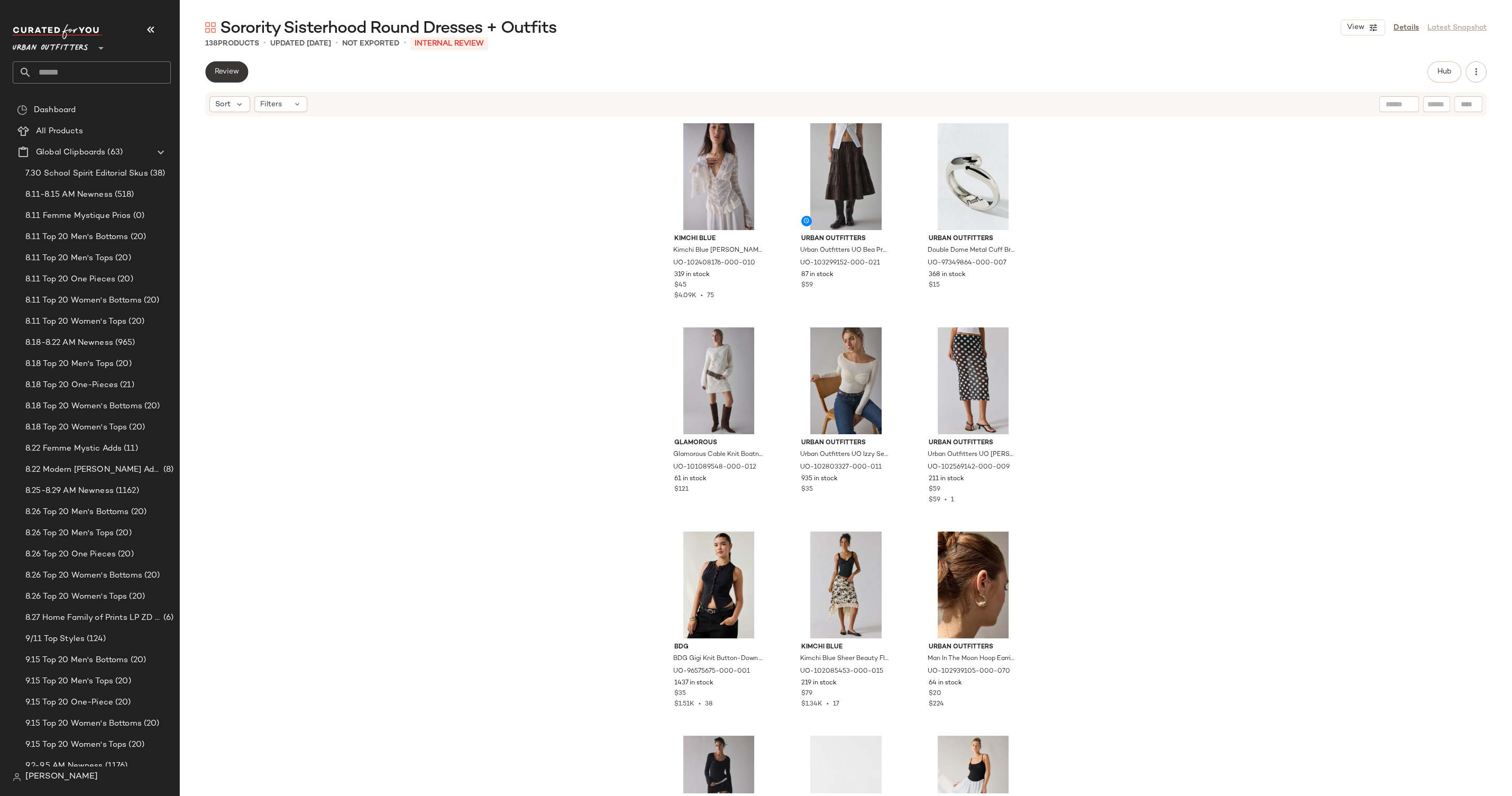
click at [217, 73] on span "Review" at bounding box center [227, 72] width 25 height 8
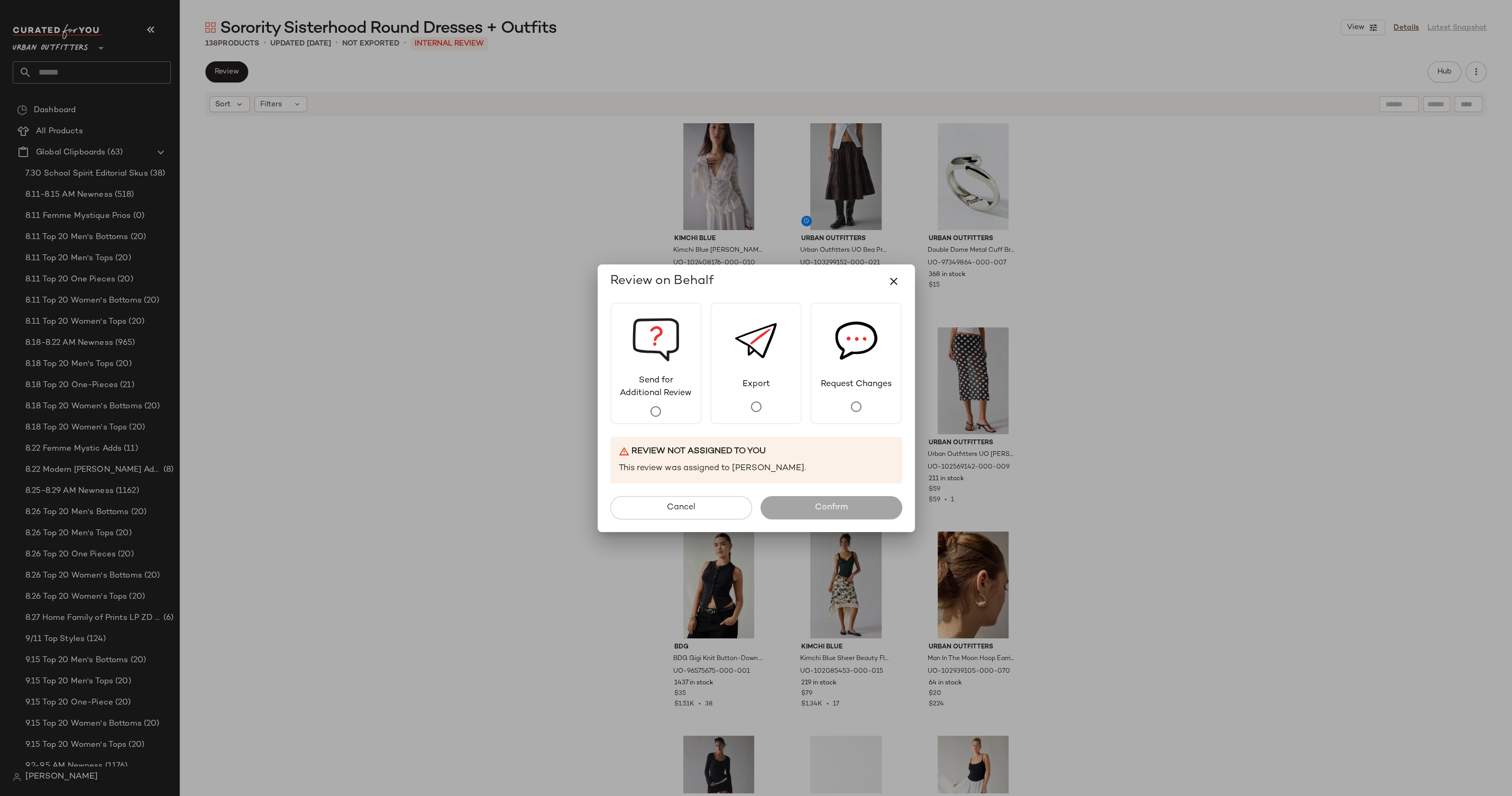
drag, startPoint x: 1301, startPoint y: 241, endPoint x: 1387, endPoint y: 94, distance: 170.3
click at [1304, 239] on div at bounding box center [756, 398] width 1512 height 796
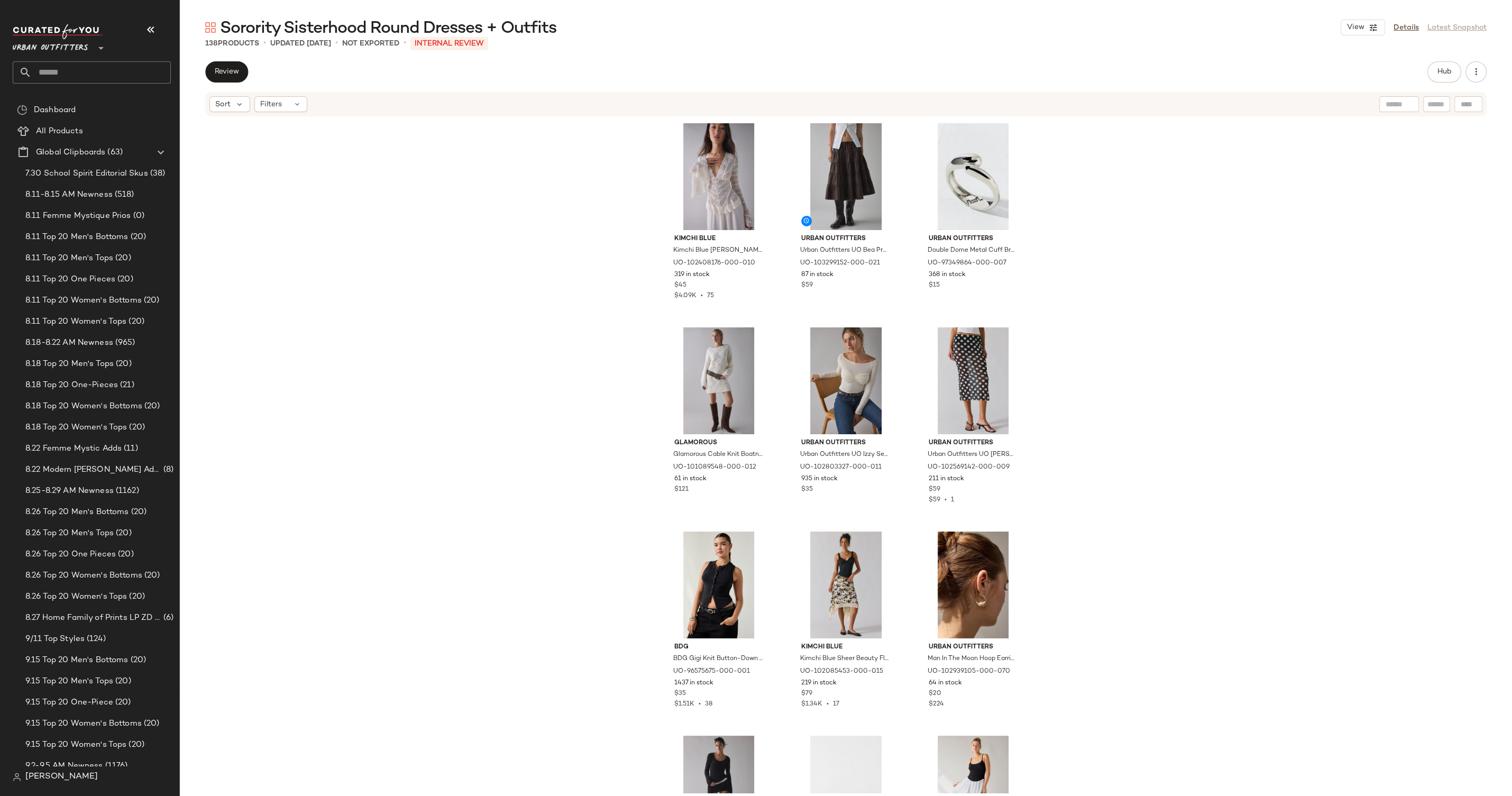
drag, startPoint x: 1404, startPoint y: 26, endPoint x: 1095, endPoint y: 90, distance: 315.6
click at [1403, 26] on link "Details" at bounding box center [1406, 28] width 26 height 11
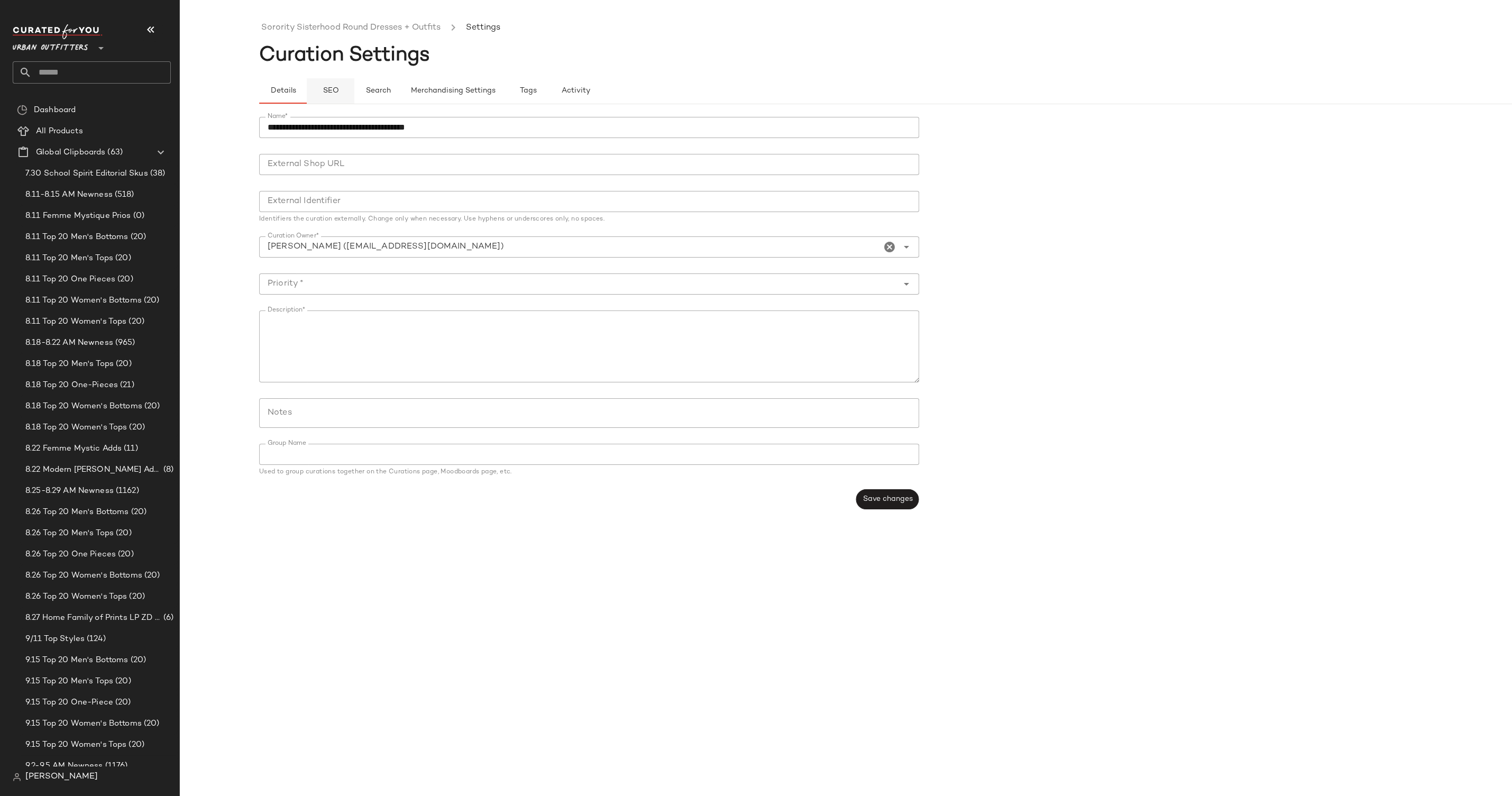
click at [330, 87] on span "SEO" at bounding box center [330, 91] width 17 height 8
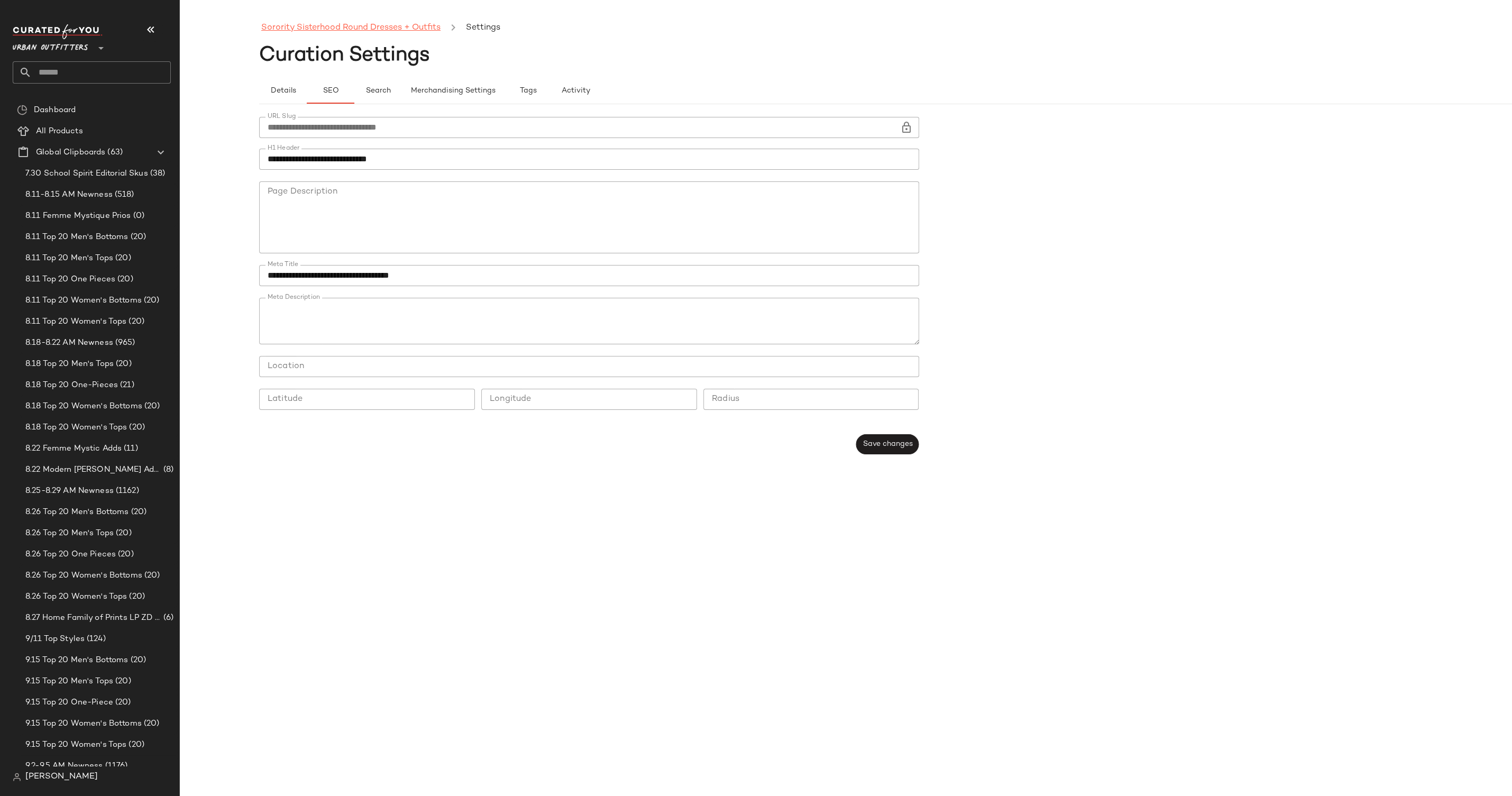
click at [337, 23] on link "Sorority Sisterhood Round Dresses + Outfits" at bounding box center [351, 28] width 179 height 14
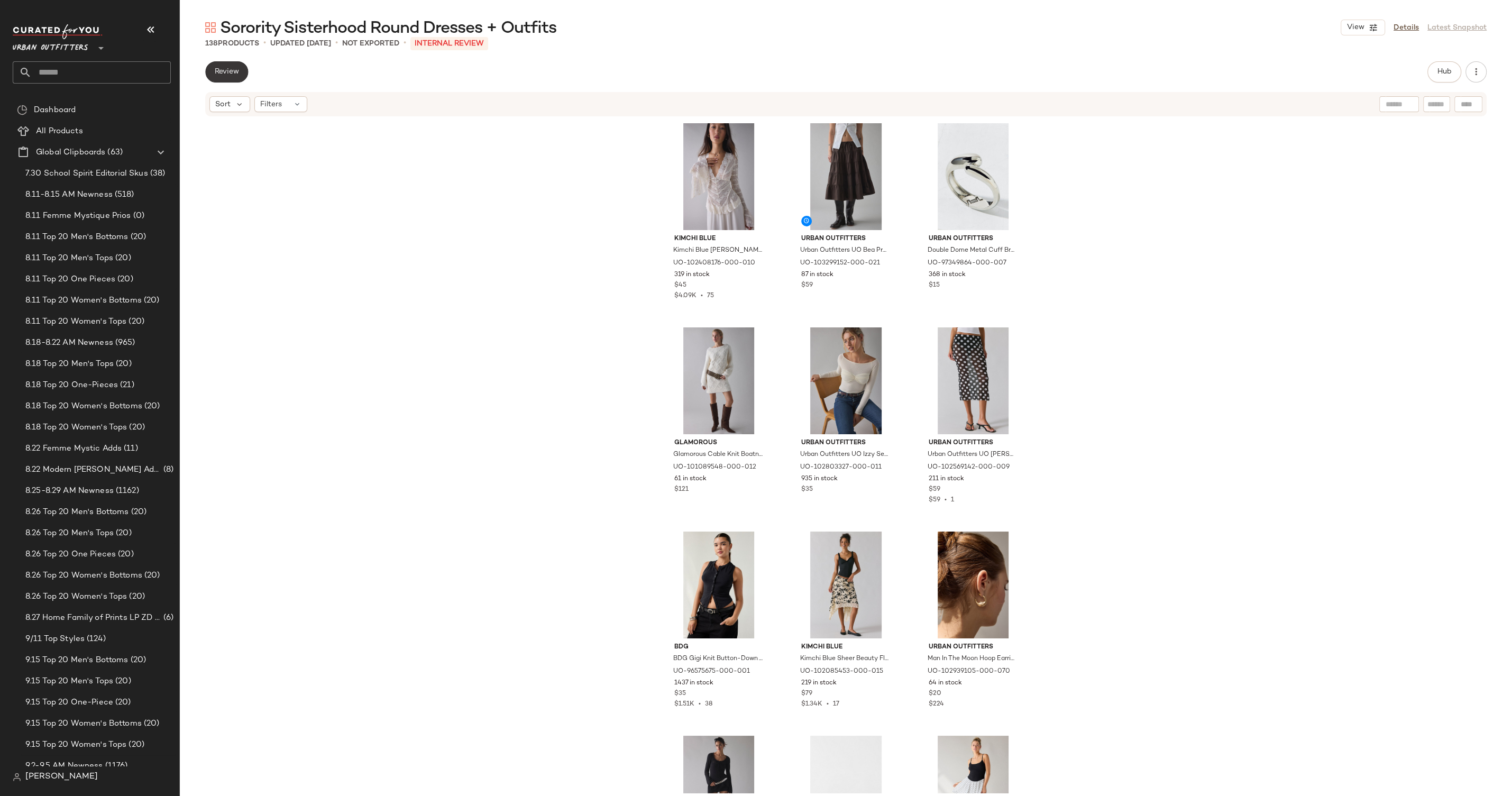
click at [241, 80] on button "Review" at bounding box center [227, 72] width 43 height 21
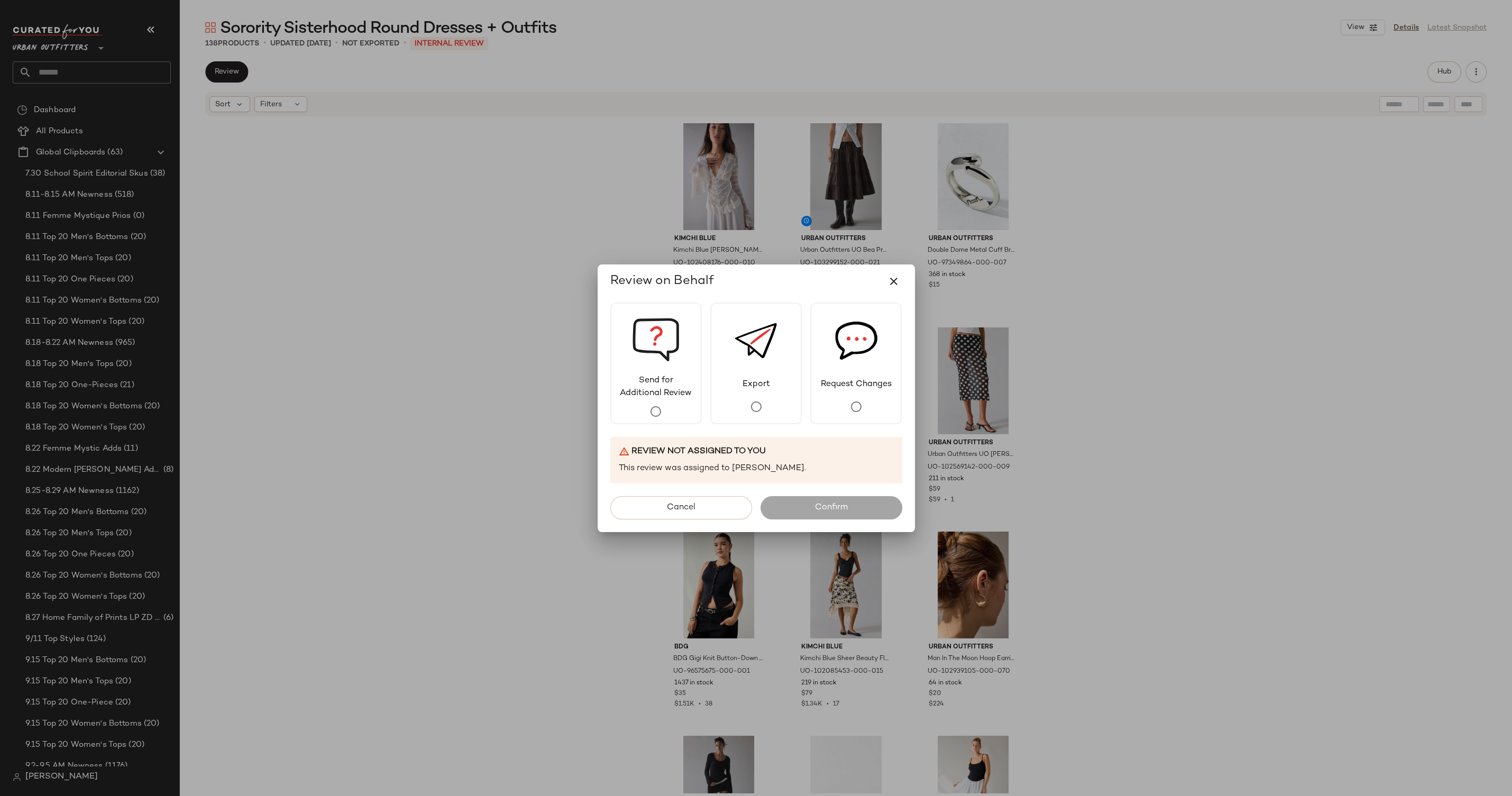
click at [657, 400] on div at bounding box center [656, 412] width 21 height 23
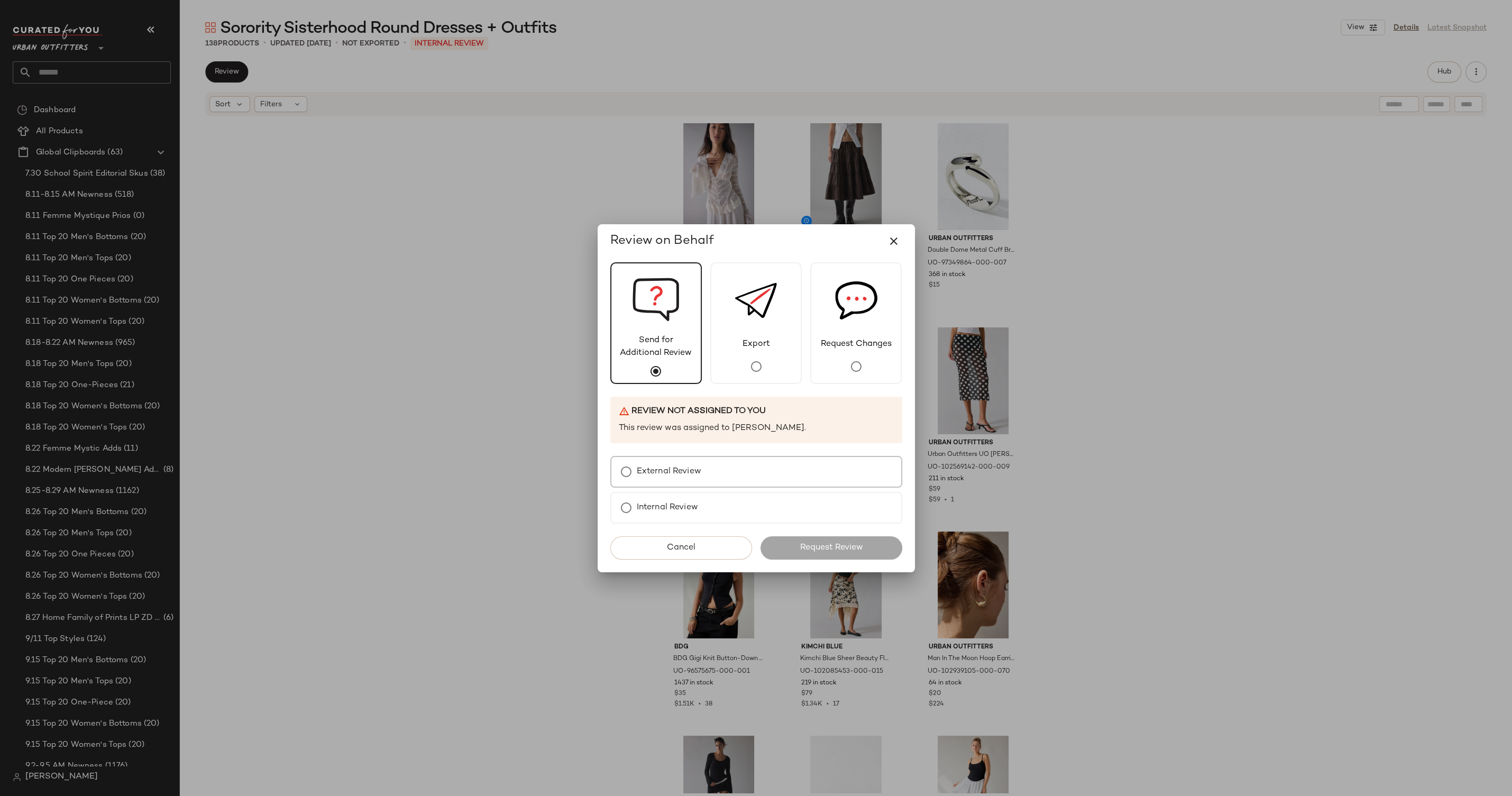
click at [702, 479] on div "External Review" at bounding box center [756, 472] width 292 height 32
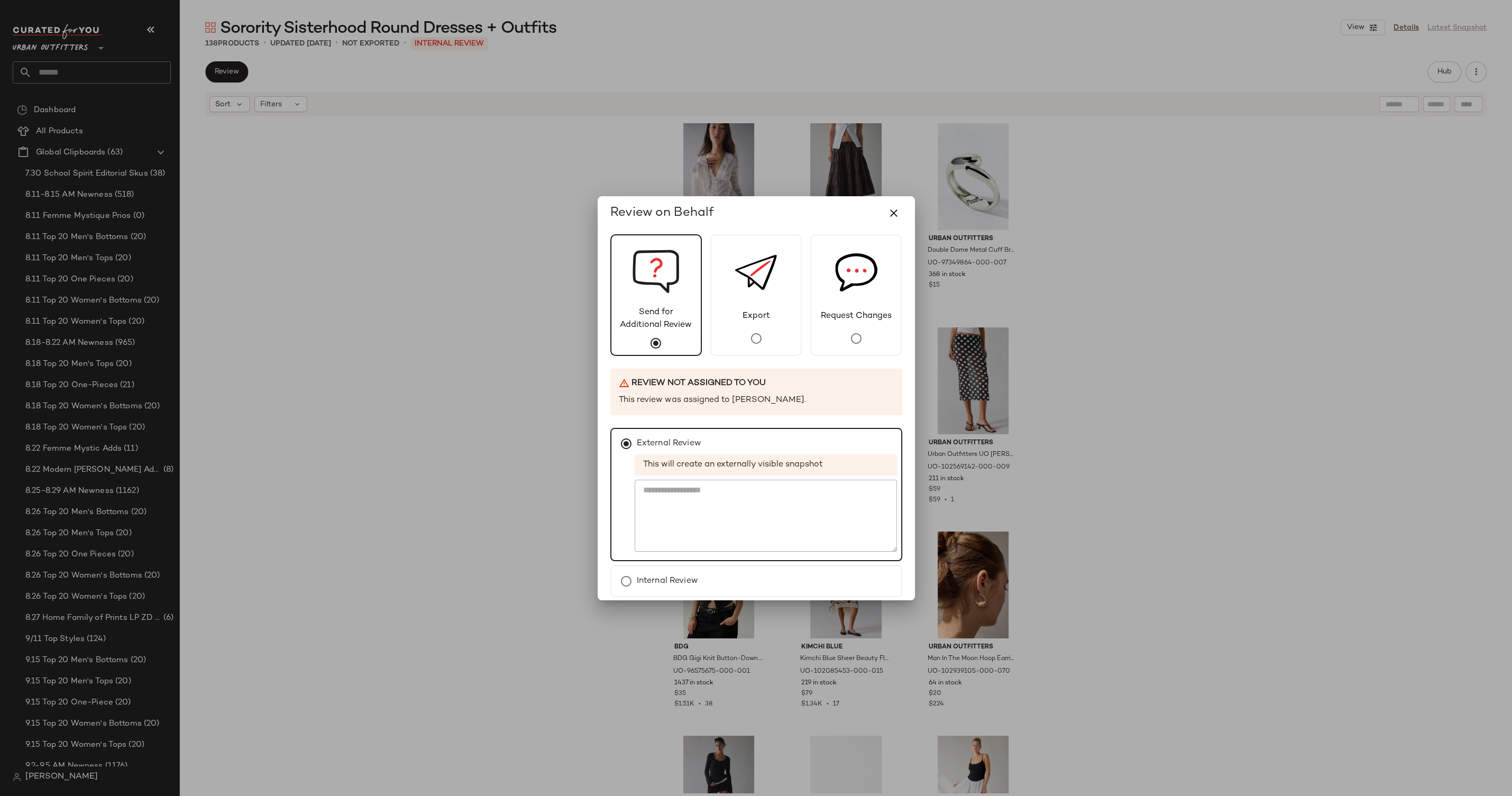
scroll to position [45, 0]
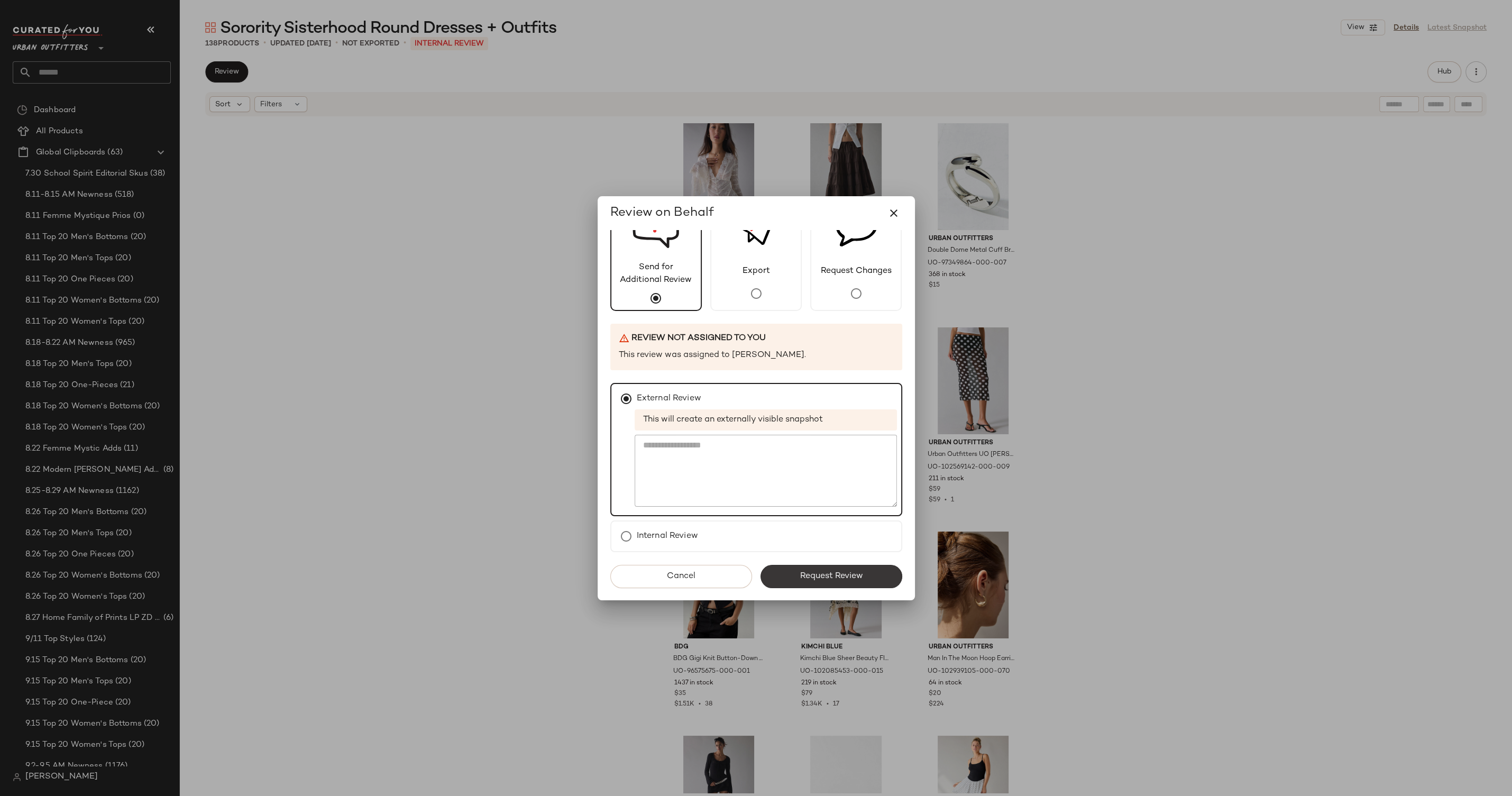
click at [828, 577] on span "Request Review" at bounding box center [831, 576] width 63 height 10
